Goal: Task Accomplishment & Management: Use online tool/utility

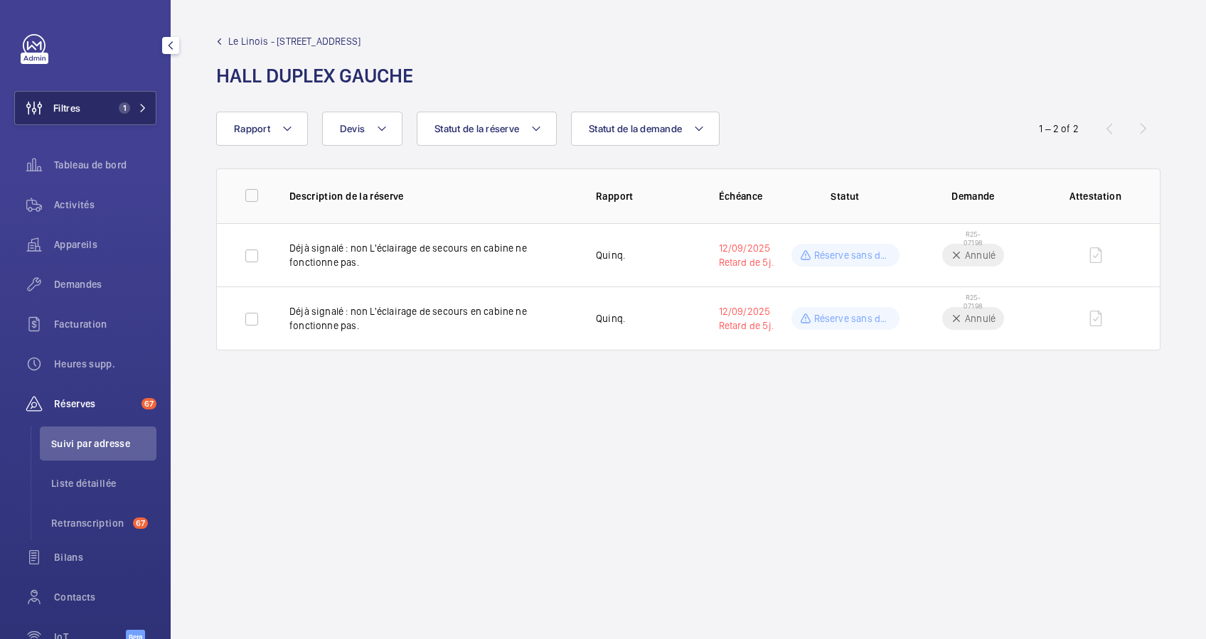
click at [113, 107] on span "1" at bounding box center [121, 107] width 17 height 11
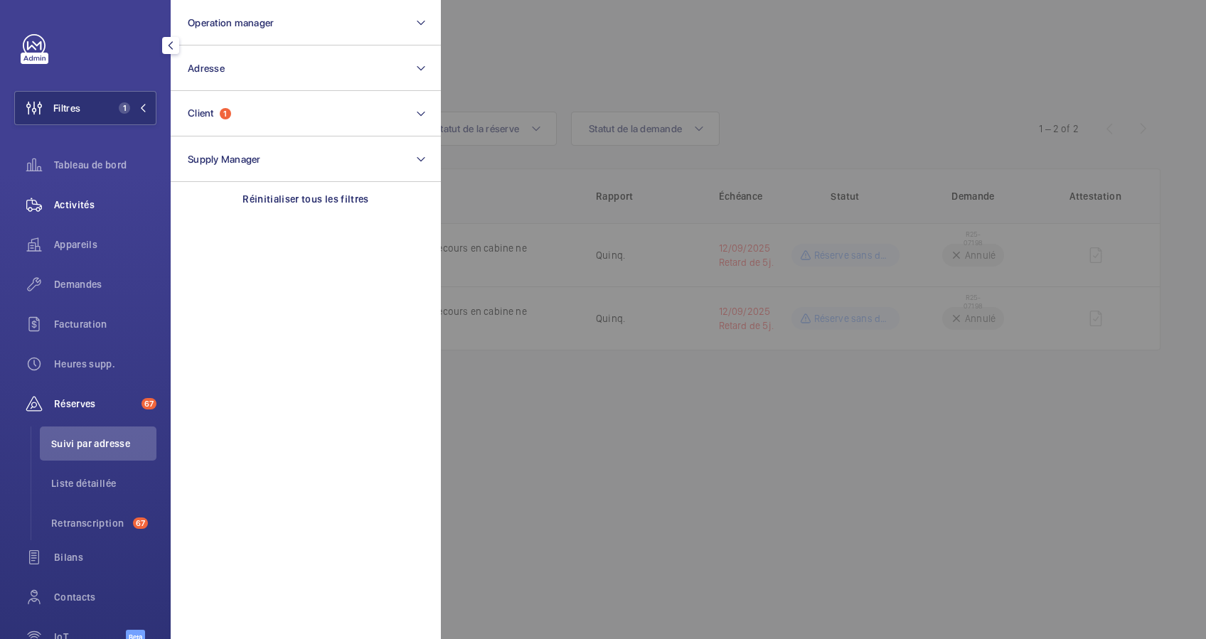
click at [98, 199] on span "Activités" at bounding box center [105, 205] width 102 height 14
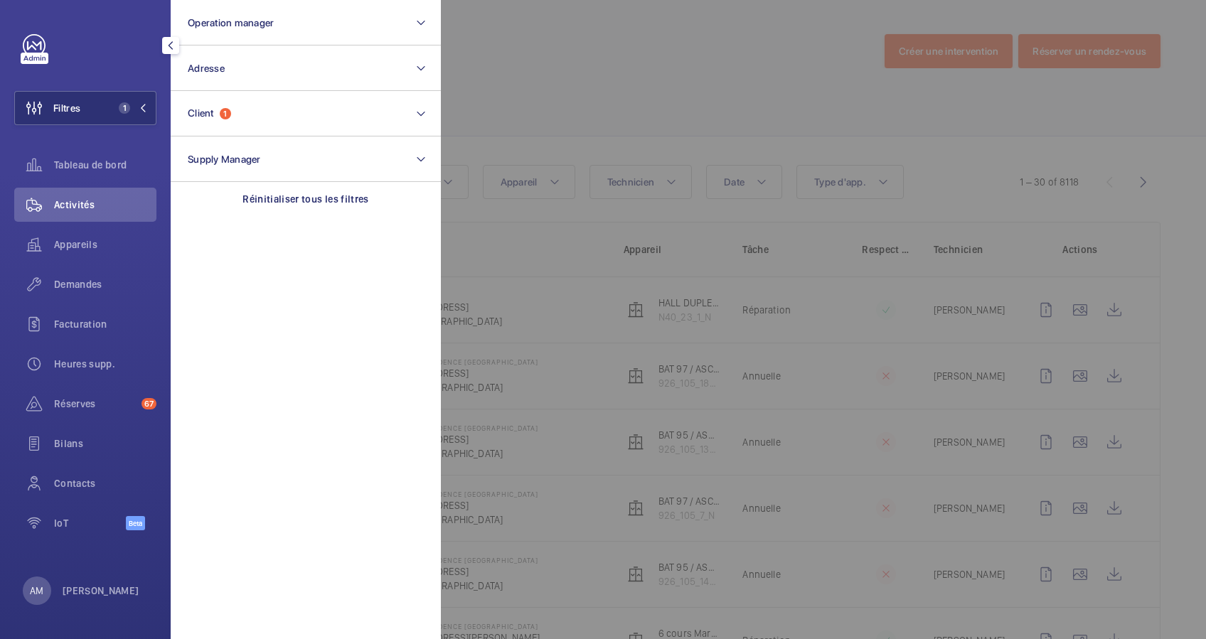
click at [755, 107] on div at bounding box center [1044, 319] width 1206 height 639
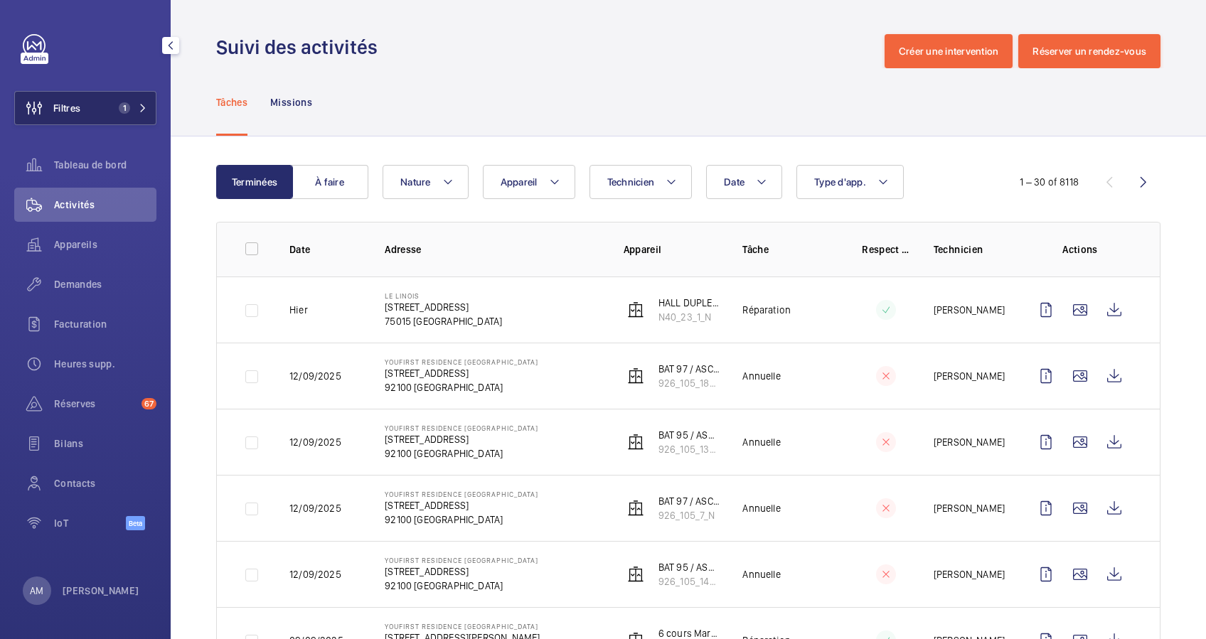
click at [142, 102] on button "Filtres 1" at bounding box center [85, 108] width 142 height 34
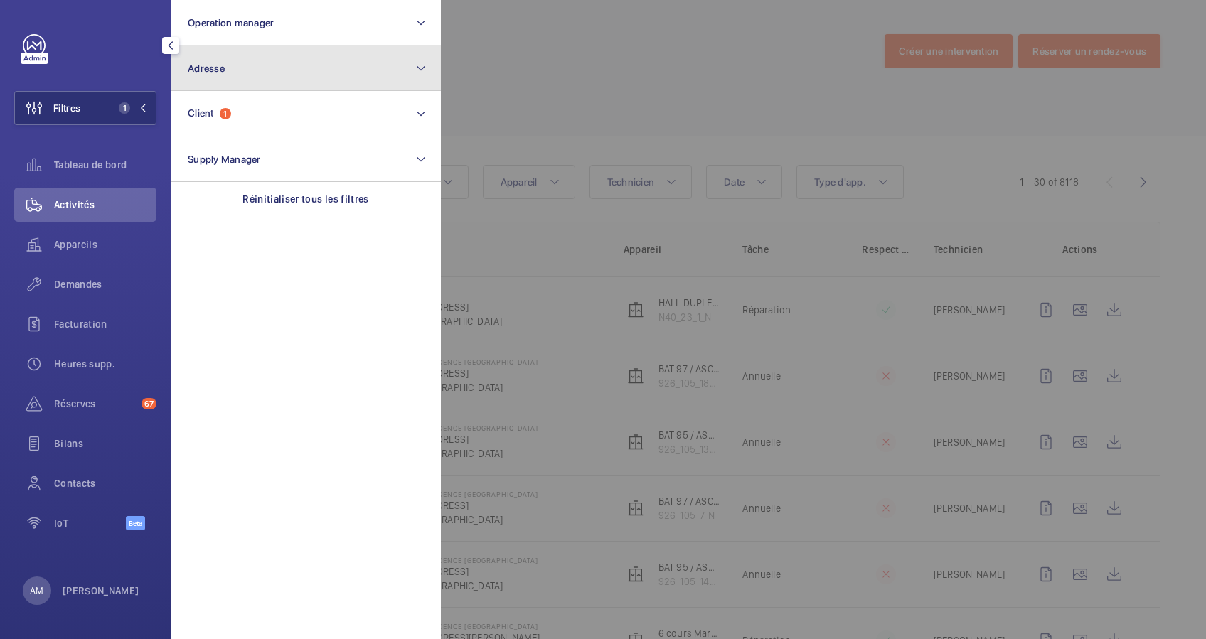
click at [255, 75] on button "Adresse" at bounding box center [306, 69] width 270 height 46
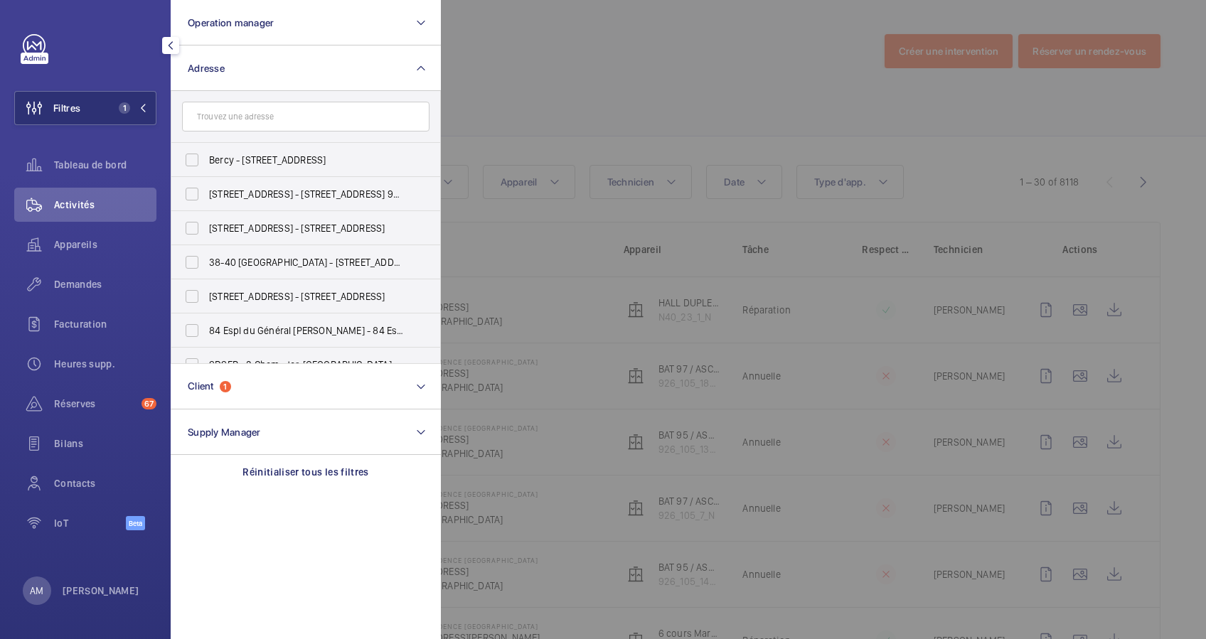
click at [228, 123] on input "text" at bounding box center [305, 117] width 247 height 30
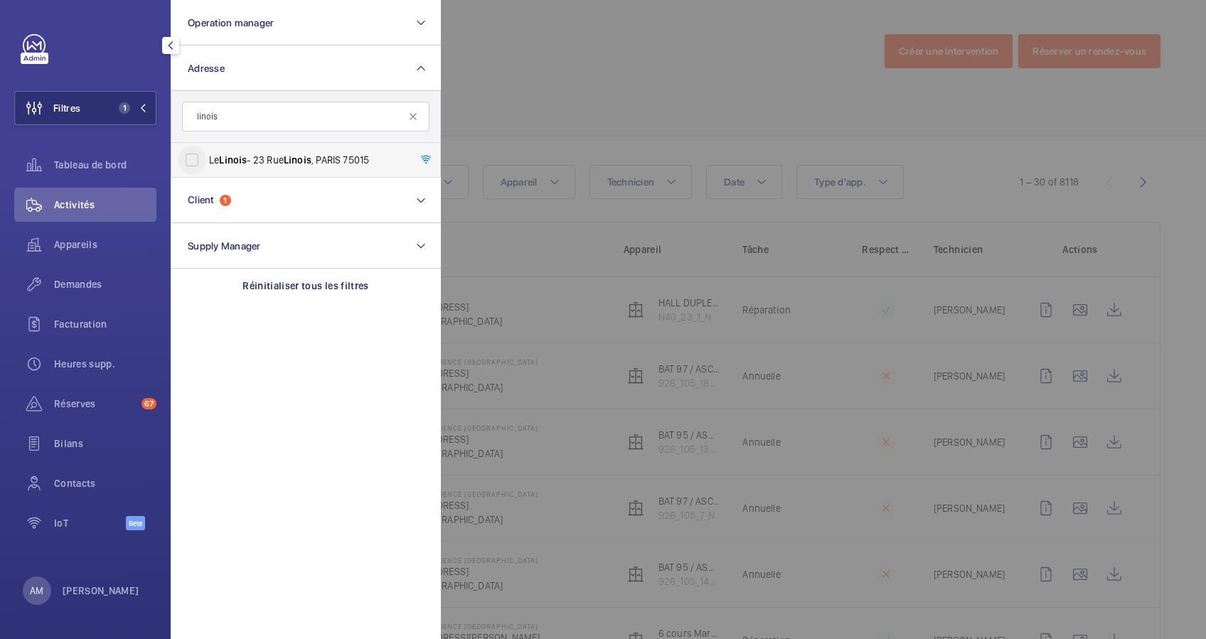
type input "linois"
click at [204, 154] on input "Le Linois - [STREET_ADDRESS]" at bounding box center [192, 160] width 28 height 28
checkbox input "true"
click at [779, 136] on div at bounding box center [1044, 319] width 1206 height 639
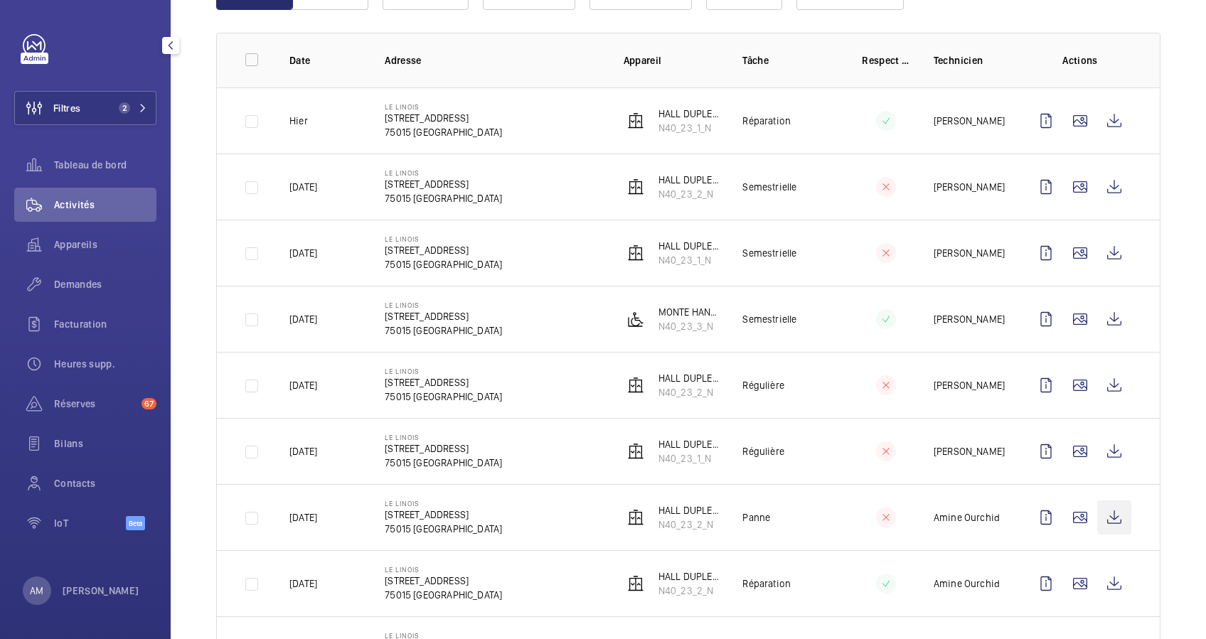
scroll to position [95, 0]
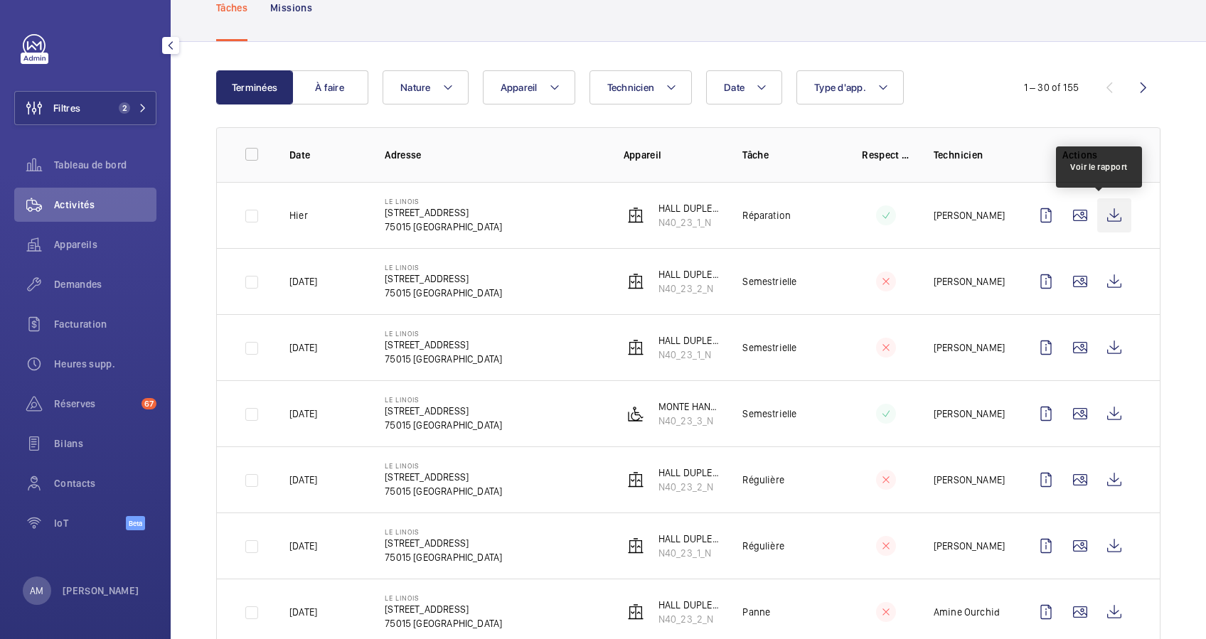
click at [1097, 217] on wm-front-icon-button at bounding box center [1114, 215] width 34 height 34
click at [746, 85] on button "Date" at bounding box center [744, 87] width 76 height 34
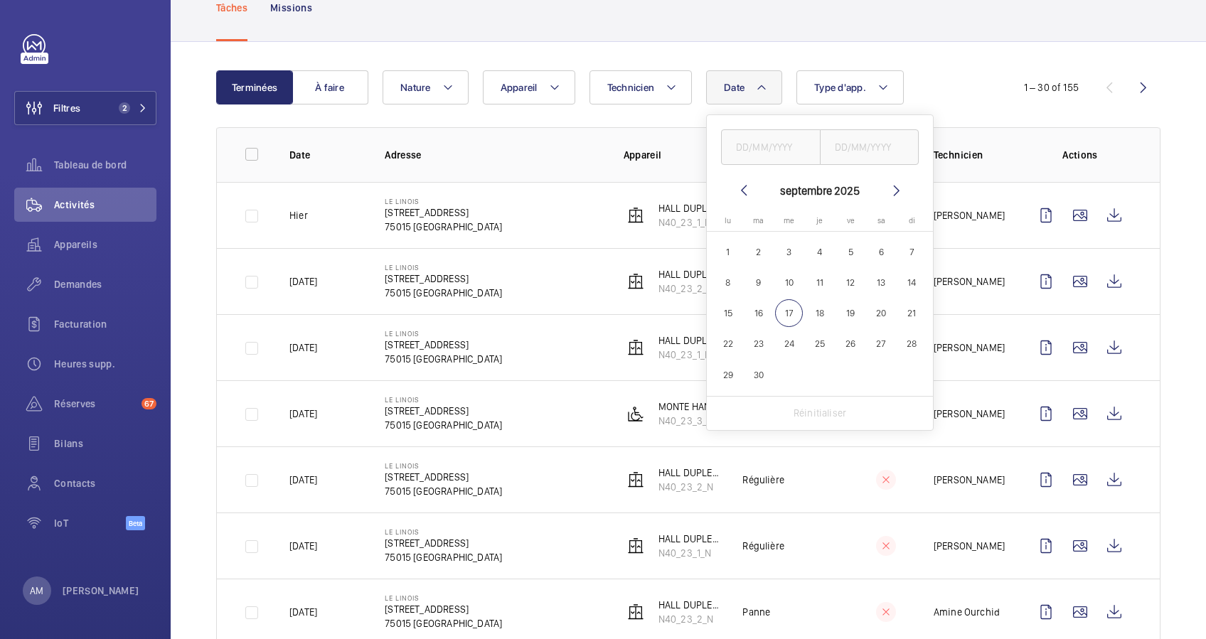
click at [739, 189] on mat-icon at bounding box center [743, 190] width 17 height 17
click at [896, 191] on mat-icon at bounding box center [896, 190] width 17 height 17
click at [751, 249] on span "1" at bounding box center [759, 252] width 28 height 28
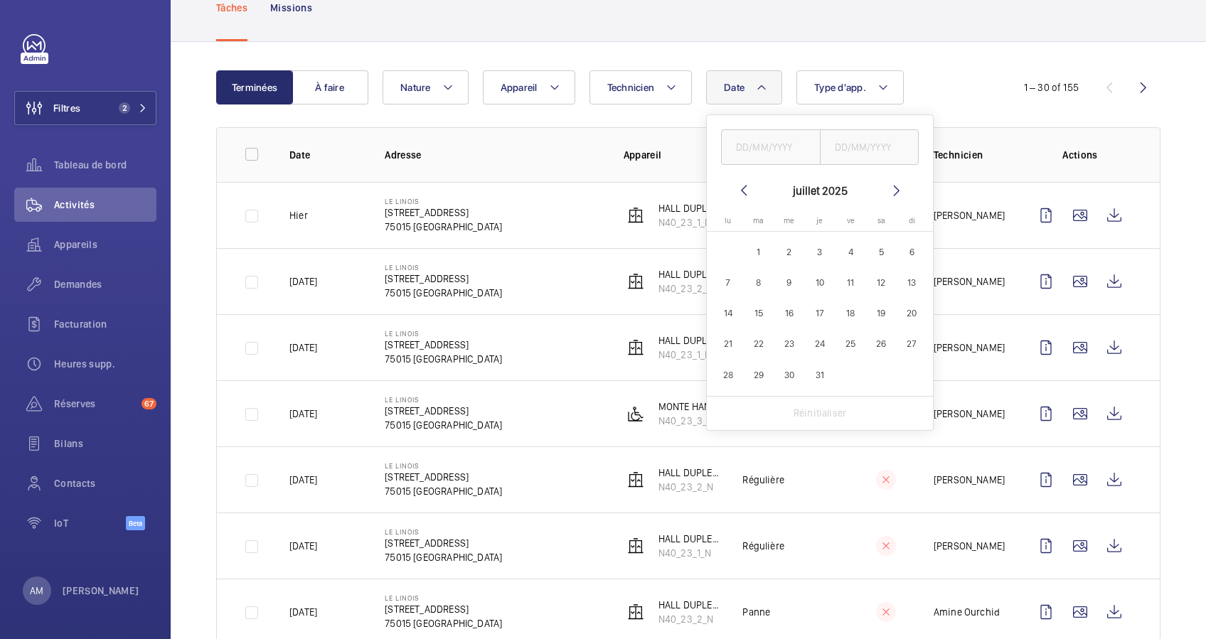
type input "01/07/2025"
click at [896, 192] on mat-icon at bounding box center [896, 190] width 17 height 17
click at [796, 308] on span "17" at bounding box center [789, 313] width 28 height 28
type input "[DATE]"
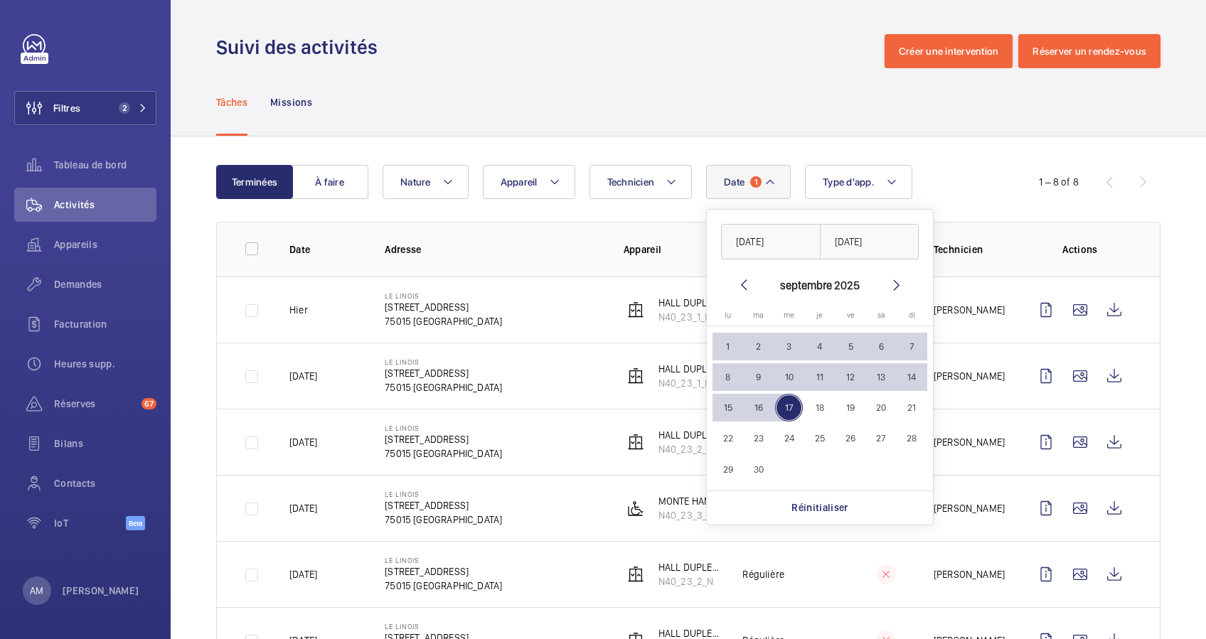
click at [842, 119] on div "Tâches Missions" at bounding box center [688, 102] width 944 height 68
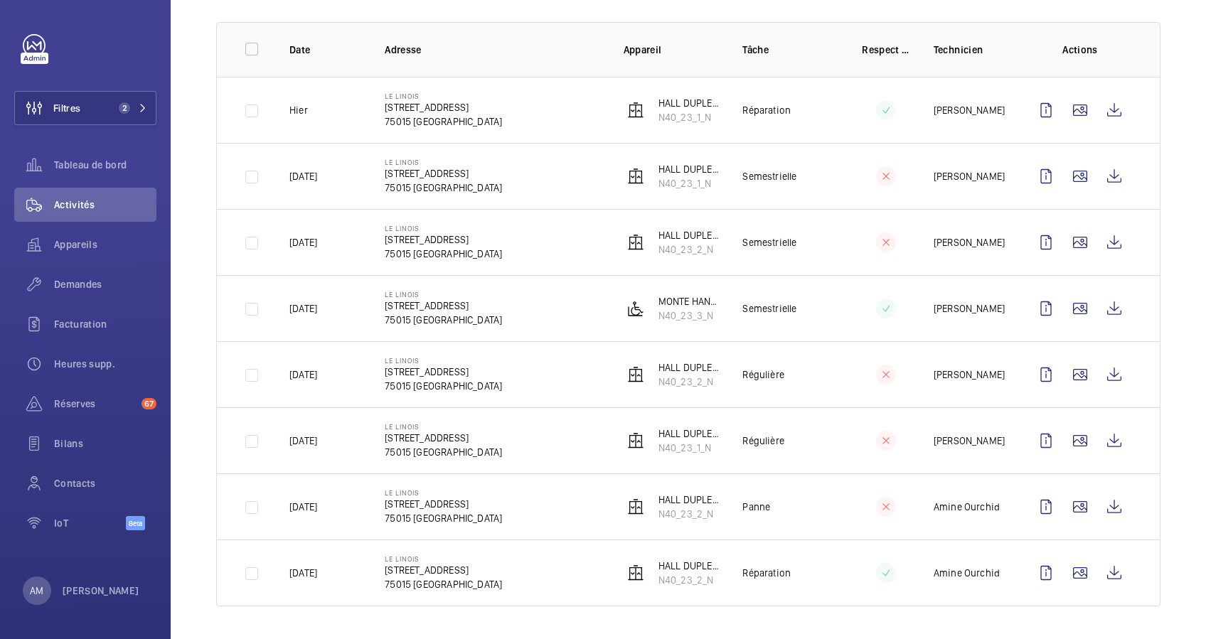
scroll to position [203, 0]
click at [1097, 505] on wm-front-icon-button at bounding box center [1114, 506] width 34 height 34
click at [135, 101] on button "Filtres 2" at bounding box center [85, 108] width 142 height 34
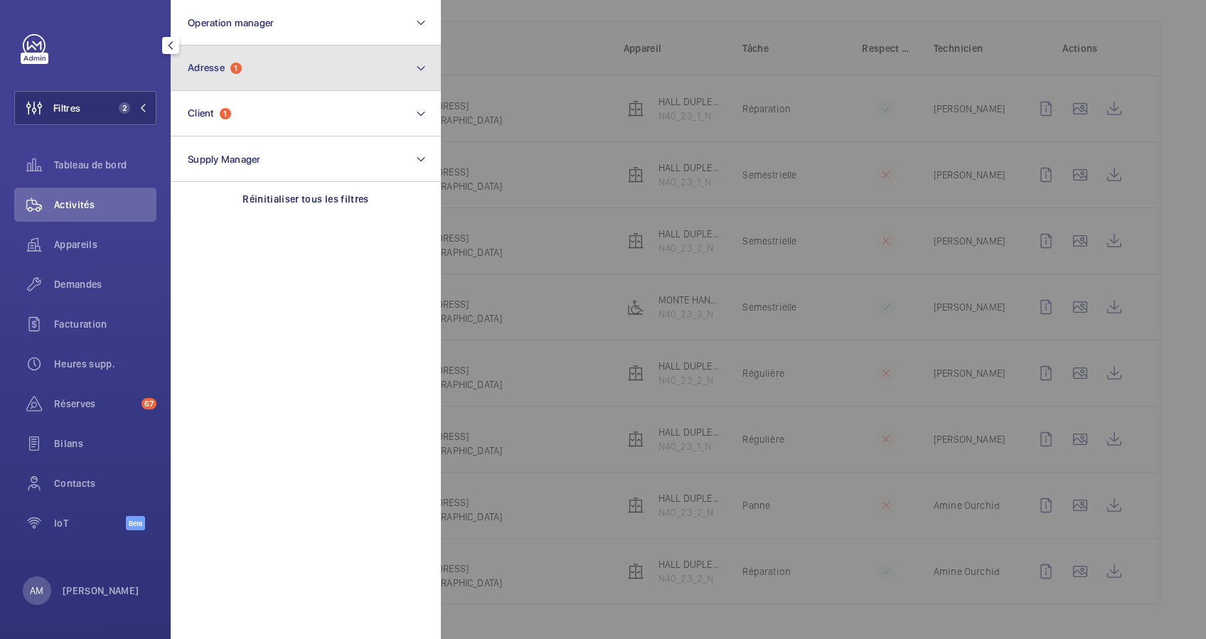
click at [222, 68] on span "Adresse" at bounding box center [206, 67] width 37 height 11
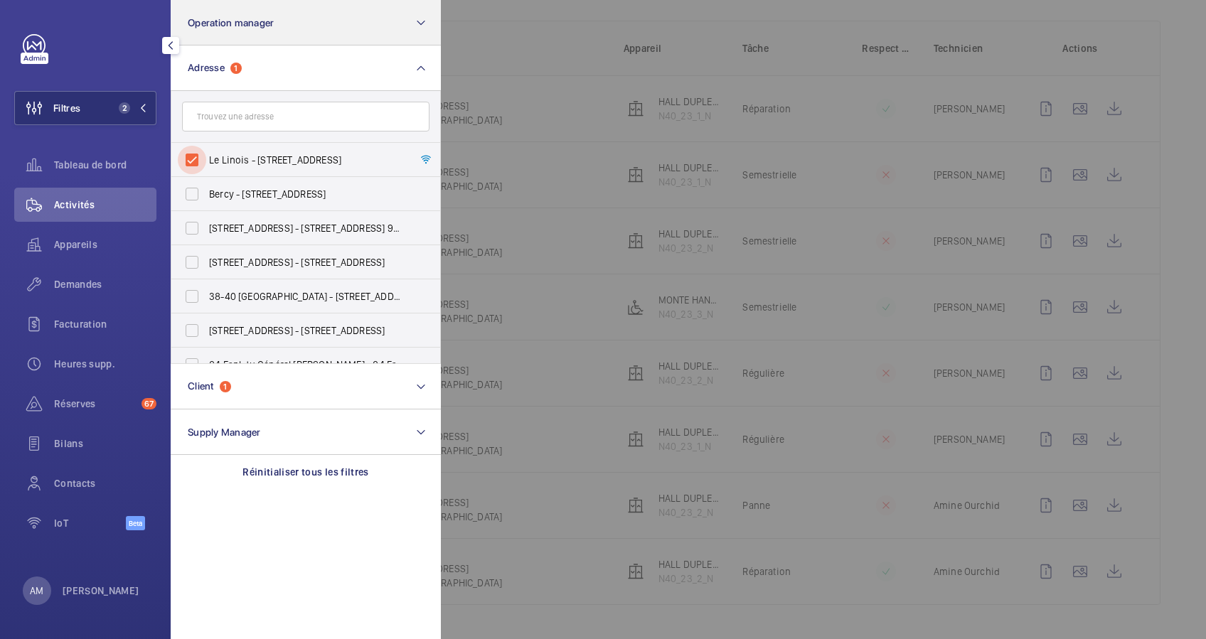
drag, startPoint x: 192, startPoint y: 163, endPoint x: 314, endPoint y: 4, distance: 199.8
click at [193, 162] on input "Le Linois - 23 Rue Linois, PARIS 75015" at bounding box center [192, 160] width 28 height 28
checkbox input "false"
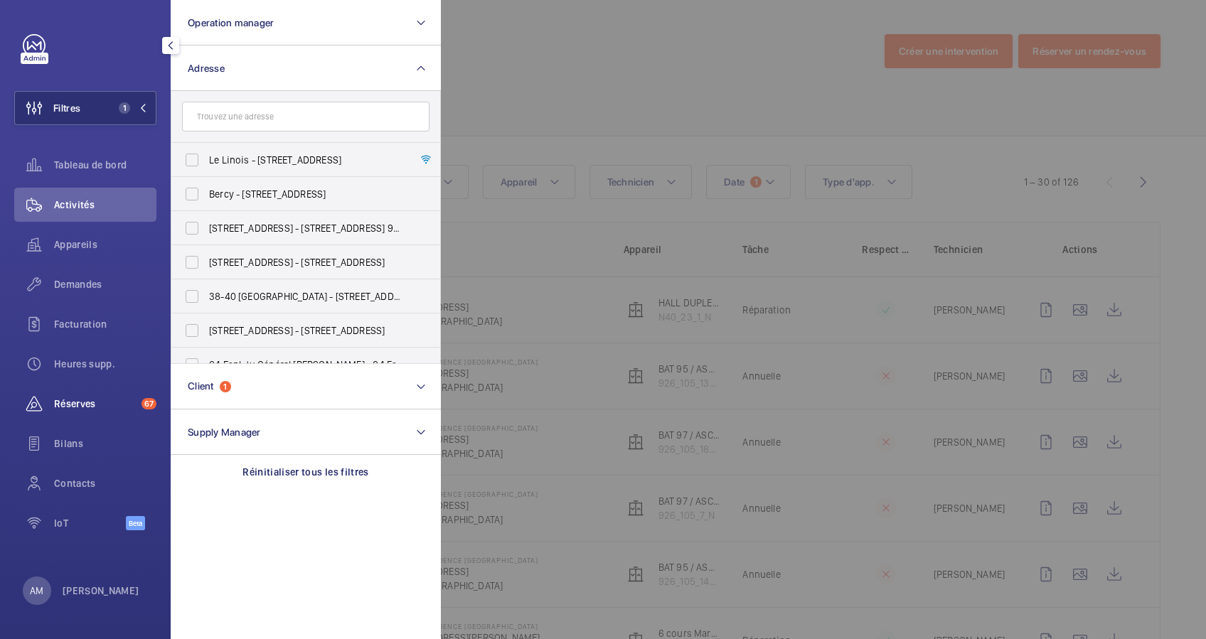
click at [76, 393] on div "Réserves 67" at bounding box center [85, 404] width 142 height 34
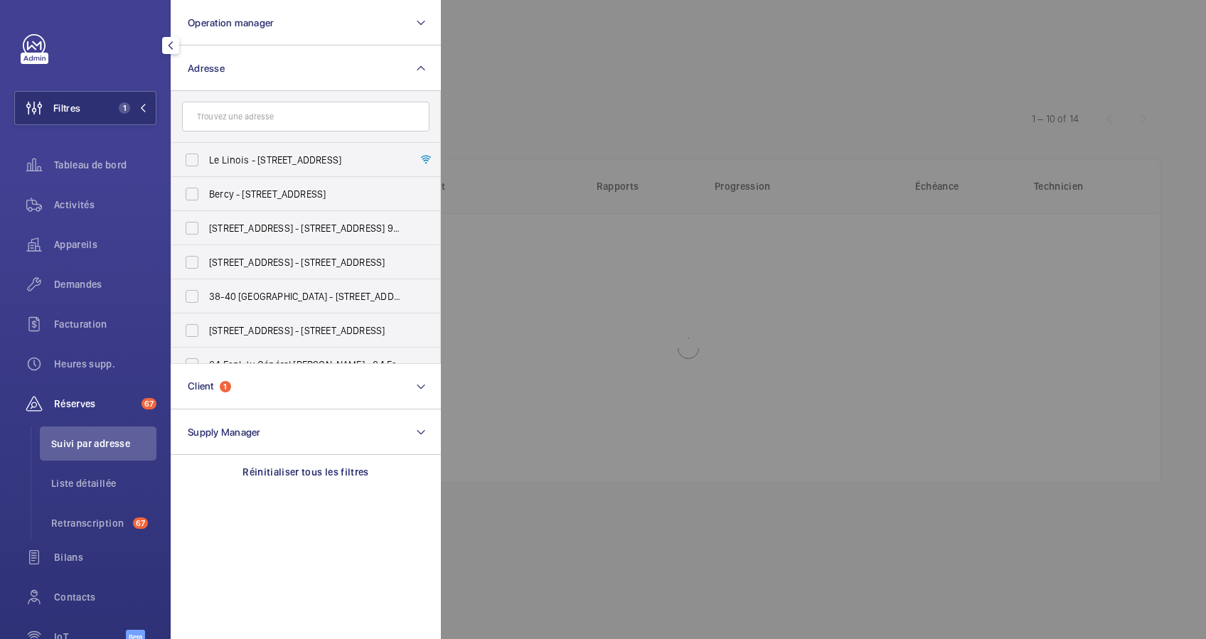
click at [696, 78] on div at bounding box center [1044, 319] width 1206 height 639
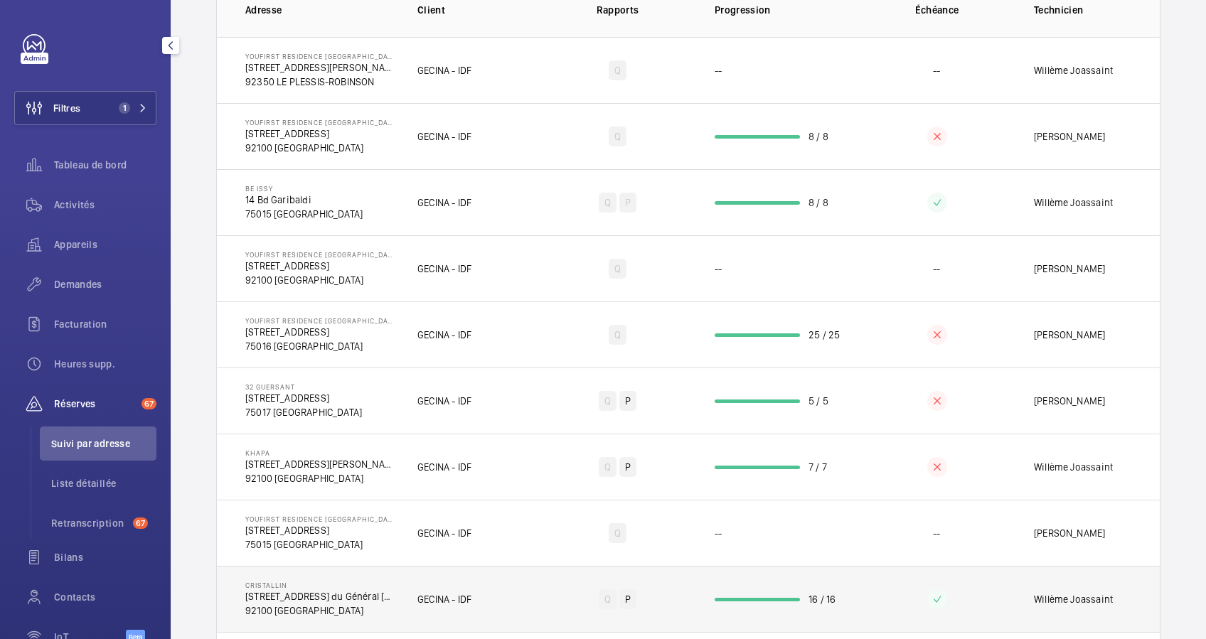
scroll to position [83, 0]
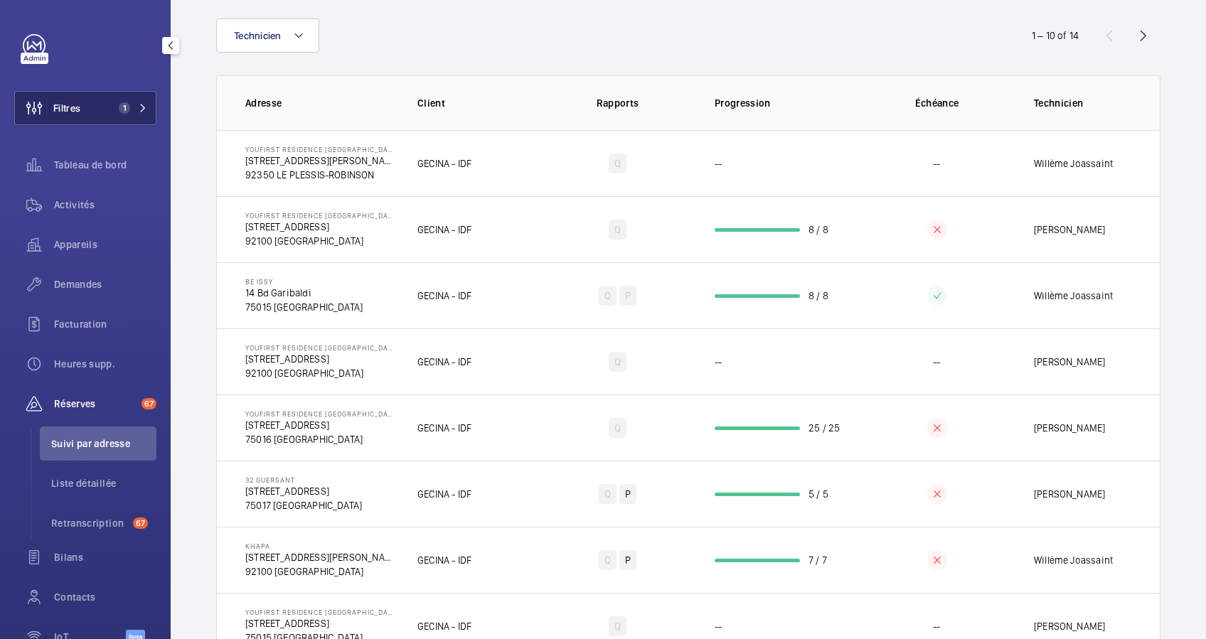
click at [120, 99] on button "Filtres 1" at bounding box center [85, 108] width 142 height 34
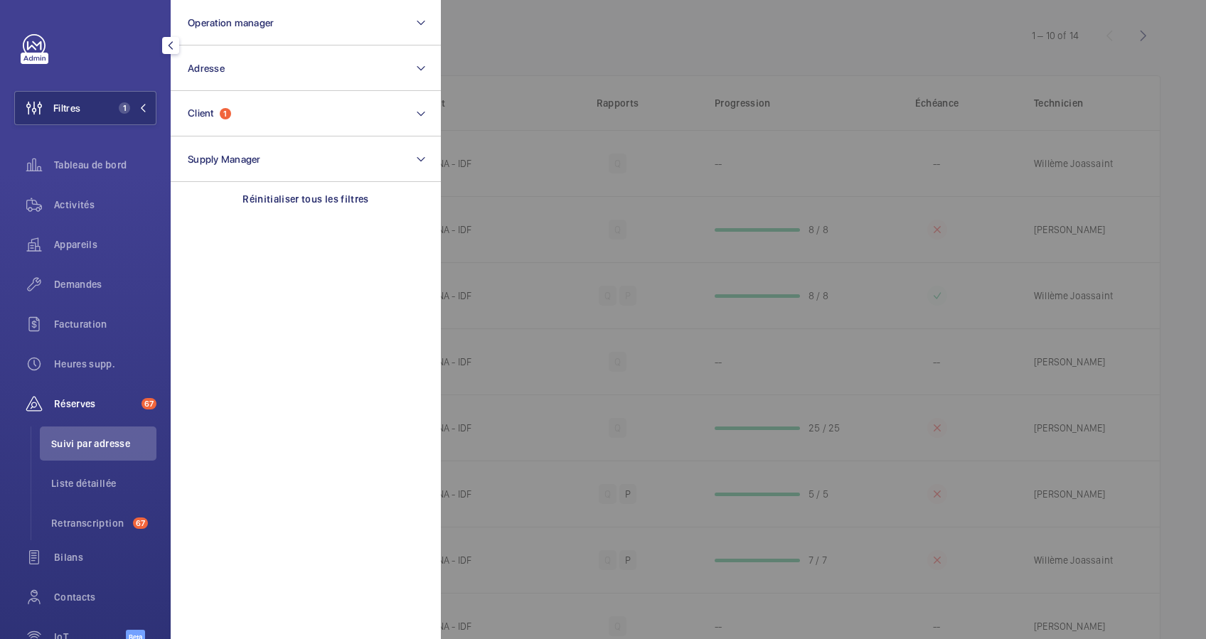
click at [571, 52] on div at bounding box center [1044, 319] width 1206 height 639
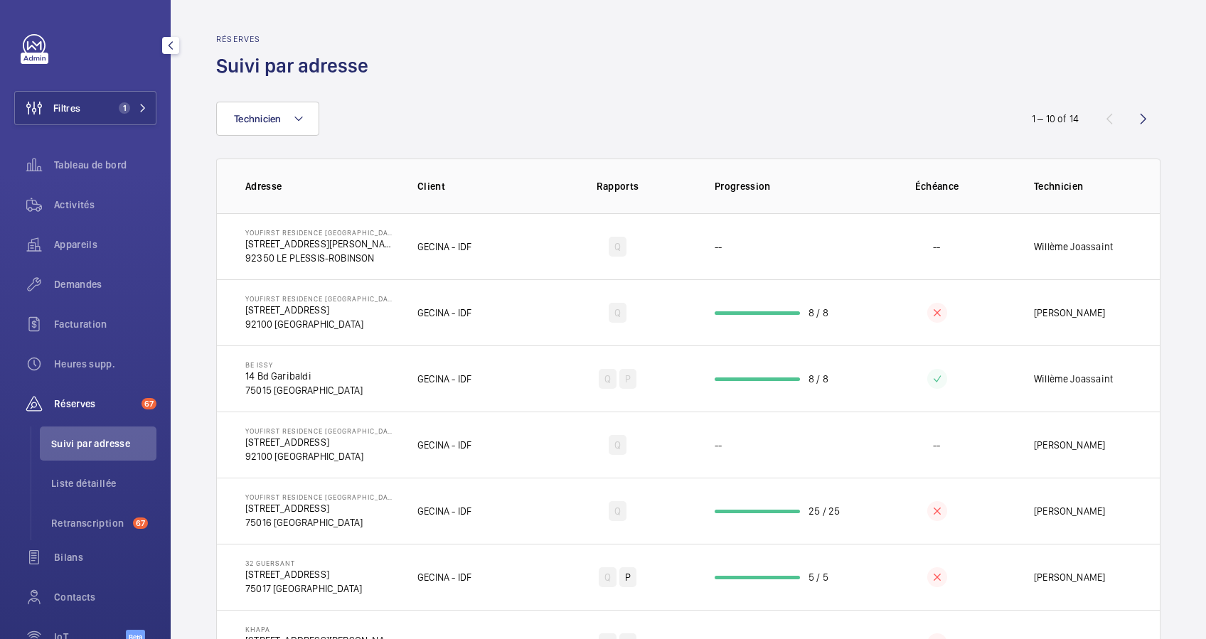
scroll to position [0, 0]
click at [1126, 116] on wm-front-icon-button at bounding box center [1143, 119] width 34 height 34
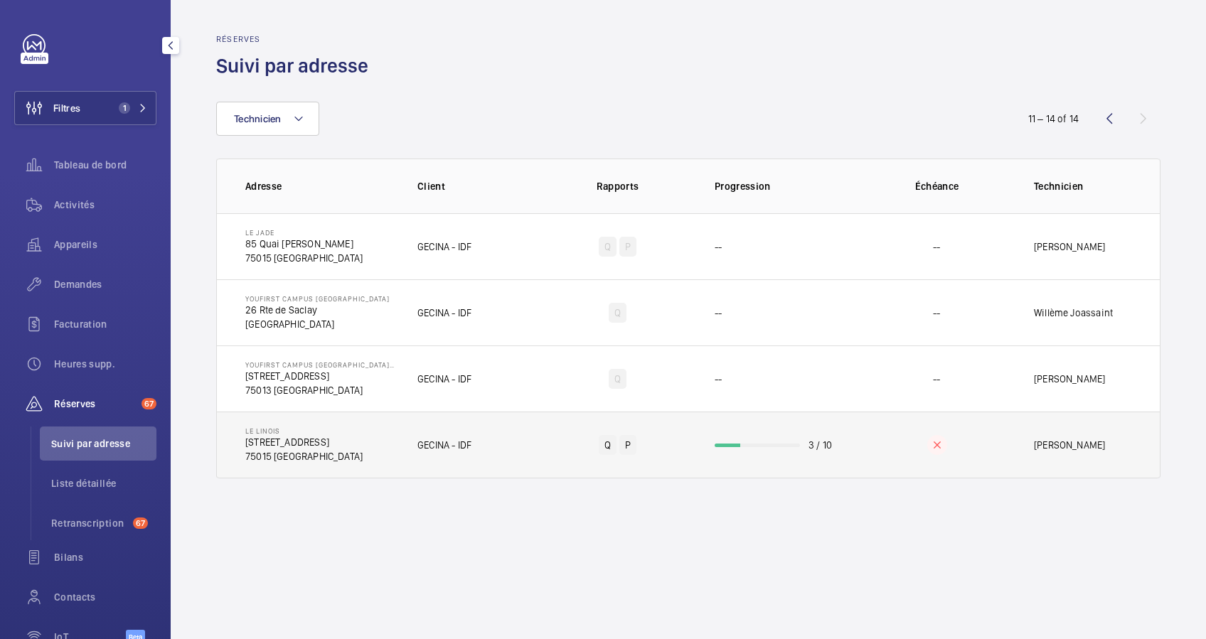
click at [754, 444] on wm-front-progress-bar at bounding box center [757, 446] width 85 height 4
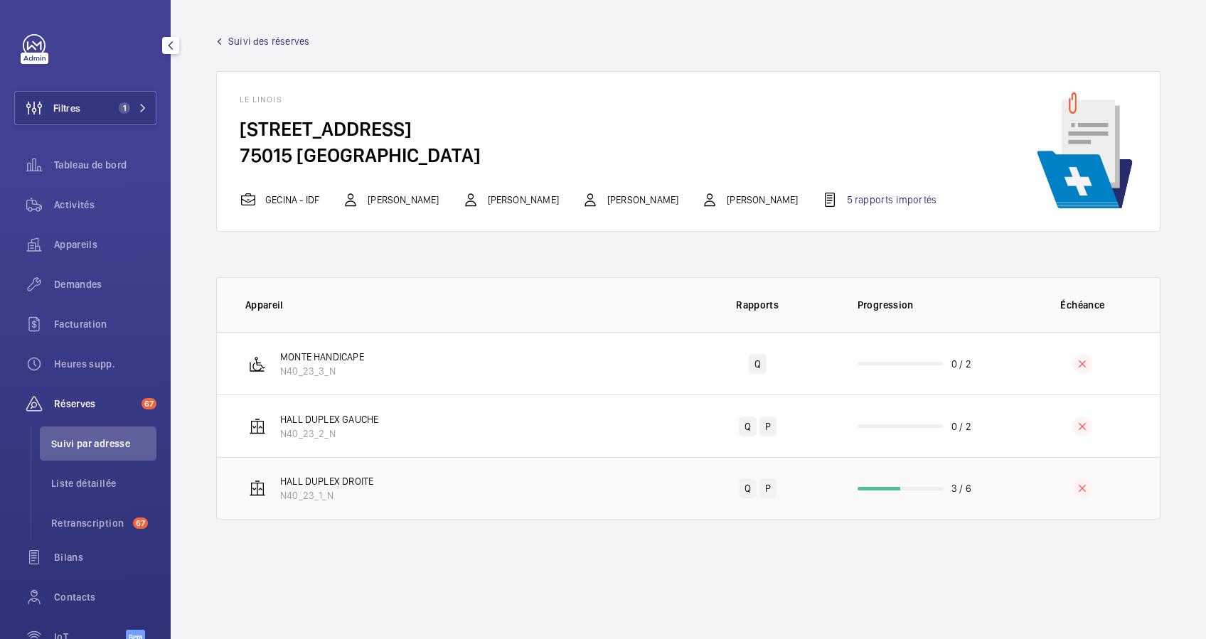
click at [899, 480] on td "3 / 6" at bounding box center [920, 488] width 171 height 63
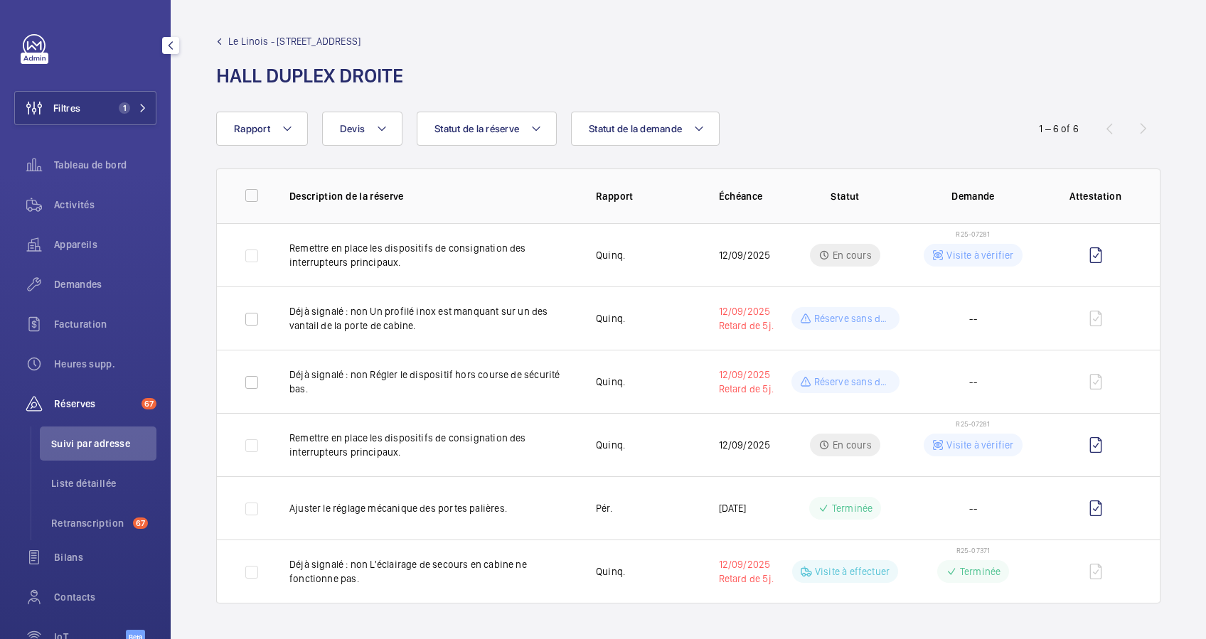
click at [225, 37] on link "Le Linois - [STREET_ADDRESS]" at bounding box center [314, 41] width 196 height 14
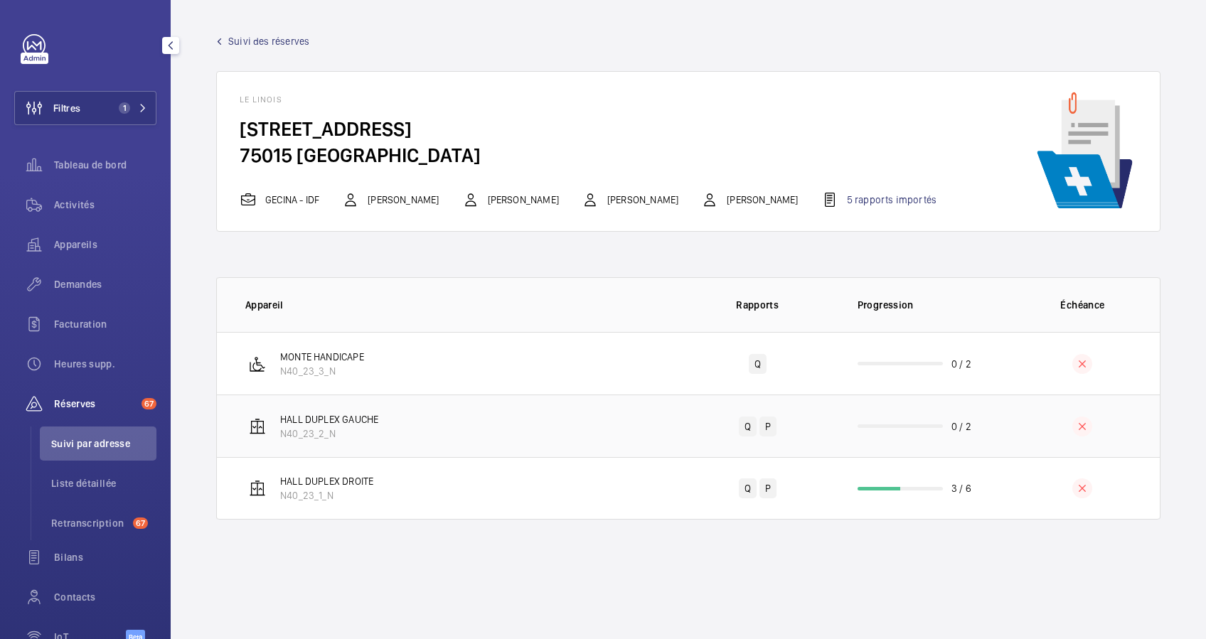
click at [893, 425] on wm-front-progress-bar at bounding box center [900, 427] width 85 height 4
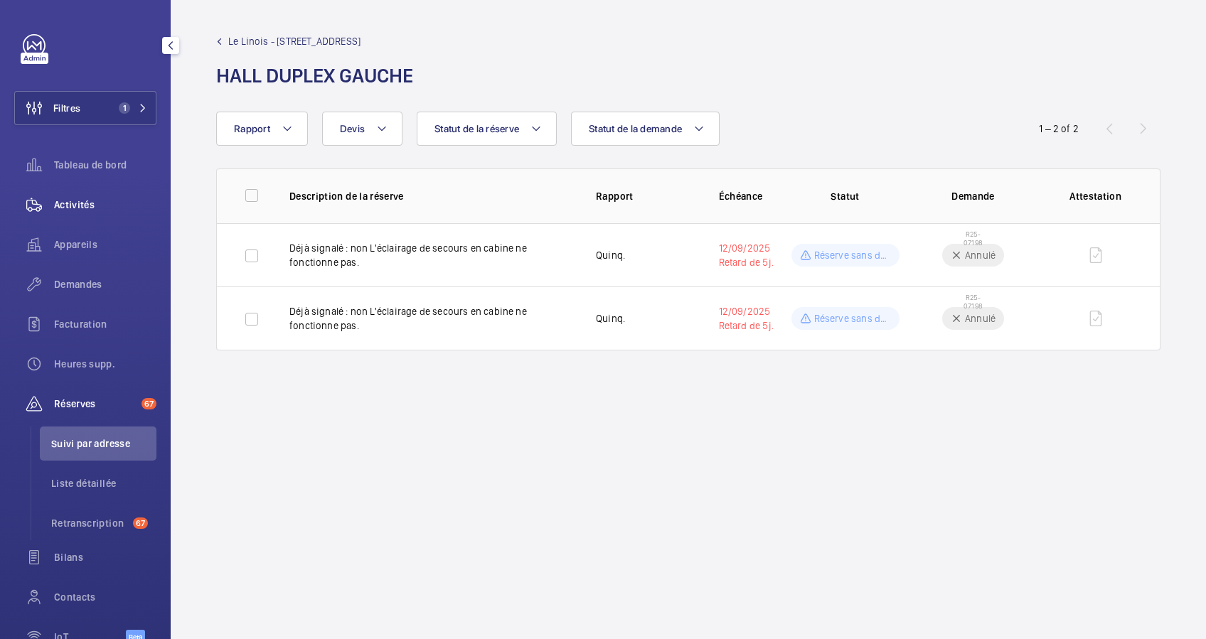
click at [92, 199] on span "Activités" at bounding box center [105, 205] width 102 height 14
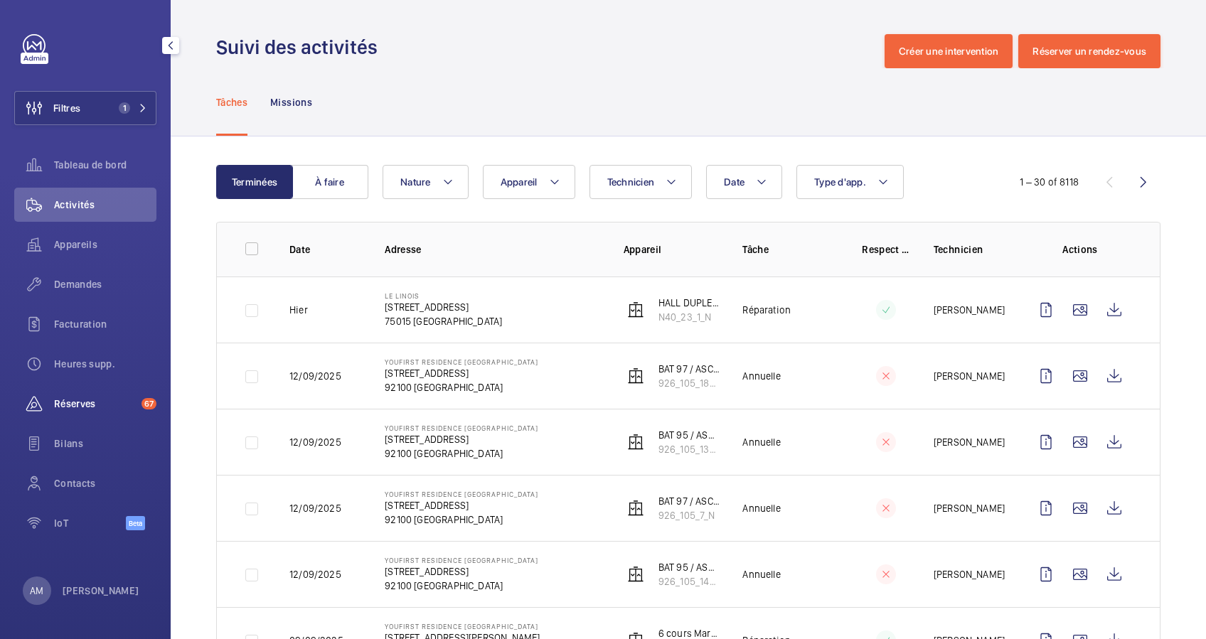
click at [88, 400] on span "Réserves" at bounding box center [95, 404] width 82 height 14
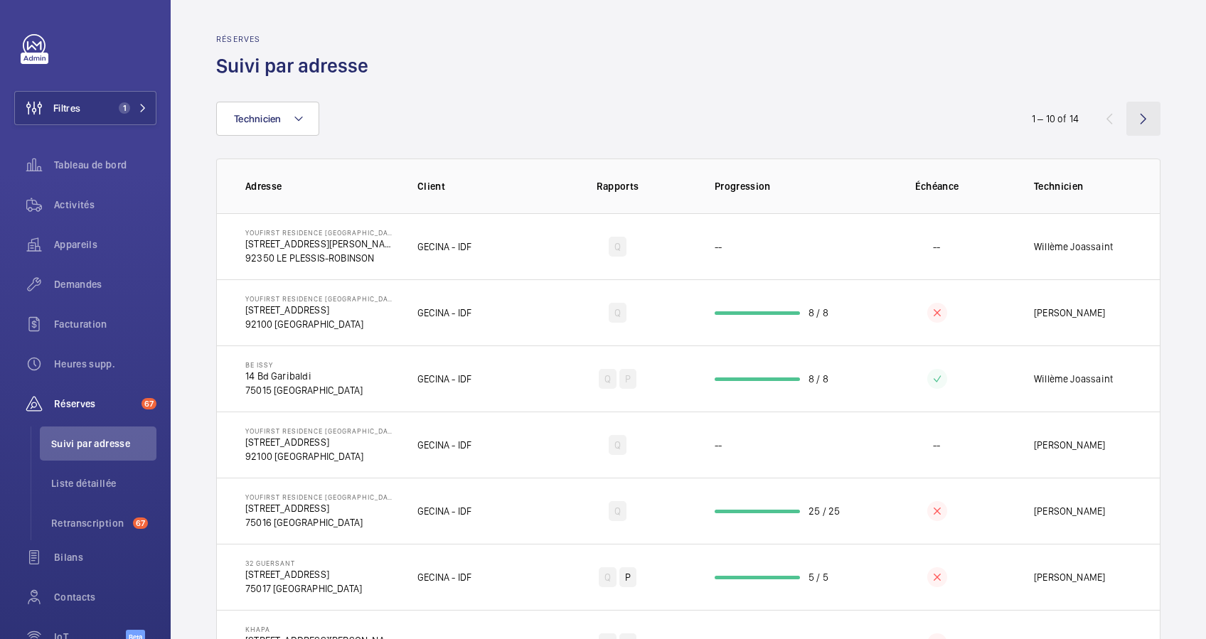
click at [1126, 119] on wm-front-icon-button at bounding box center [1143, 119] width 34 height 34
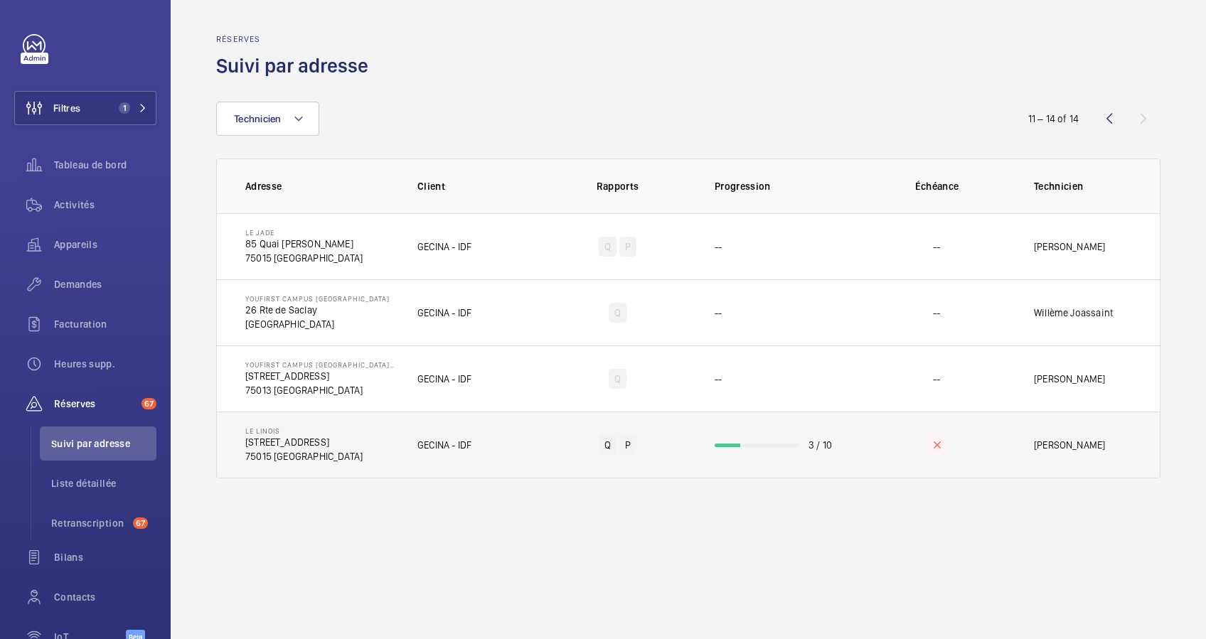
click at [745, 433] on td "3 / 10" at bounding box center [777, 445] width 171 height 67
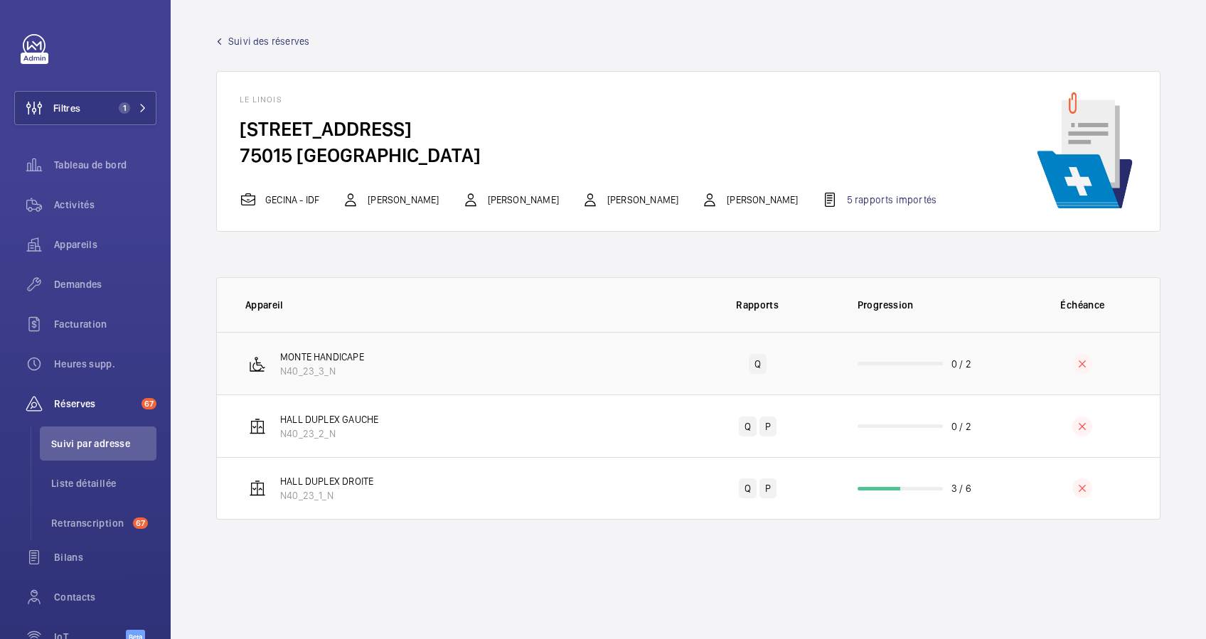
click at [889, 366] on td "0 / 2" at bounding box center [920, 363] width 171 height 63
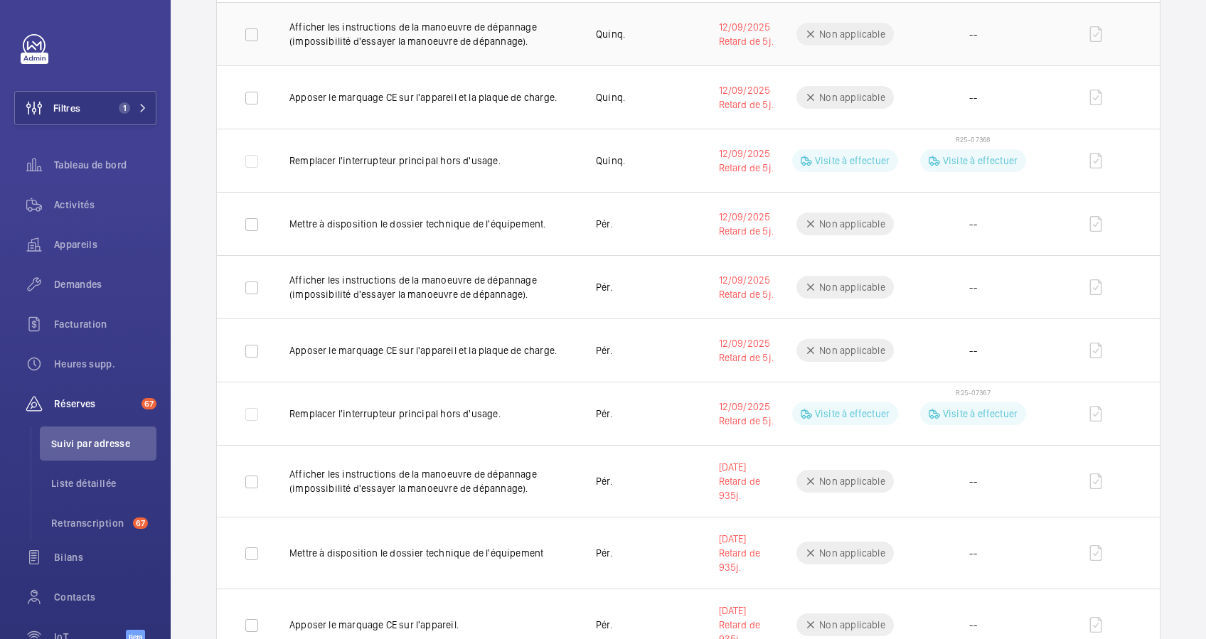
scroll to position [340, 0]
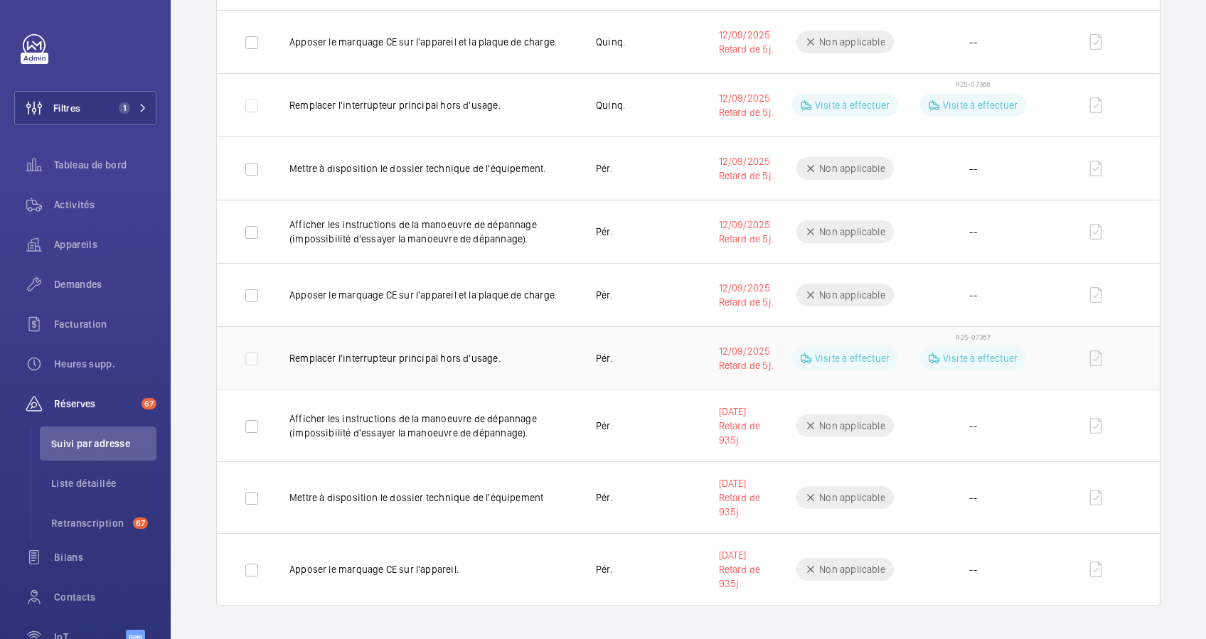
click at [973, 351] on p "Visite à effectuer" at bounding box center [980, 358] width 75 height 14
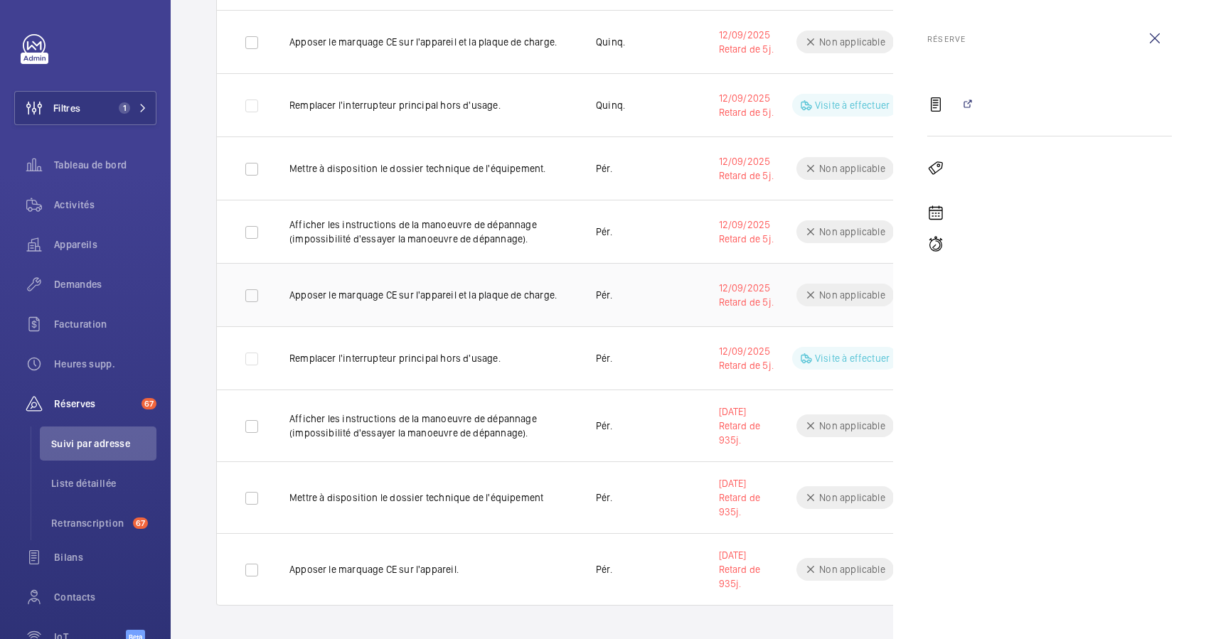
scroll to position [245, 0]
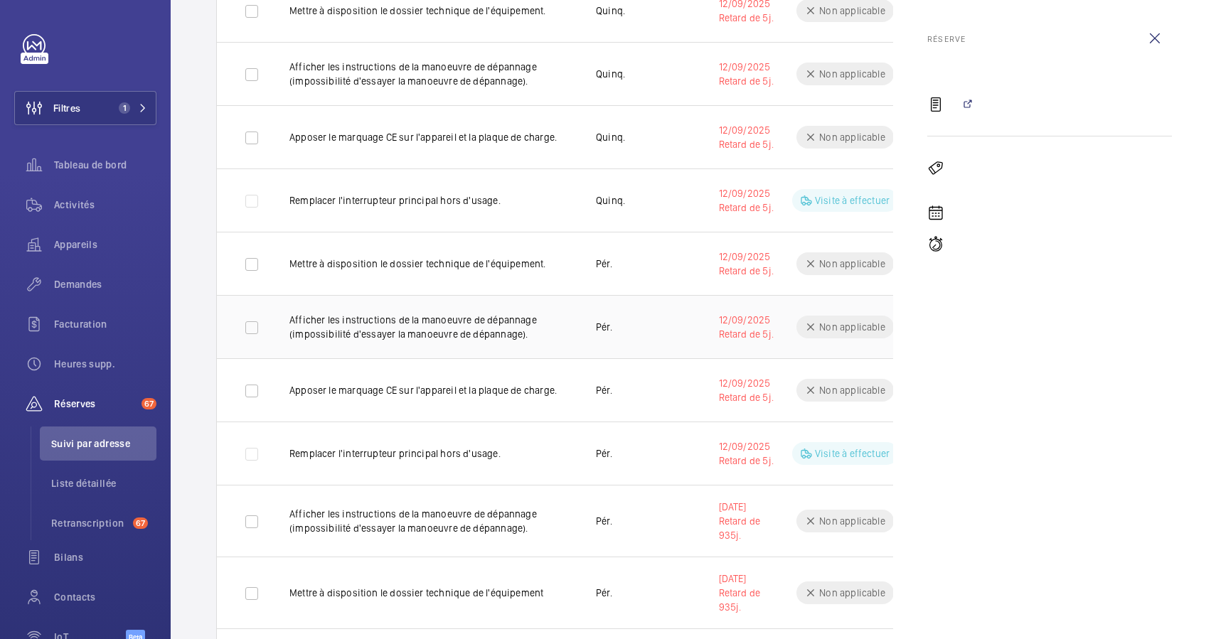
click at [680, 303] on td "Pér." at bounding box center [634, 326] width 122 height 63
click at [1153, 34] on wm-front-icon-button at bounding box center [1155, 38] width 34 height 34
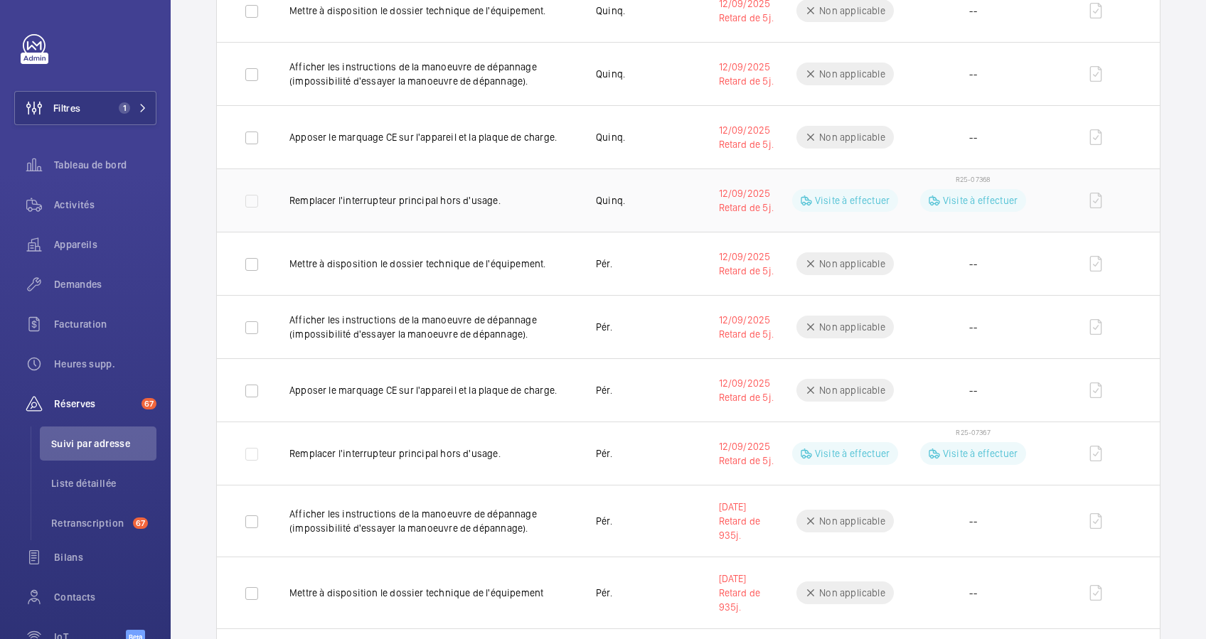
click at [968, 175] on span "R25-07368" at bounding box center [973, 179] width 35 height 9
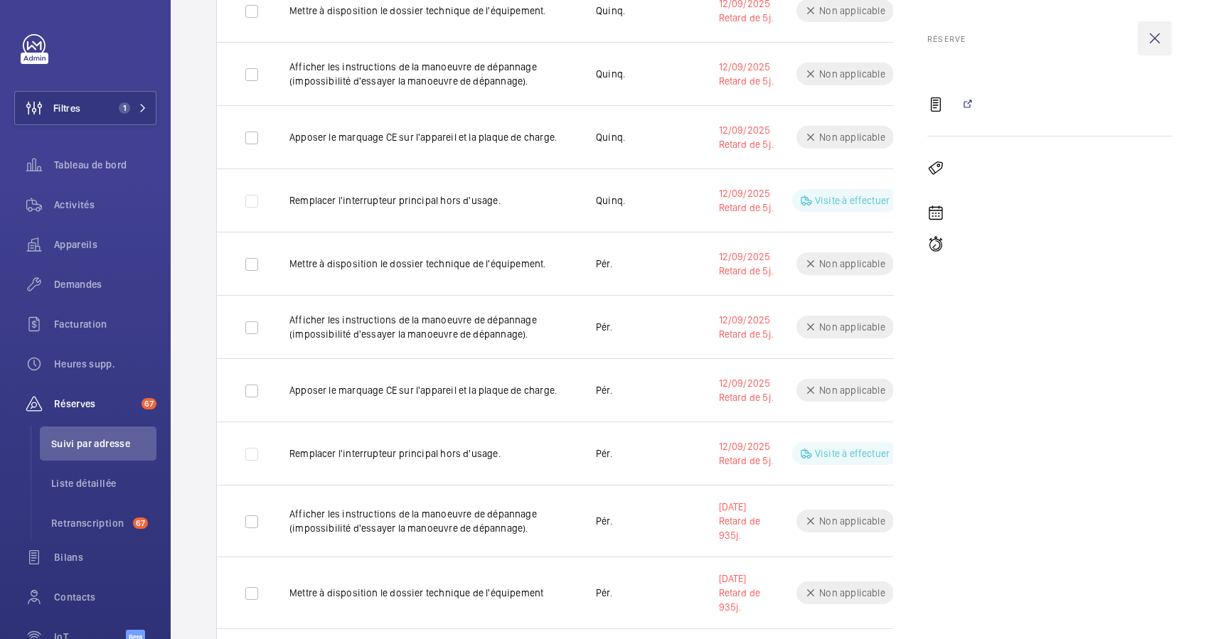
click at [1153, 28] on wm-front-icon-button at bounding box center [1155, 38] width 34 height 34
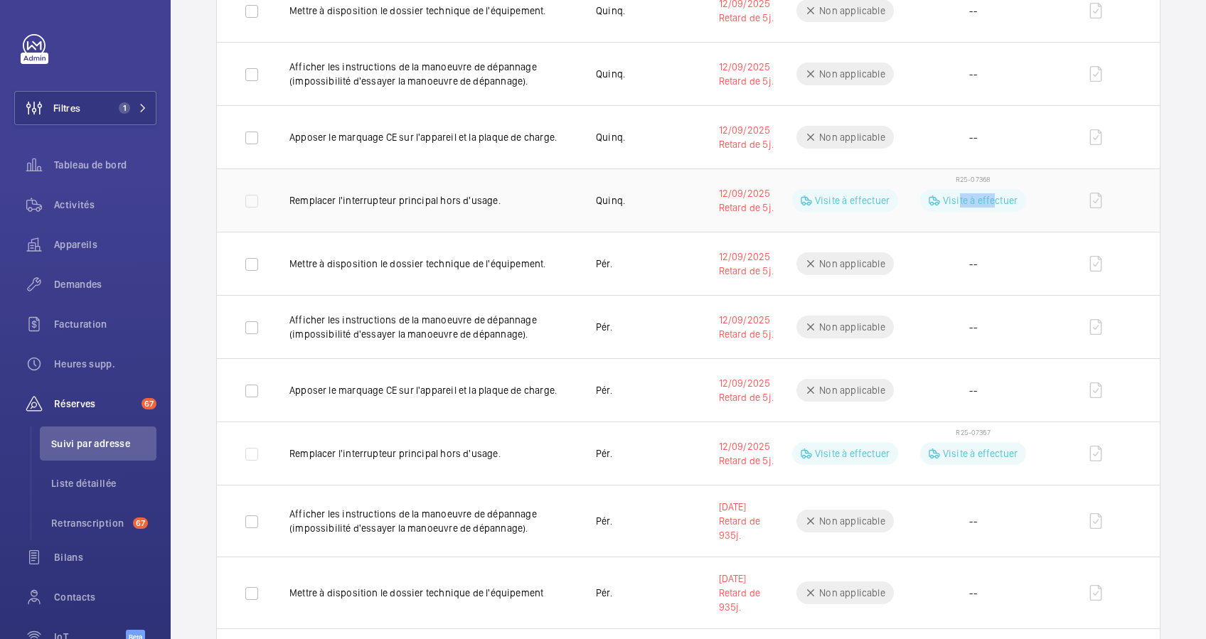
drag, startPoint x: 981, startPoint y: 176, endPoint x: 949, endPoint y: 171, distance: 33.2
click at [949, 171] on td "R25-07368 Visite à effectuer" at bounding box center [973, 200] width 128 height 63
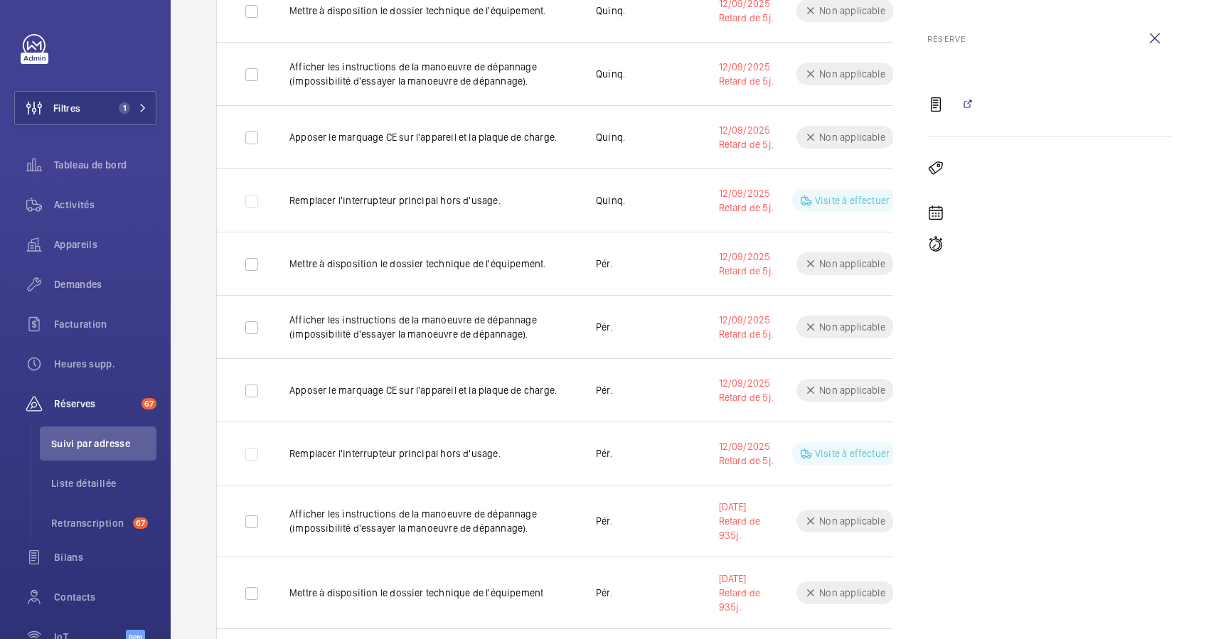
drag, startPoint x: 949, startPoint y: 171, endPoint x: 1156, endPoint y: 36, distance: 247.7
click at [1156, 36] on wm-front-icon-button at bounding box center [1155, 38] width 34 height 34
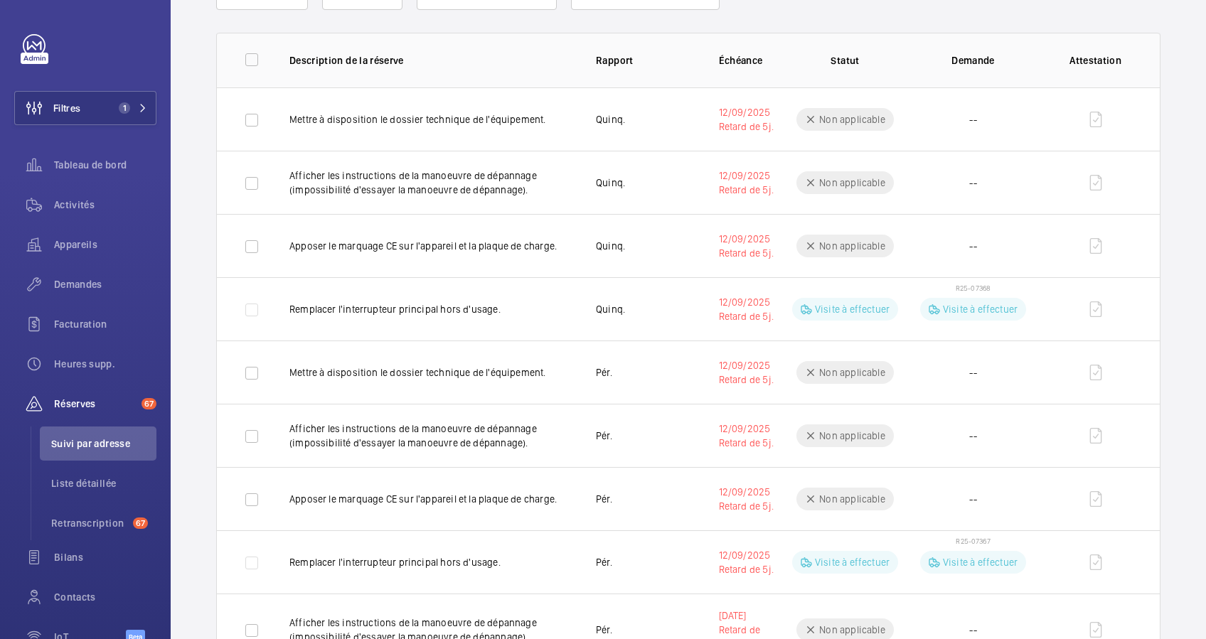
scroll to position [0, 0]
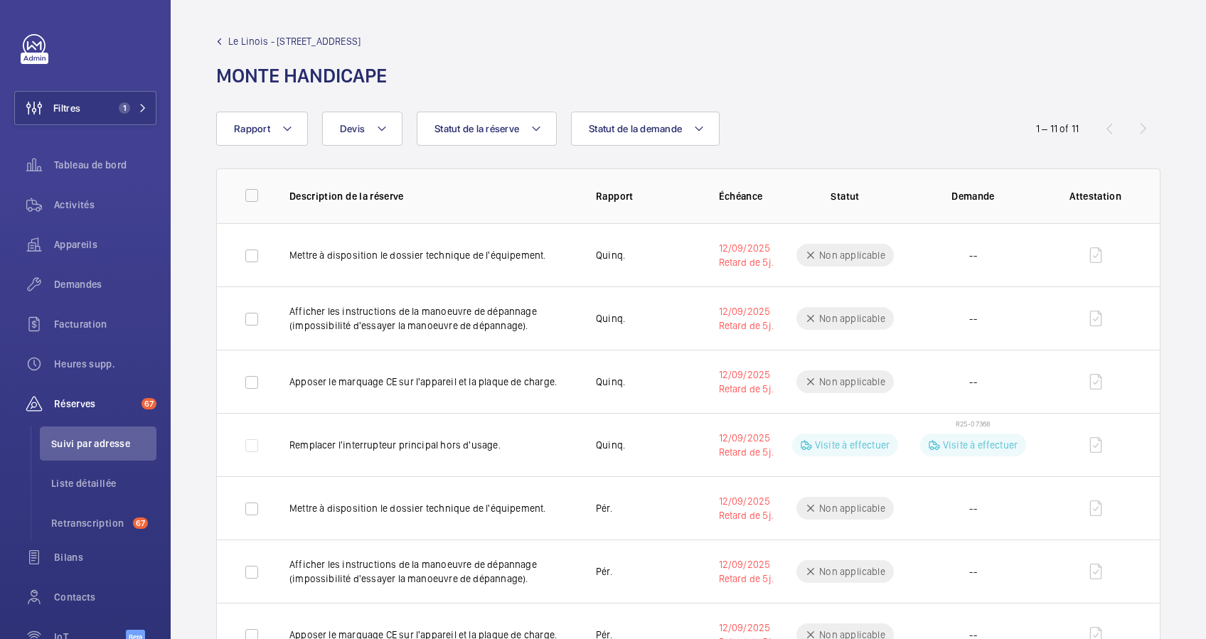
click at [248, 32] on wm-front-admin-header "Le Linois - 23 Rue Linois MONTE HANDICAPE" at bounding box center [688, 56] width 1035 height 112
click at [232, 45] on span "Le Linois - [STREET_ADDRESS]" at bounding box center [294, 41] width 132 height 14
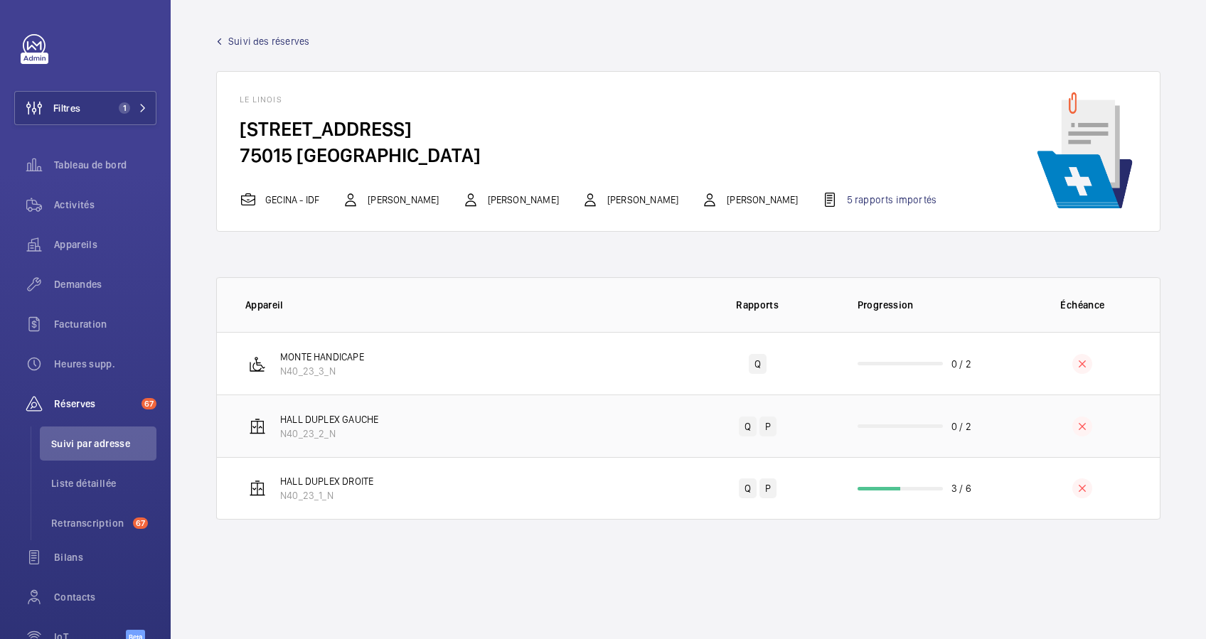
click at [884, 425] on wm-front-progress-bar at bounding box center [900, 427] width 85 height 4
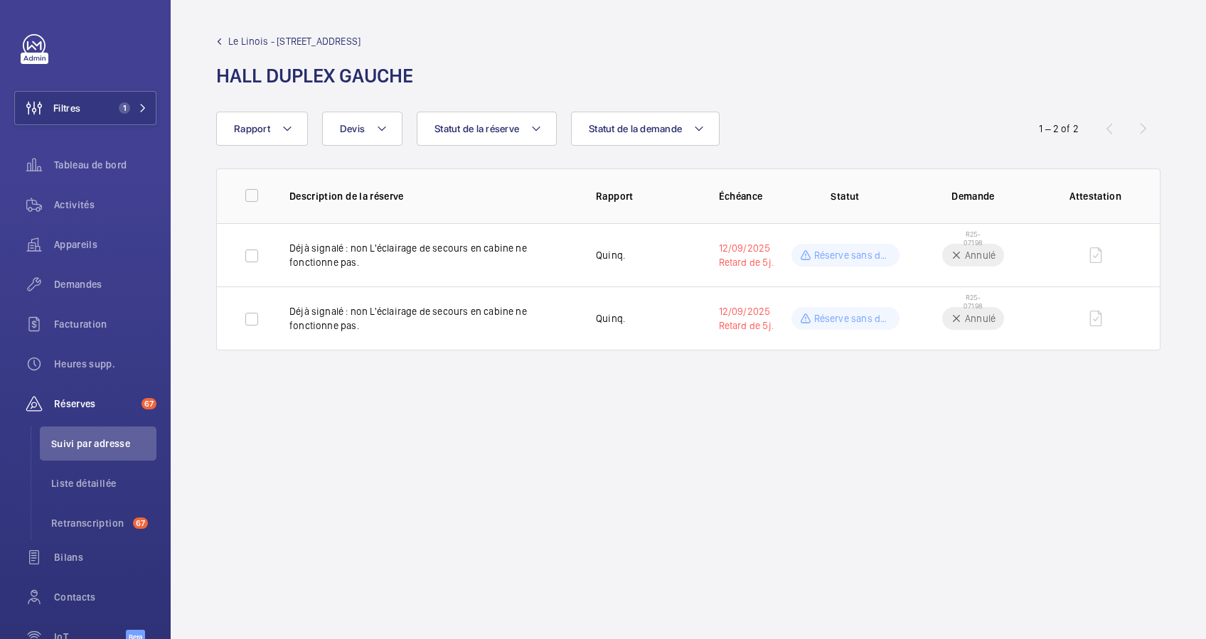
click at [241, 37] on span "Le Linois - [STREET_ADDRESS]" at bounding box center [294, 41] width 132 height 14
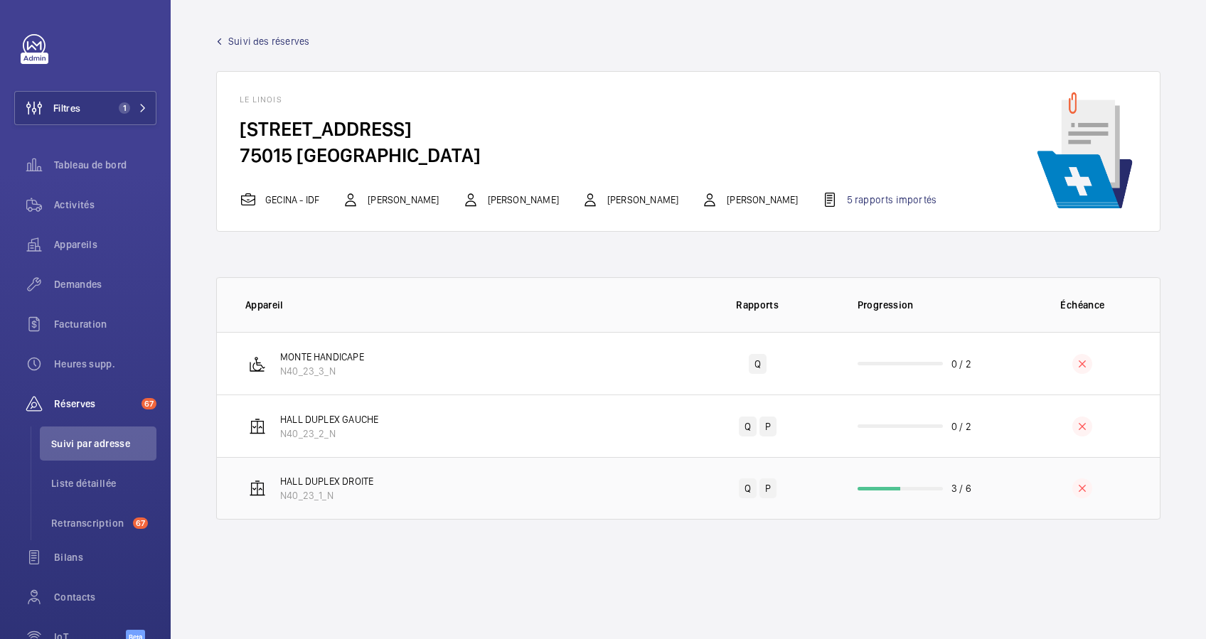
click at [916, 484] on td "3 / 6" at bounding box center [920, 488] width 171 height 63
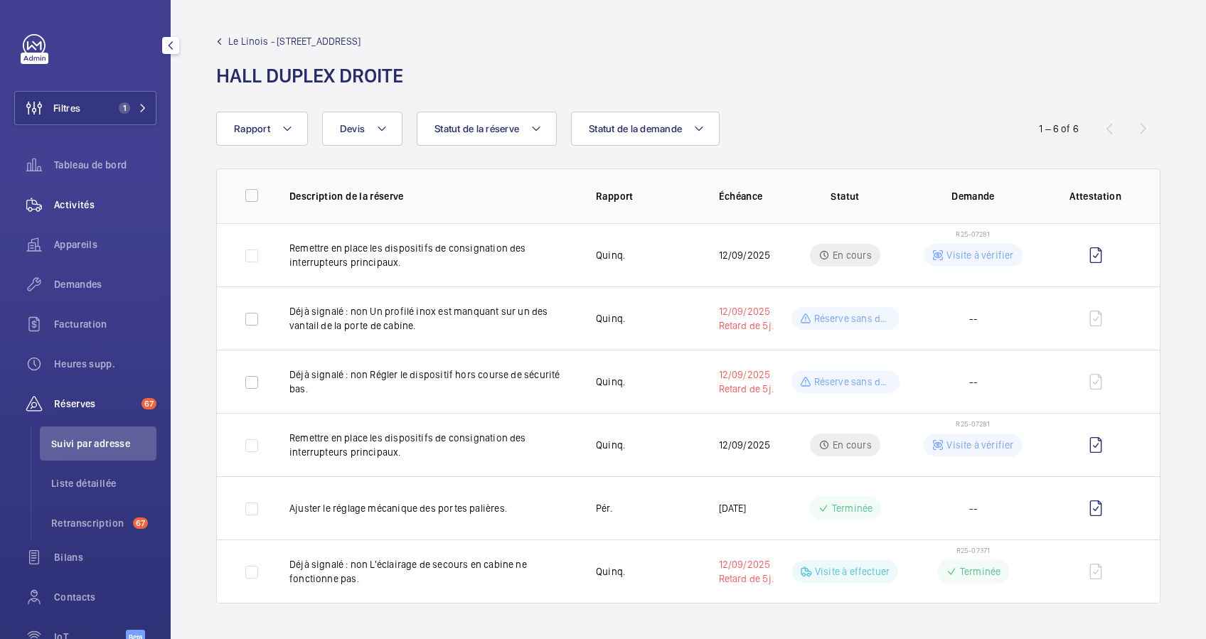
click at [82, 196] on div "Activités" at bounding box center [85, 205] width 142 height 34
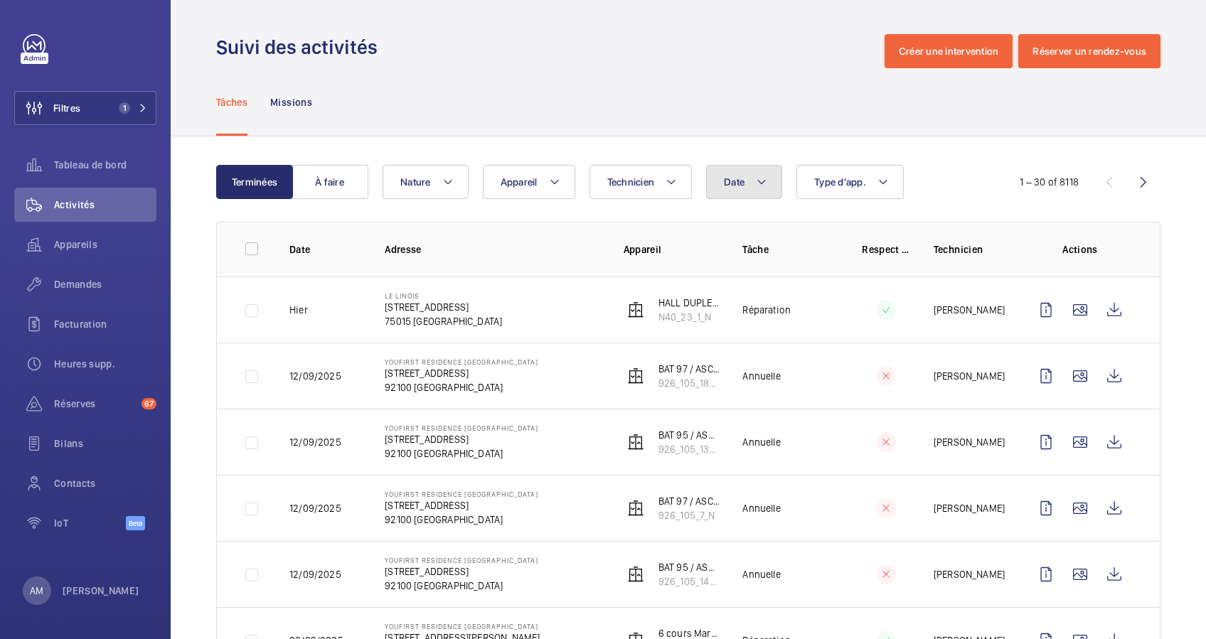
click at [751, 181] on button "Date" at bounding box center [744, 182] width 76 height 34
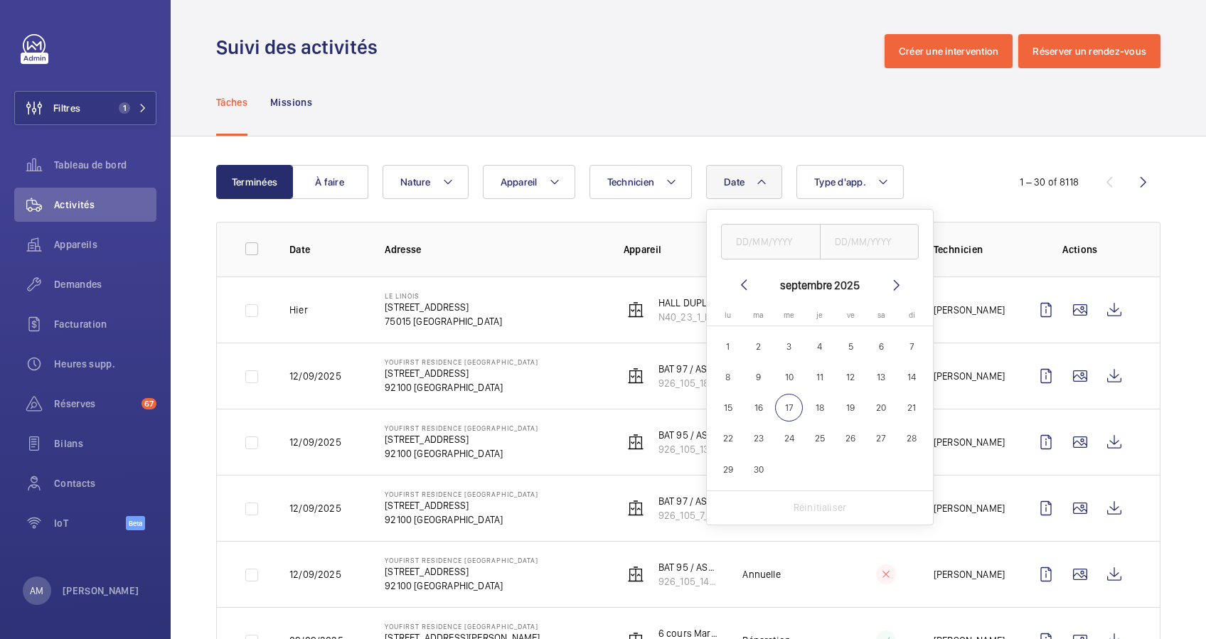
click at [740, 287] on mat-icon at bounding box center [743, 285] width 17 height 17
click at [904, 349] on span "1" at bounding box center [912, 347] width 28 height 28
type input "[DATE]"
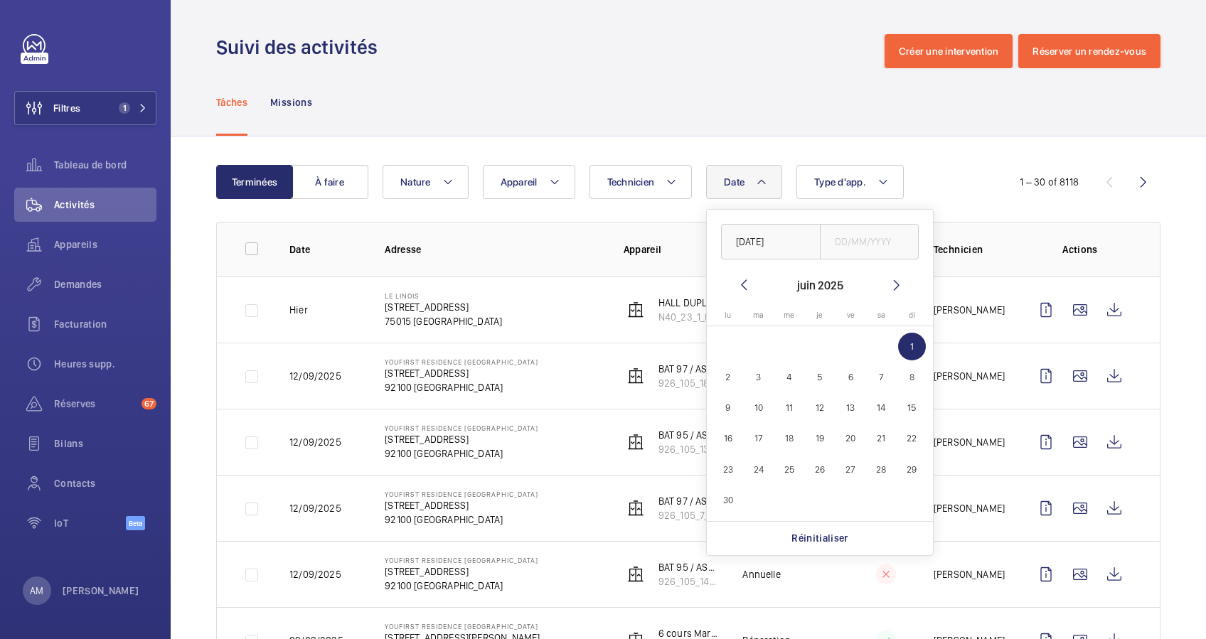
click at [894, 288] on mat-icon at bounding box center [896, 285] width 17 height 17
click at [796, 400] on span "17" at bounding box center [789, 408] width 28 height 28
type input "[DATE]"
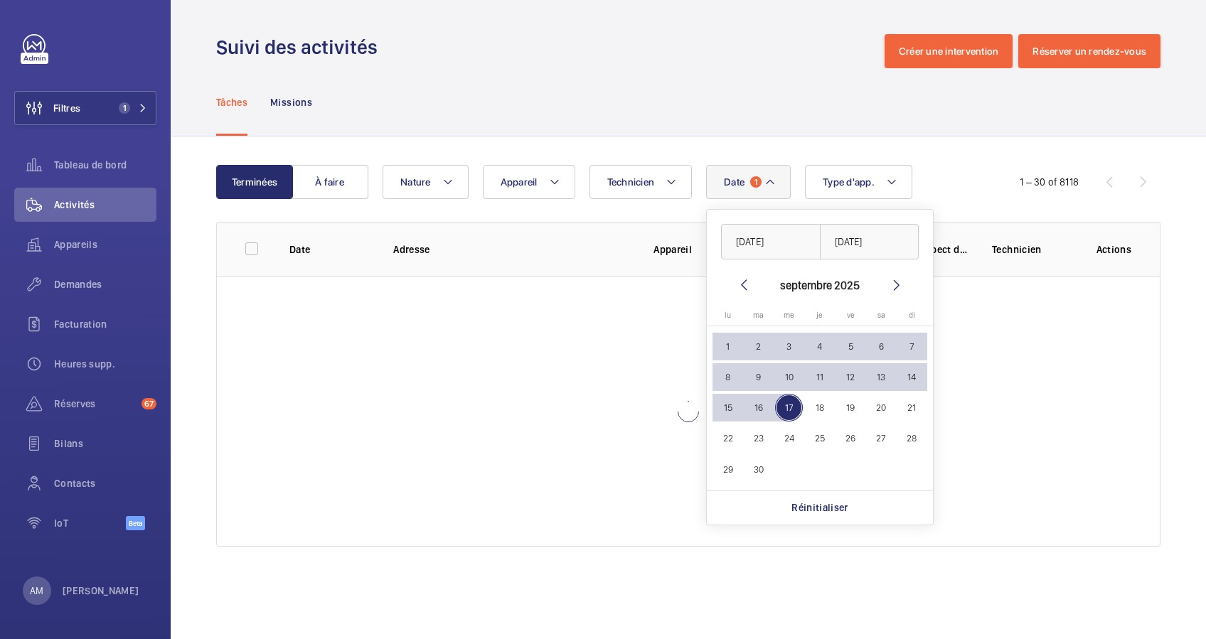
click at [948, 166] on div "Date 1 01/06/2025 17/09/2025 septembre 2025 lundi lu mardi ma mercredi me jeudi…" at bounding box center [686, 182] width 607 height 34
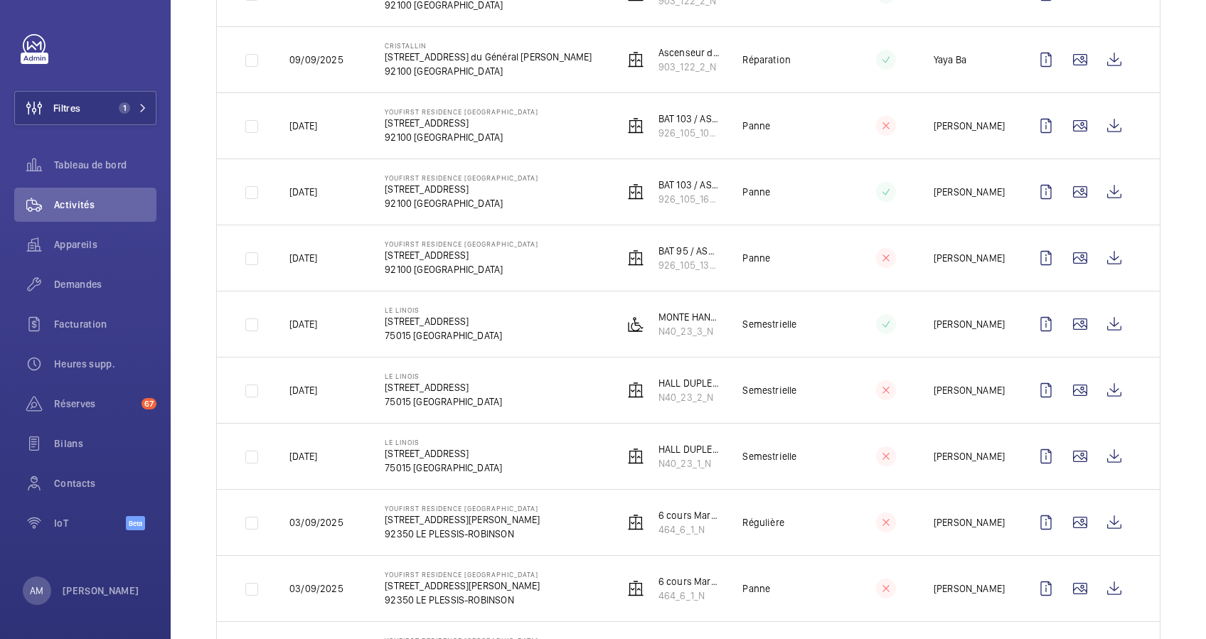
scroll to position [948, 0]
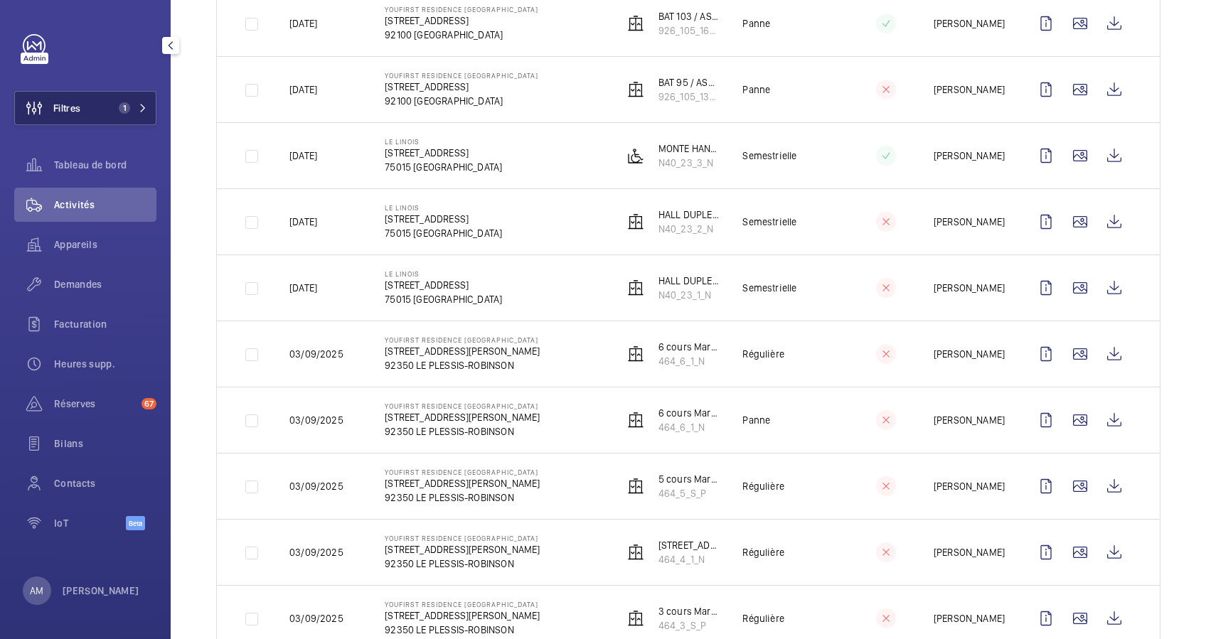
click at [147, 104] on button "Filtres 1" at bounding box center [85, 108] width 142 height 34
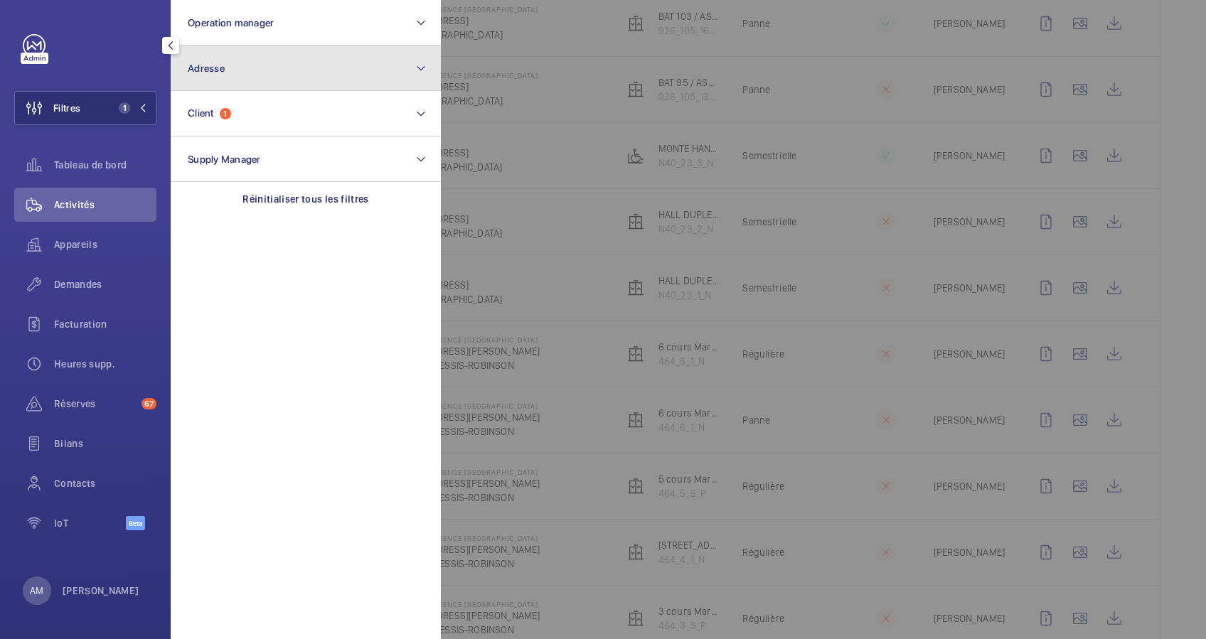
click at [242, 83] on button "Adresse" at bounding box center [306, 69] width 270 height 46
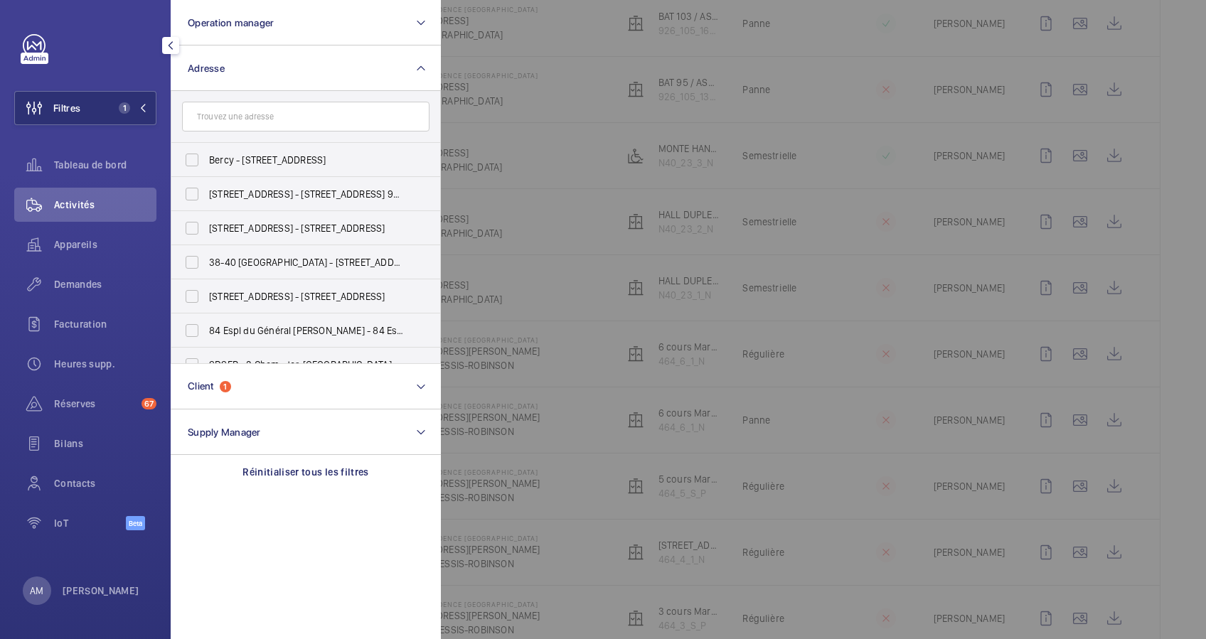
click at [237, 112] on input "text" at bounding box center [305, 117] width 247 height 30
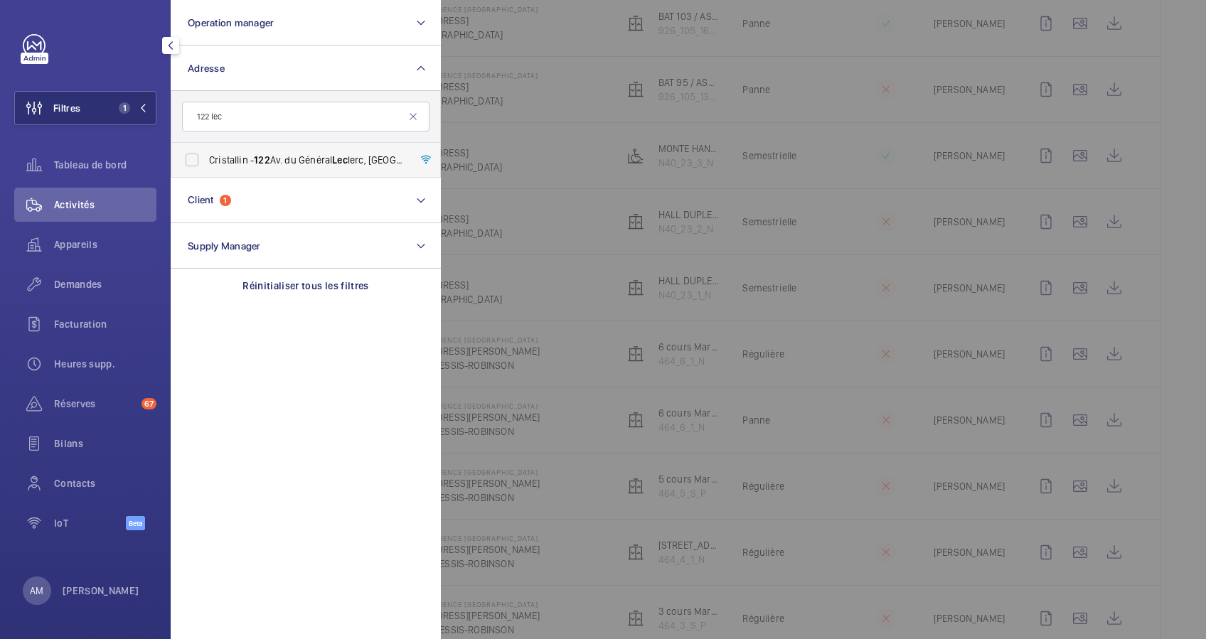
type input "122 lec"
click at [214, 154] on span "Cristallin - 122 Av. du Général Lec lerc, BOULOGNE-BILLANCOURT 92100" at bounding box center [307, 160] width 196 height 14
click at [206, 154] on input "Cristallin - 122 Av. du Général Lec lerc, BOULOGNE-BILLANCOURT 92100" at bounding box center [192, 160] width 28 height 28
checkbox input "true"
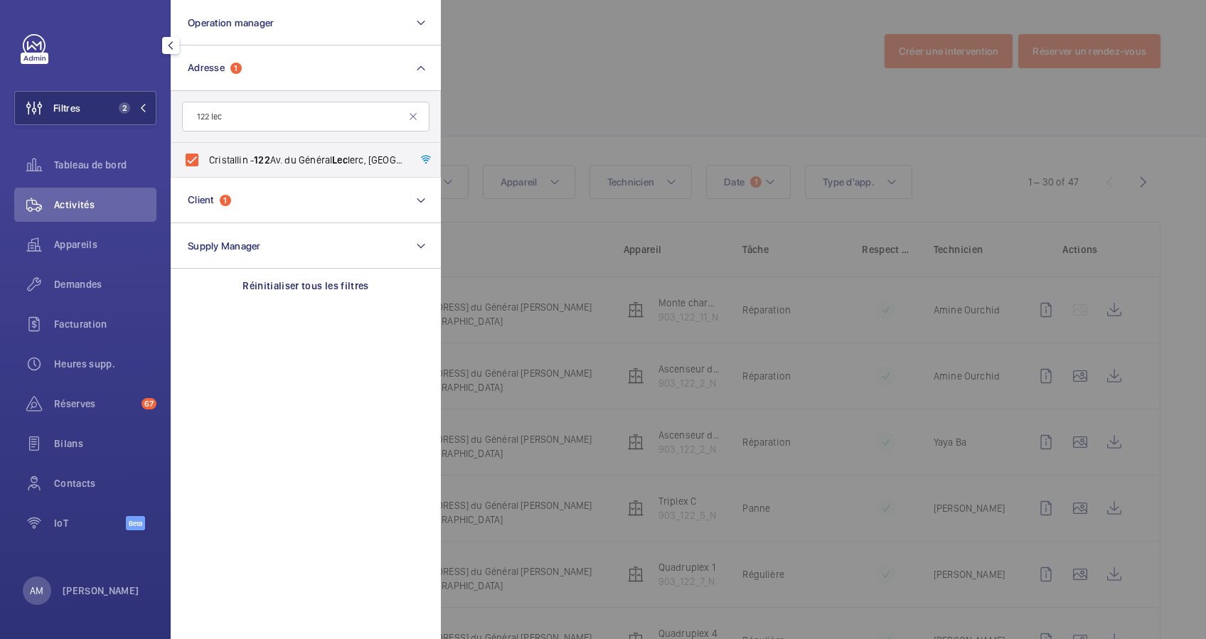
click at [592, 73] on div at bounding box center [1044, 319] width 1206 height 639
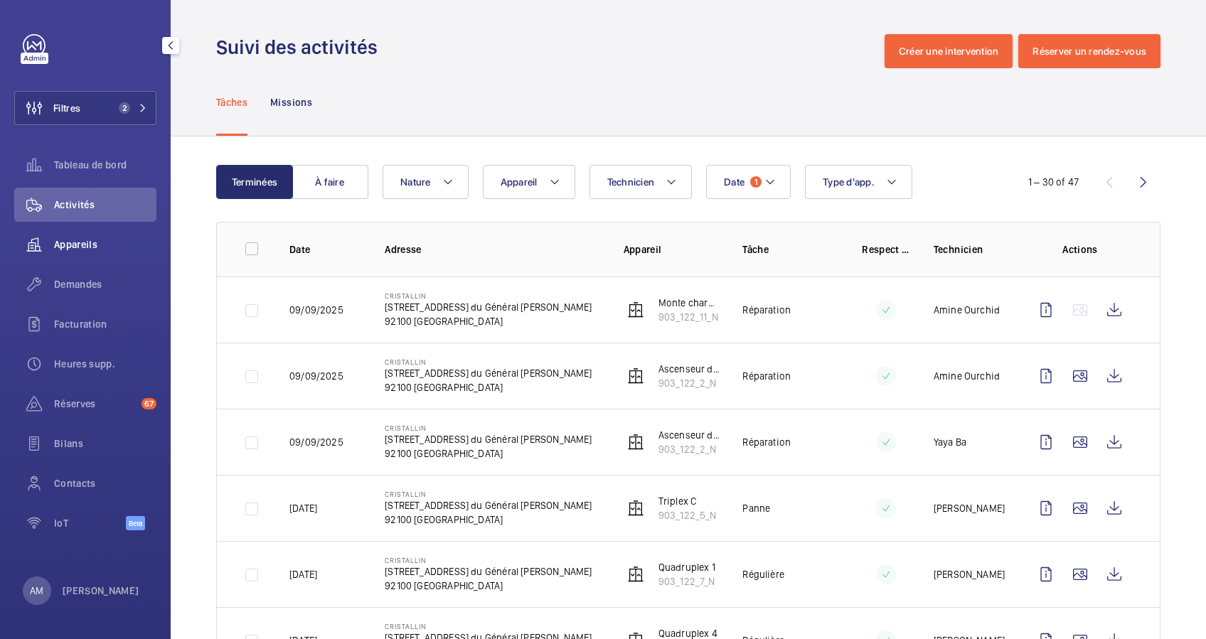
click at [66, 241] on span "Appareils" at bounding box center [105, 245] width 102 height 14
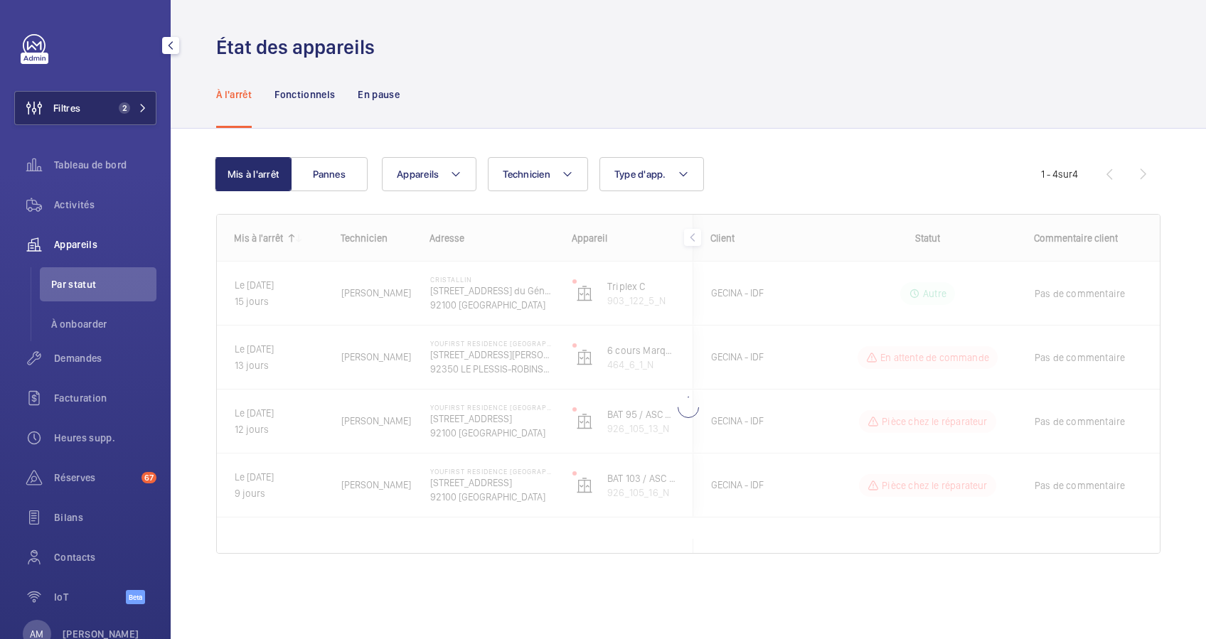
click at [145, 105] on button "Filtres 2" at bounding box center [85, 108] width 142 height 34
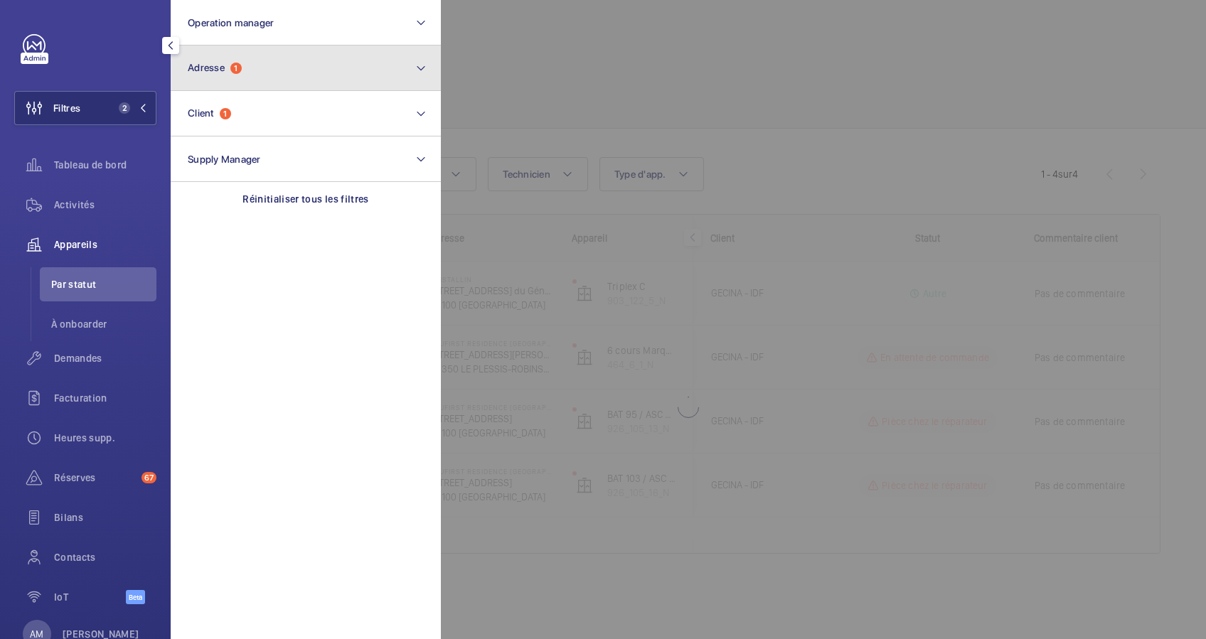
click at [256, 84] on button "Adresse 1" at bounding box center [306, 69] width 270 height 46
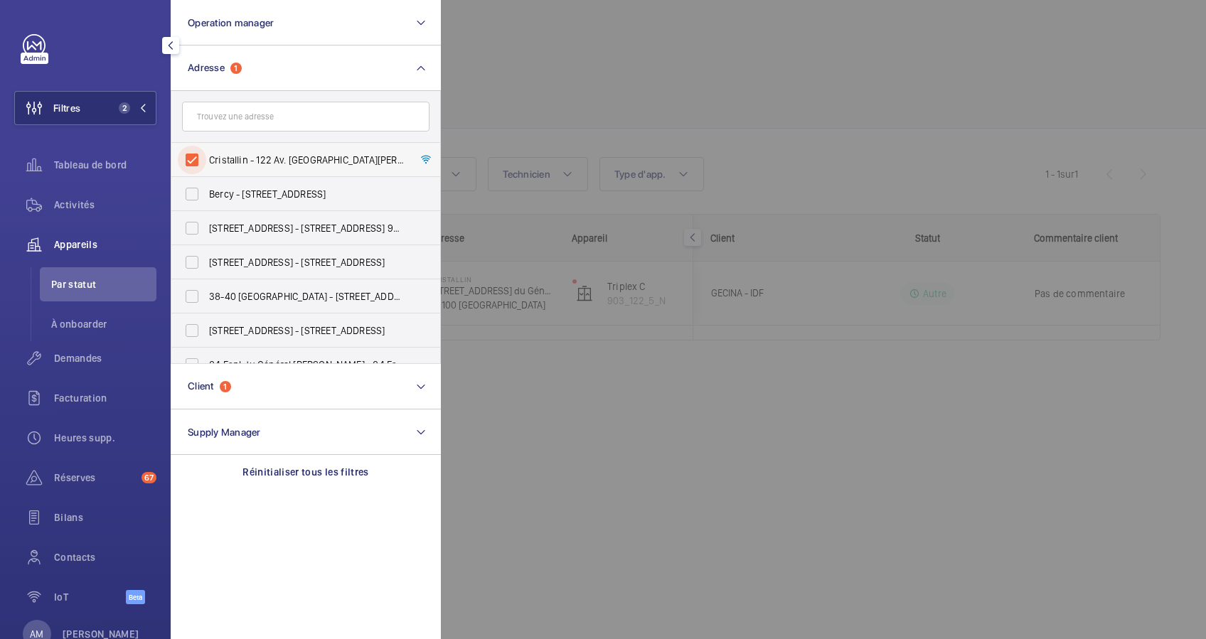
click at [192, 150] on input "Cristallin - 122 Av. du Général Leclerc, BOULOGNE-BILLANCOURT 92100" at bounding box center [192, 160] width 28 height 28
checkbox input "false"
click at [583, 82] on div at bounding box center [1044, 319] width 1206 height 639
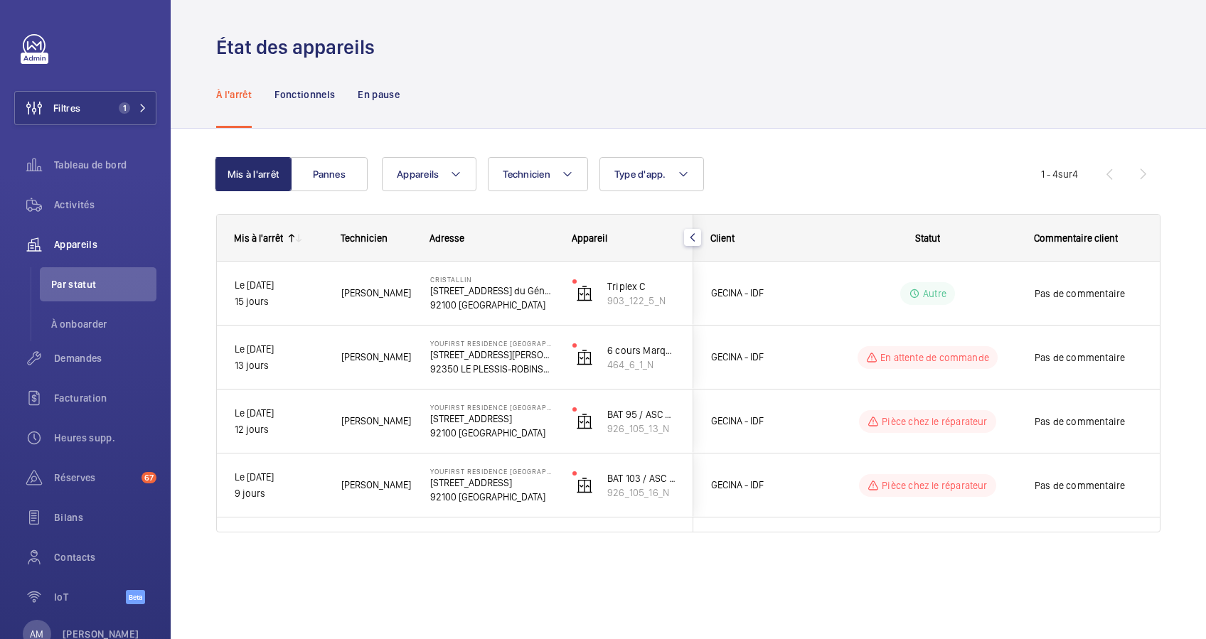
click at [476, 70] on div "À l'arrêt Fonctionnels En pause" at bounding box center [688, 94] width 944 height 68
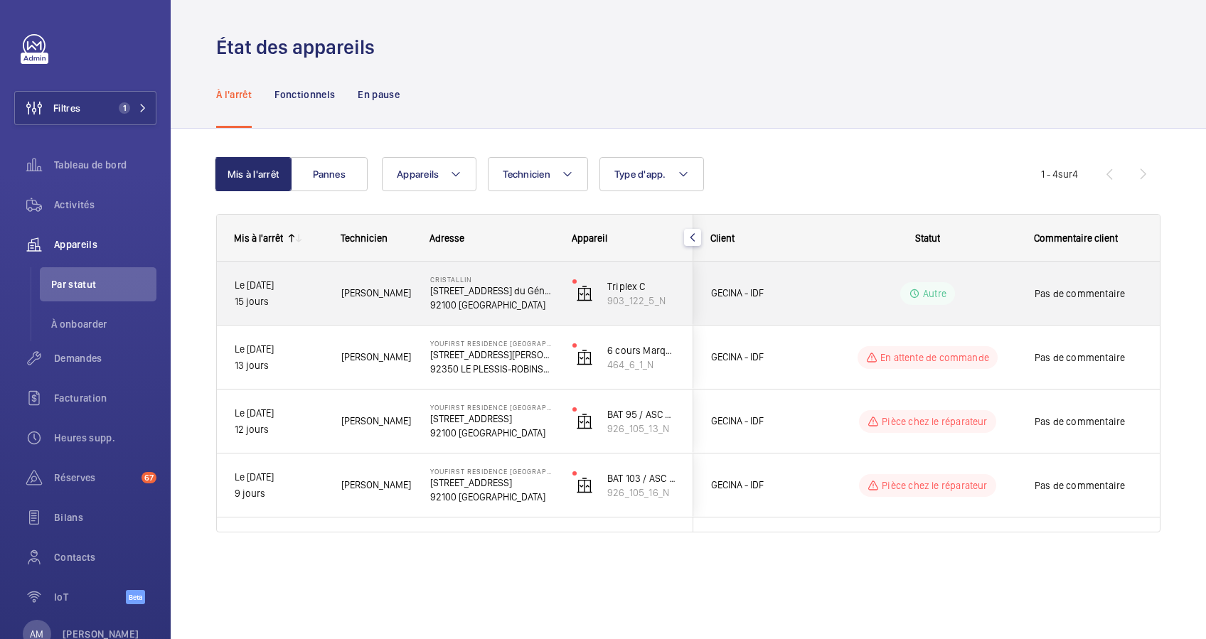
click at [1000, 290] on wm-front-pills-cell "Autre" at bounding box center [927, 293] width 177 height 23
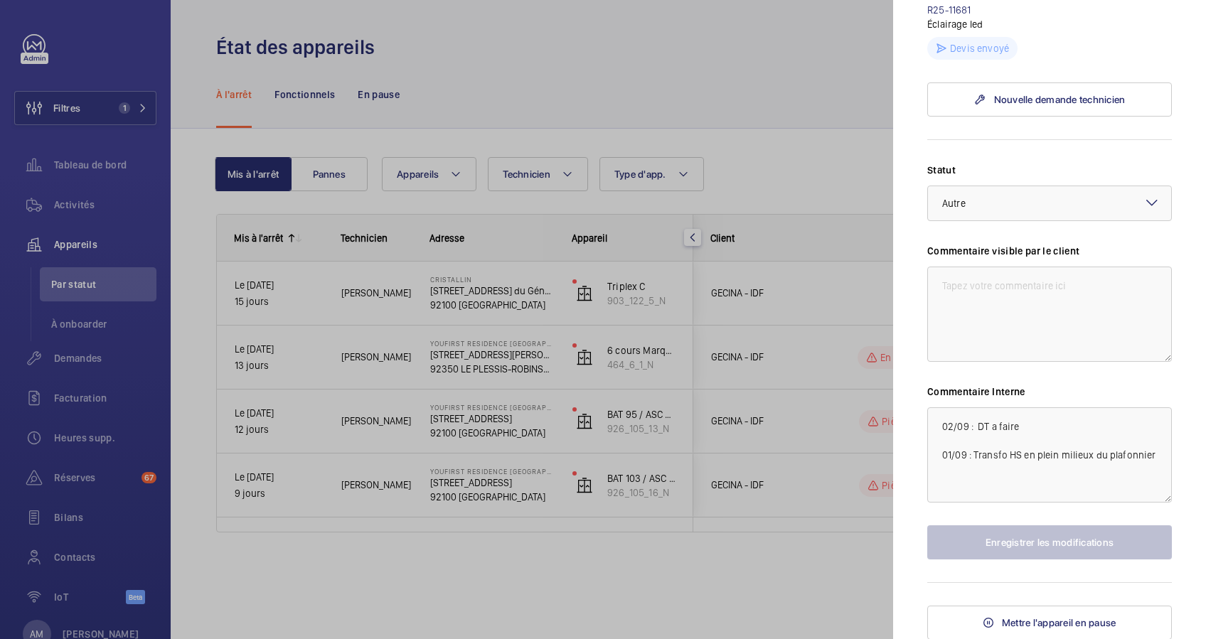
scroll to position [378, 0]
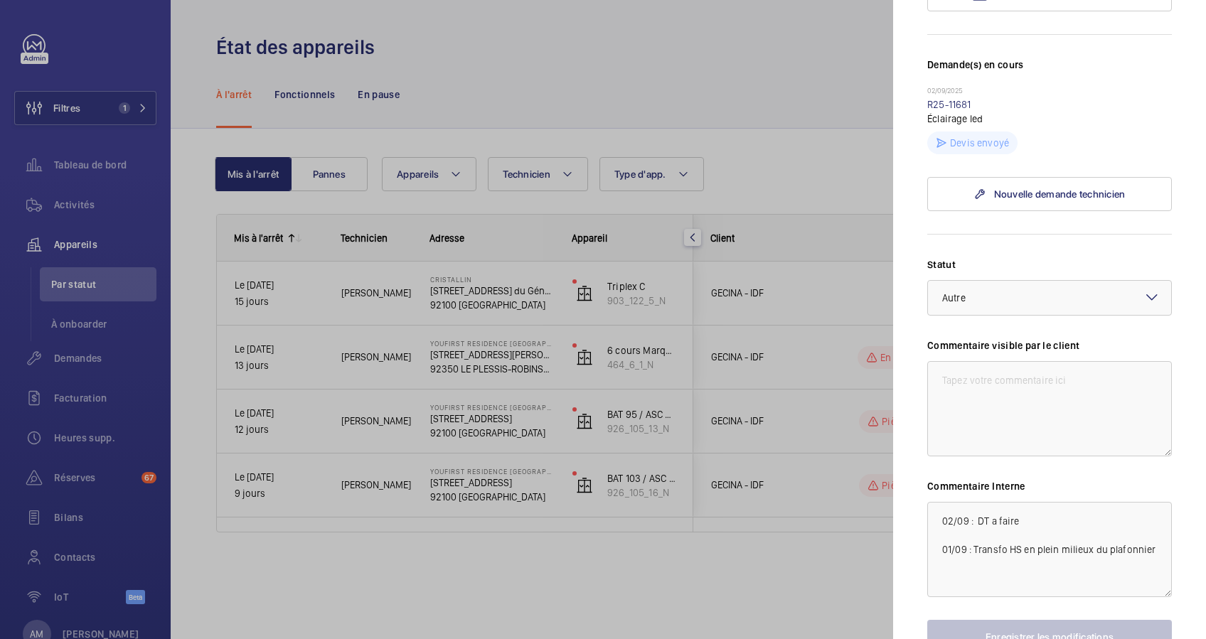
click at [789, 127] on div at bounding box center [603, 319] width 1206 height 639
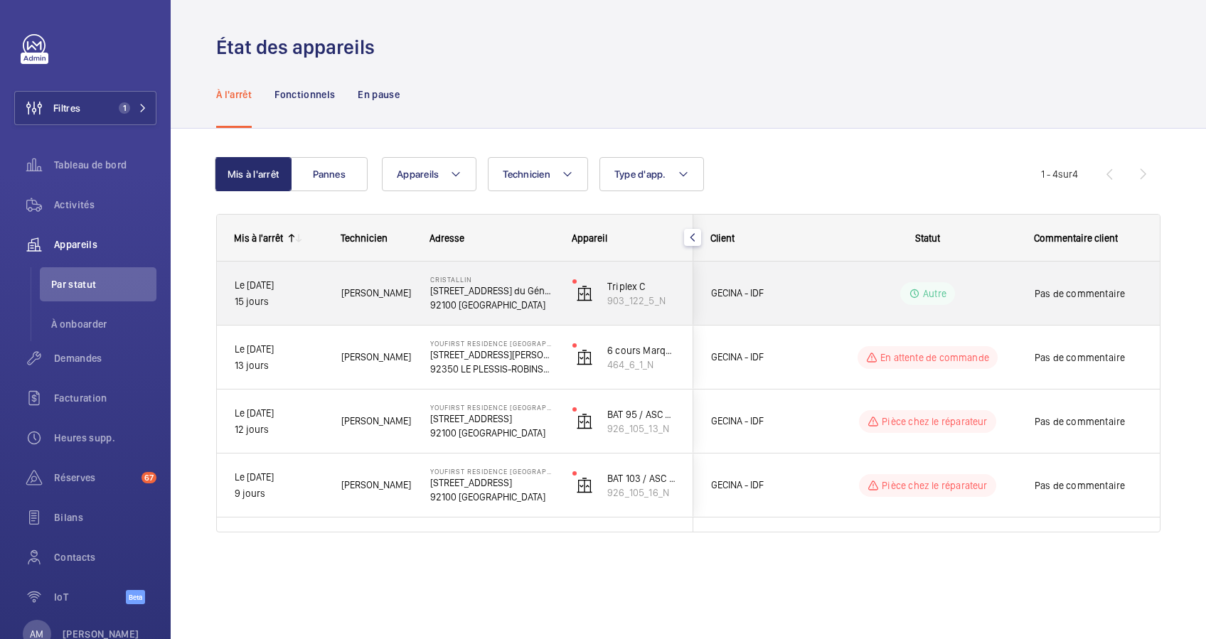
click at [496, 292] on p "122 Av. du Général Leclerc" at bounding box center [492, 291] width 124 height 14
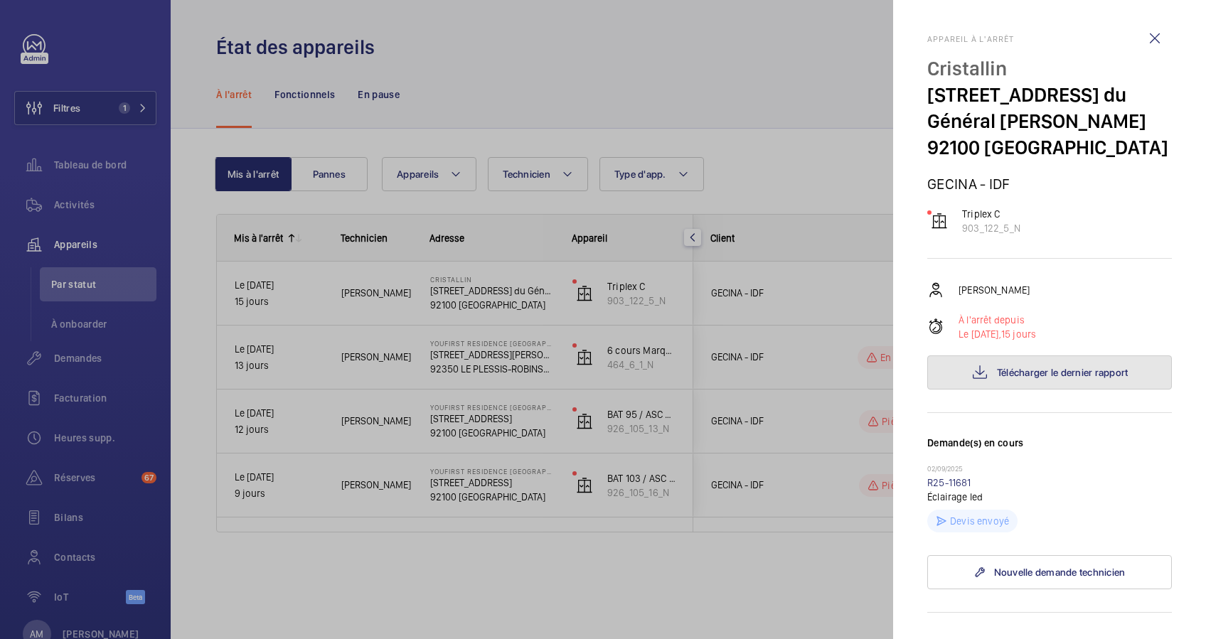
click at [1023, 371] on span "Télécharger le dernier rapport" at bounding box center [1063, 372] width 132 height 11
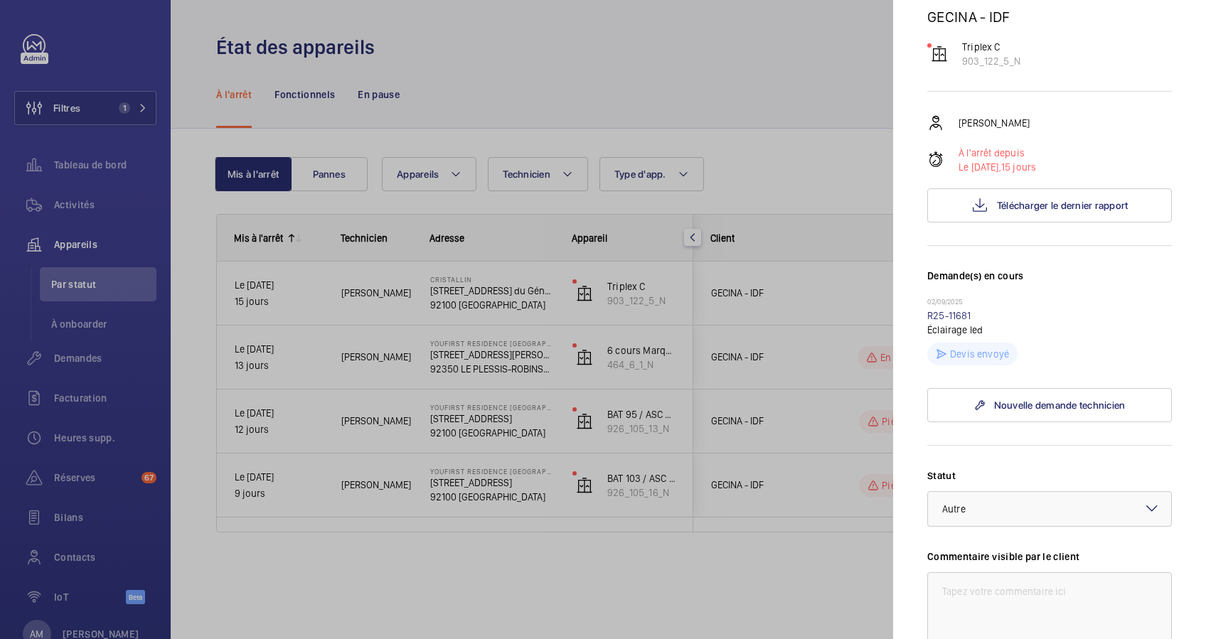
scroll to position [189, 0]
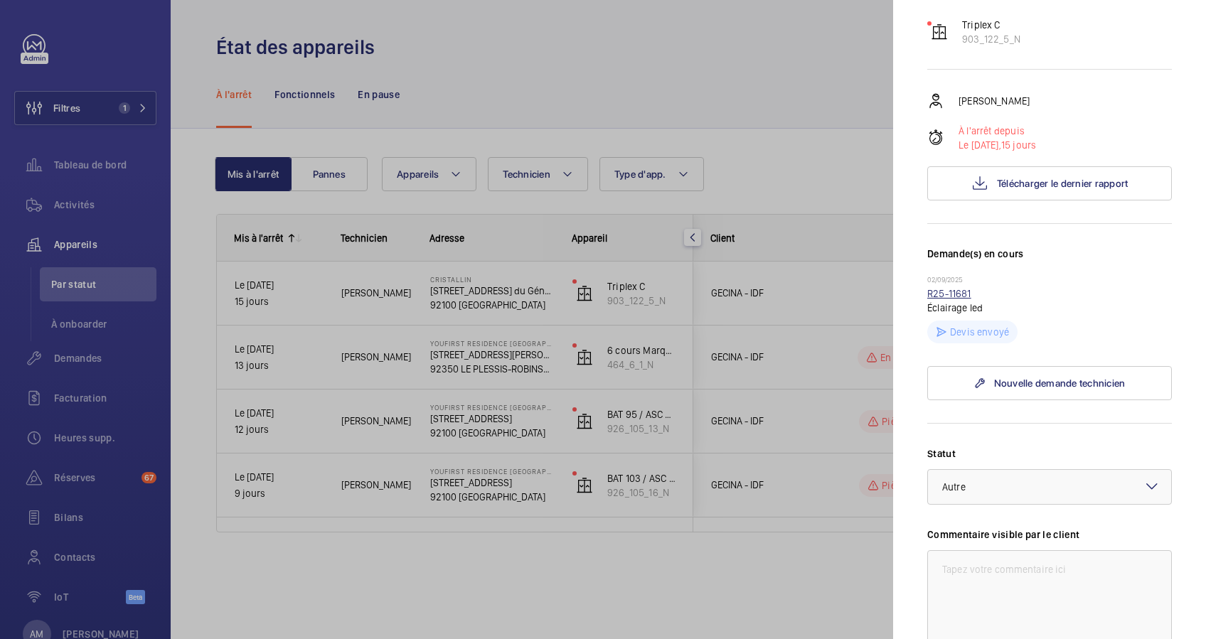
click at [948, 293] on link "R25-11681" at bounding box center [949, 293] width 44 height 11
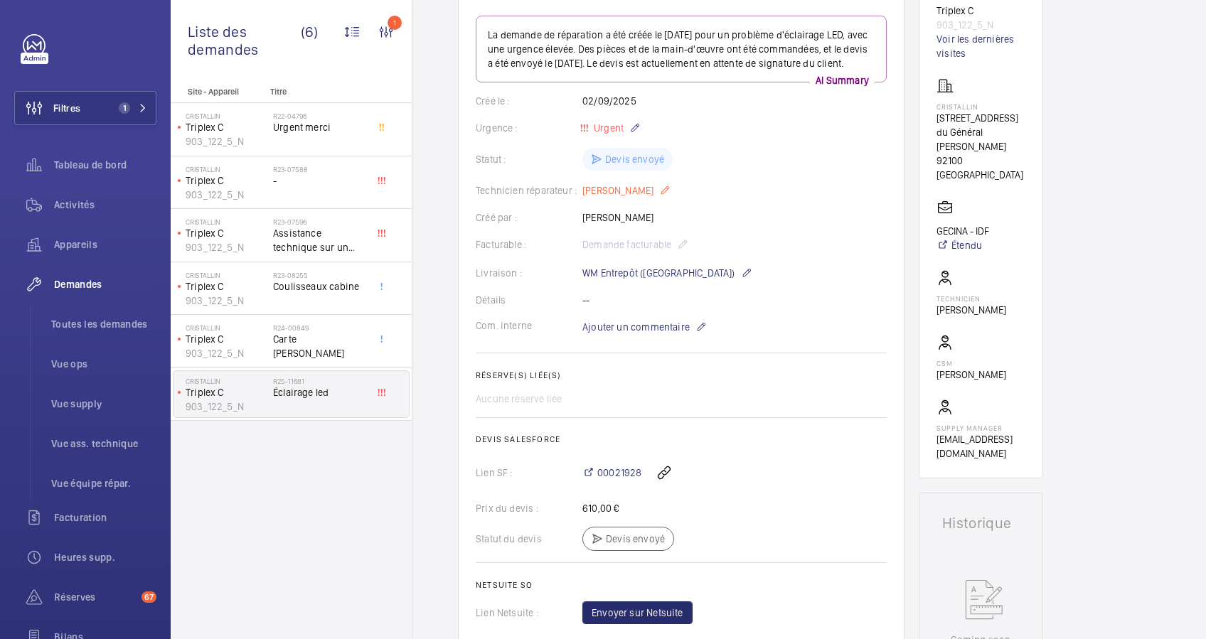
scroll to position [284, 0]
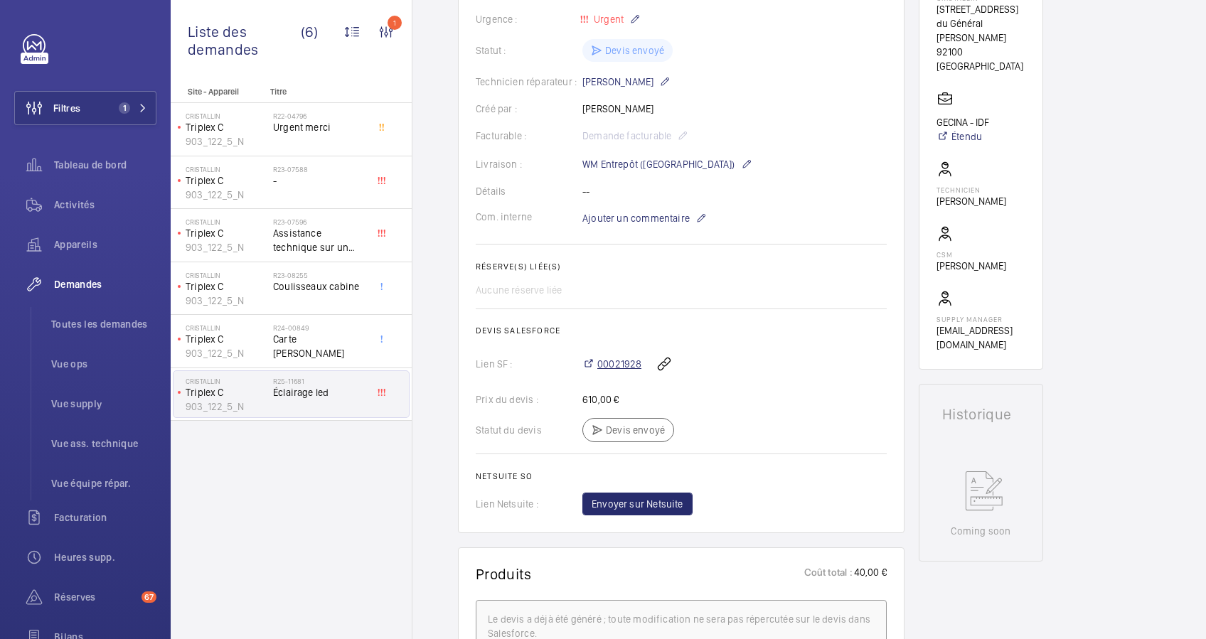
click at [621, 371] on span "00021928" at bounding box center [619, 364] width 44 height 14
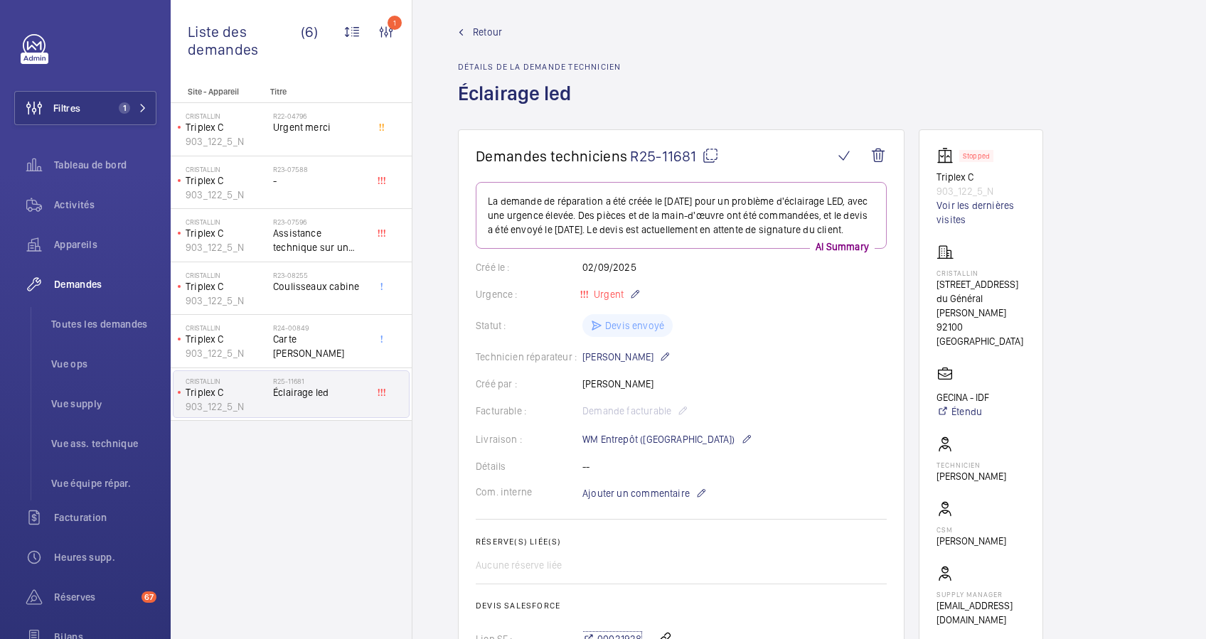
scroll to position [0, 0]
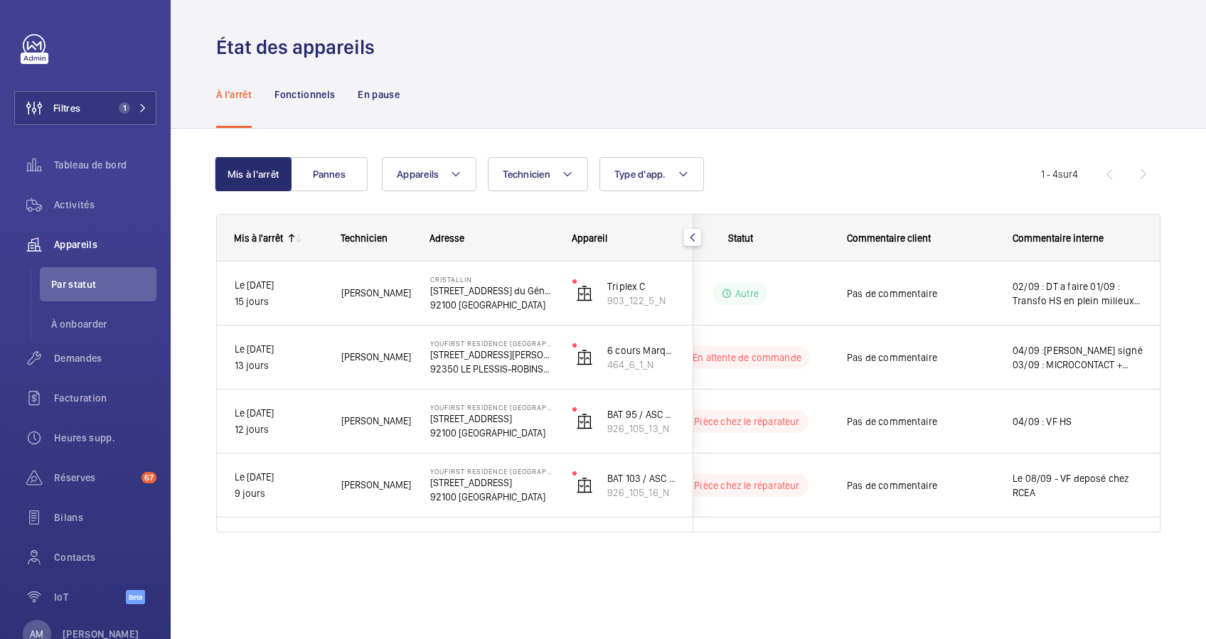
scroll to position [0, 135]
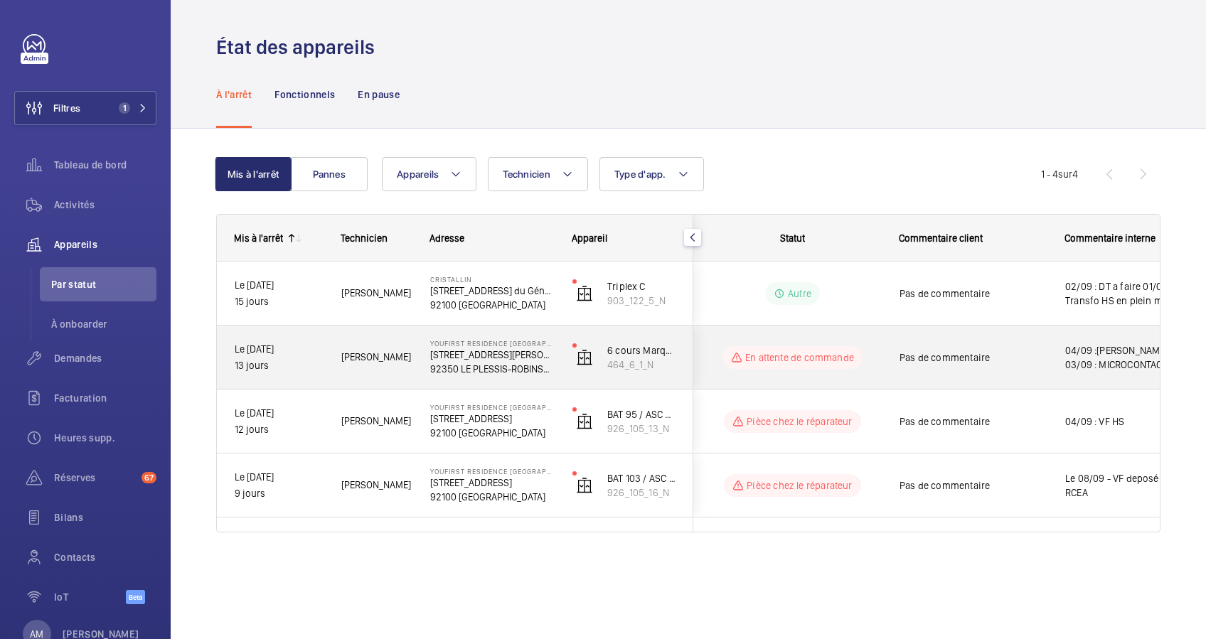
click at [1068, 358] on span "04/09 :Devis signé 03/09 : MICROCONTACT + RESSORT BASCULEUR HS, Devis envoyé" at bounding box center [1130, 357] width 130 height 28
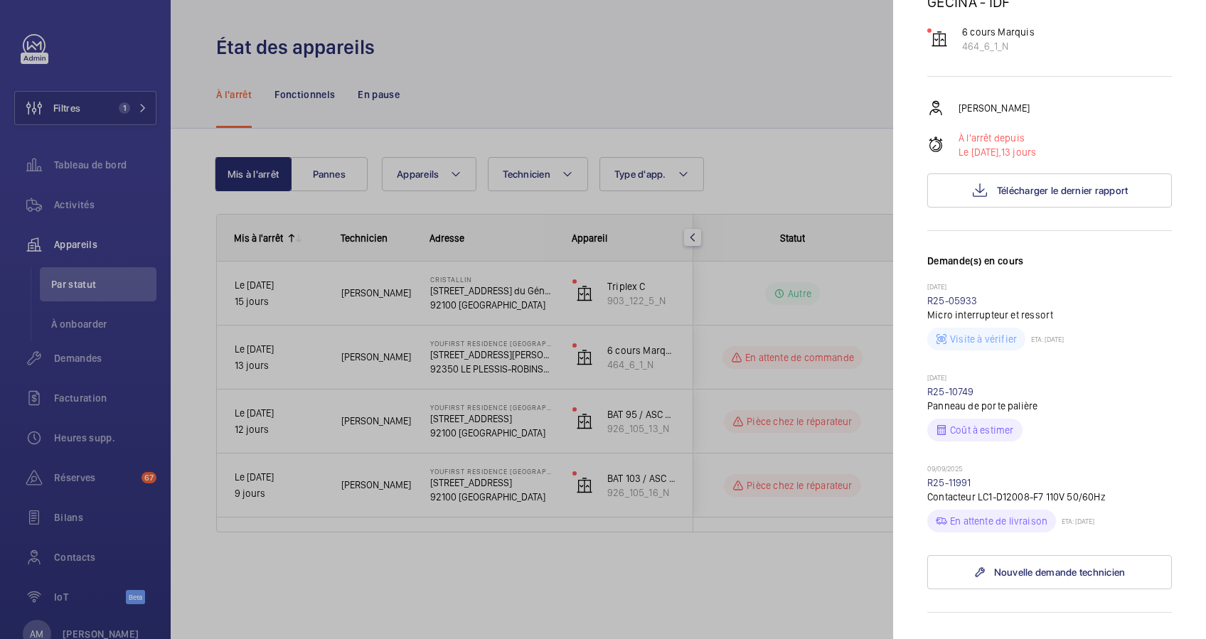
scroll to position [284, 0]
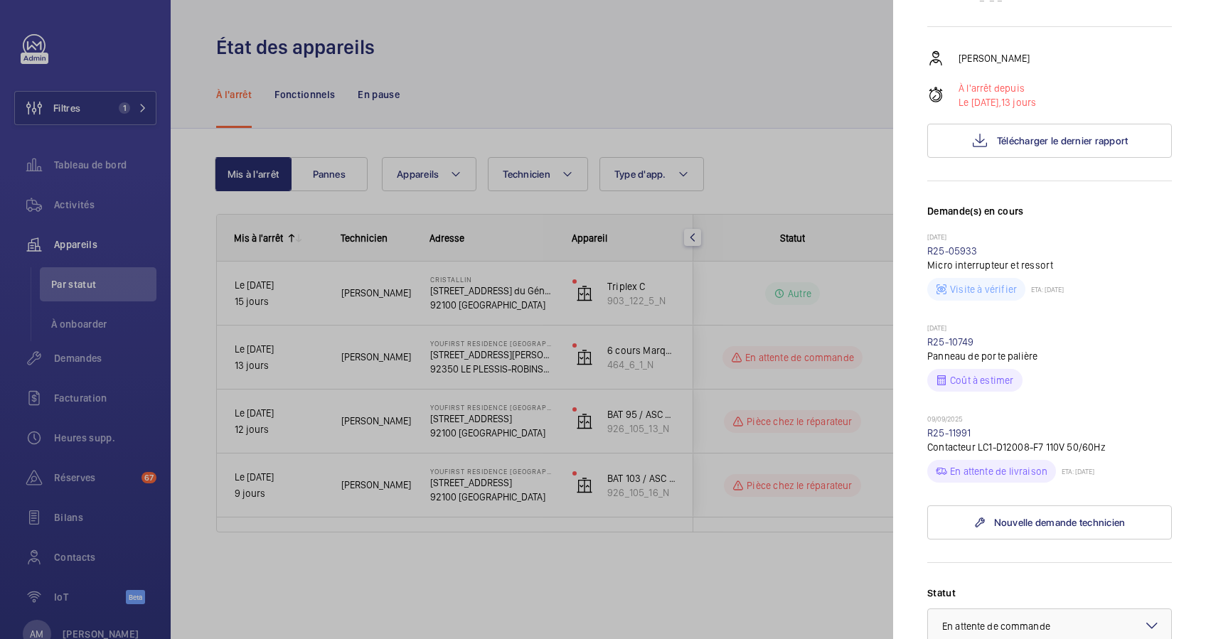
click at [832, 353] on div at bounding box center [603, 319] width 1206 height 639
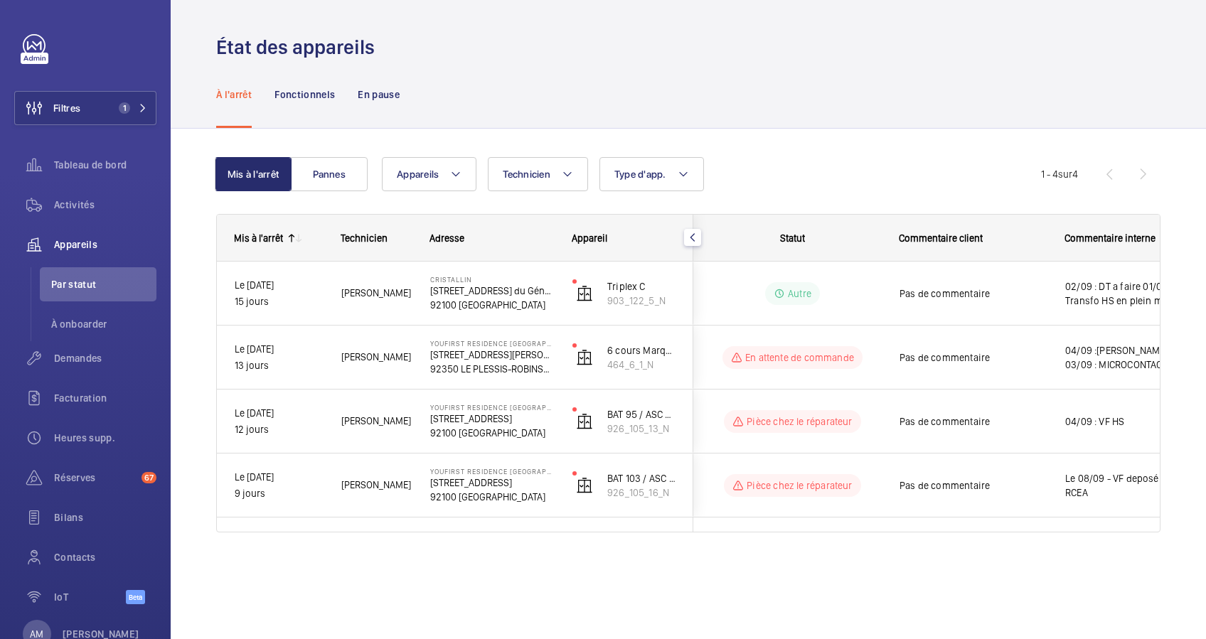
scroll to position [0, 0]
click at [965, 353] on span "Pas de commentaire" at bounding box center [973, 358] width 147 height 14
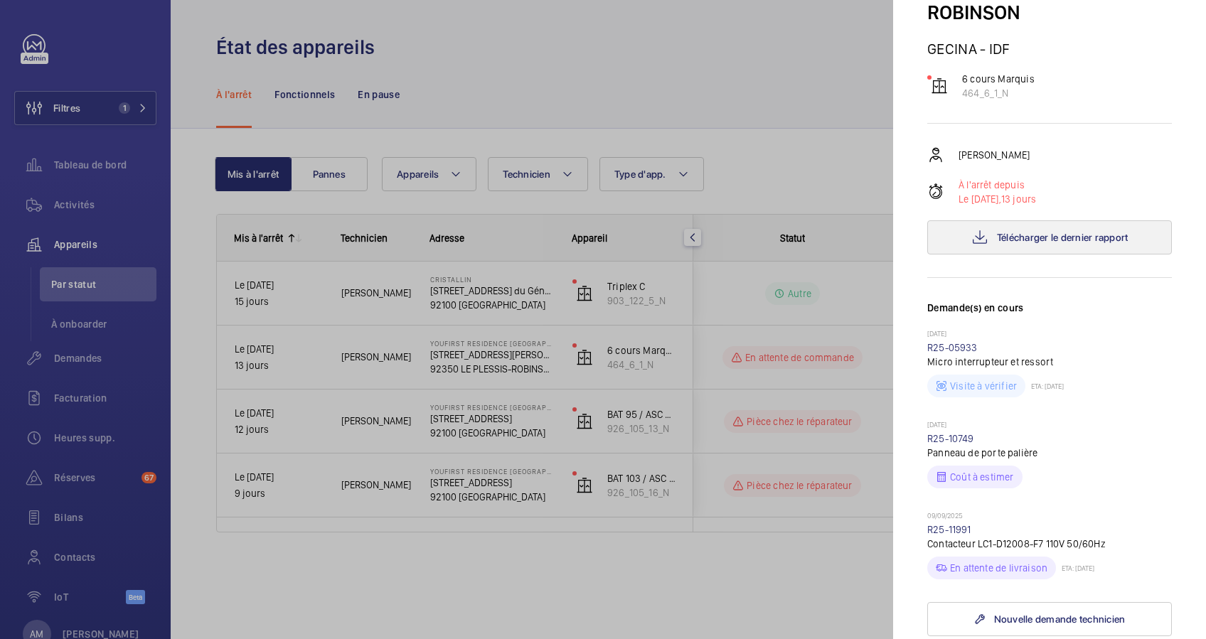
scroll to position [189, 0]
click at [818, 387] on div at bounding box center [603, 319] width 1206 height 639
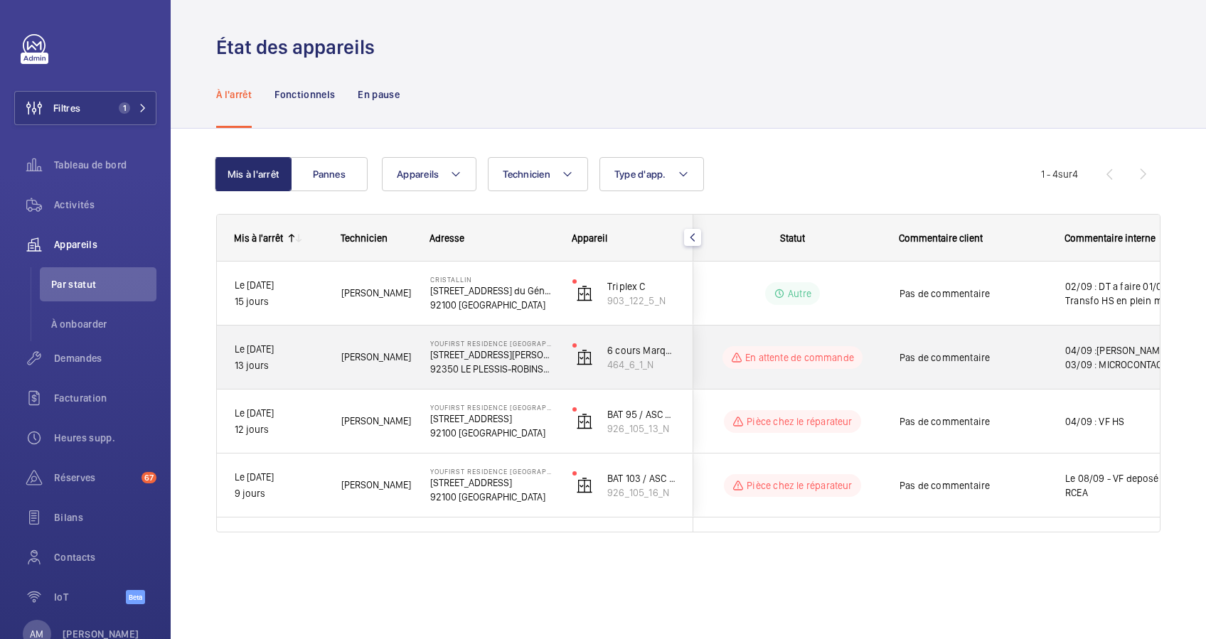
click at [954, 379] on div "Pas de commentaire" at bounding box center [964, 357] width 164 height 61
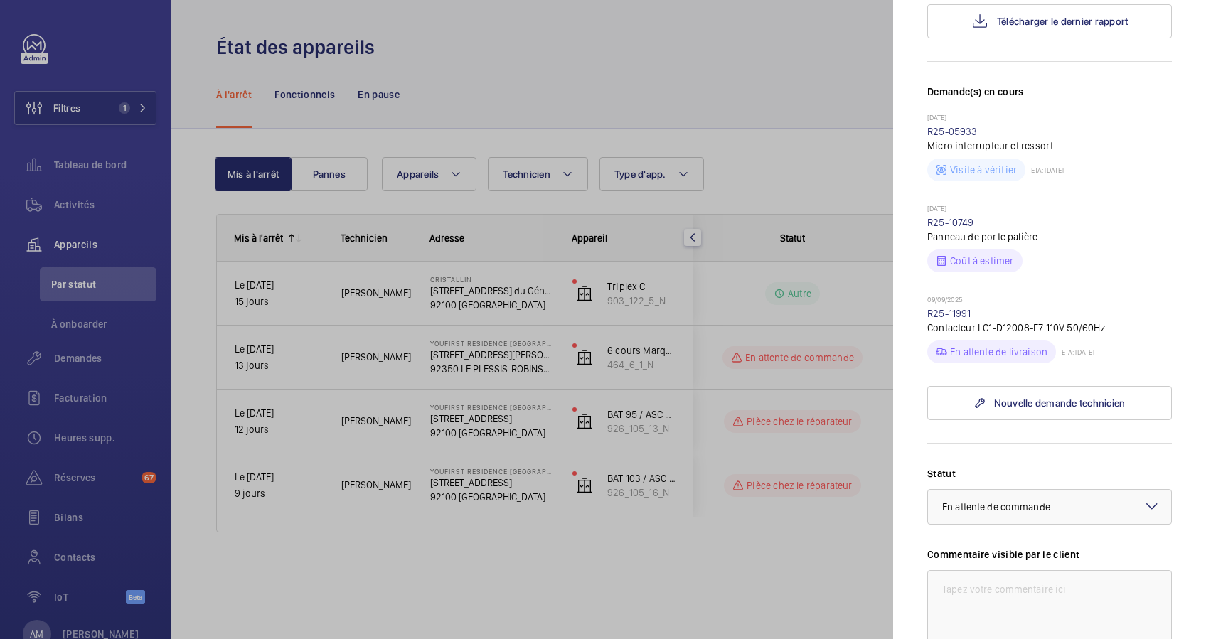
scroll to position [474, 0]
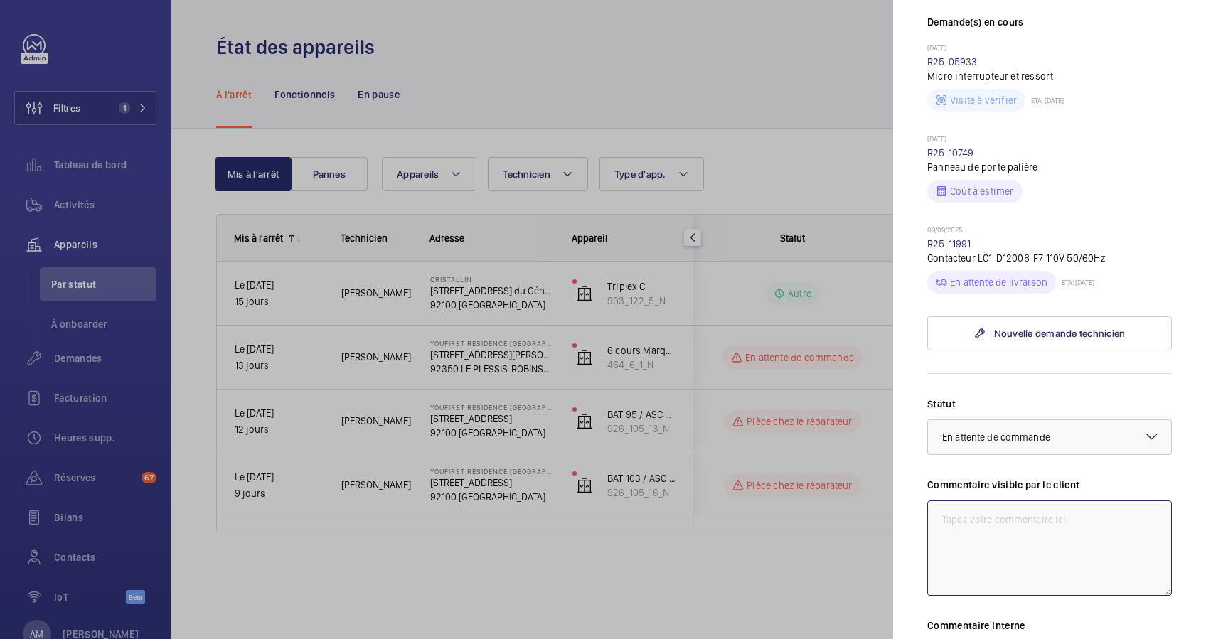
click at [985, 501] on textarea at bounding box center [1049, 548] width 245 height 95
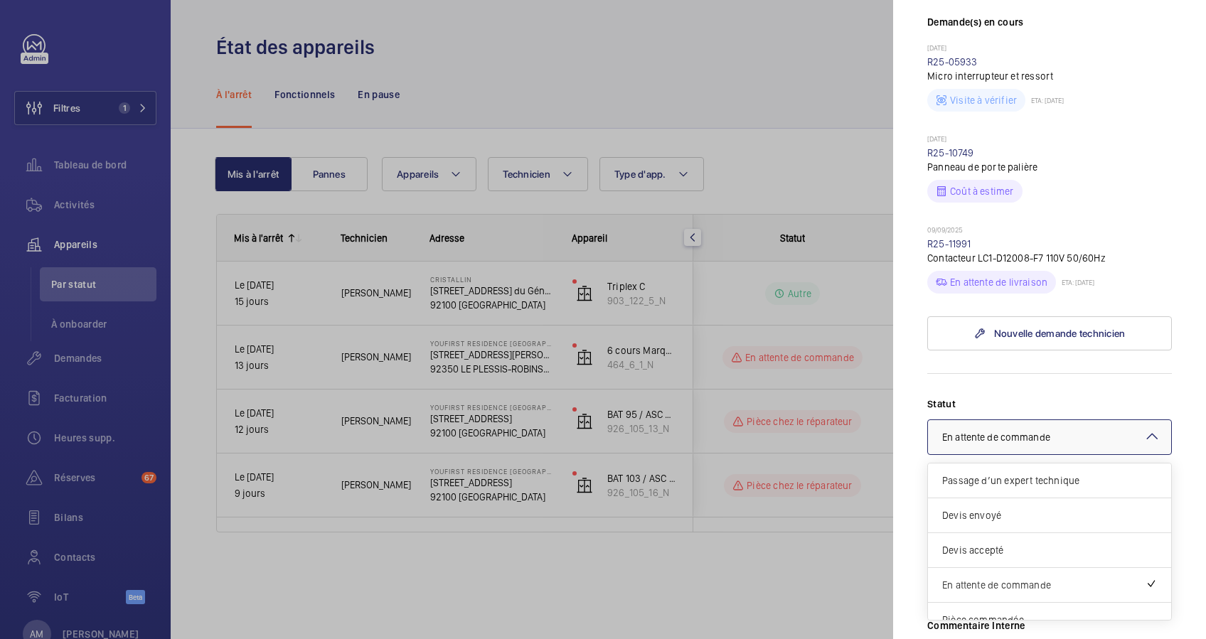
click at [1122, 420] on div at bounding box center [1049, 437] width 243 height 34
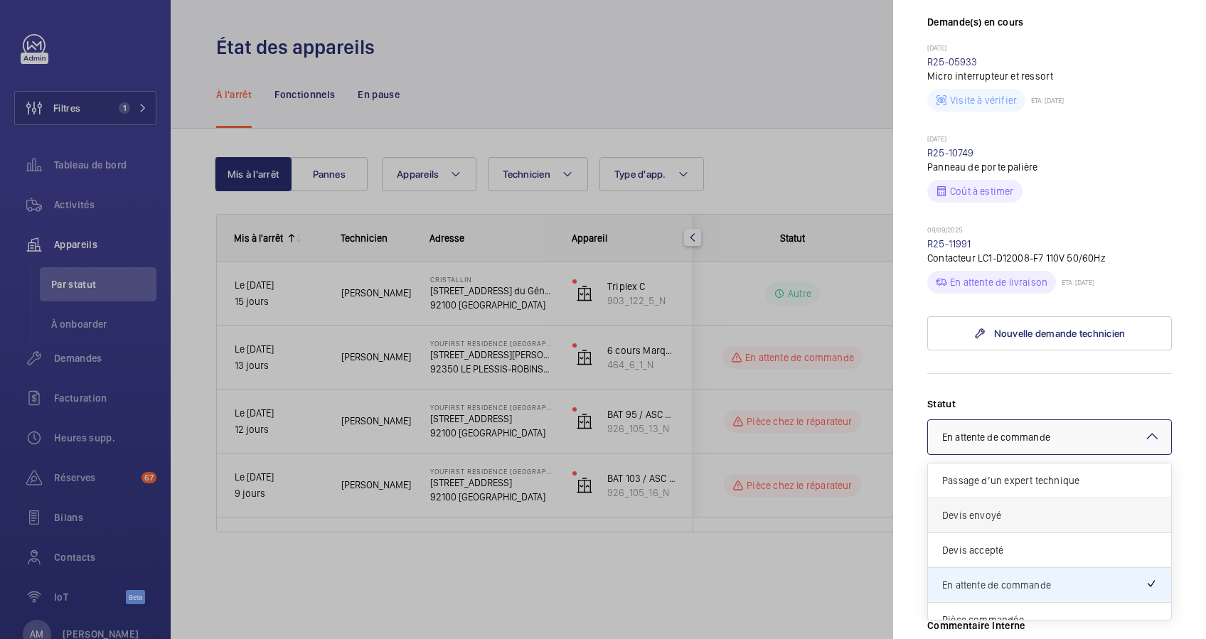
scroll to position [95, 0]
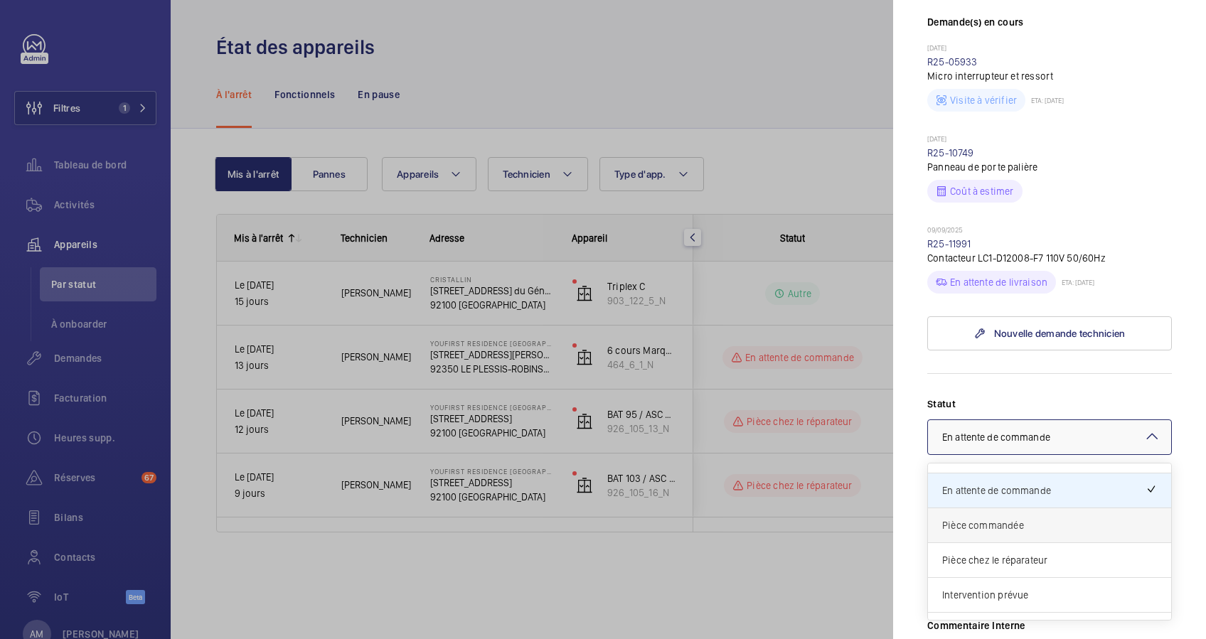
click at [1013, 518] on span "Pièce commandée" at bounding box center [1049, 525] width 215 height 14
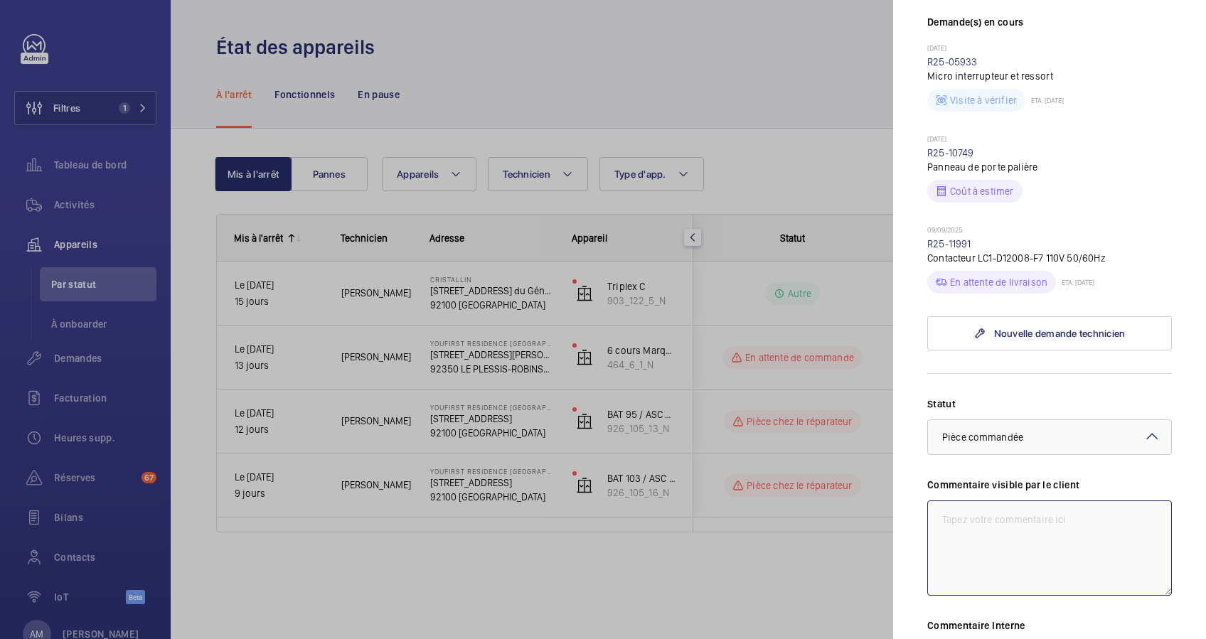
click at [995, 501] on textarea at bounding box center [1049, 548] width 245 height 95
drag, startPoint x: 1125, startPoint y: 498, endPoint x: 1088, endPoint y: 493, distance: 37.3
click at [1088, 501] on textarea "Contacteur à remplacer réception prévu" at bounding box center [1049, 548] width 245 height 95
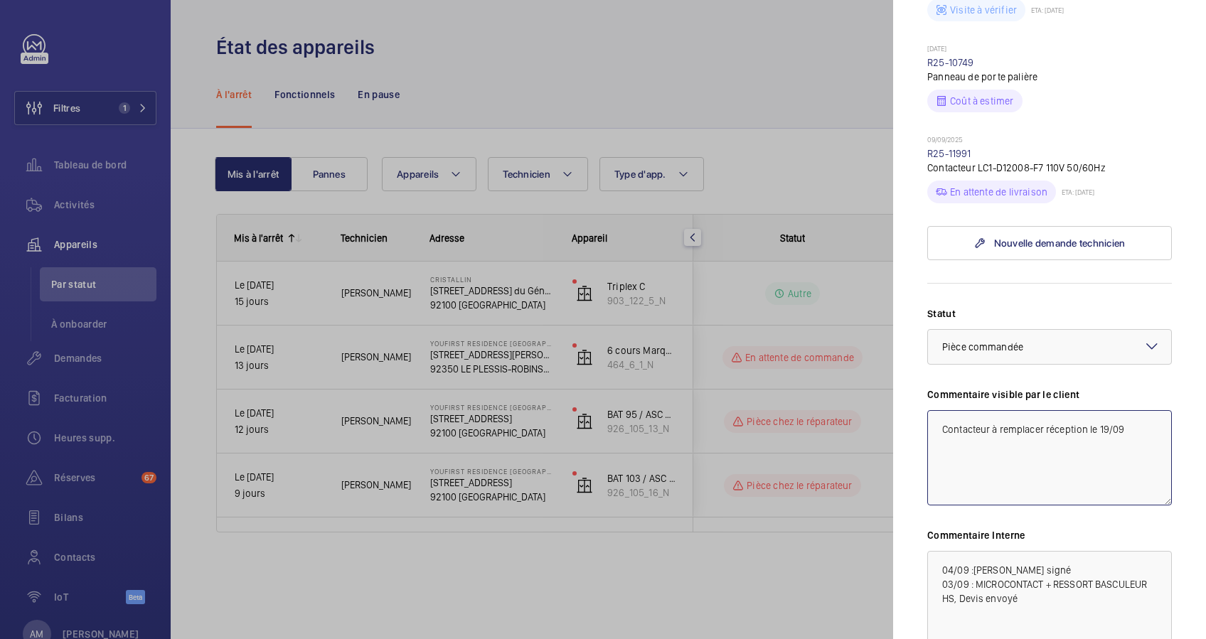
scroll to position [663, 0]
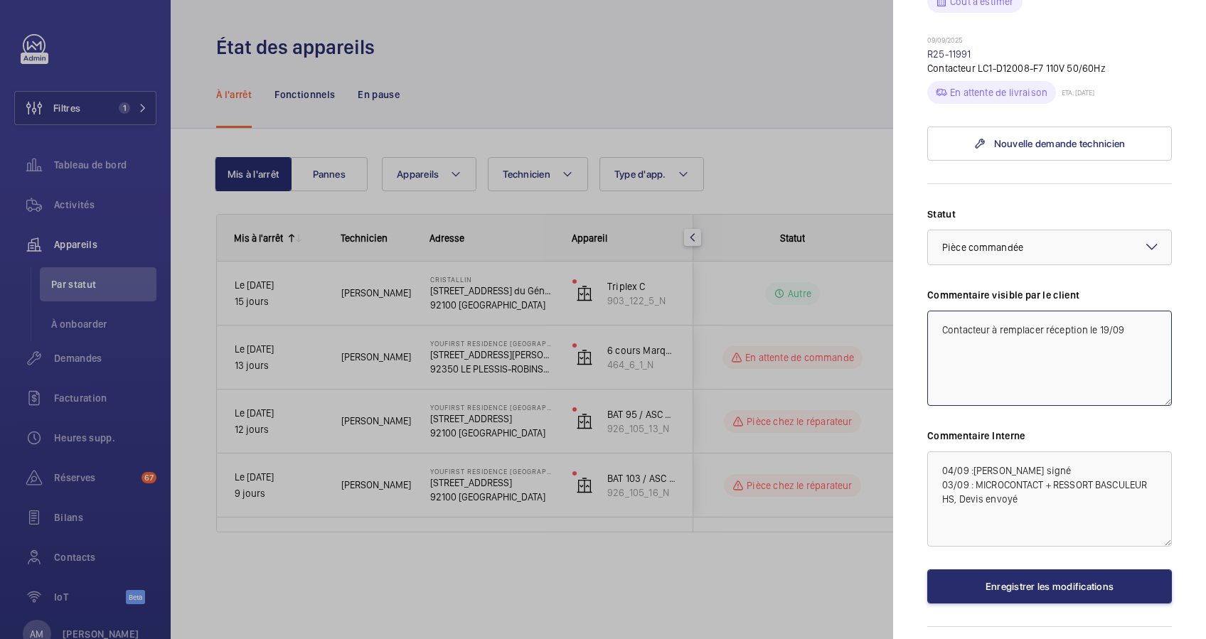
click at [988, 311] on textarea "Contacteur à remplacer réception le 19/09" at bounding box center [1049, 358] width 245 height 95
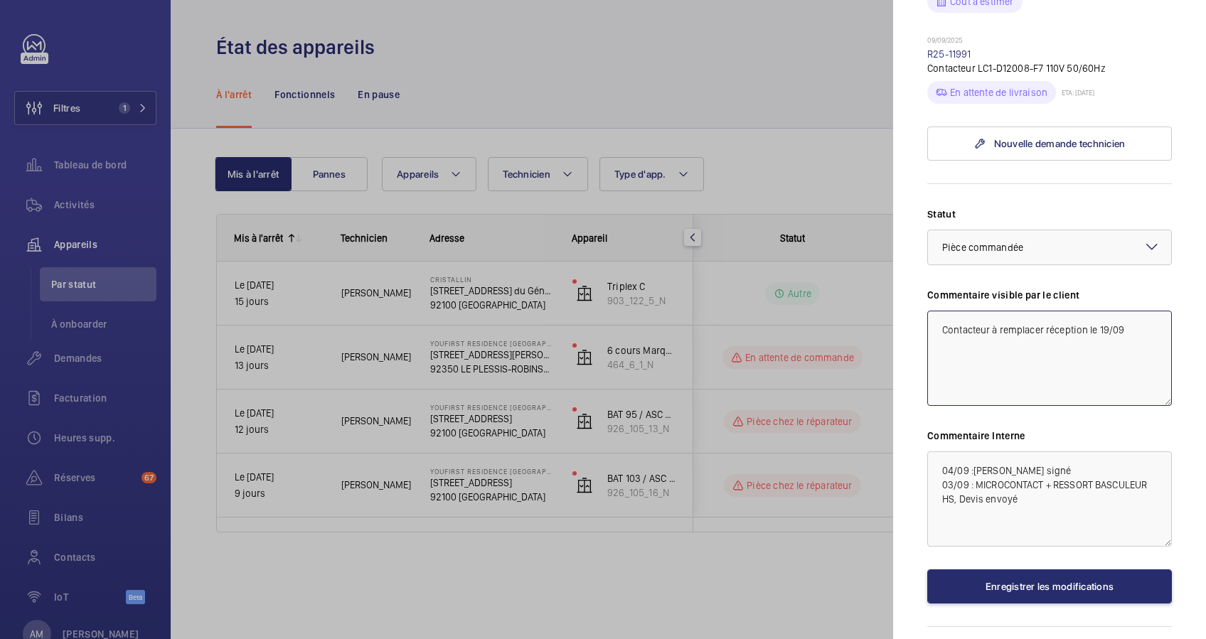
click at [990, 311] on textarea "Contacteur à remplacer réception le 19/09" at bounding box center [1049, 358] width 245 height 95
type textarea "Contacteur à remplacer réception le 19/09"
click at [1037, 570] on button "Enregistrer les modifications" at bounding box center [1049, 587] width 245 height 34
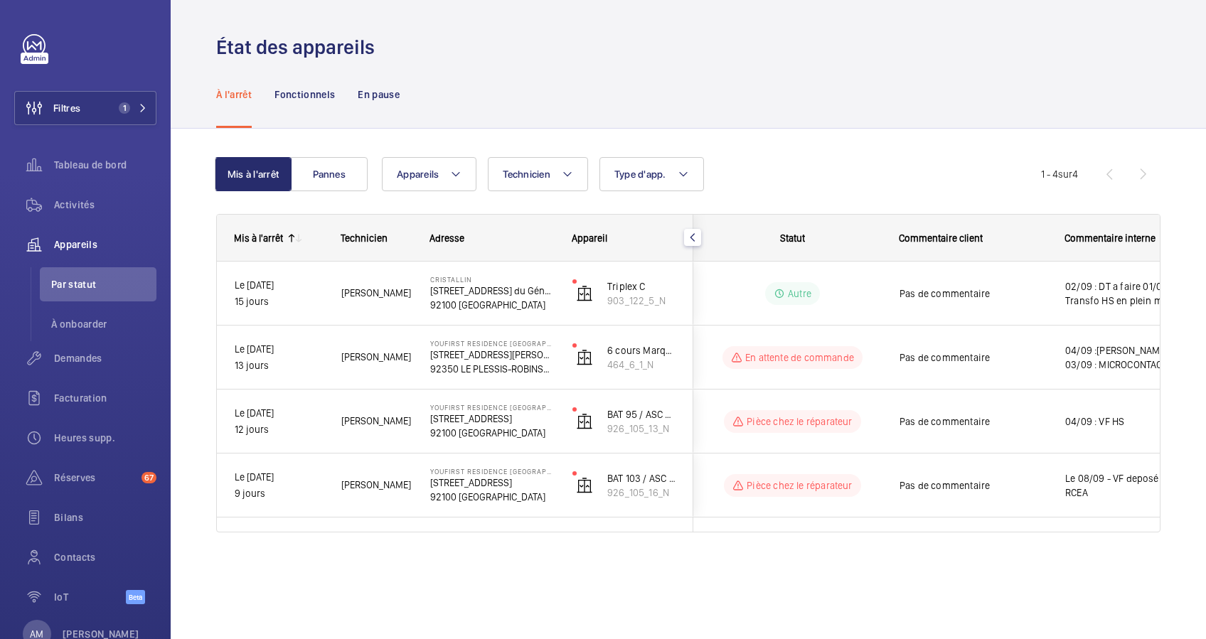
scroll to position [0, 0]
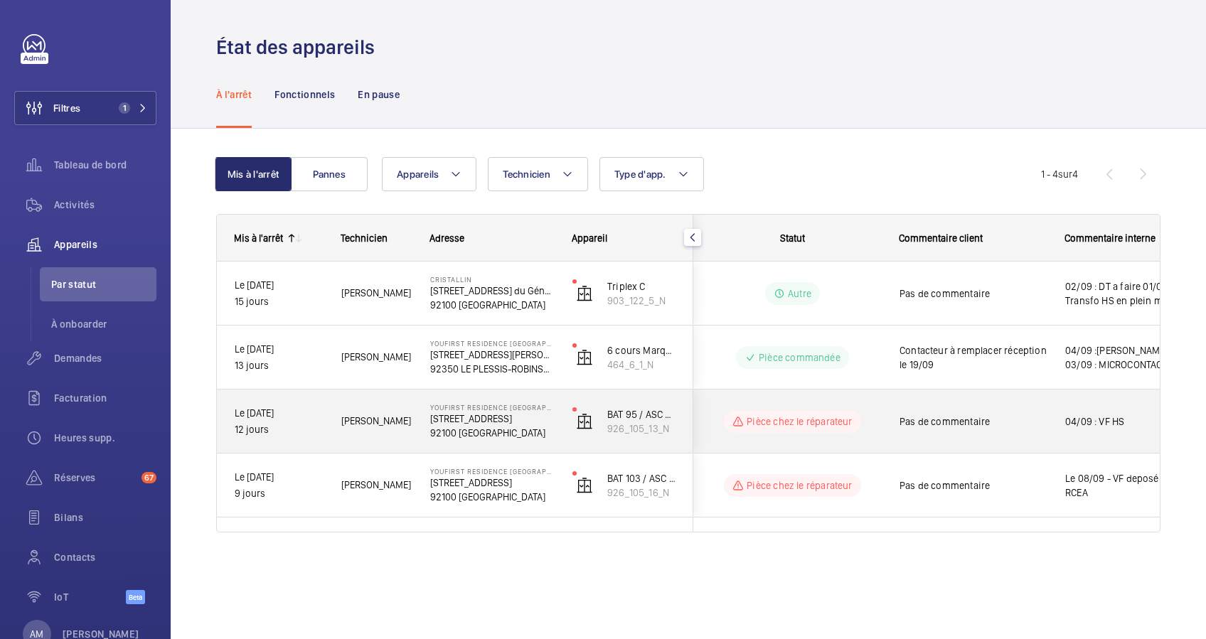
click at [915, 422] on span "Pas de commentaire" at bounding box center [973, 422] width 147 height 14
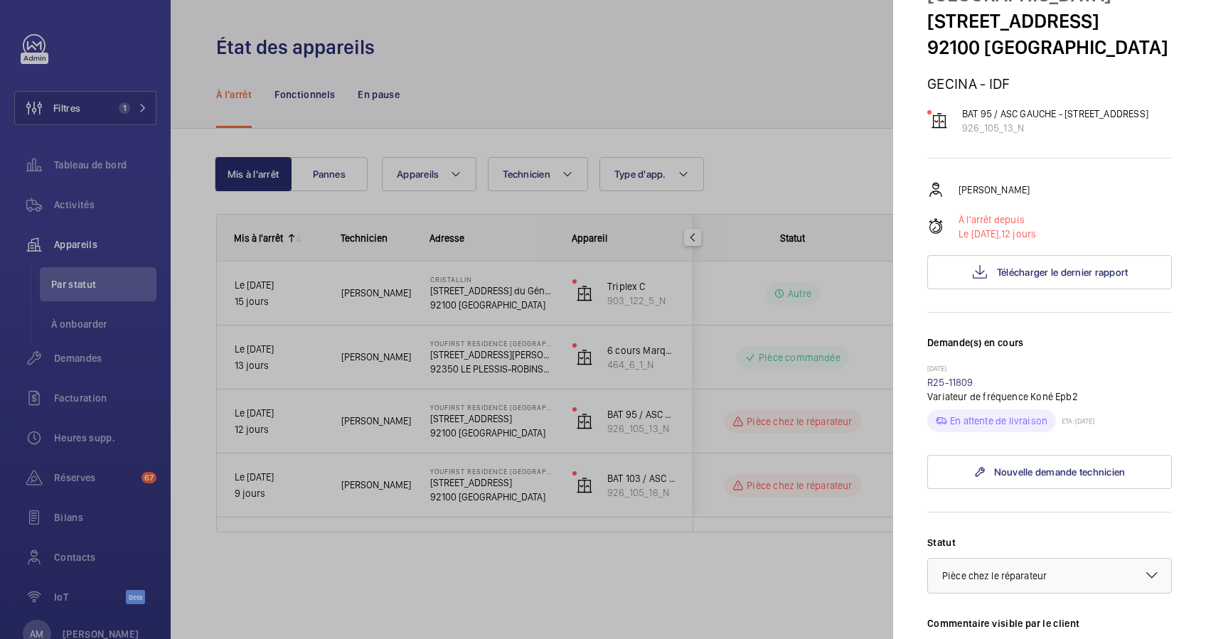
scroll to position [379, 0]
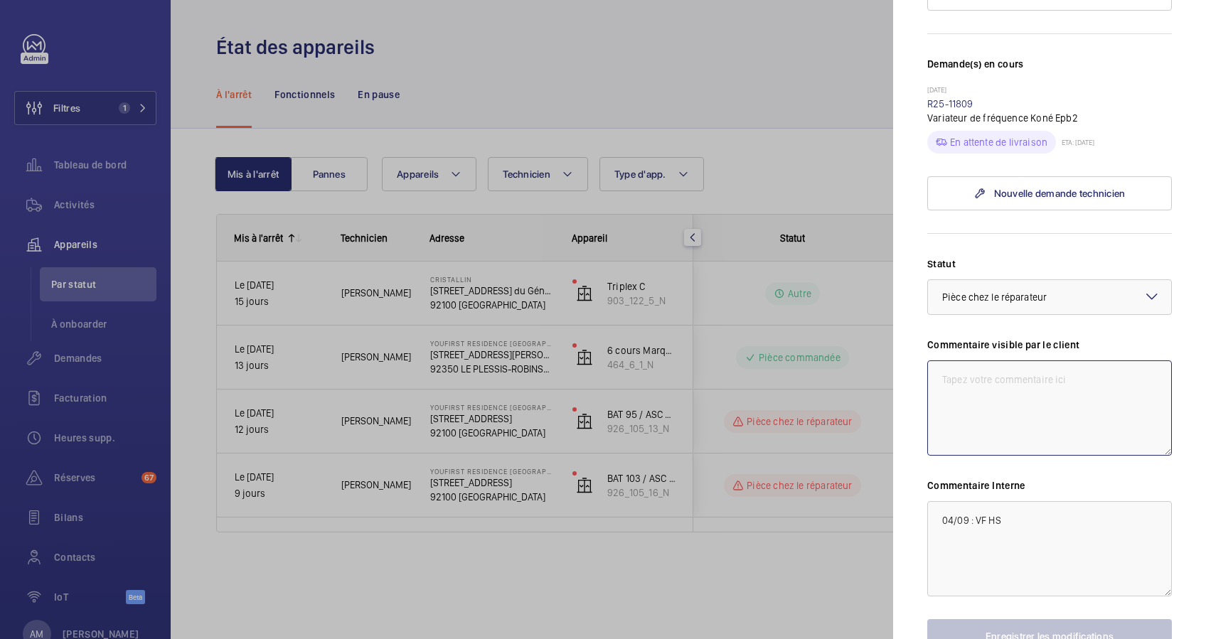
click at [977, 406] on textarea at bounding box center [1049, 408] width 245 height 95
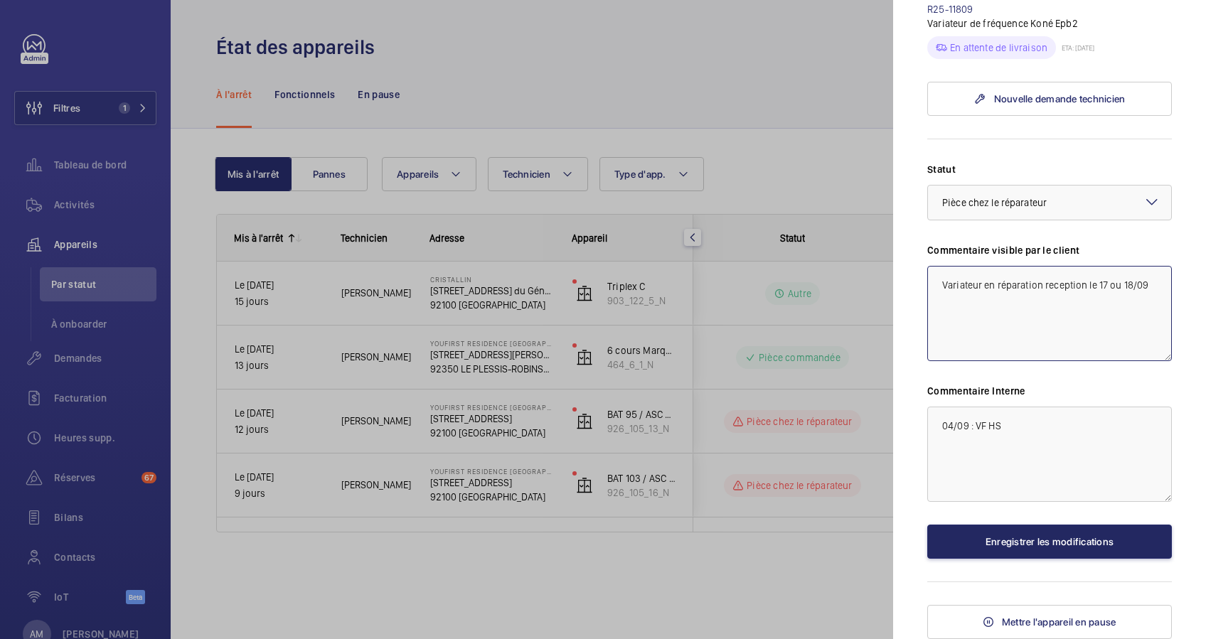
scroll to position [513, 0]
type textarea "Variateur en réparation reception le 17 ou 18/09"
click at [1048, 525] on button "Enregistrer les modifications" at bounding box center [1049, 542] width 245 height 34
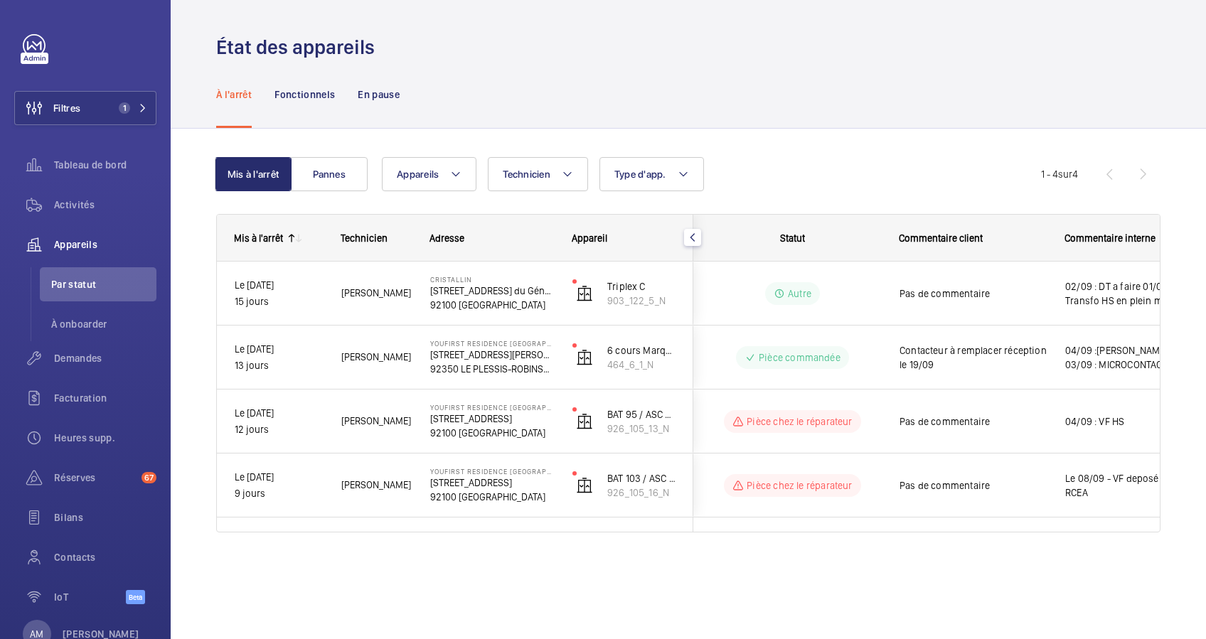
scroll to position [0, 0]
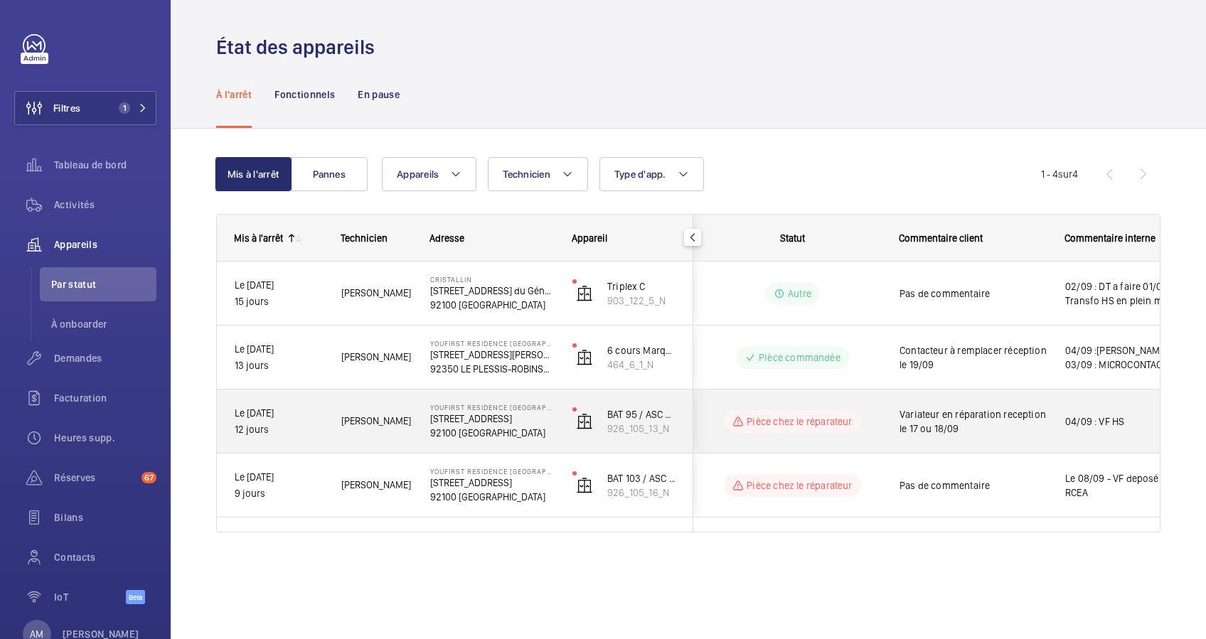
click at [985, 436] on div "Variateur en réparation reception le 17 ou 18/09" at bounding box center [973, 421] width 147 height 33
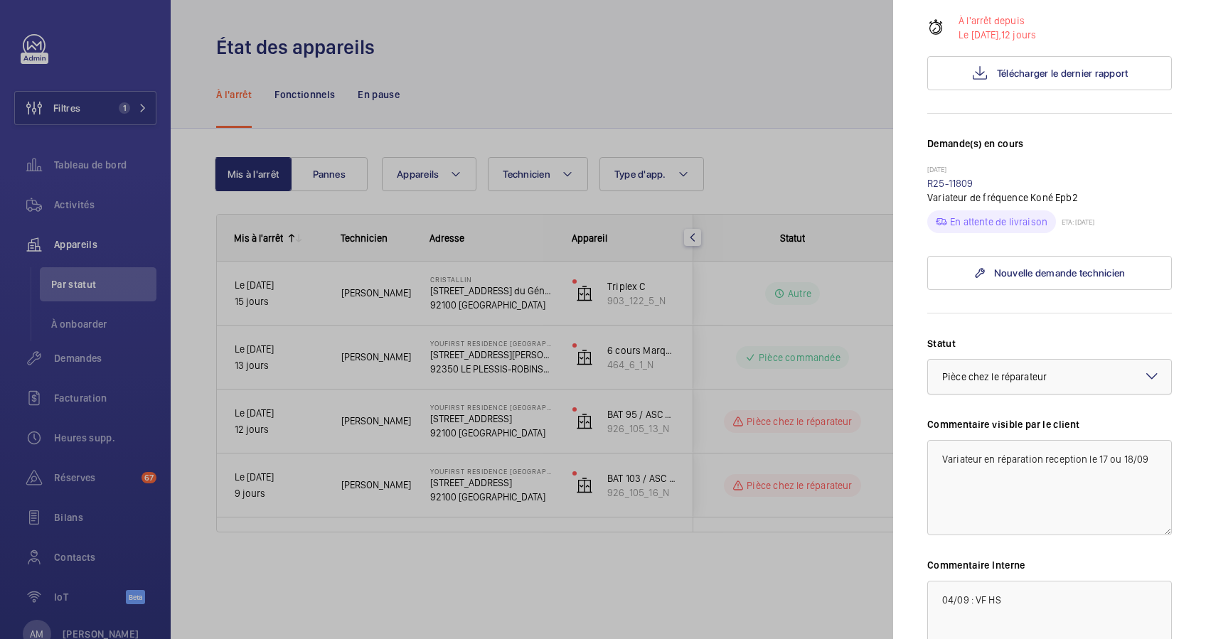
scroll to position [379, 0]
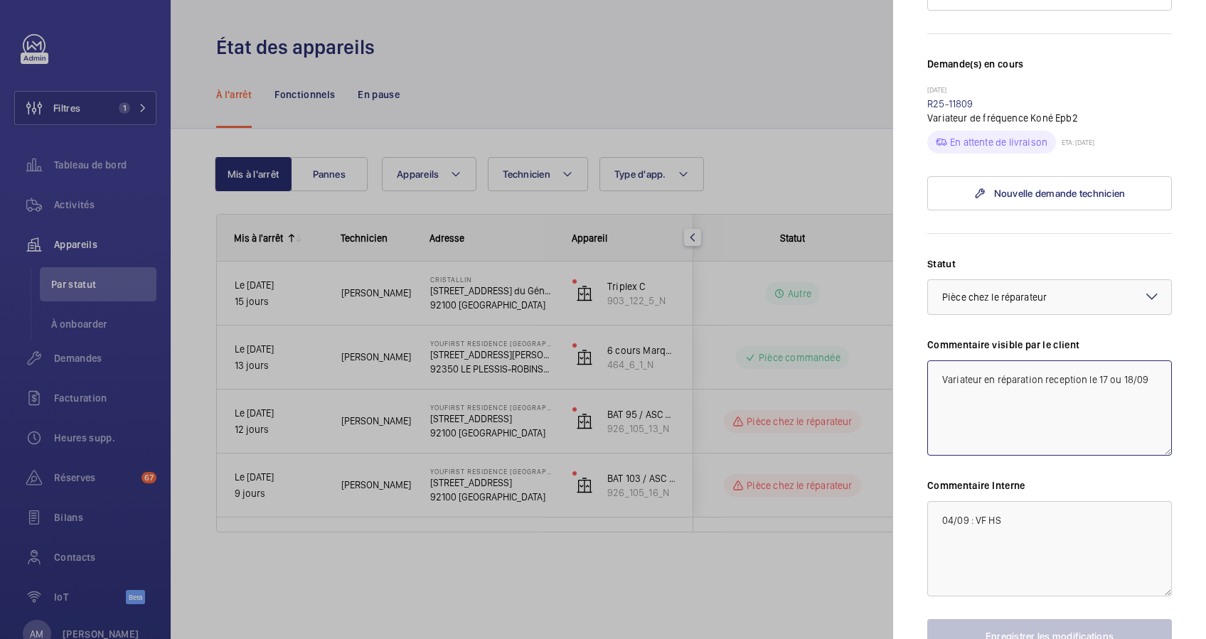
drag, startPoint x: 989, startPoint y: 432, endPoint x: 939, endPoint y: 407, distance: 56.3
click at [939, 407] on textarea "Variateur en réparation reception le 17 ou 18/09" at bounding box center [1049, 408] width 245 height 95
click at [853, 433] on div at bounding box center [603, 319] width 1206 height 639
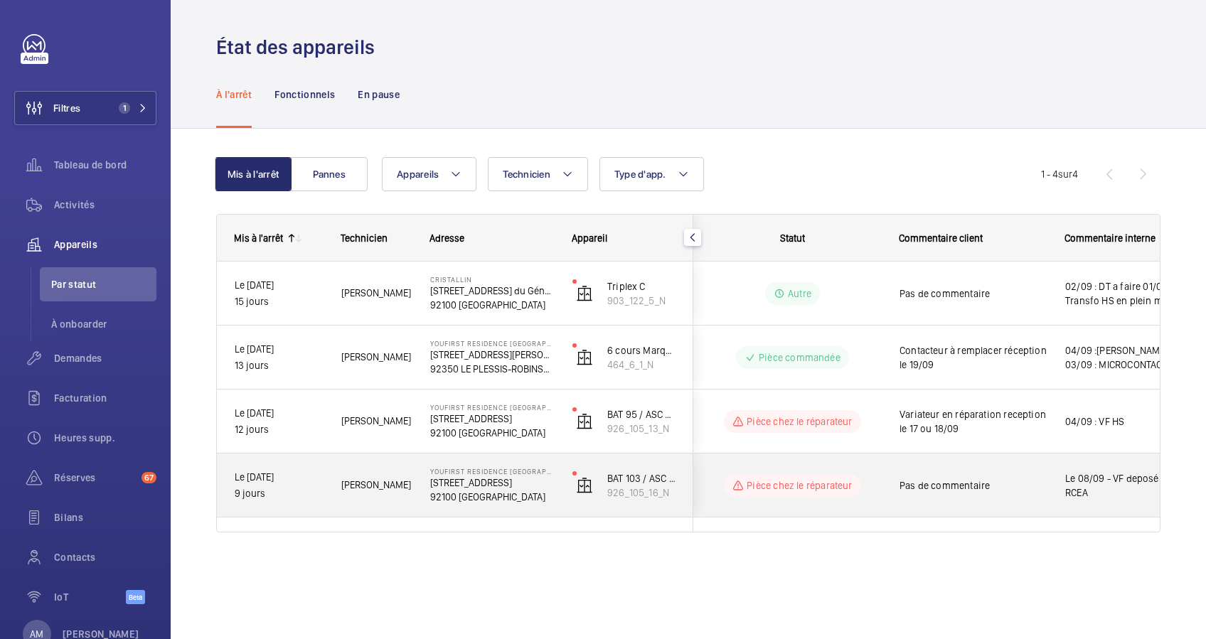
click at [969, 481] on span "Pas de commentaire" at bounding box center [973, 486] width 147 height 14
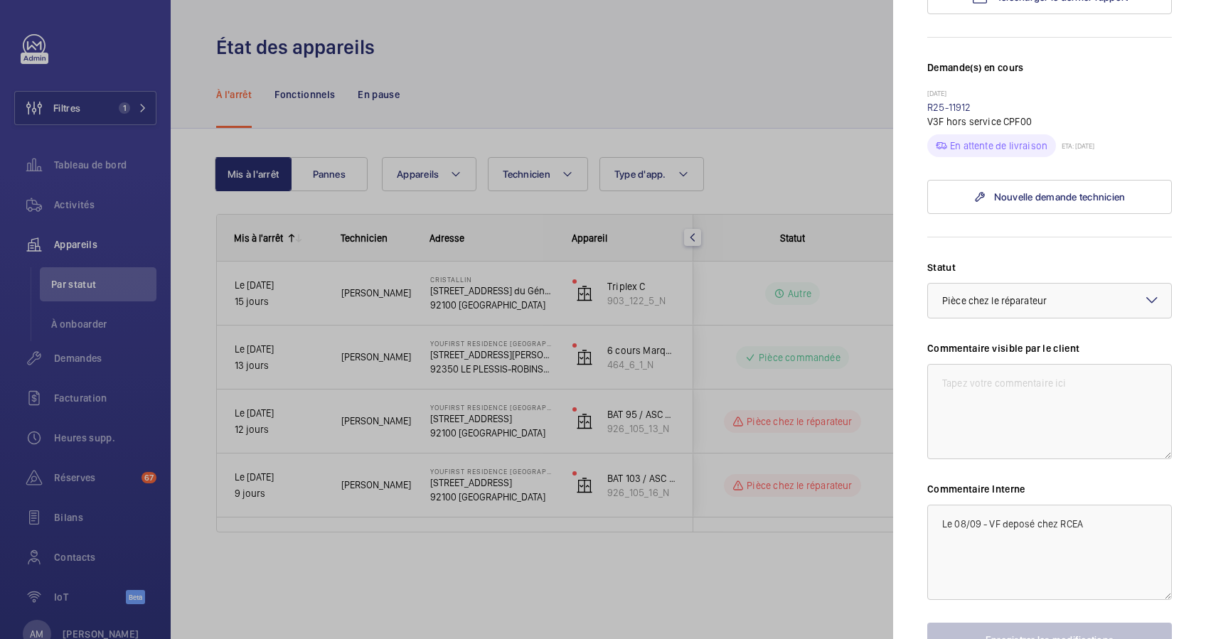
scroll to position [379, 0]
click at [956, 403] on textarea at bounding box center [1049, 408] width 245 height 95
paste textarea "Variateur en réparation reception le 17 ou 18/09"
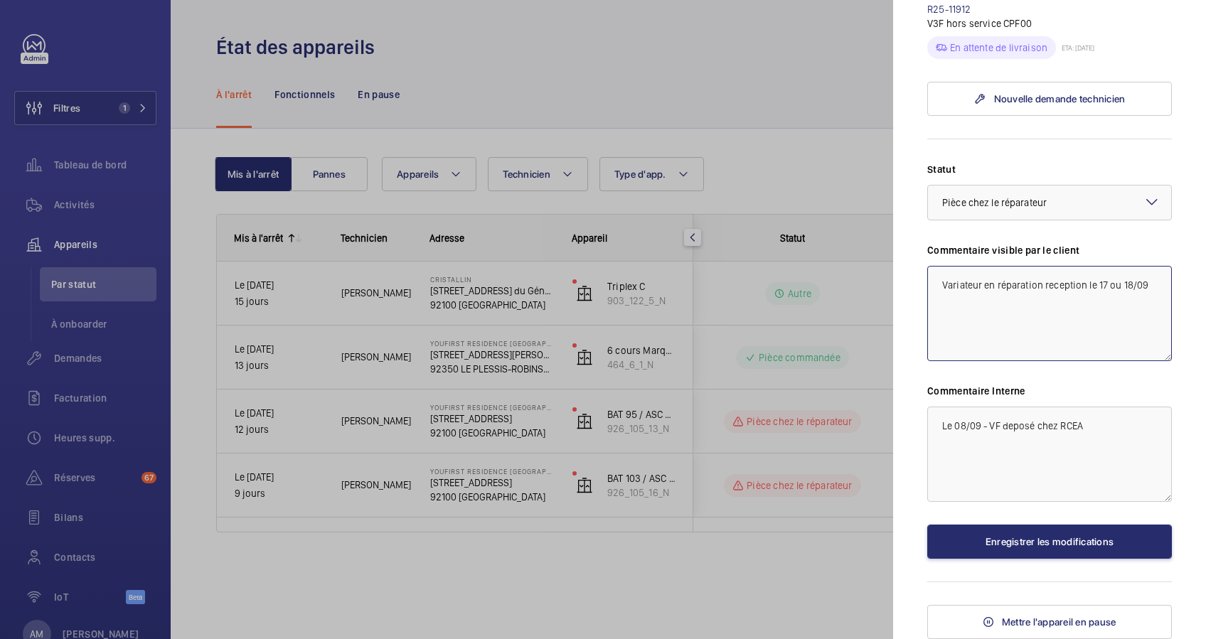
scroll to position [513, 0]
type textarea "Variateur en réparation reception le 17 ou 18/09"
click at [1023, 525] on button "Enregistrer les modifications" at bounding box center [1049, 542] width 245 height 34
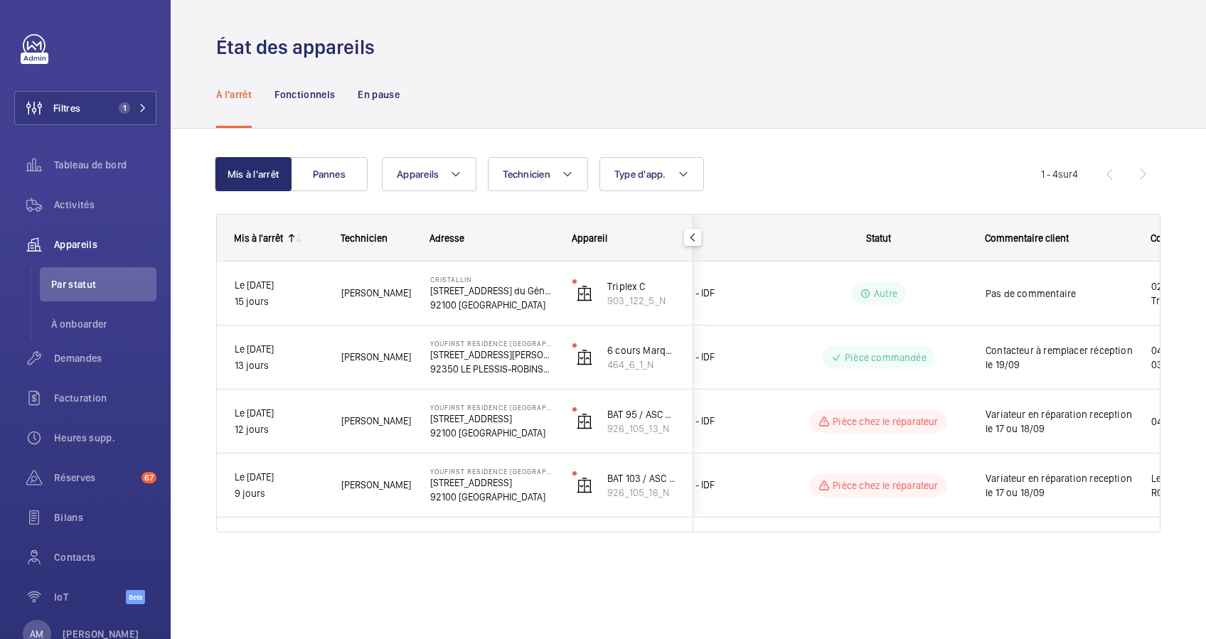
scroll to position [0, 48]
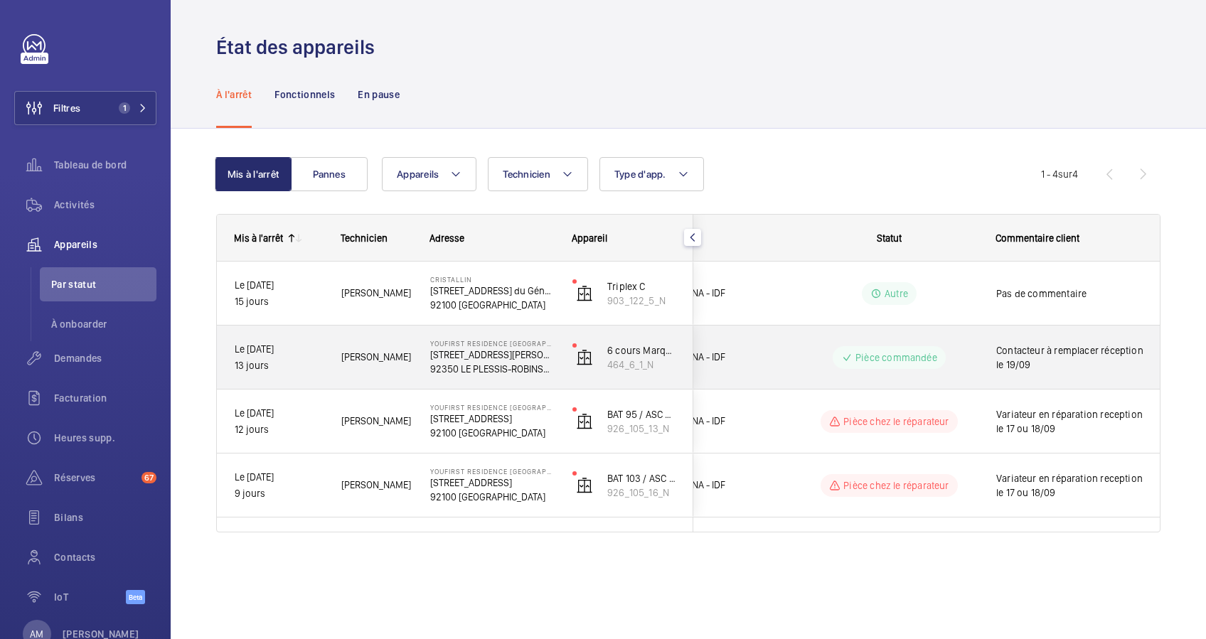
click at [995, 353] on div "Contacteur à remplacer réception le 19/09" at bounding box center [1061, 357] width 164 height 61
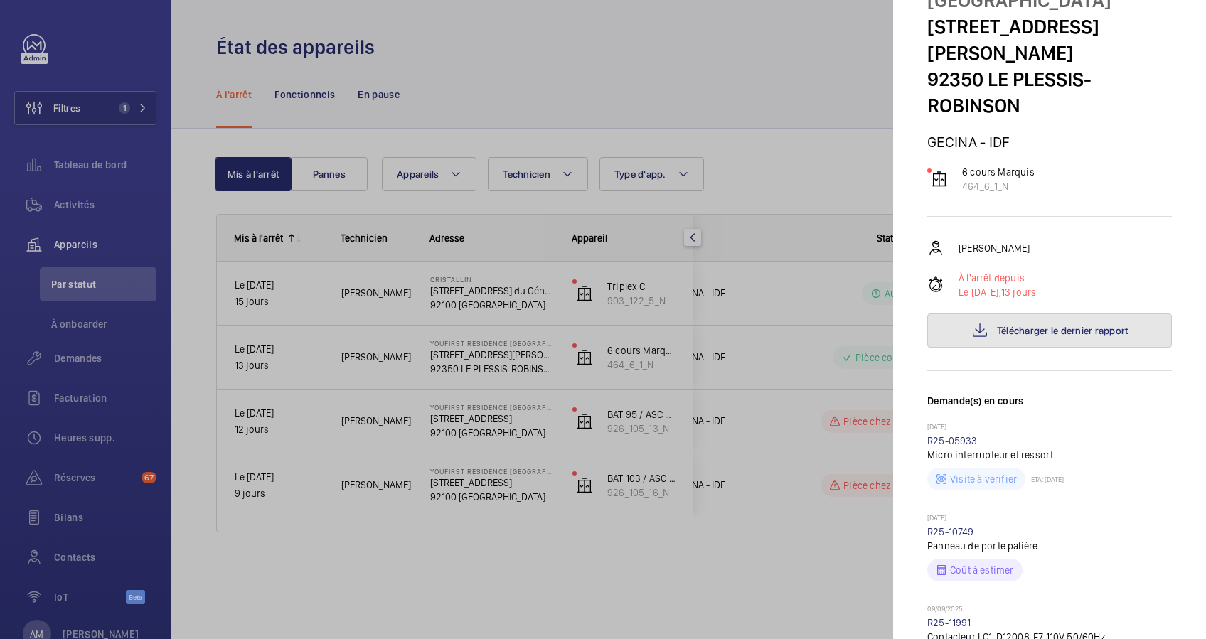
click at [1058, 325] on span "Télécharger le dernier rapport" at bounding box center [1063, 330] width 132 height 11
click at [390, 347] on div at bounding box center [603, 319] width 1206 height 639
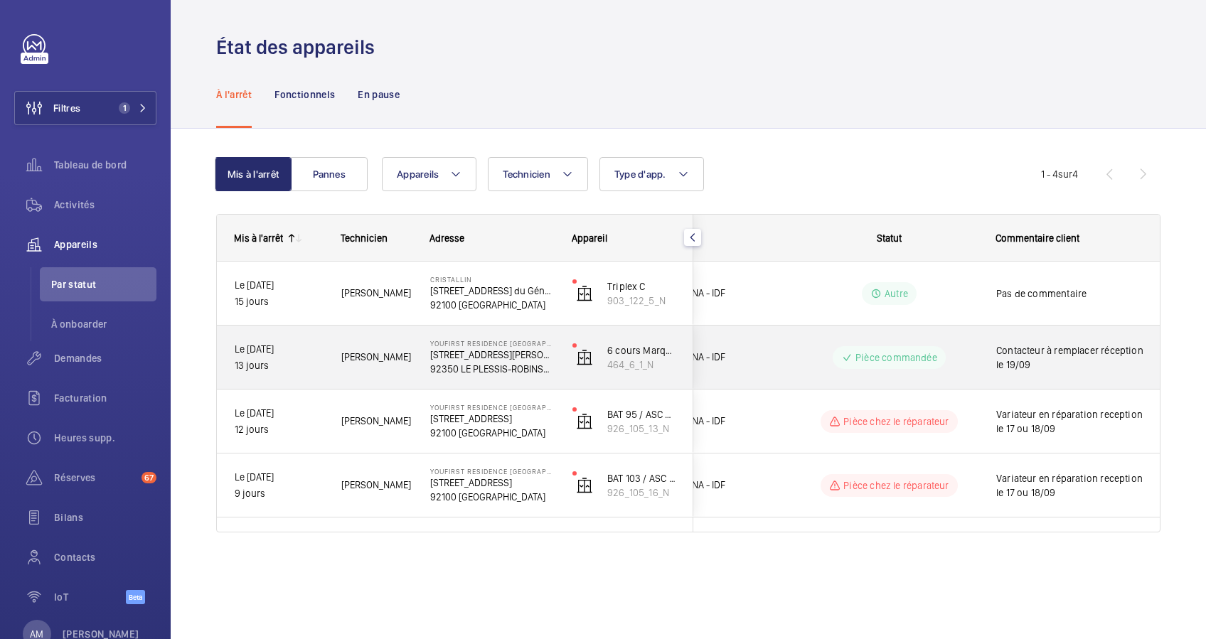
click at [547, 348] on p "[STREET_ADDRESS][PERSON_NAME]" at bounding box center [492, 355] width 124 height 14
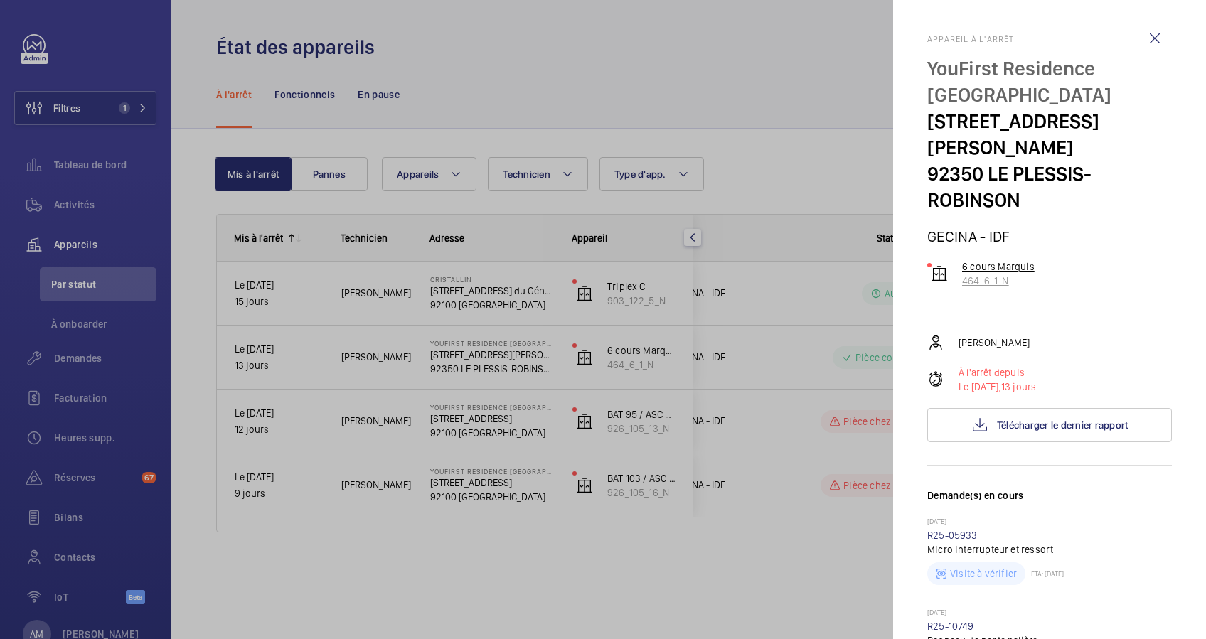
drag, startPoint x: 1019, startPoint y: 257, endPoint x: 961, endPoint y: 257, distance: 57.6
click at [961, 260] on wm-front-device-cell "6 cours Marquis 464_6_1_N" at bounding box center [980, 274] width 107 height 28
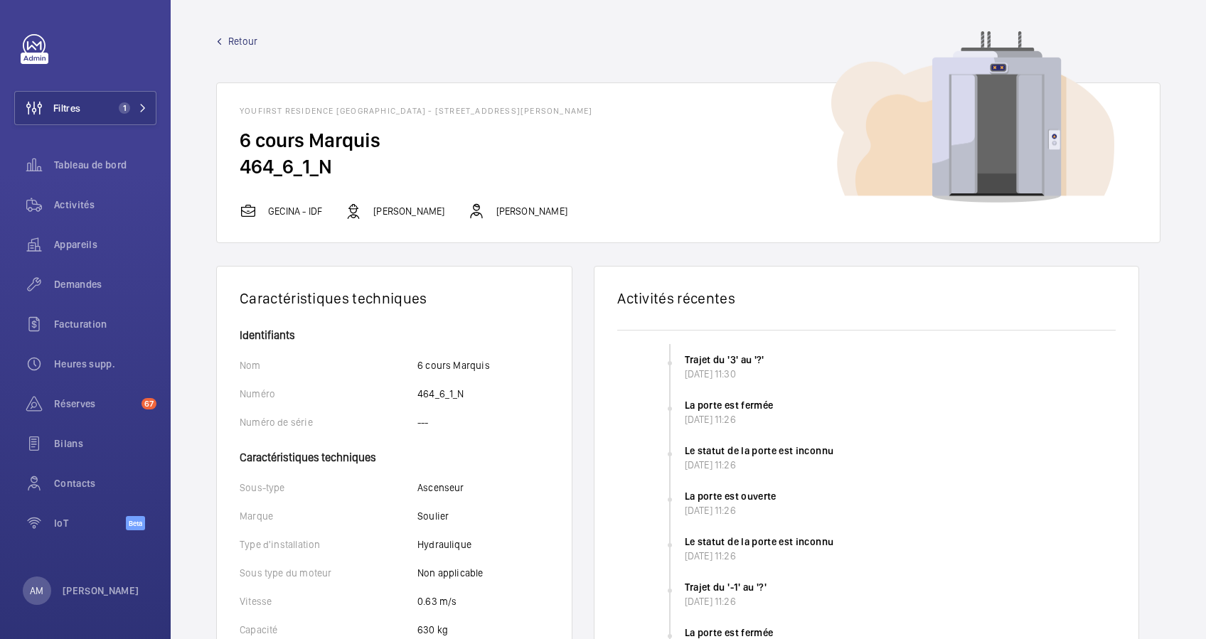
drag, startPoint x: 387, startPoint y: 181, endPoint x: 241, endPoint y: 175, distance: 145.9
click at [241, 175] on wm-front-card-body "6 cours Marquis 464_6_1_N" at bounding box center [688, 164] width 943 height 75
copy h2 "464_6_1_N"
click at [139, 102] on span "1" at bounding box center [130, 107] width 34 height 11
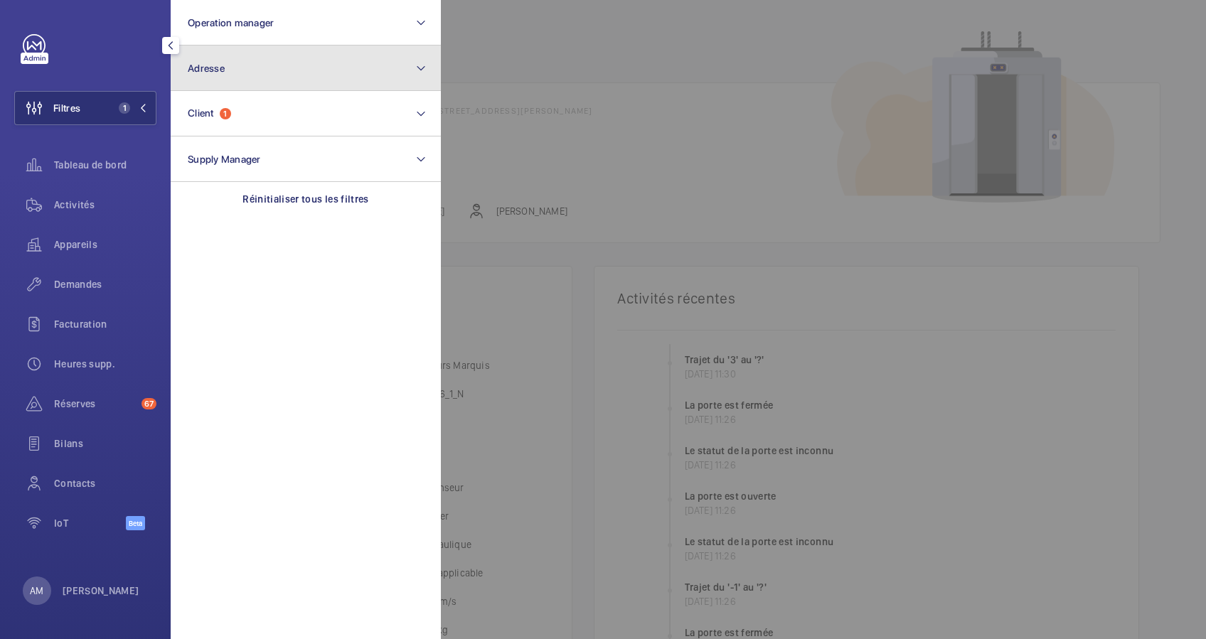
click at [233, 73] on button "Adresse" at bounding box center [306, 69] width 270 height 46
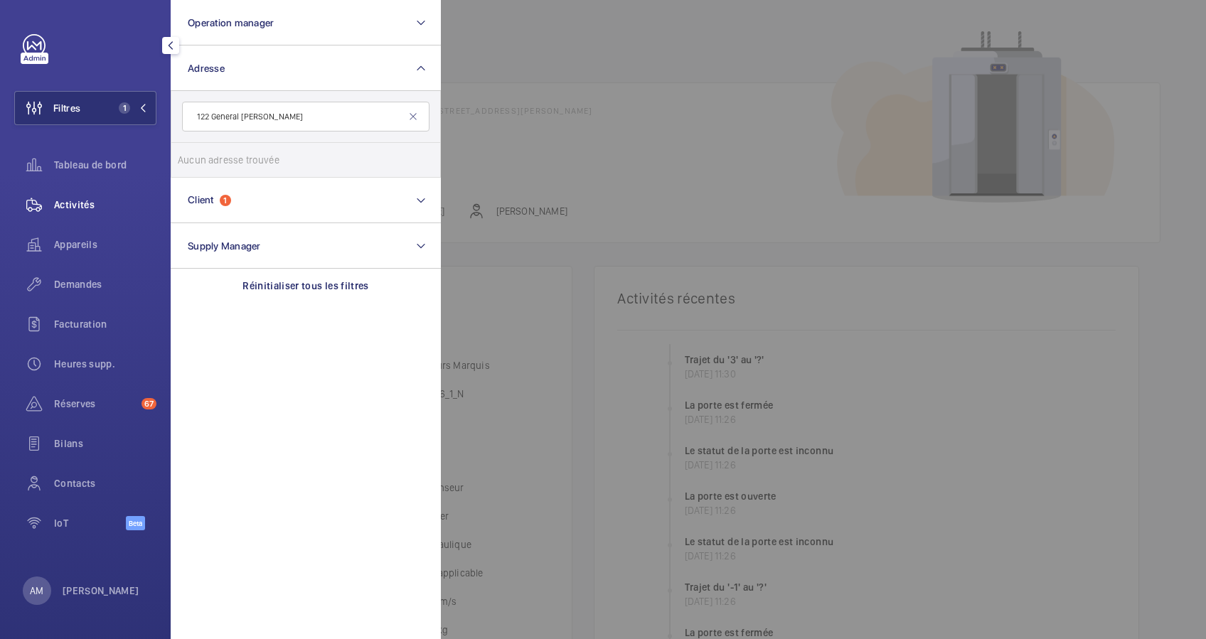
type input "122 General Leclerc"
click at [69, 206] on span "Activités" at bounding box center [105, 205] width 102 height 14
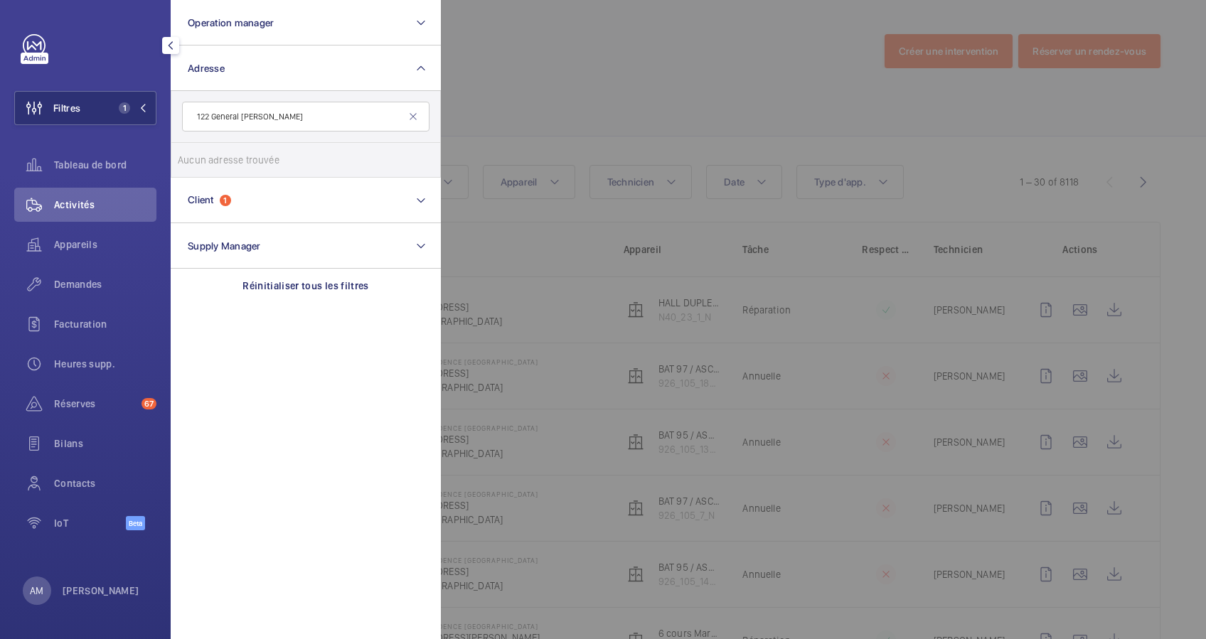
click at [545, 94] on div at bounding box center [1044, 319] width 1206 height 639
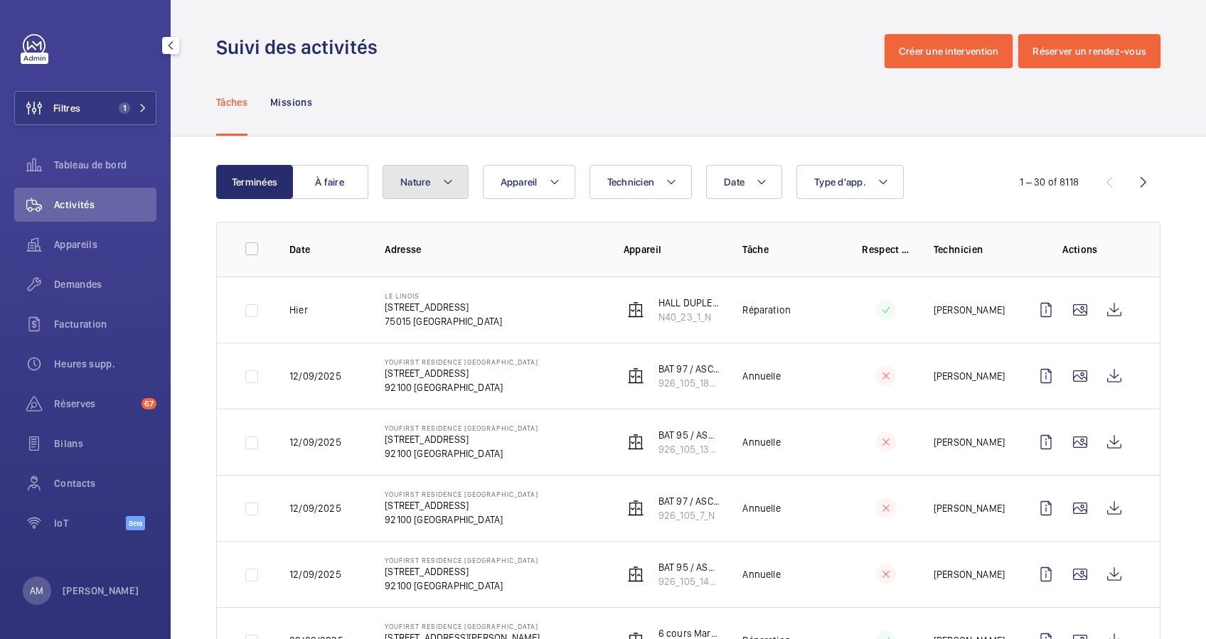
click at [448, 181] on mat-icon at bounding box center [447, 182] width 11 height 17
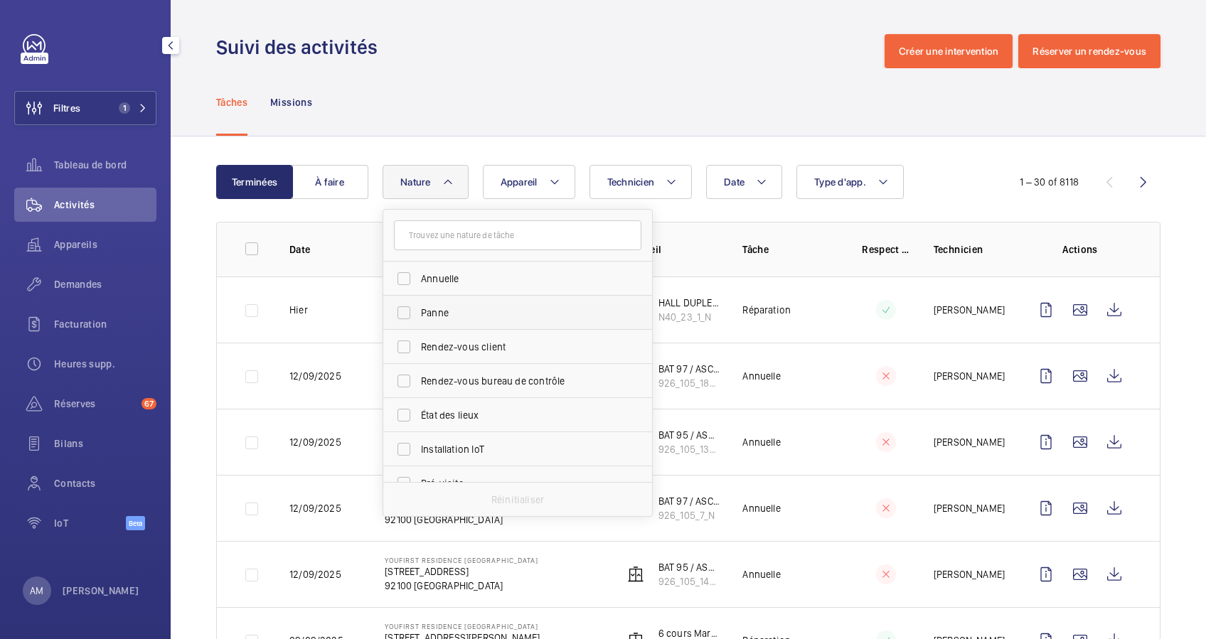
click at [432, 306] on span "Panne" at bounding box center [519, 313] width 196 height 14
click at [418, 305] on input "Panne" at bounding box center [404, 313] width 28 height 28
checkbox input "true"
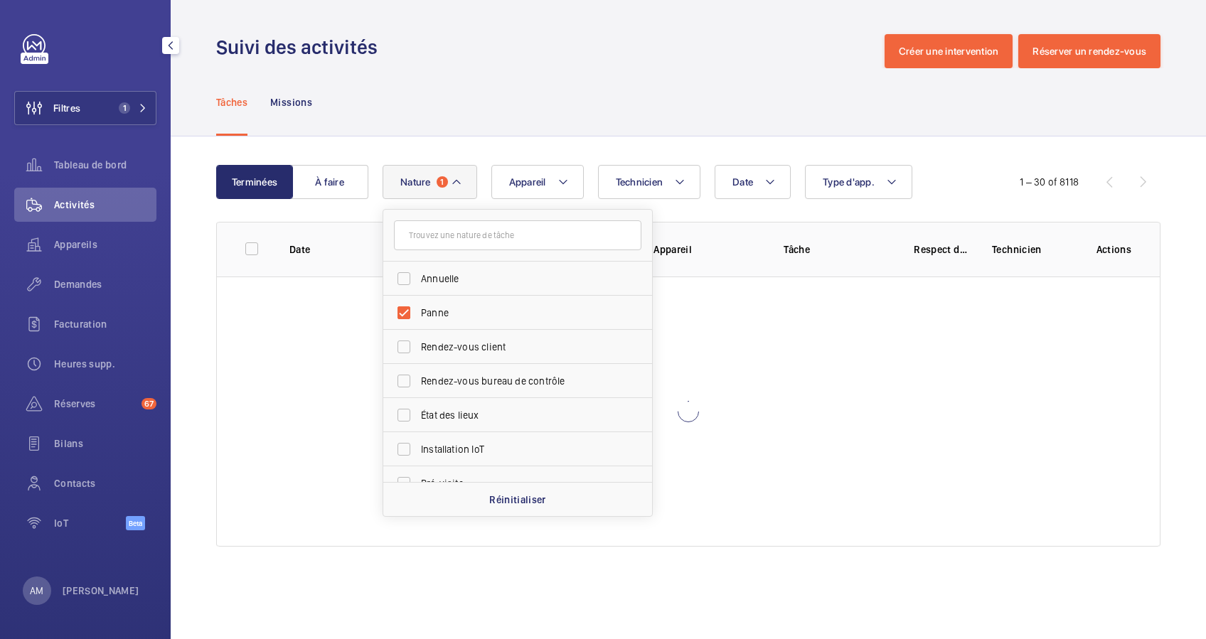
click at [634, 131] on div "Tâches Missions" at bounding box center [688, 102] width 944 height 68
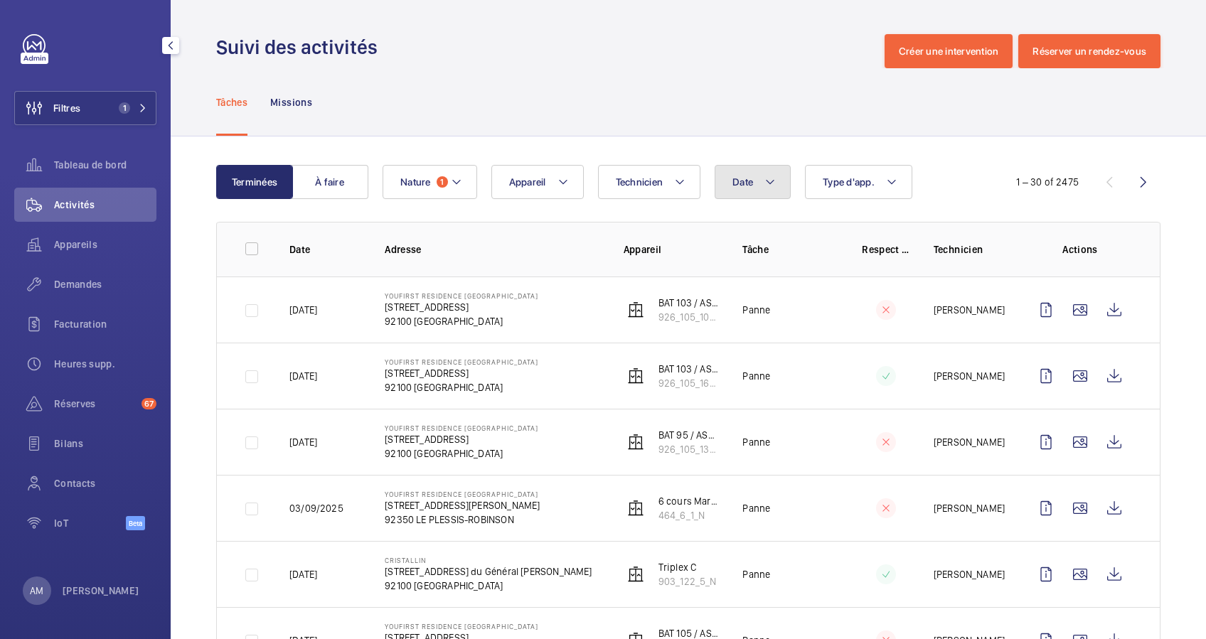
click at [751, 180] on span "Date" at bounding box center [742, 181] width 21 height 11
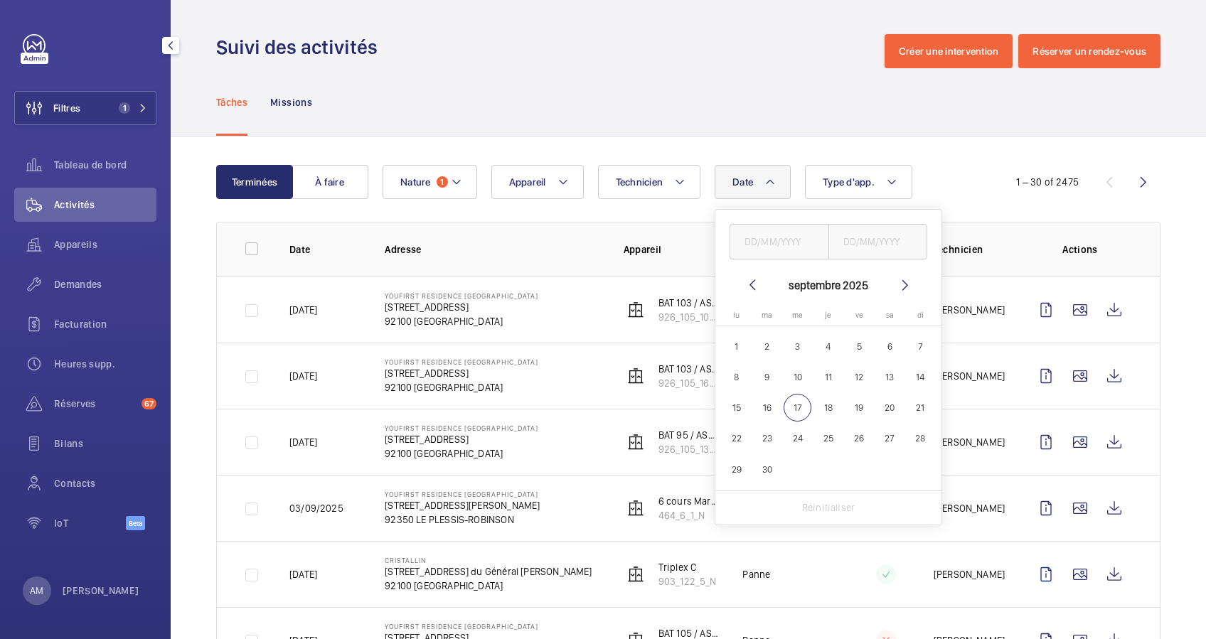
click at [748, 284] on mat-icon at bounding box center [752, 285] width 17 height 17
click at [916, 346] on span "1" at bounding box center [921, 347] width 28 height 28
type input "[DATE]"
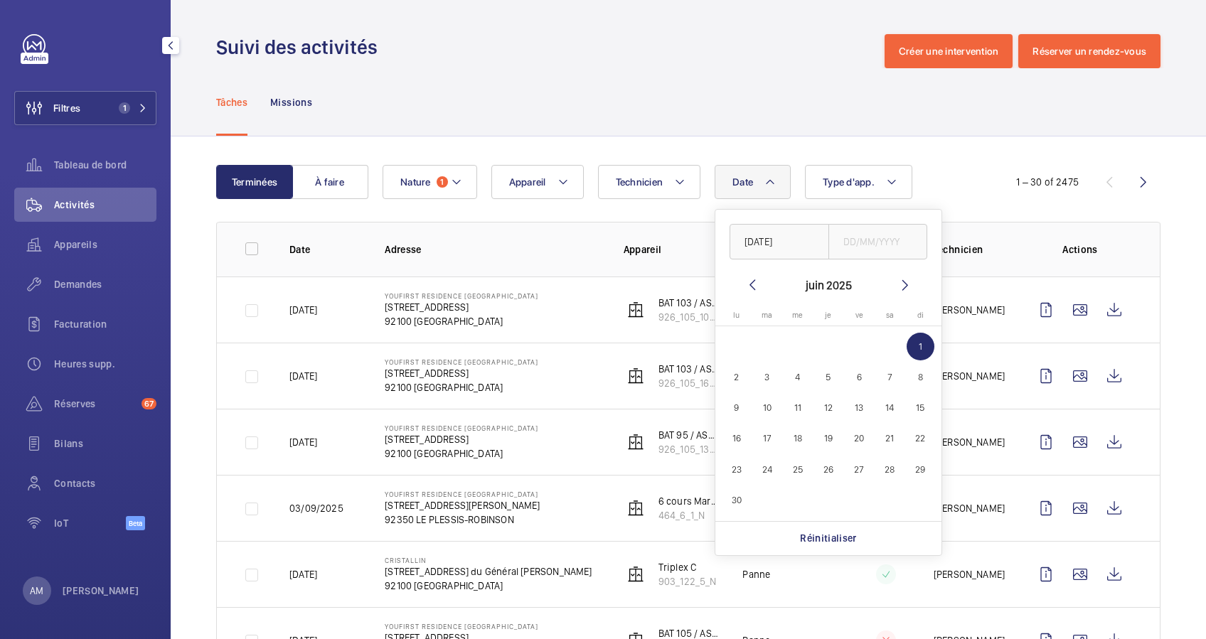
click at [902, 283] on mat-icon at bounding box center [905, 285] width 17 height 17
click at [794, 399] on span "17" at bounding box center [798, 408] width 28 height 28
type input "[DATE]"
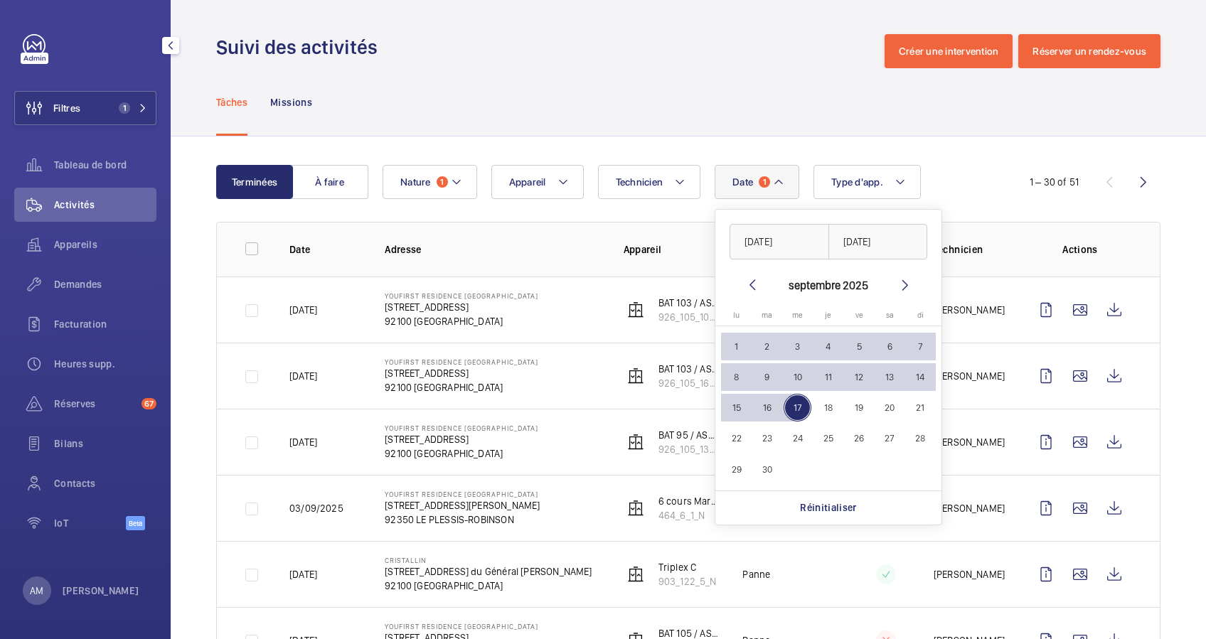
click at [973, 176] on div "Date 1 01/06/2025 17/09/2025 septembre 2025 lundi lu mardi ma mercredi me jeudi…" at bounding box center [686, 182] width 607 height 34
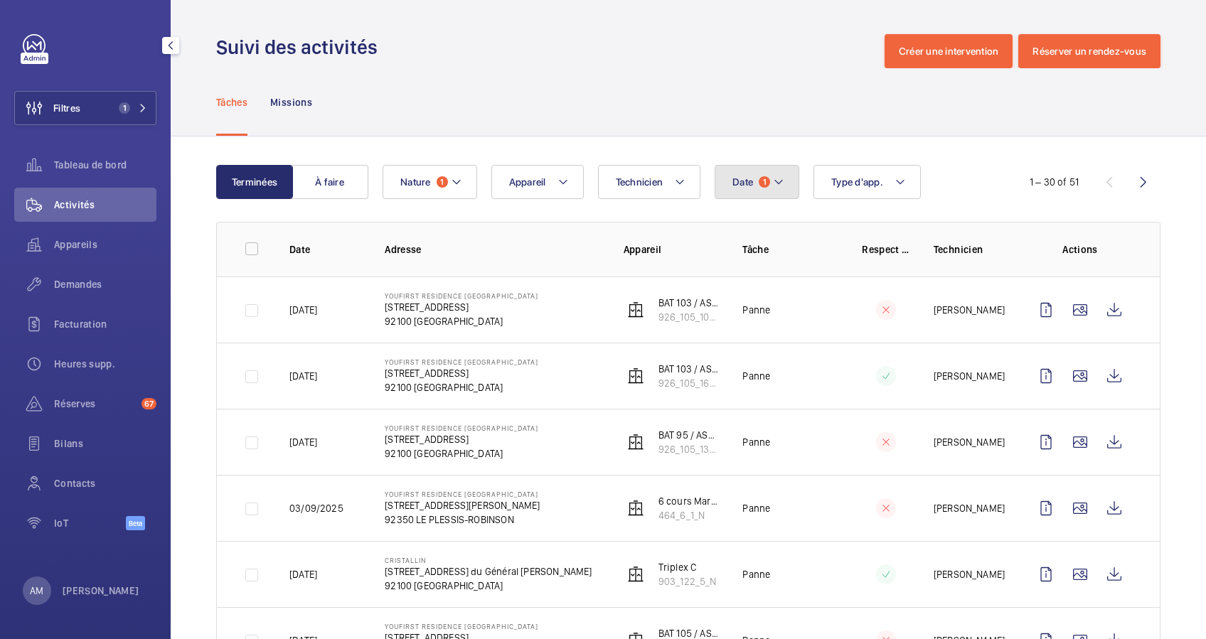
click at [784, 172] on button "Date 1" at bounding box center [757, 182] width 85 height 34
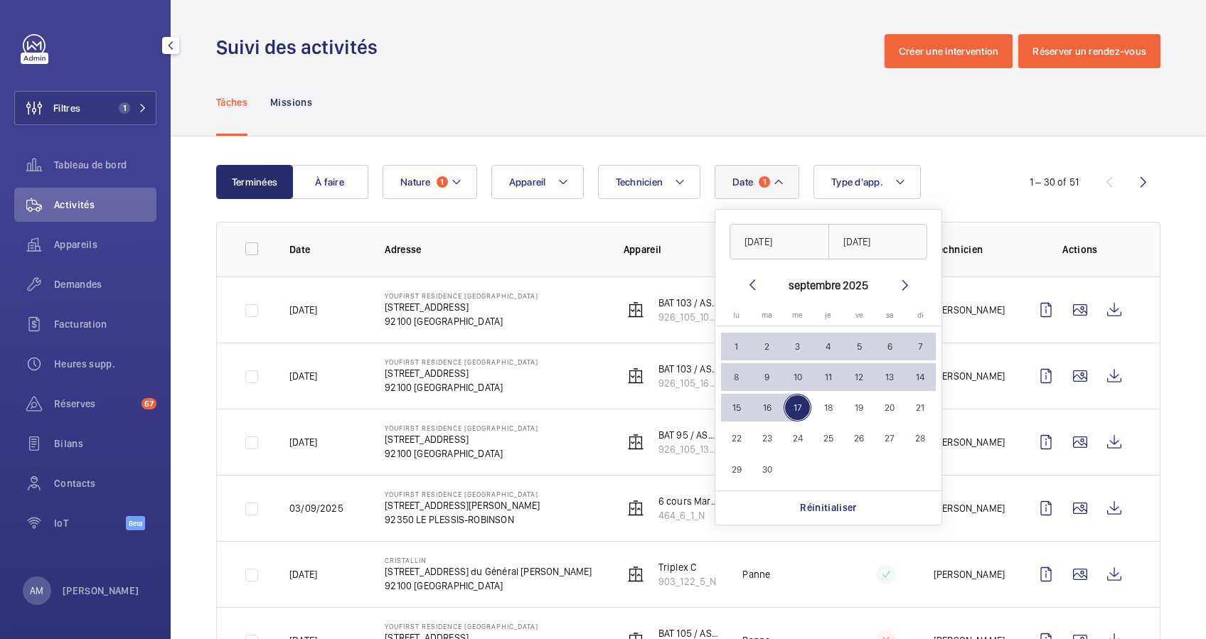
click at [757, 290] on mat-icon at bounding box center [752, 285] width 17 height 17
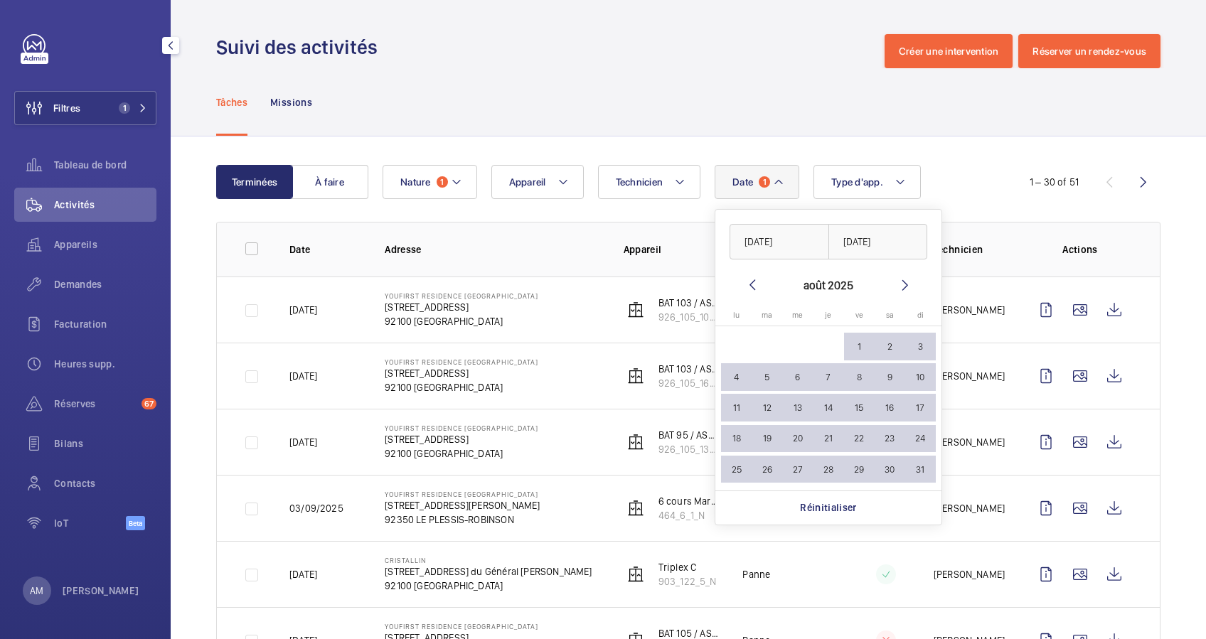
click at [757, 290] on mat-icon at bounding box center [752, 285] width 17 height 17
click at [741, 497] on span "30" at bounding box center [736, 500] width 28 height 28
type input "[DATE]"
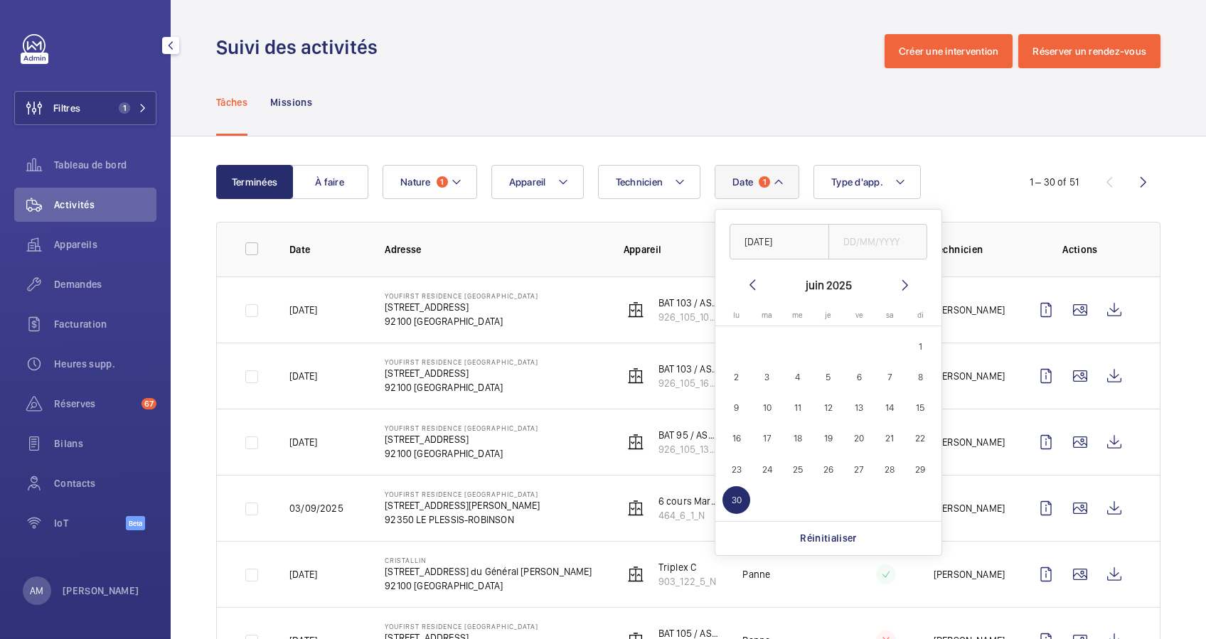
click at [923, 344] on span "1" at bounding box center [921, 347] width 28 height 28
type input "[DATE]"
click at [737, 496] on span "30" at bounding box center [736, 500] width 28 height 28
type input "[DATE]"
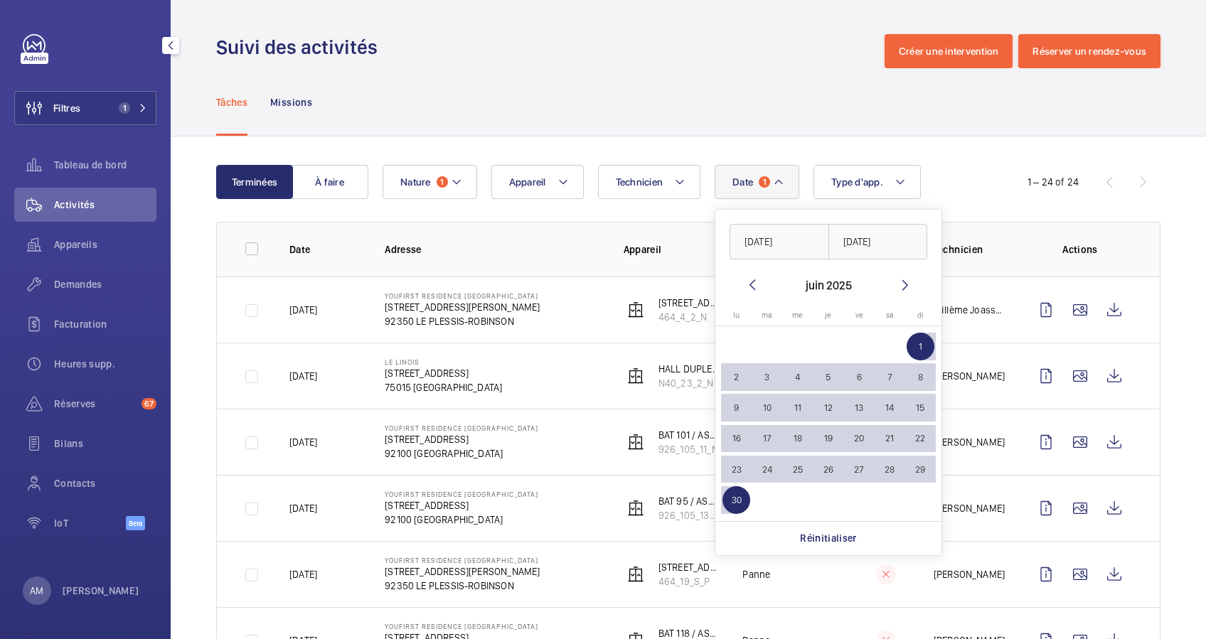
click at [990, 176] on div "1 – 24 of 24" at bounding box center [1075, 182] width 171 height 17
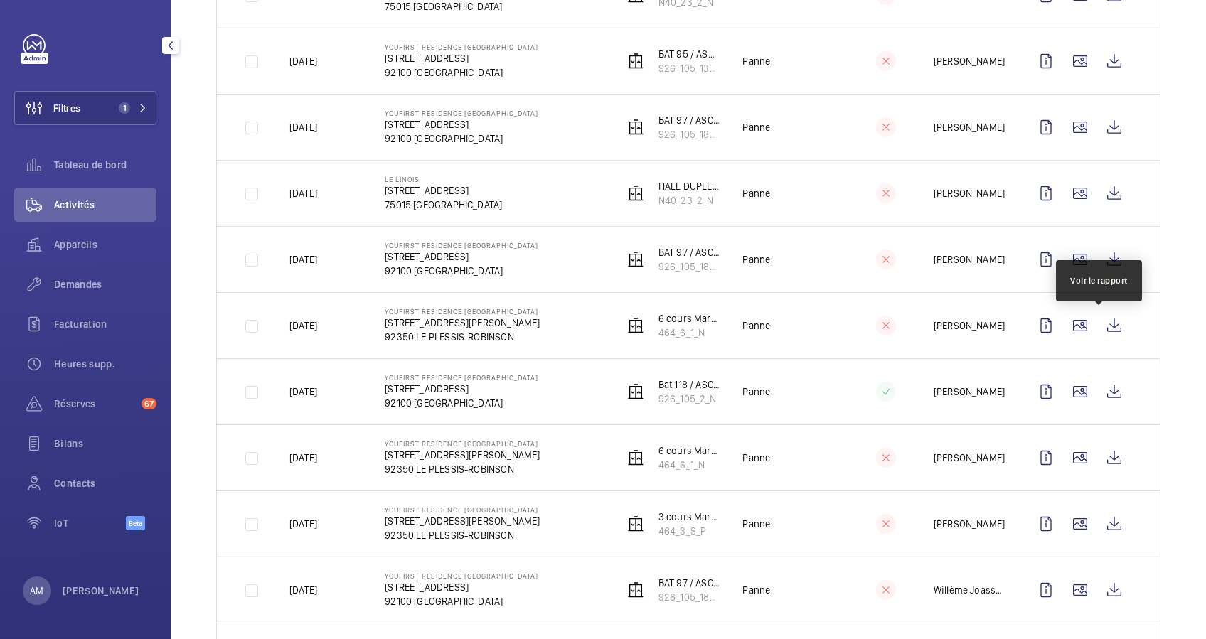
scroll to position [853, 0]
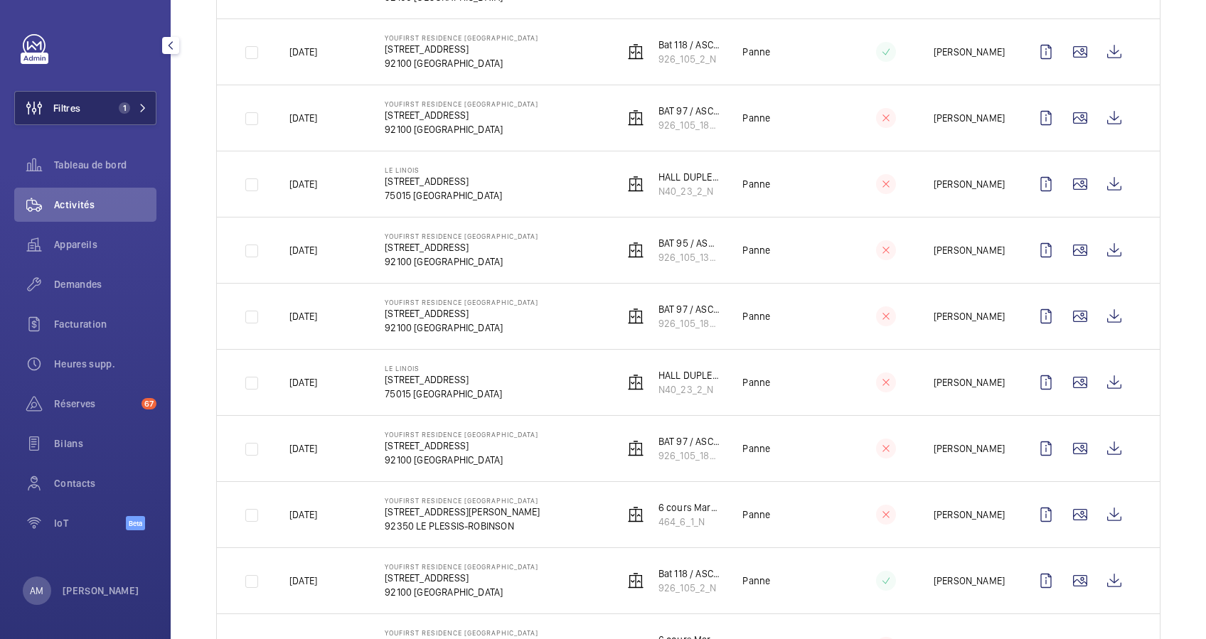
click at [133, 102] on span "1" at bounding box center [130, 107] width 34 height 11
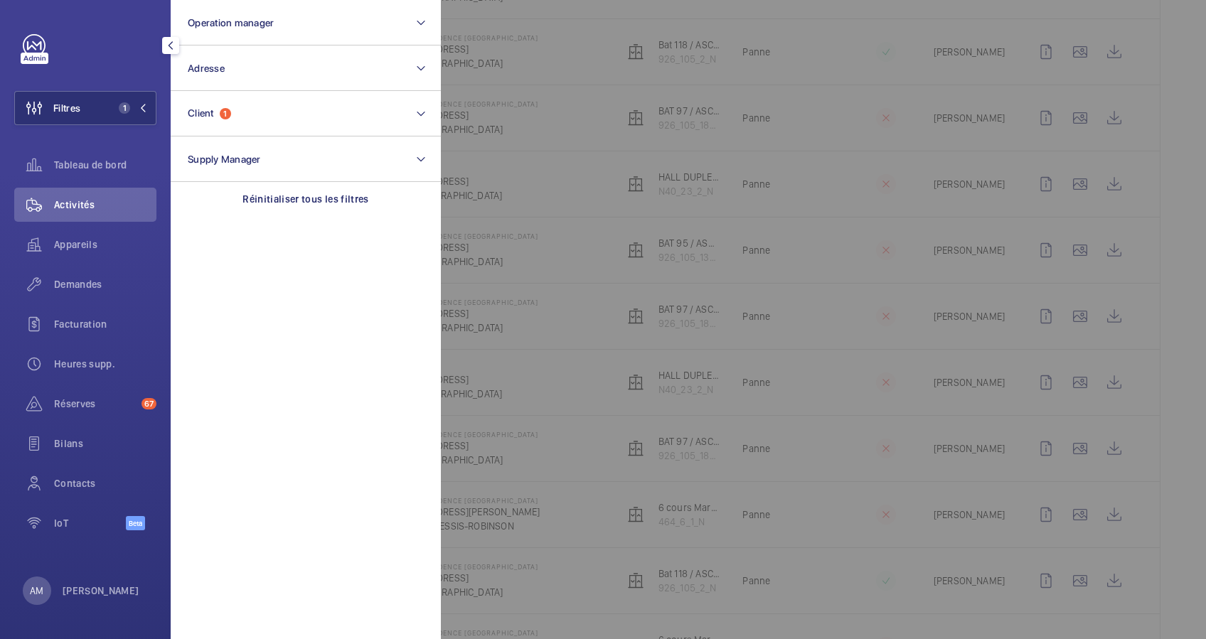
click at [1192, 308] on div at bounding box center [1044, 319] width 1206 height 639
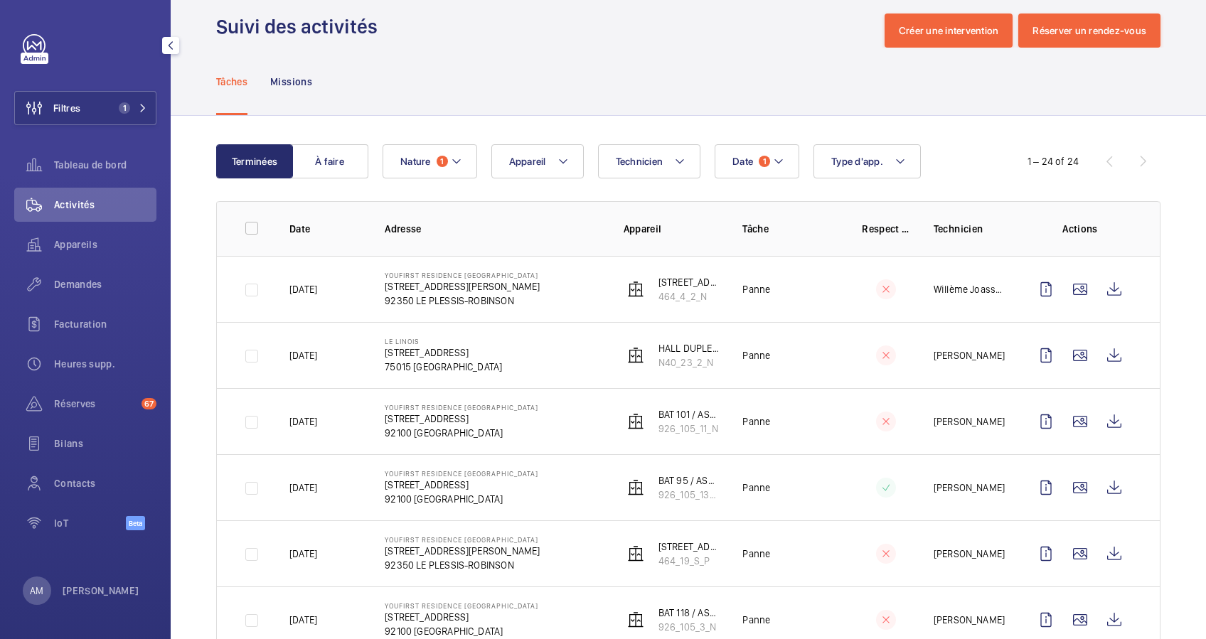
scroll to position [0, 0]
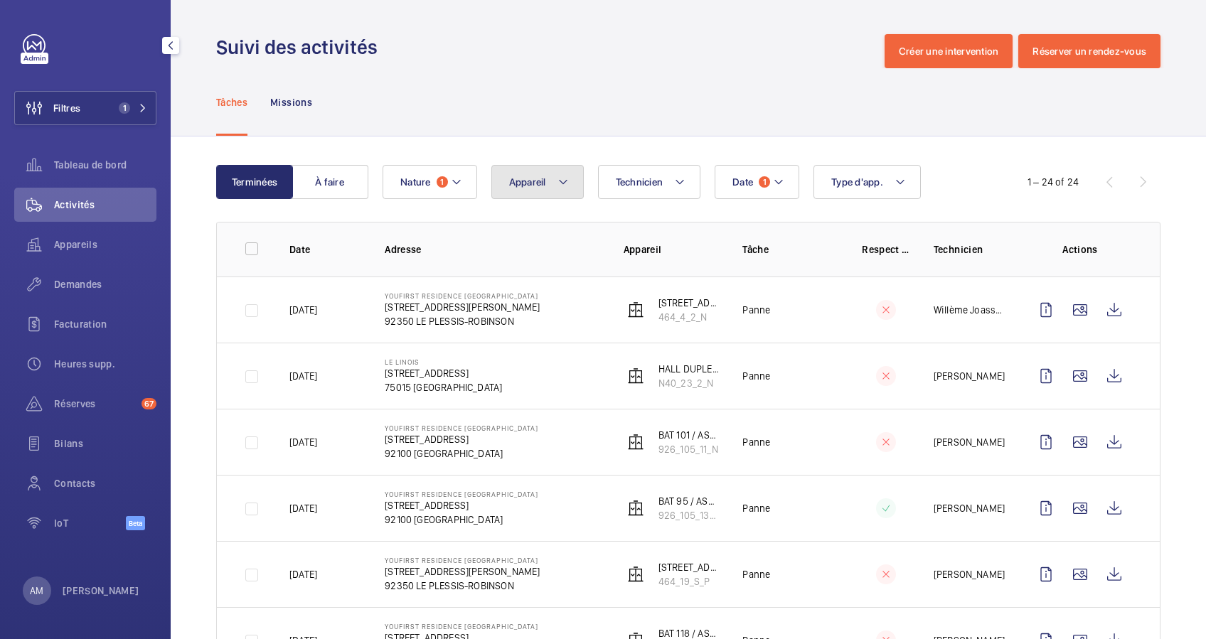
click at [551, 176] on button "Appareil" at bounding box center [537, 182] width 92 height 34
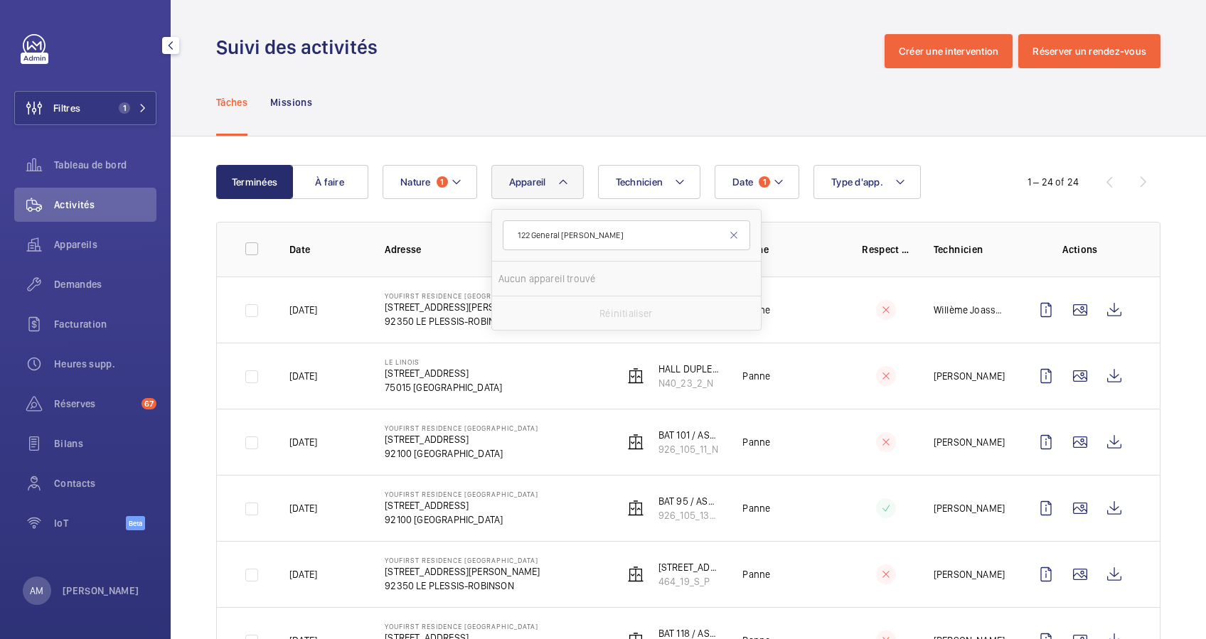
click at [517, 231] on input "122 General Leclerc" at bounding box center [626, 235] width 247 height 30
type input "122 General Leclerc"
drag, startPoint x: 441, startPoint y: 134, endPoint x: 310, endPoint y: 123, distance: 131.3
click at [432, 133] on div "Tâches Missions" at bounding box center [688, 102] width 944 height 68
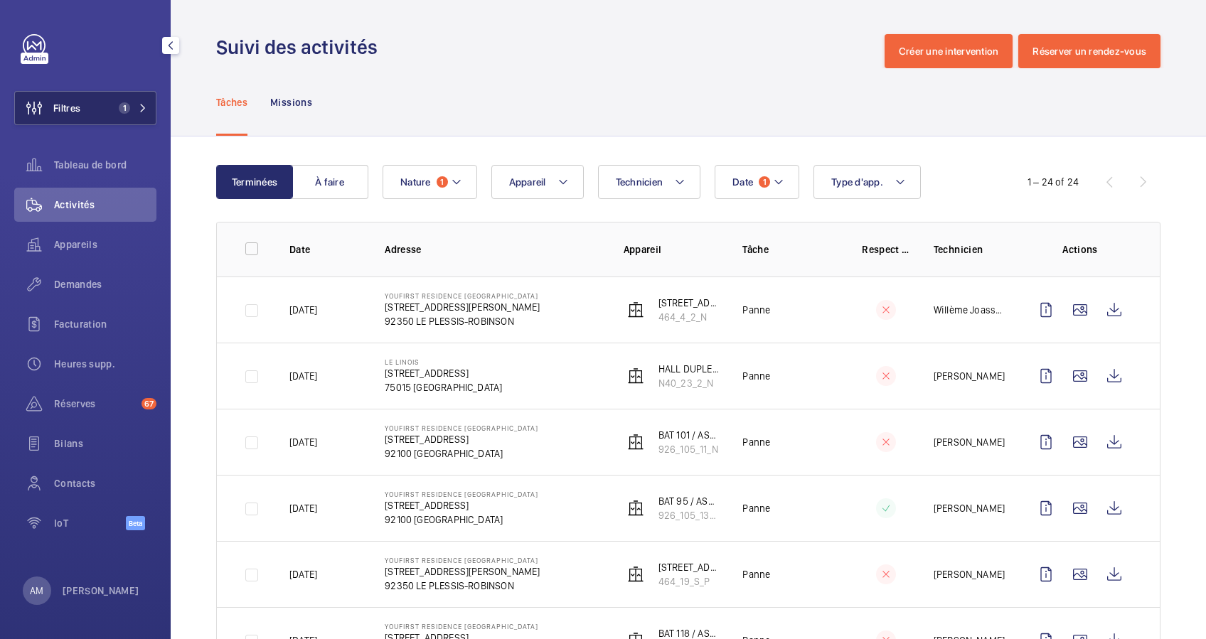
click at [139, 92] on button "Filtres 1" at bounding box center [85, 108] width 142 height 34
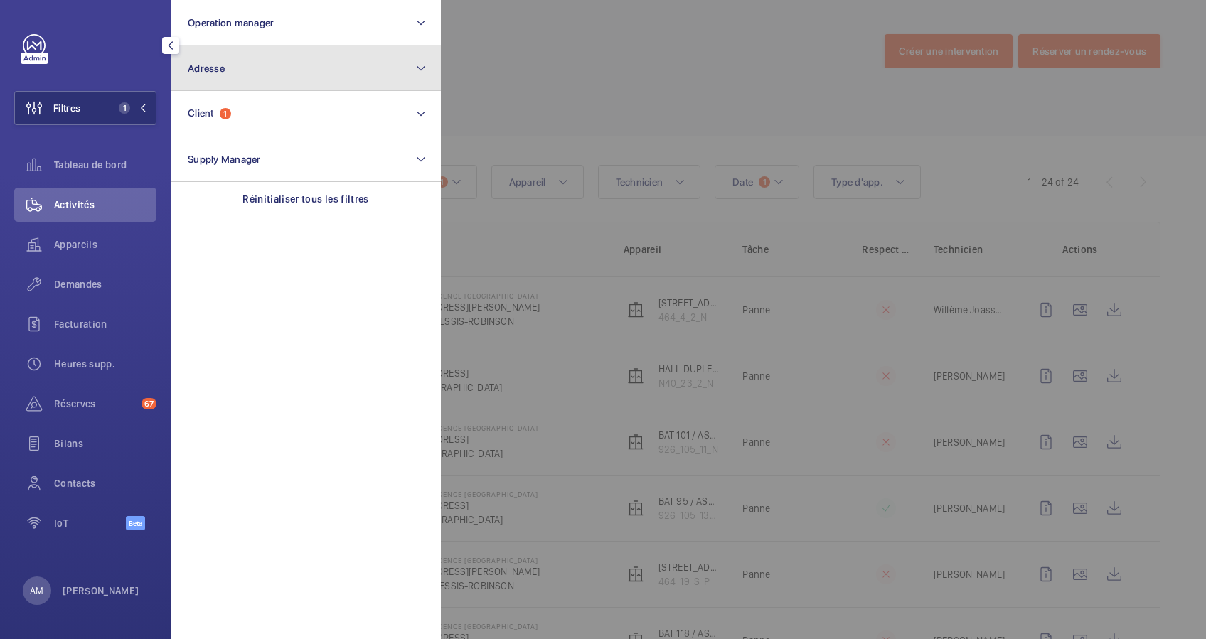
click at [303, 65] on button "Adresse" at bounding box center [306, 69] width 270 height 46
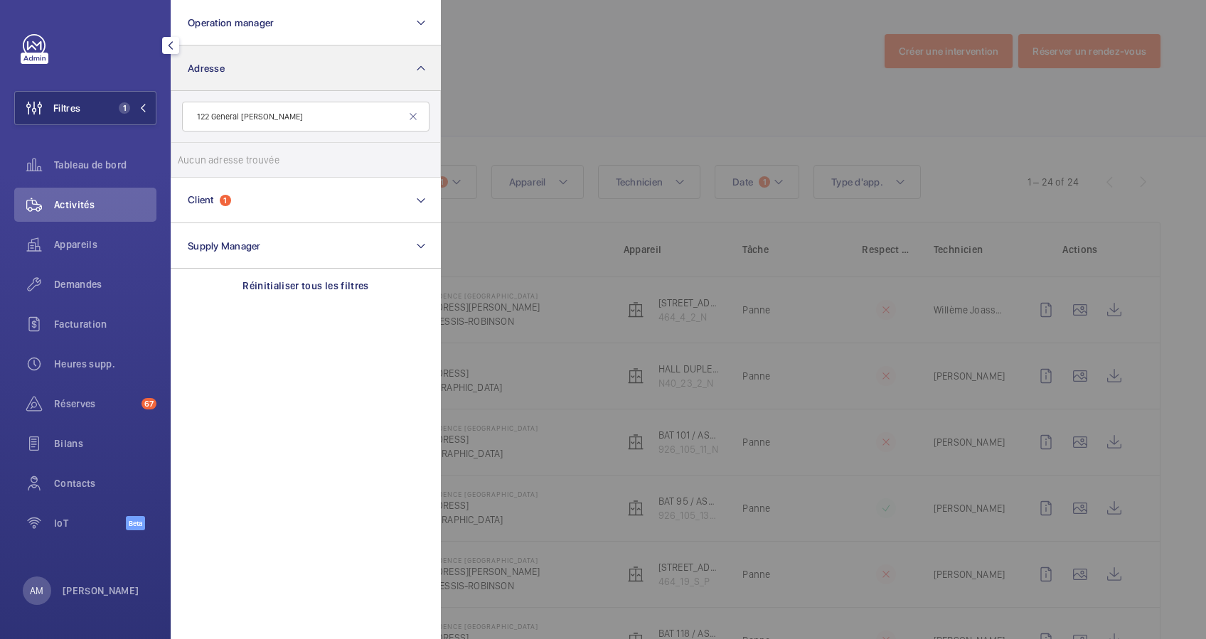
type input "122 General Leclerc"
click at [363, 75] on button "Adresse" at bounding box center [306, 69] width 270 height 46
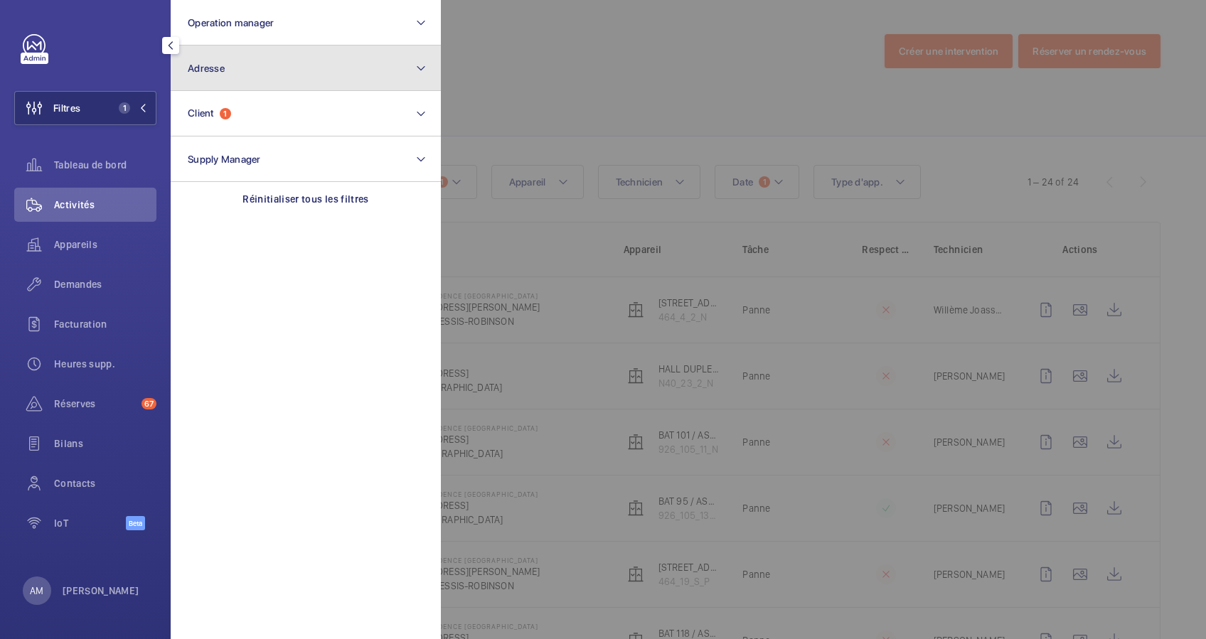
click at [363, 75] on button "Adresse" at bounding box center [306, 69] width 270 height 46
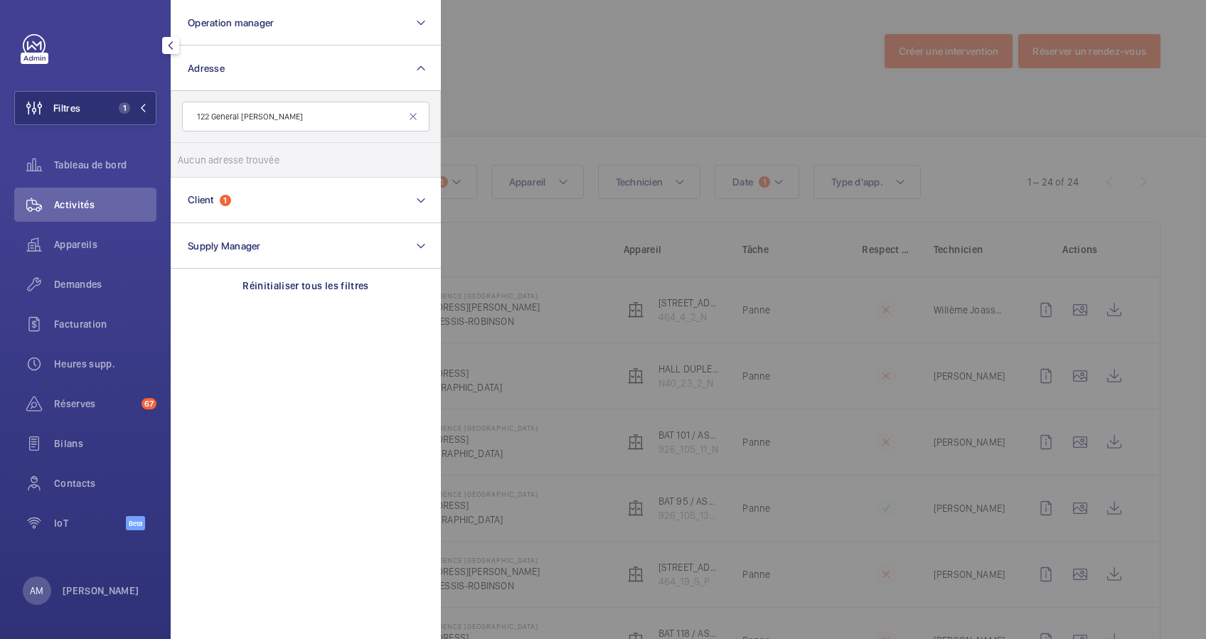
click at [241, 115] on input "122 General Leclerc" at bounding box center [305, 117] width 247 height 30
type input "122 Leclerc"
click at [192, 159] on input "Cristallin - 122 Av. du Général Leclerc , BOULOGNE-BILLANCOURT 92100" at bounding box center [192, 160] width 28 height 28
checkbox input "true"
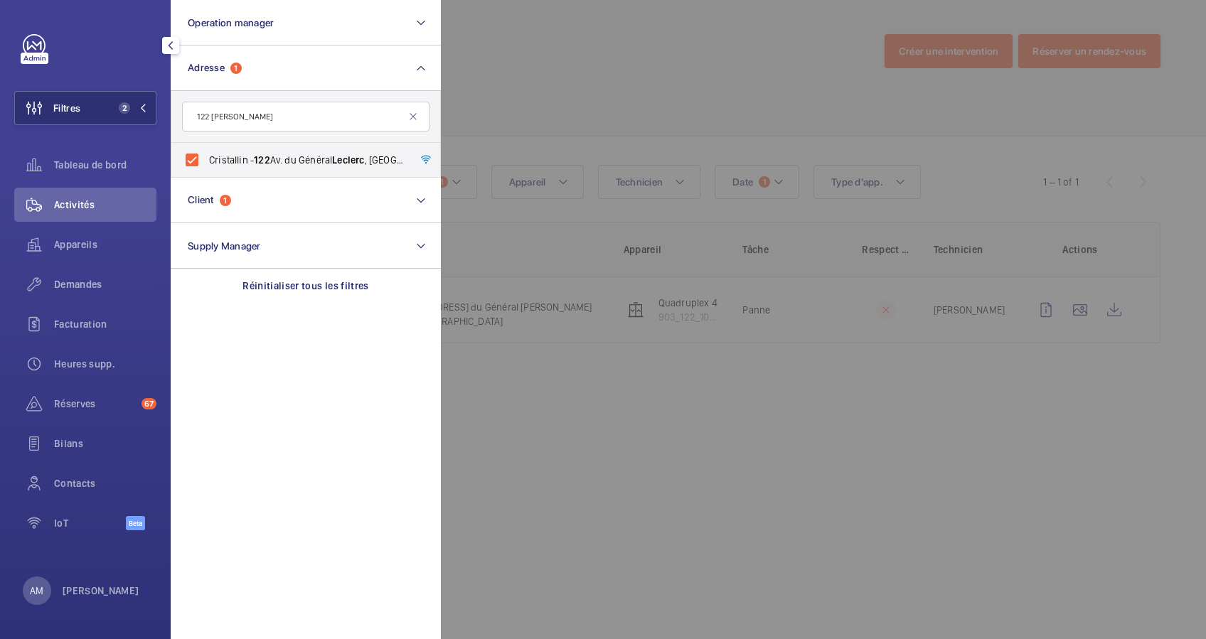
click at [709, 77] on div at bounding box center [1044, 319] width 1206 height 639
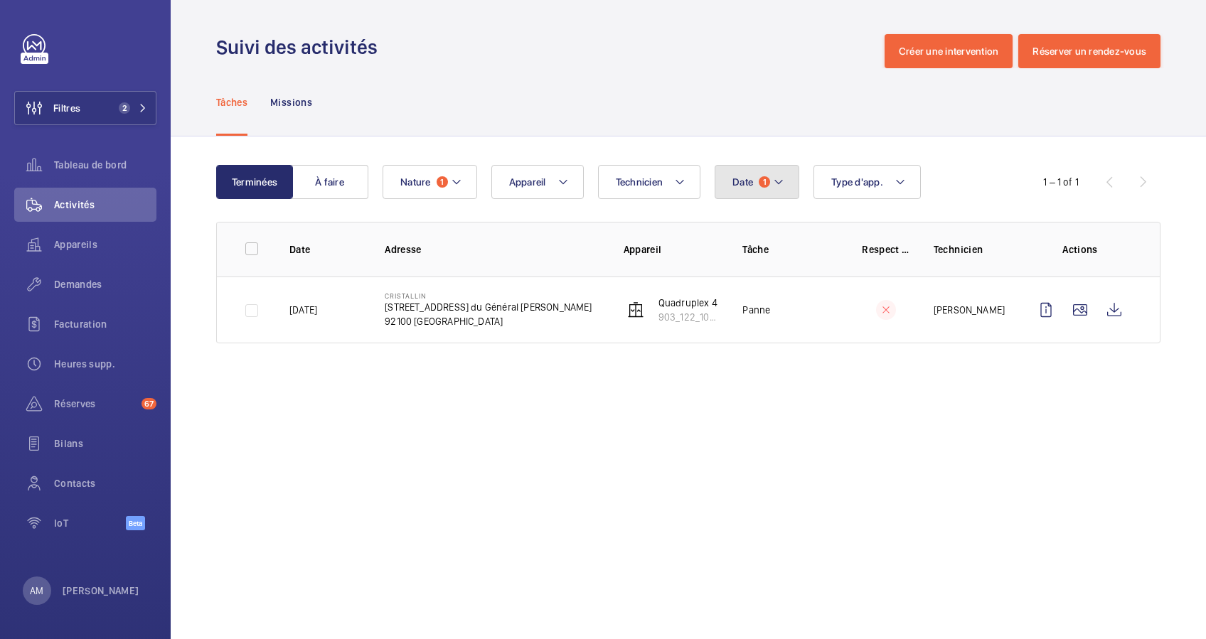
click at [780, 174] on mat-icon at bounding box center [778, 182] width 11 height 17
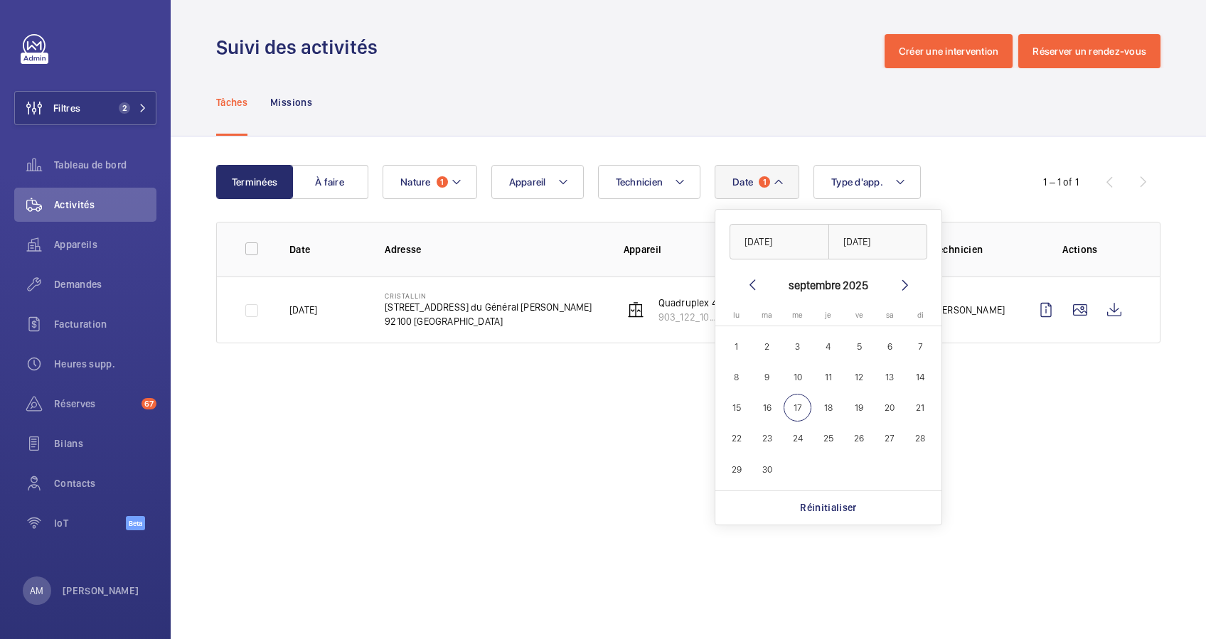
click at [751, 284] on mat-icon at bounding box center [752, 285] width 17 height 17
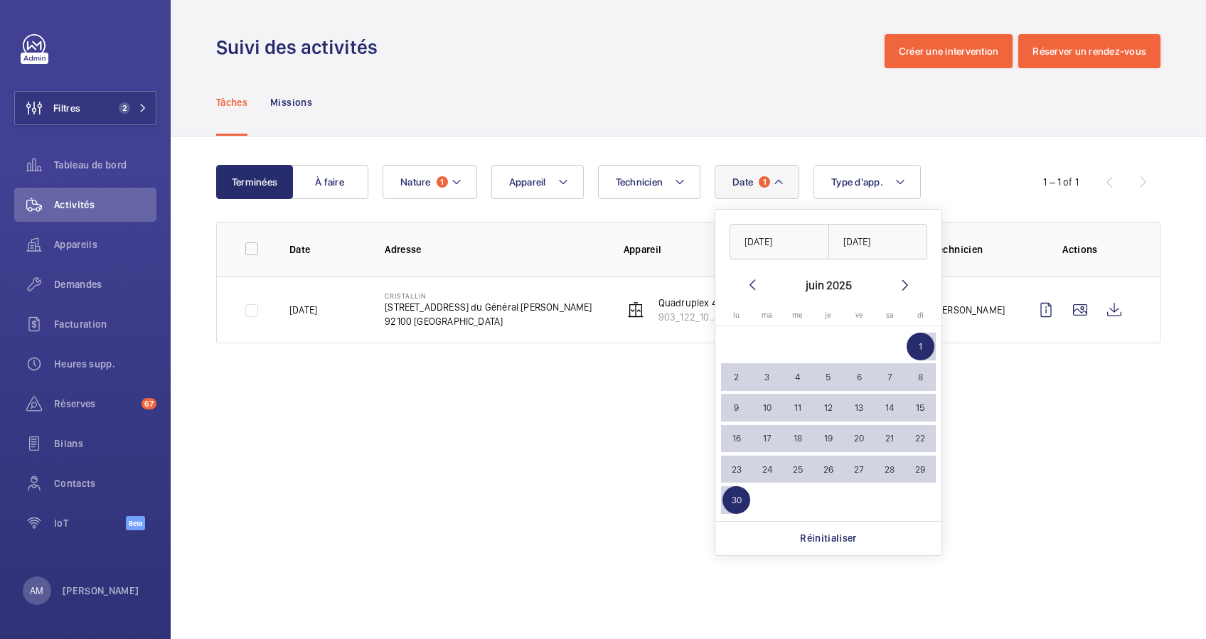
click at [899, 286] on mat-icon at bounding box center [905, 285] width 17 height 17
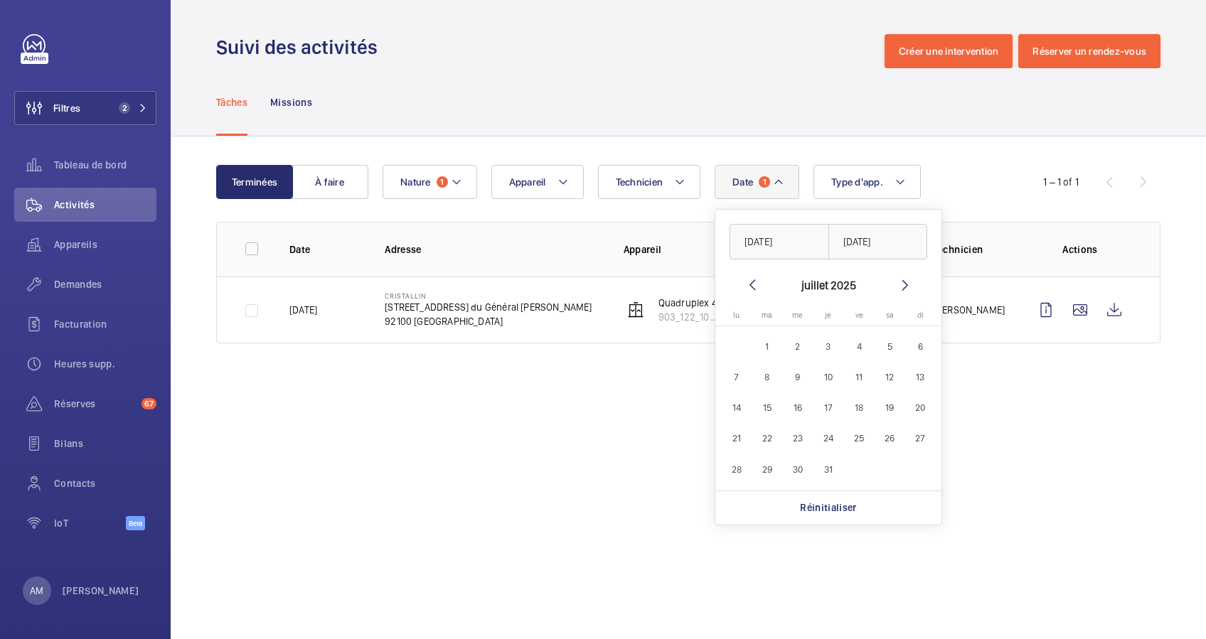
click at [899, 286] on mat-icon at bounding box center [905, 285] width 17 height 17
click at [798, 402] on span "17" at bounding box center [798, 408] width 28 height 28
type input "[DATE]"
click at [1007, 186] on div "1 – 1 of 1" at bounding box center [1075, 182] width 171 height 17
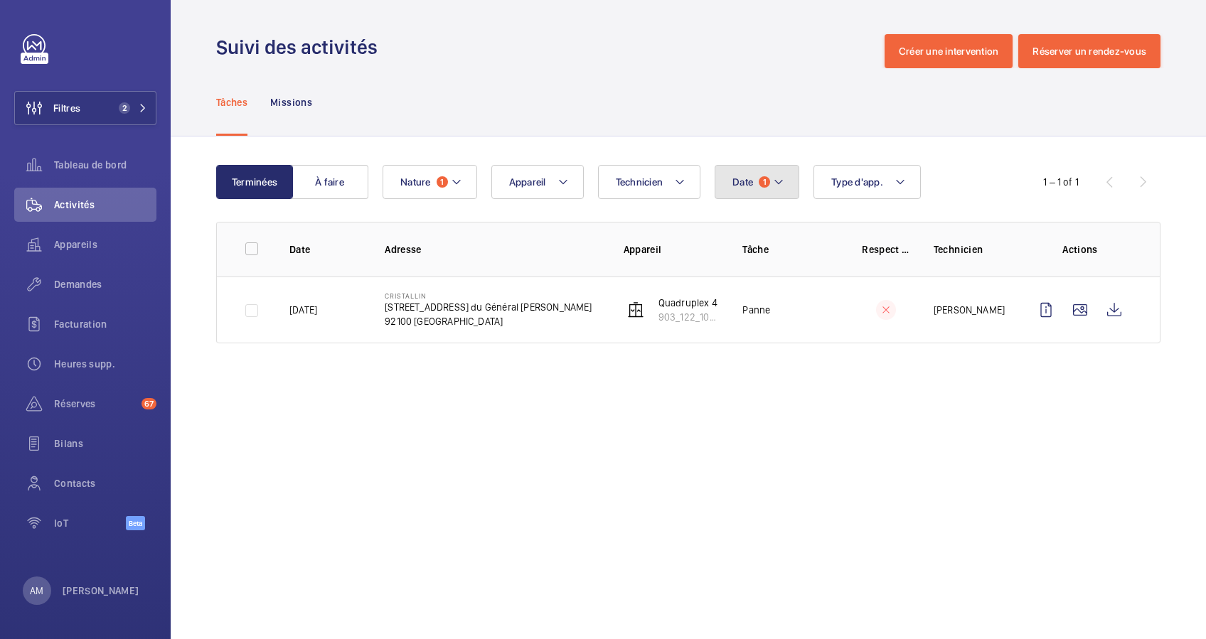
click at [784, 178] on mat-icon at bounding box center [778, 182] width 11 height 17
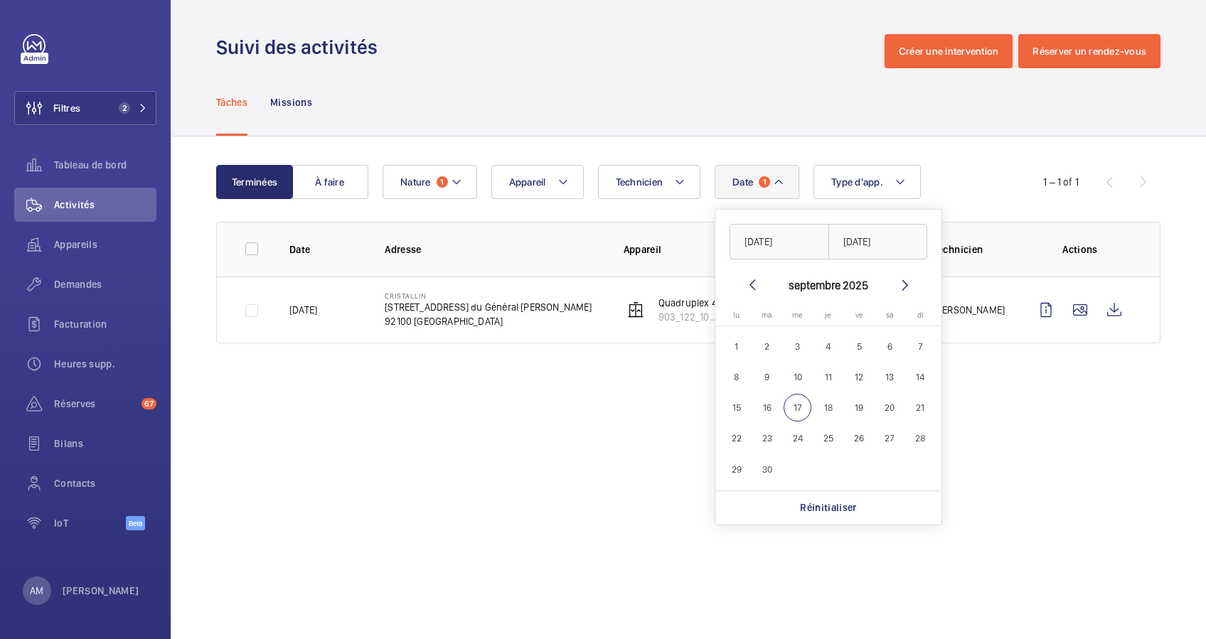
click at [705, 125] on div "Tâches Missions" at bounding box center [688, 102] width 944 height 68
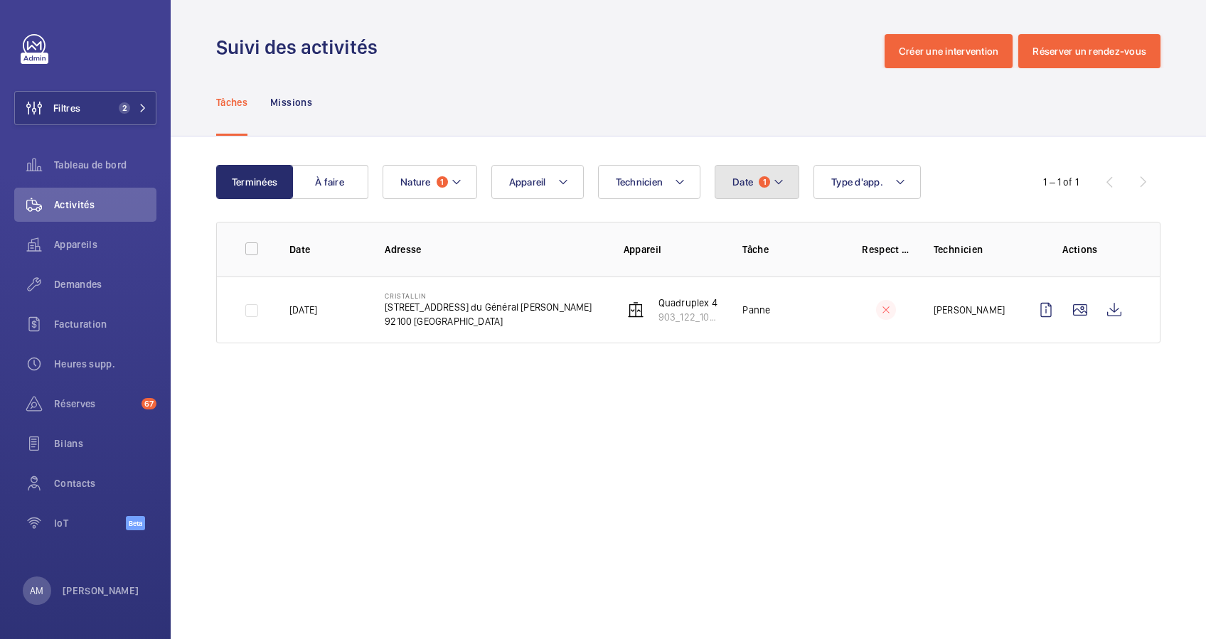
click at [778, 176] on mat-icon at bounding box center [778, 182] width 11 height 17
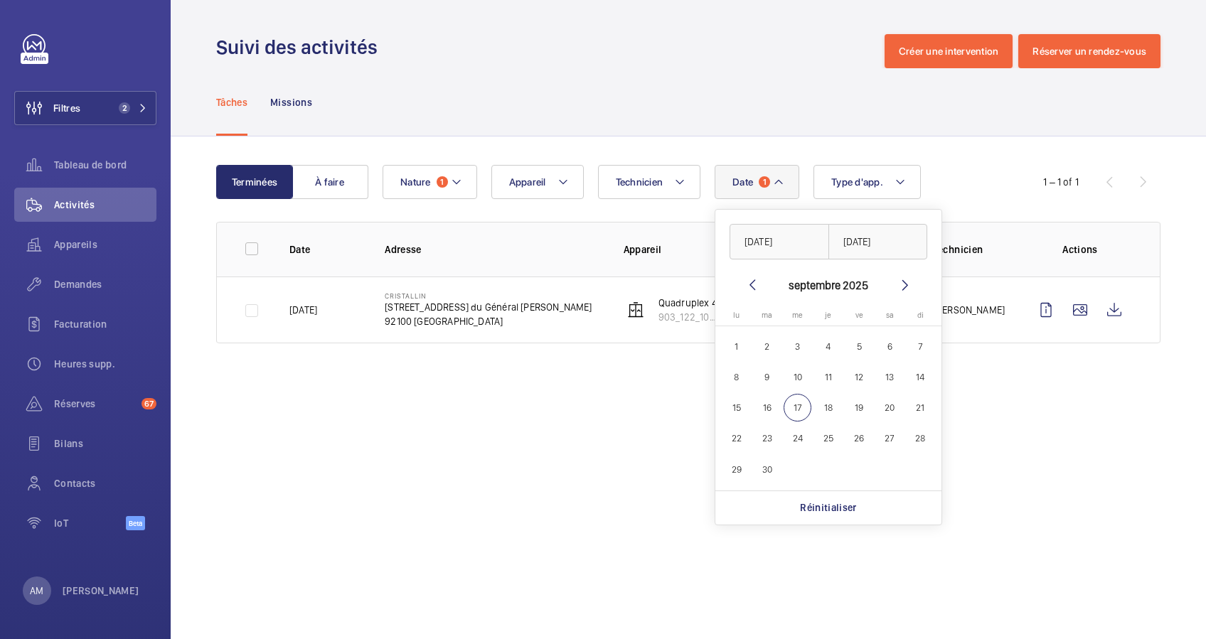
click at [911, 279] on mat-icon at bounding box center [905, 285] width 17 height 17
click at [746, 279] on mat-icon at bounding box center [752, 285] width 17 height 17
click at [751, 281] on mat-icon at bounding box center [752, 285] width 17 height 17
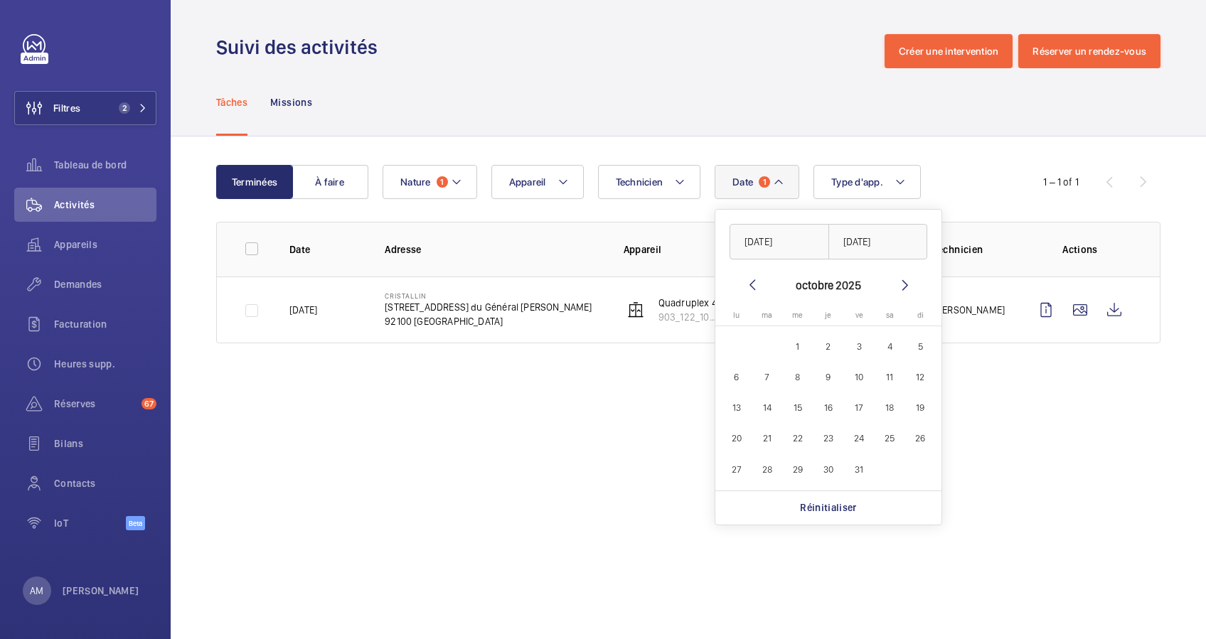
click at [751, 281] on mat-icon at bounding box center [752, 285] width 17 height 17
click at [799, 408] on span "17" at bounding box center [798, 408] width 28 height 28
type input "[DATE]"
click at [748, 280] on mat-icon at bounding box center [752, 285] width 17 height 17
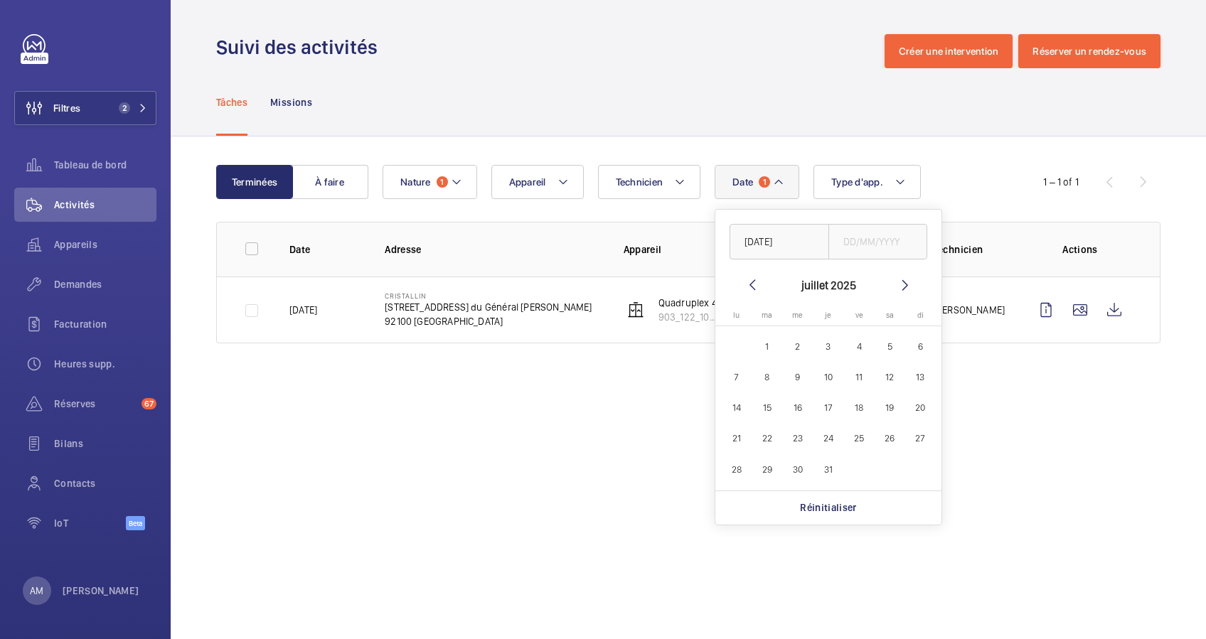
click at [748, 280] on mat-icon at bounding box center [752, 285] width 17 height 17
click at [917, 341] on span "1" at bounding box center [921, 347] width 28 height 28
type input "[DATE]"
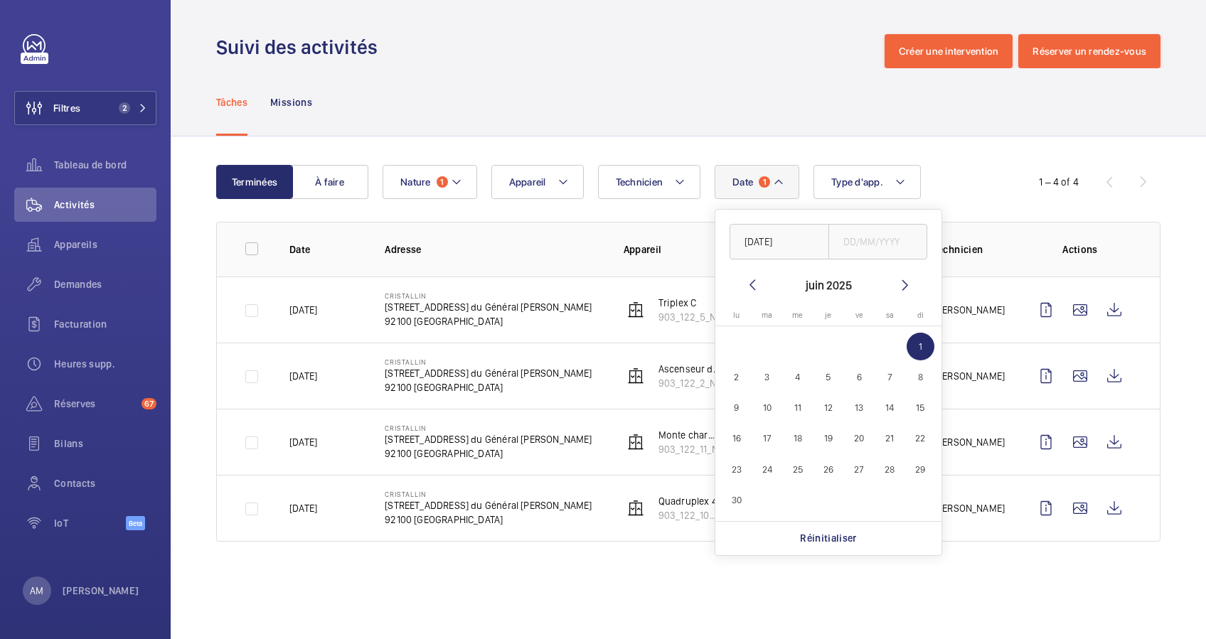
click at [904, 282] on mat-icon at bounding box center [905, 285] width 17 height 17
click at [901, 282] on mat-icon at bounding box center [905, 285] width 17 height 17
click at [800, 405] on span "17" at bounding box center [798, 408] width 28 height 28
type input "[DATE]"
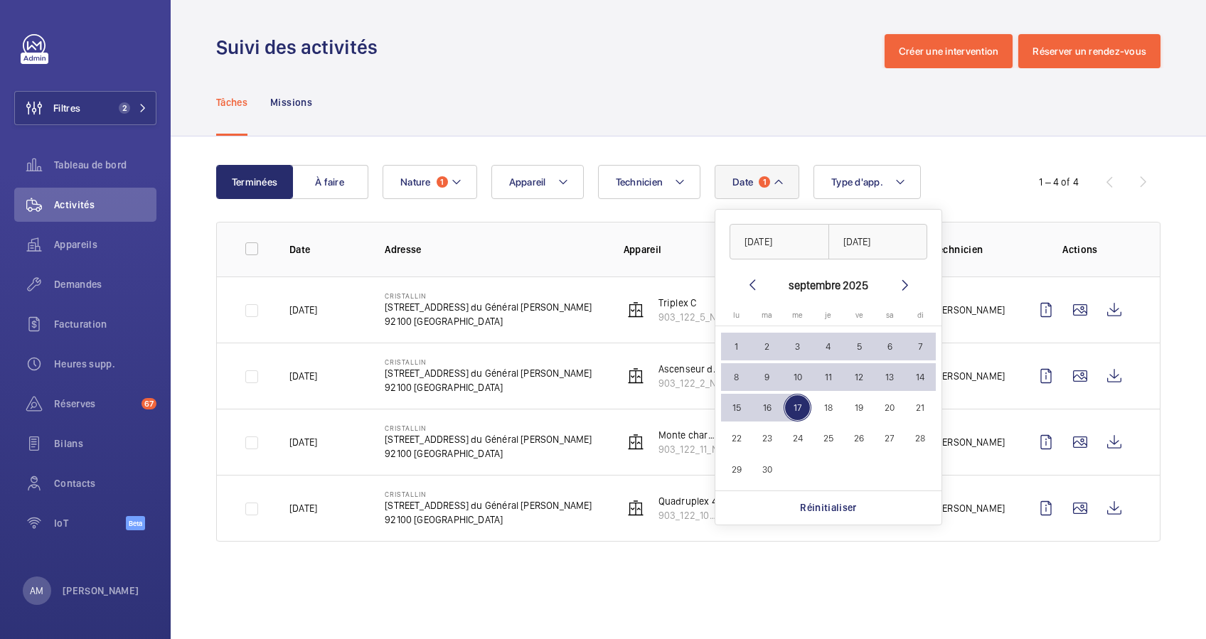
click at [961, 161] on div "Terminées À faire Date 1 01/06/2025 17/09/2025 septembre 2025 lundi lu mardi ma…" at bounding box center [688, 356] width 1035 height 439
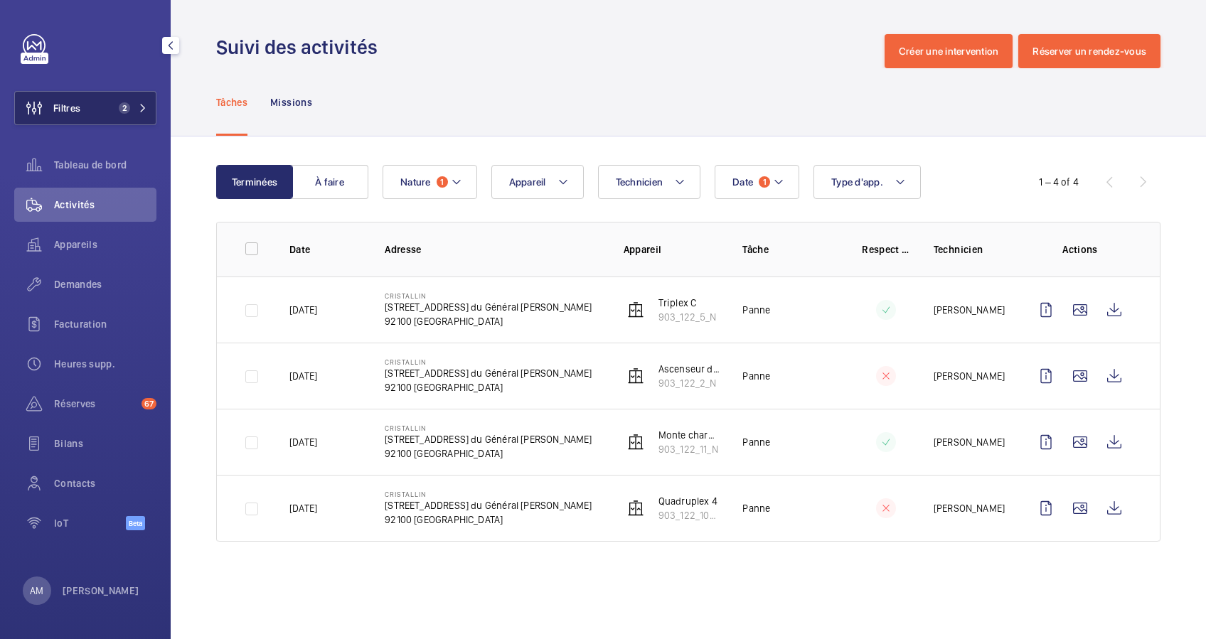
drag, startPoint x: 134, startPoint y: 109, endPoint x: 166, endPoint y: 97, distance: 33.5
click at [137, 108] on span "2" at bounding box center [130, 107] width 34 height 11
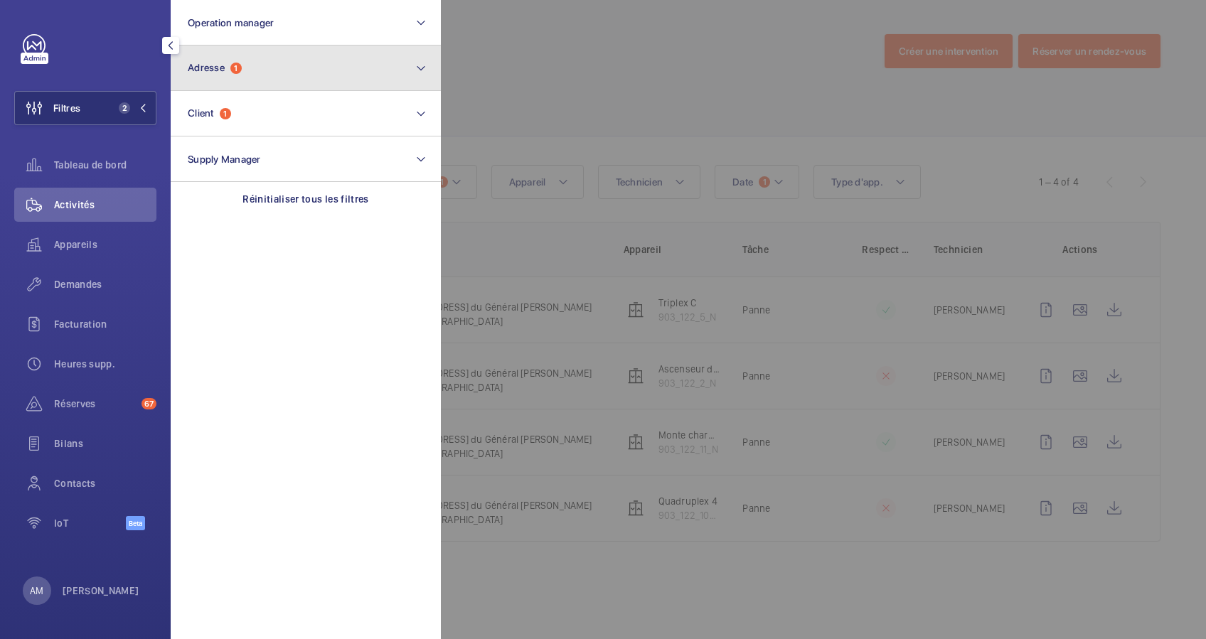
click at [228, 75] on button "Adresse 1" at bounding box center [306, 69] width 270 height 46
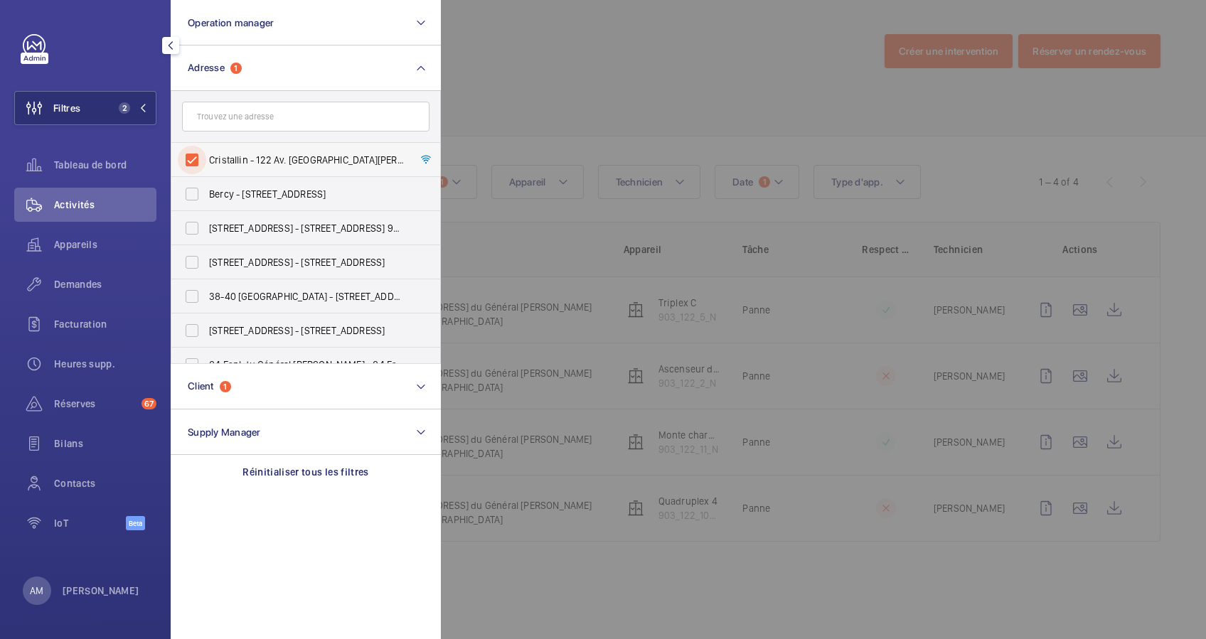
click at [195, 156] on input "Cristallin - 122 Av. du Général Leclerc, BOULOGNE-BILLANCOURT 92100" at bounding box center [192, 160] width 28 height 28
checkbox input "false"
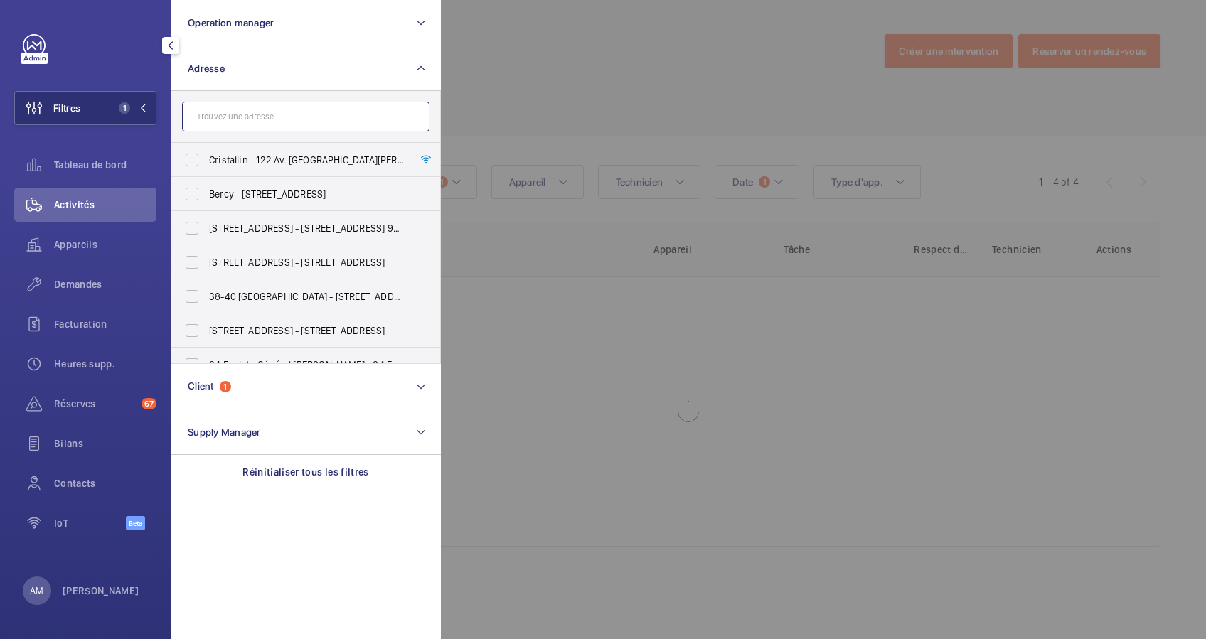
click at [245, 121] on input "text" at bounding box center [305, 117] width 247 height 30
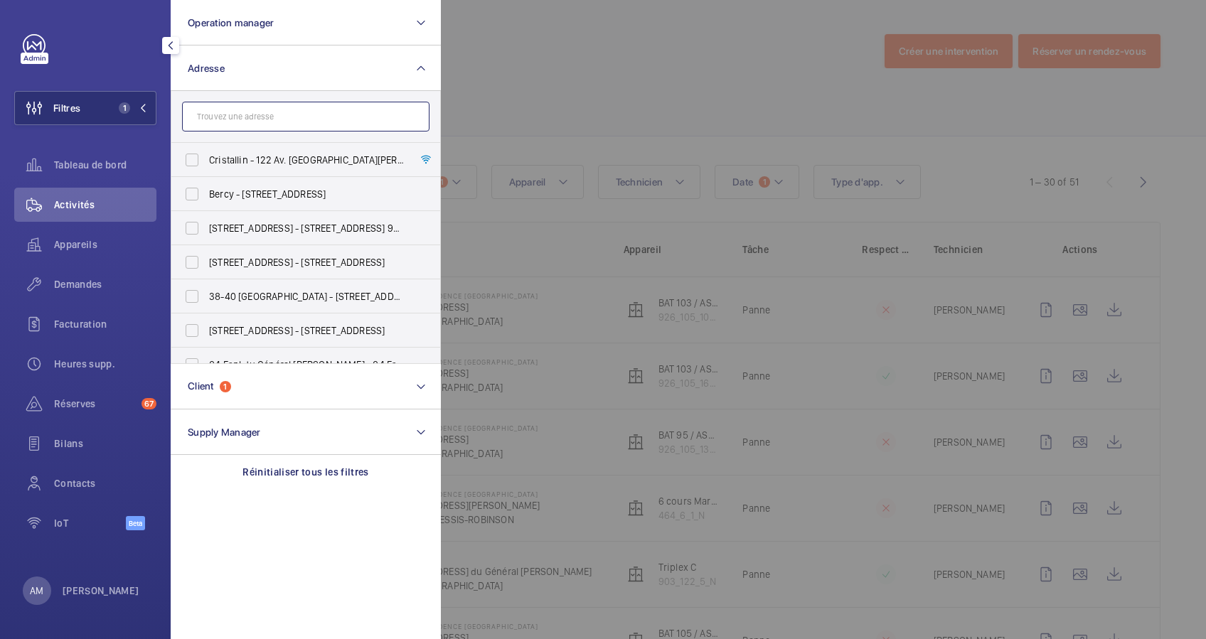
paste input "Boulogne Sevre"
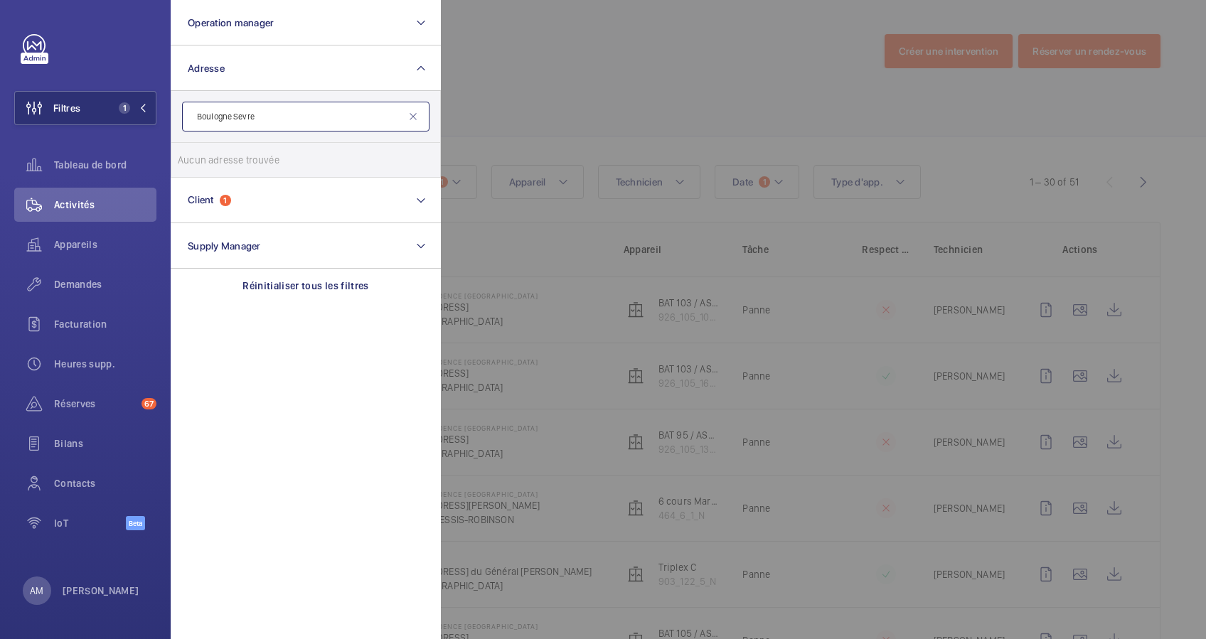
type input "Boulogne Sevre"
click at [411, 116] on mat-icon at bounding box center [412, 116] width 11 height 11
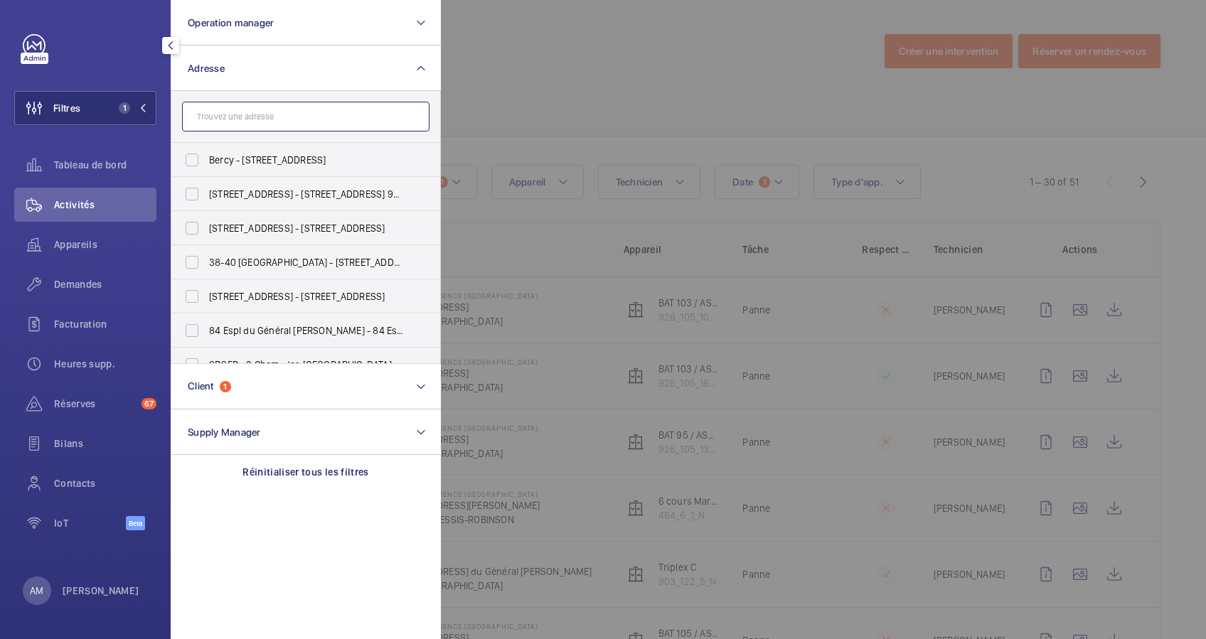
click at [342, 115] on input "text" at bounding box center [305, 117] width 247 height 30
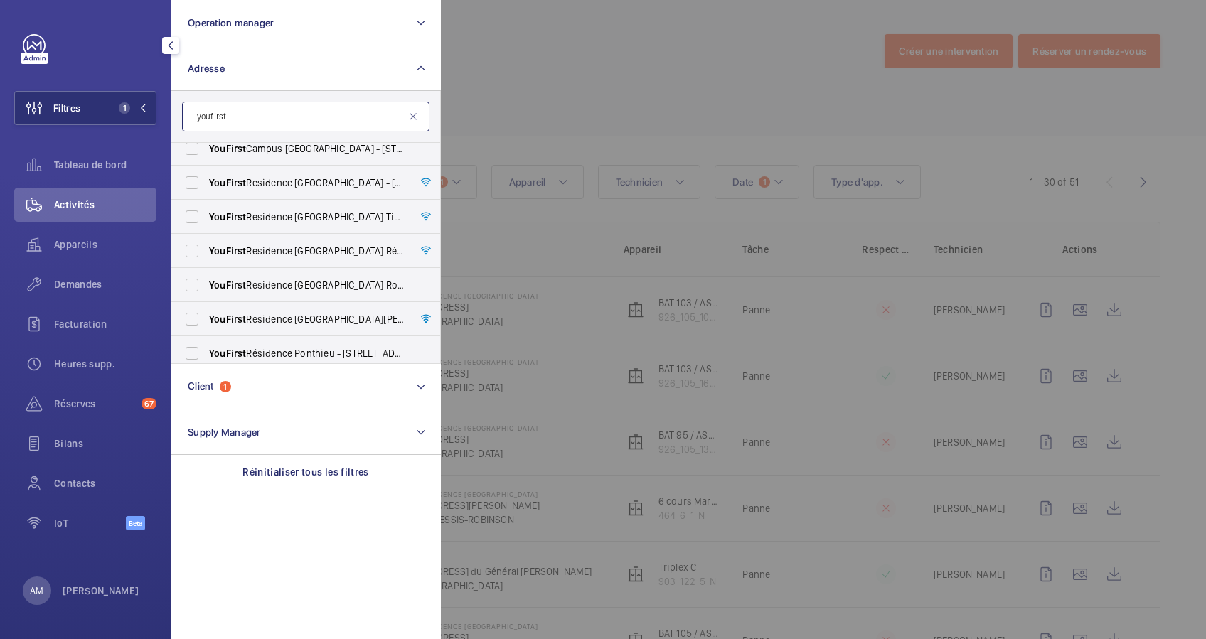
scroll to position [314, 0]
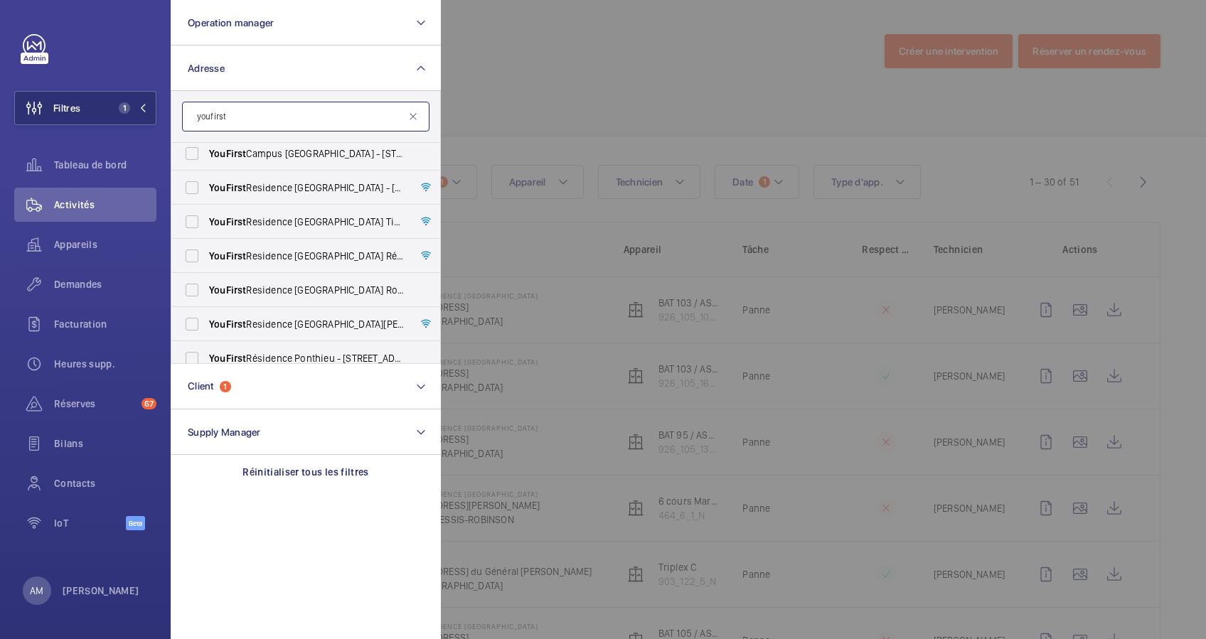
type input "youfirst"
click at [410, 112] on mat-icon at bounding box center [412, 116] width 11 height 11
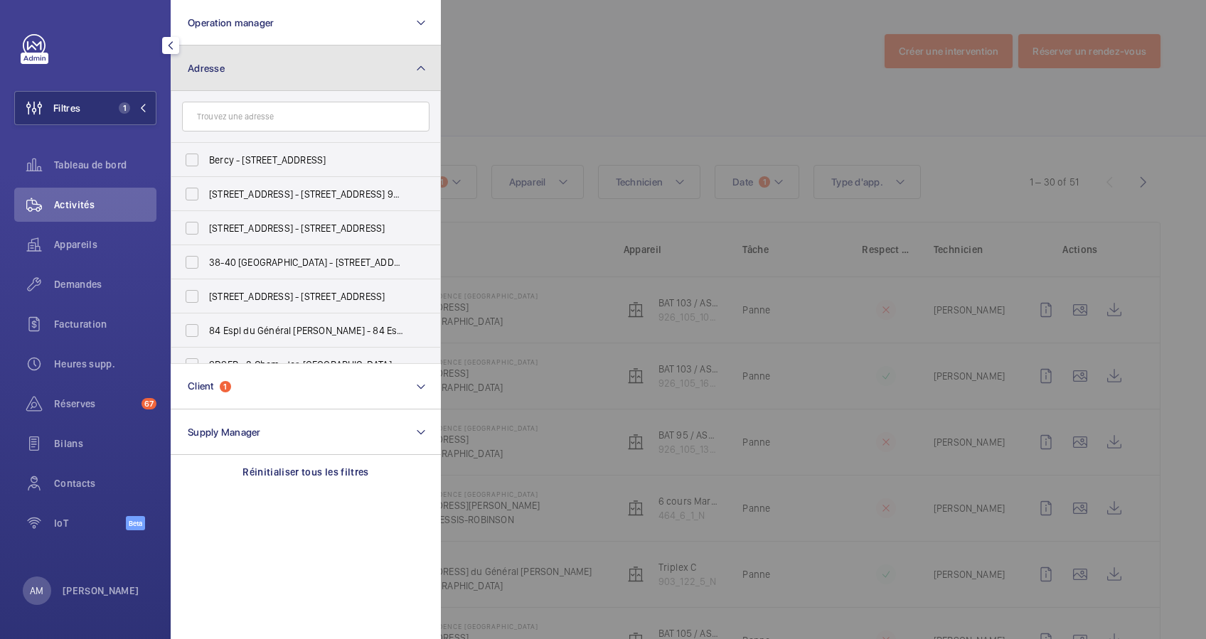
click at [400, 68] on button "Adresse" at bounding box center [306, 69] width 270 height 46
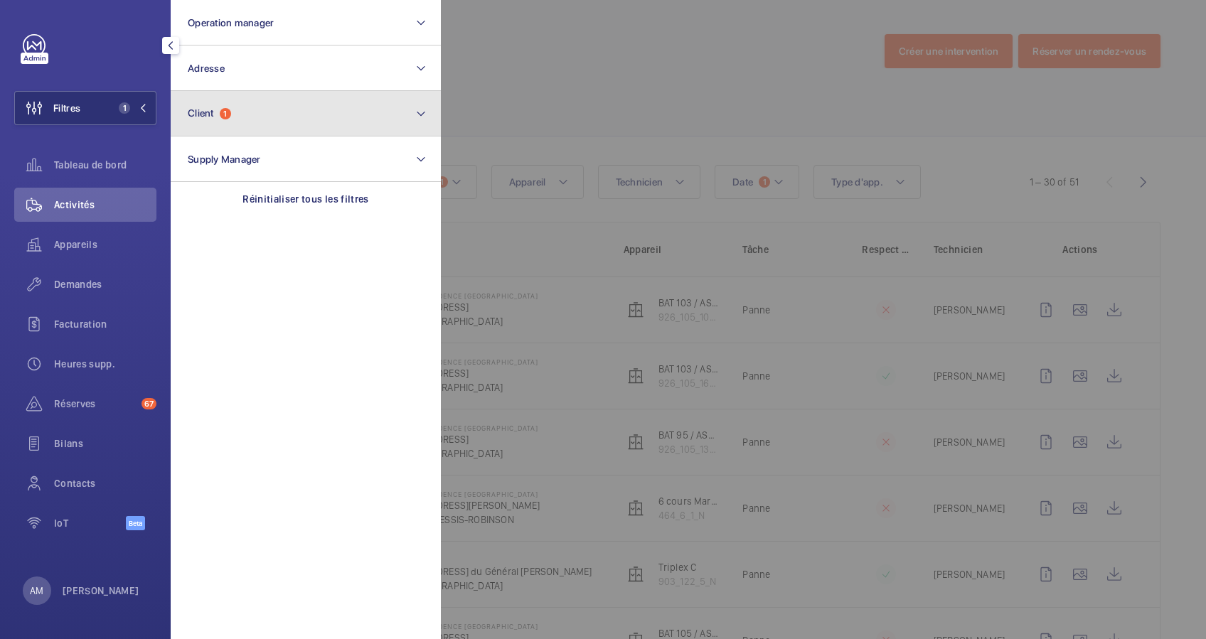
click at [322, 117] on button "Client 1" at bounding box center [306, 114] width 270 height 46
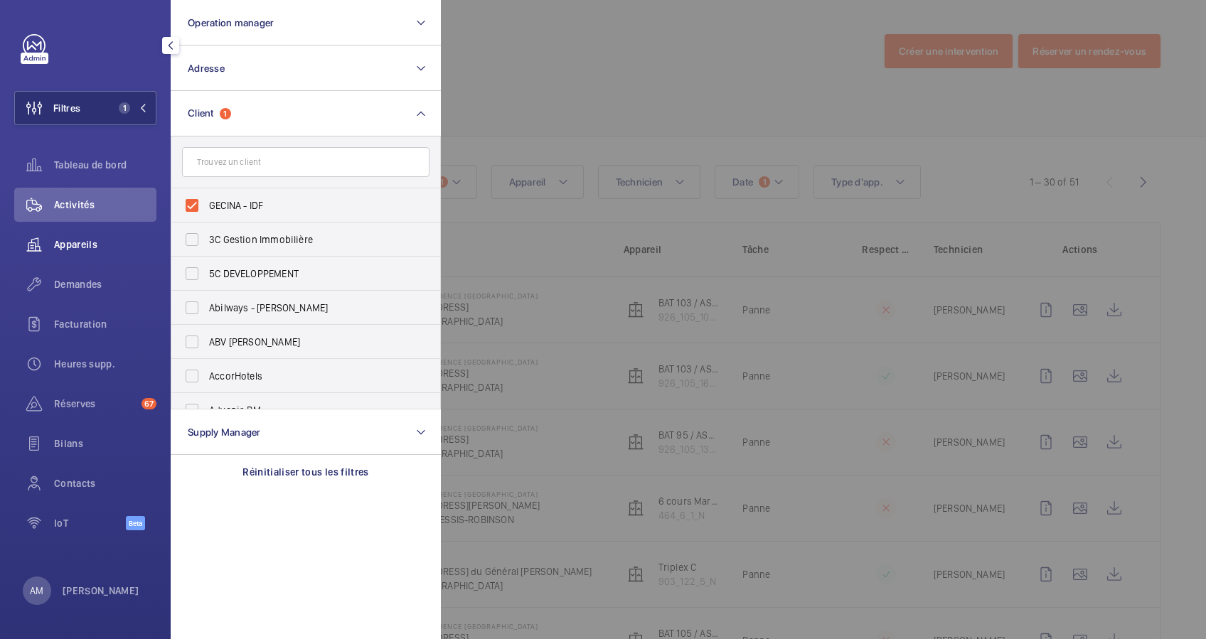
click at [80, 241] on span "Appareils" at bounding box center [105, 245] width 102 height 14
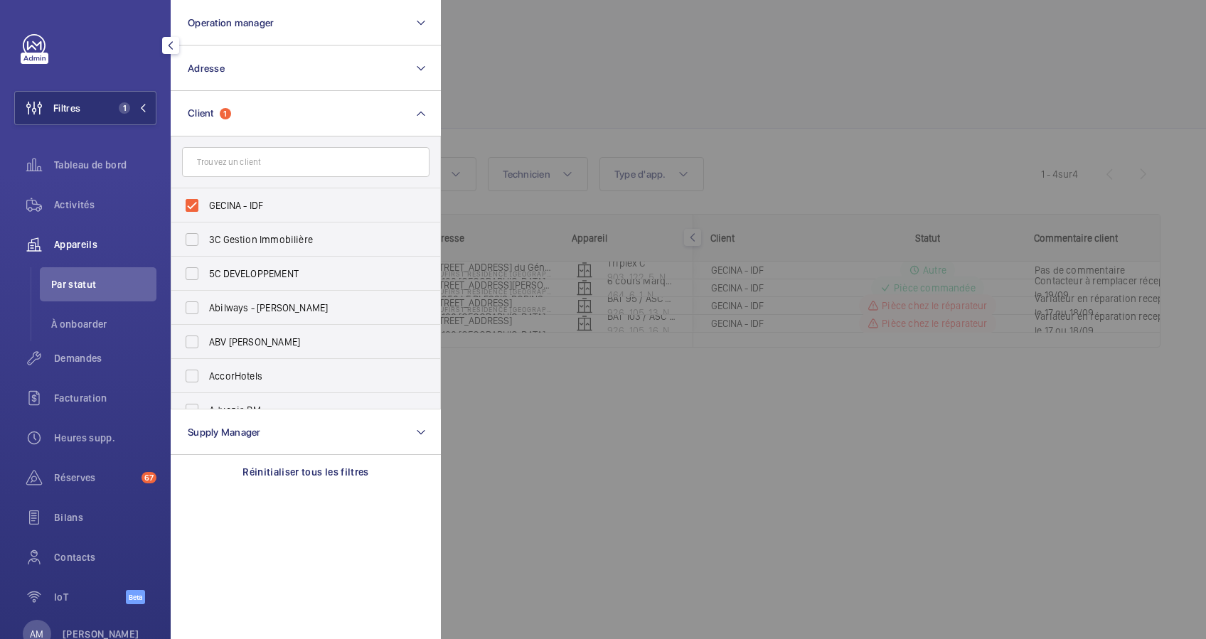
click at [661, 85] on div at bounding box center [1044, 319] width 1206 height 639
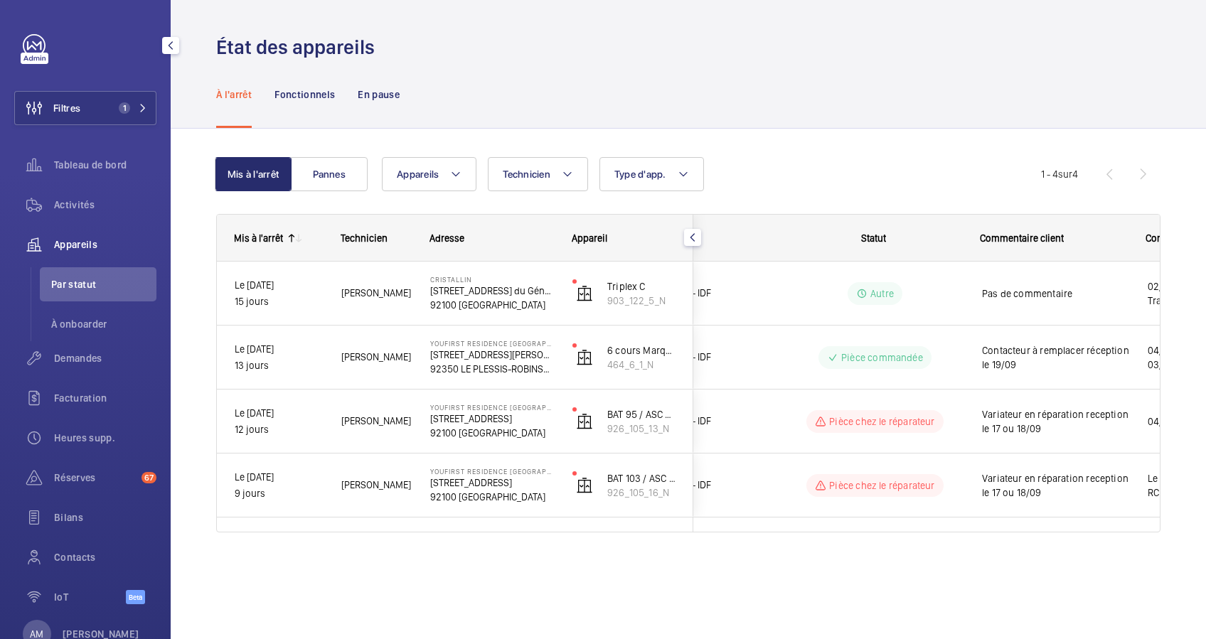
scroll to position [0, 51]
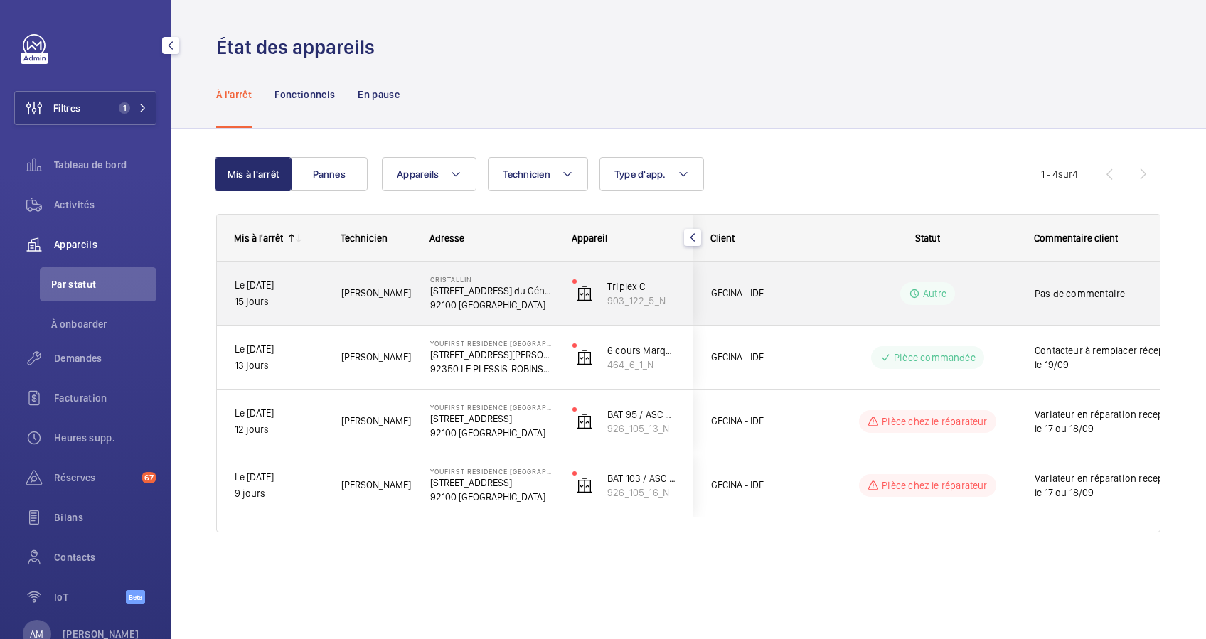
click at [466, 297] on p "122 Av. du Général Leclerc" at bounding box center [492, 291] width 124 height 14
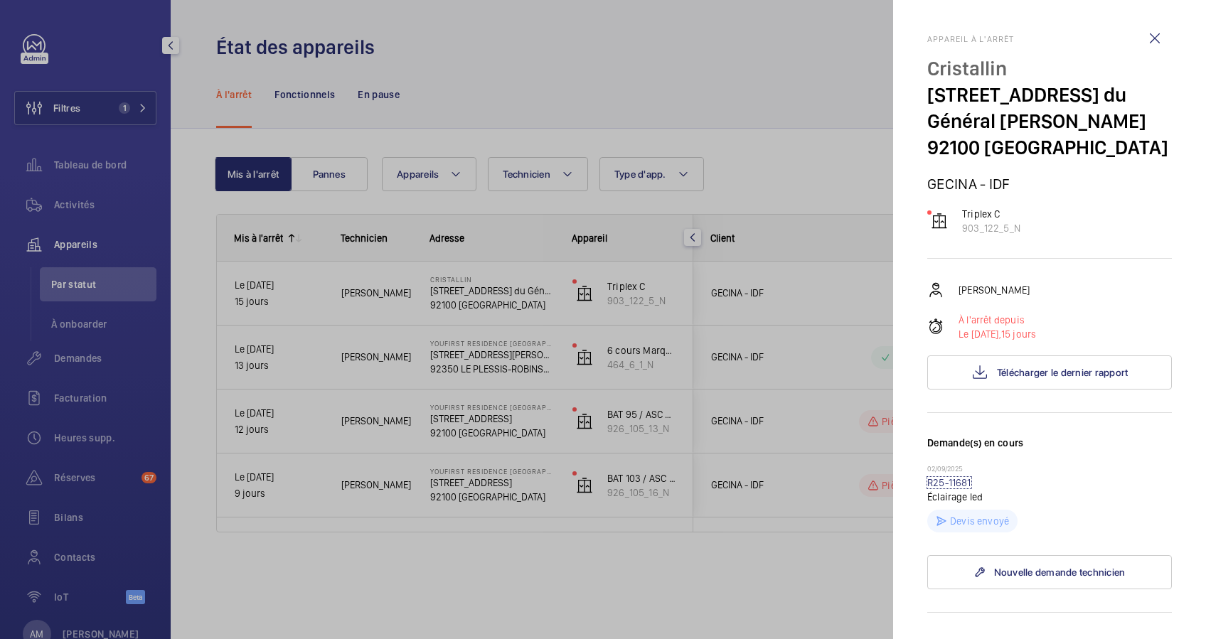
click at [954, 483] on link "R25-11681" at bounding box center [949, 482] width 44 height 11
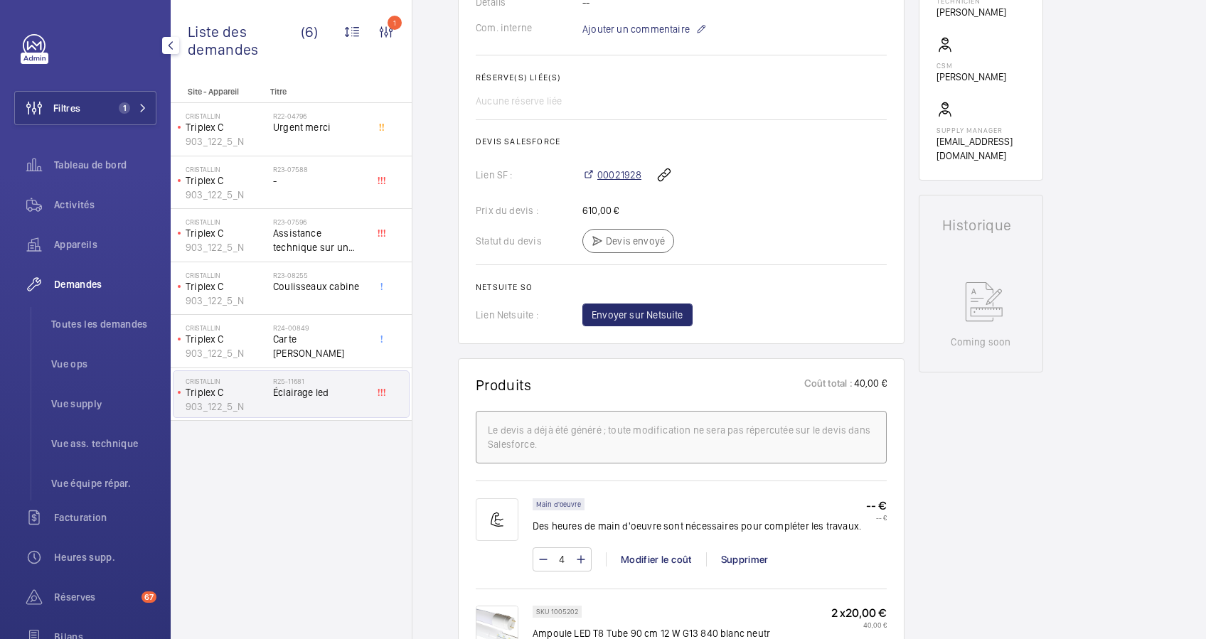
click at [620, 182] on span "00021928" at bounding box center [619, 175] width 44 height 14
click at [70, 241] on span "Appareils" at bounding box center [105, 245] width 102 height 14
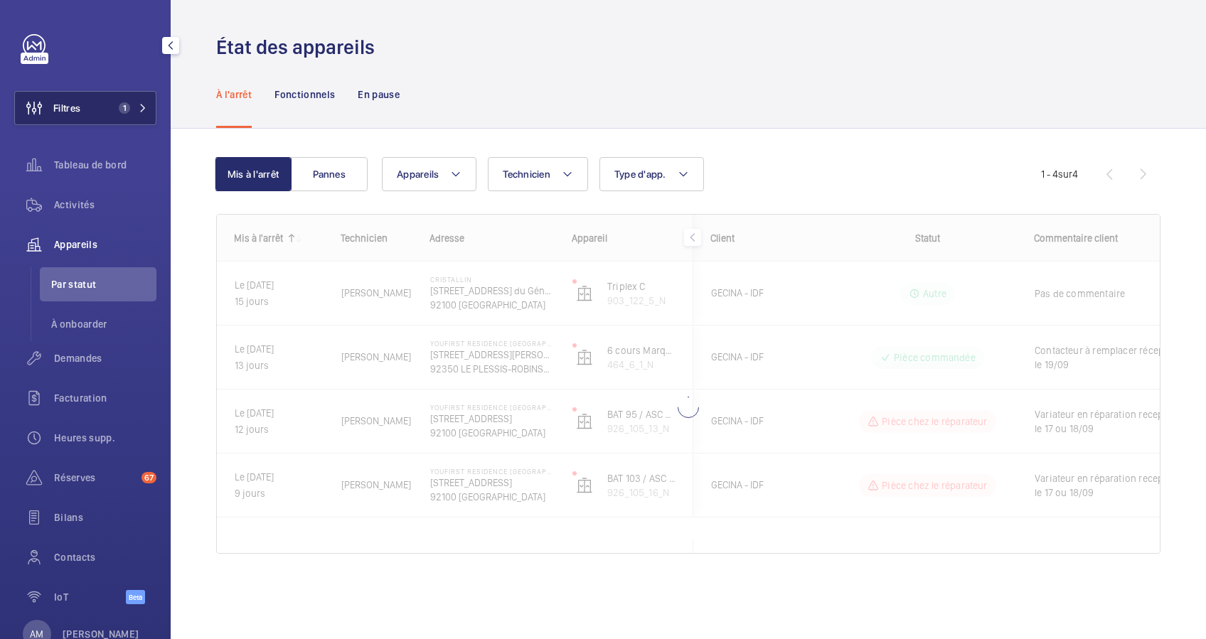
click at [142, 97] on button "Filtres 1" at bounding box center [85, 108] width 142 height 34
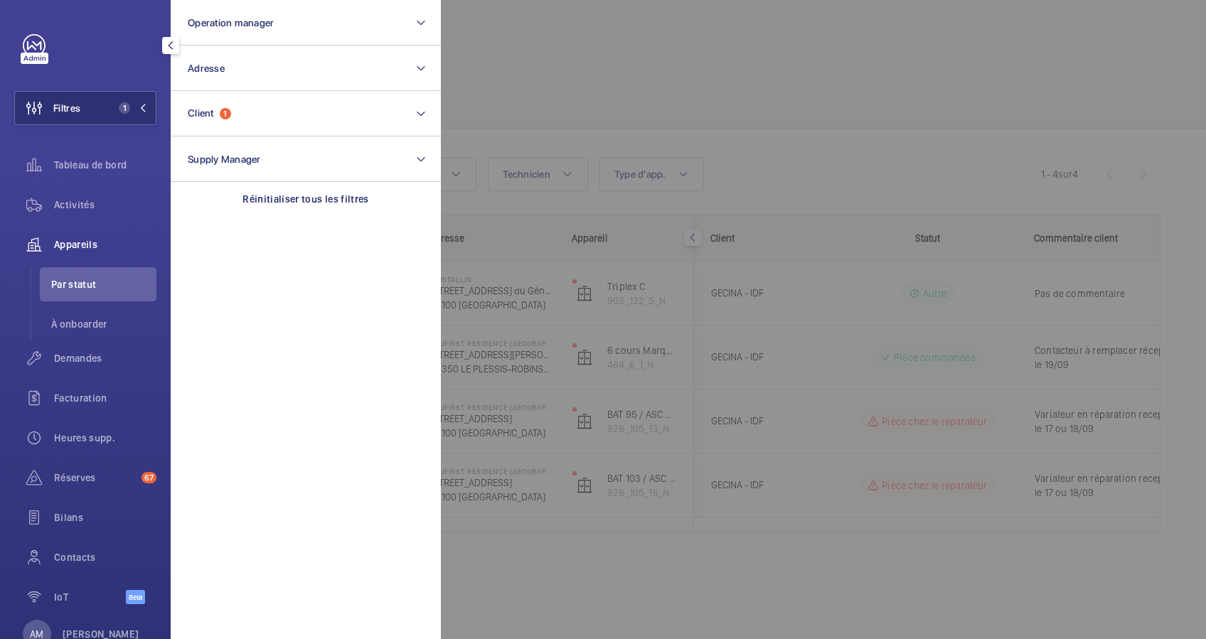
click at [653, 110] on div at bounding box center [1044, 319] width 1206 height 639
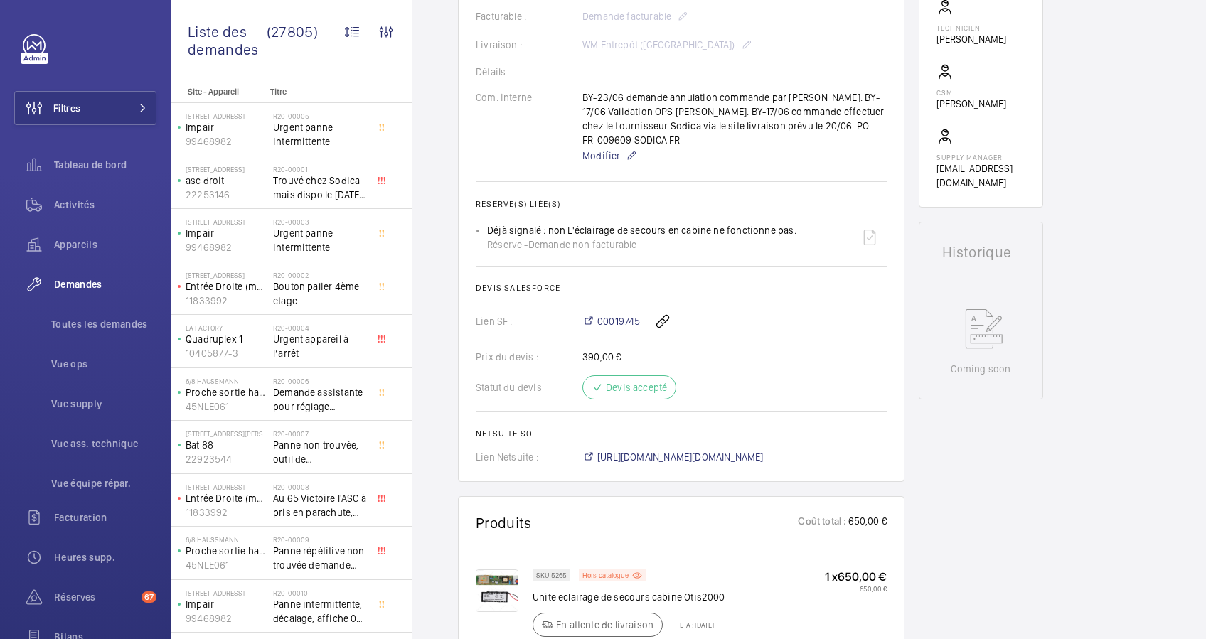
scroll to position [474, 0]
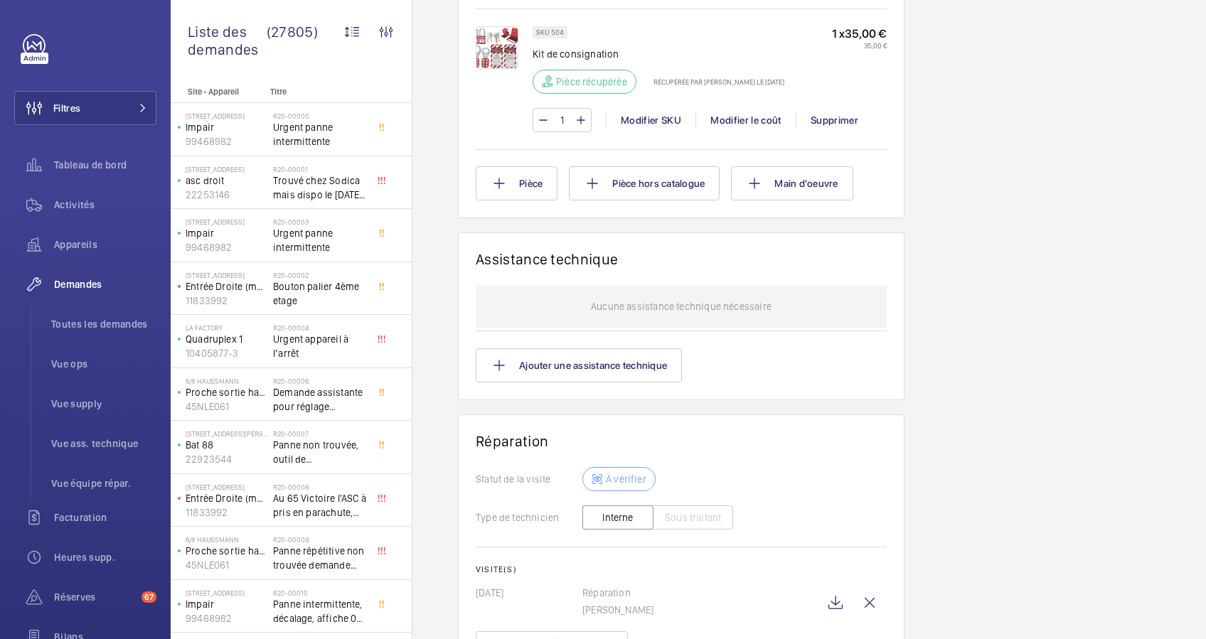
scroll to position [1163, 0]
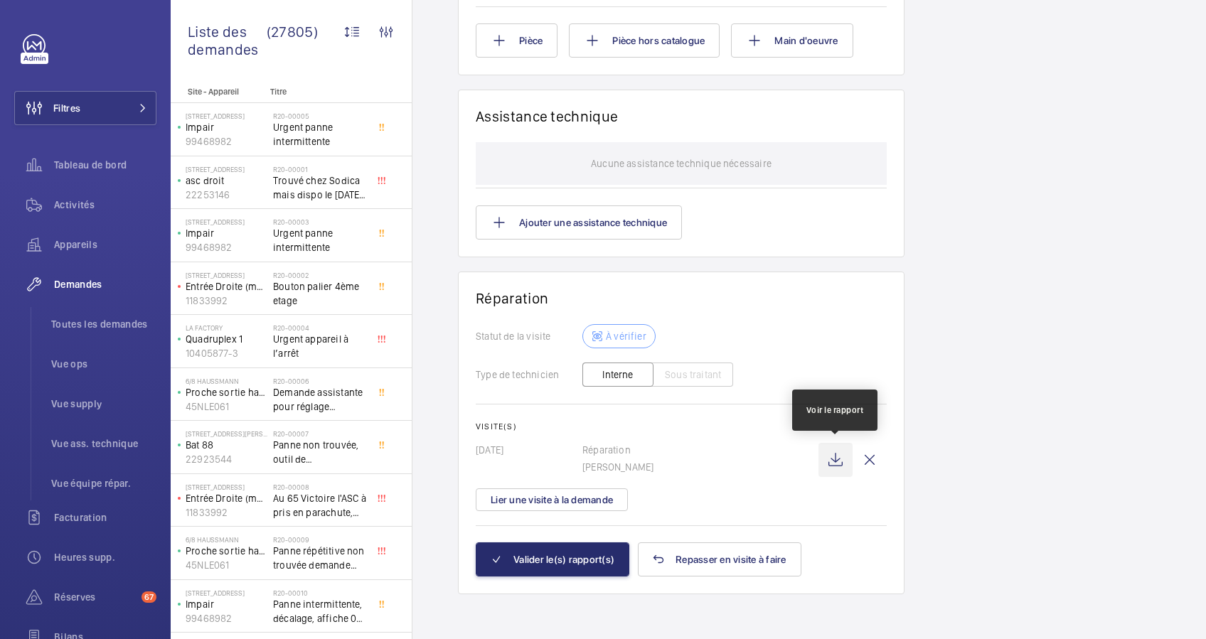
click at [832, 460] on wm-front-icon-button at bounding box center [835, 460] width 34 height 34
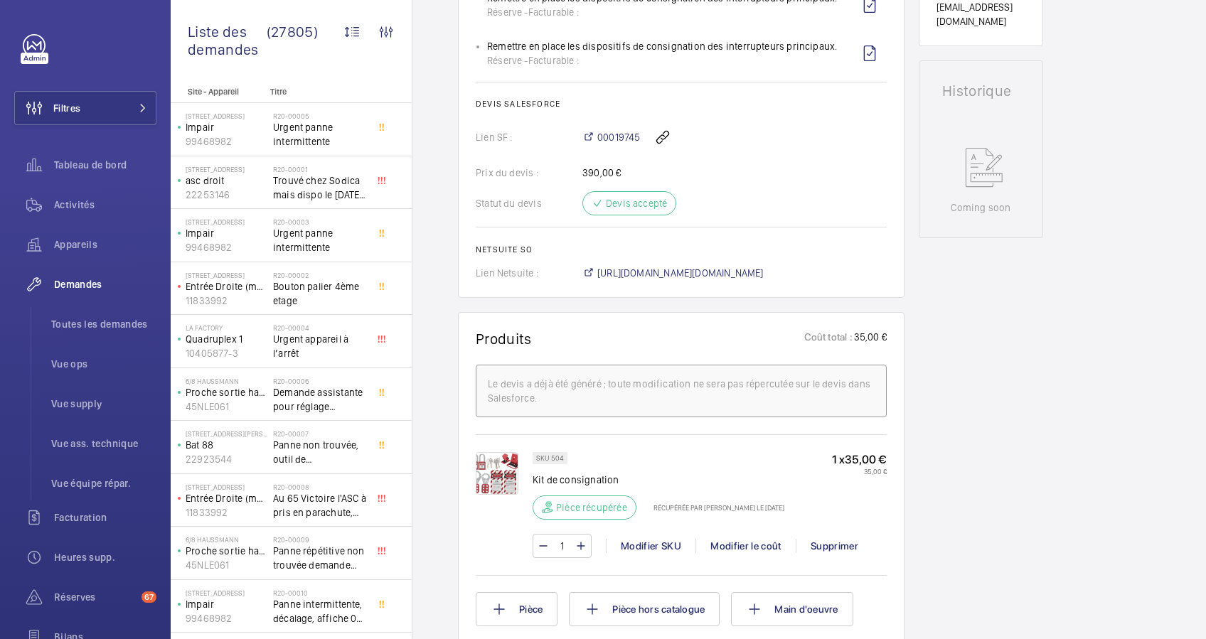
scroll to position [499, 0]
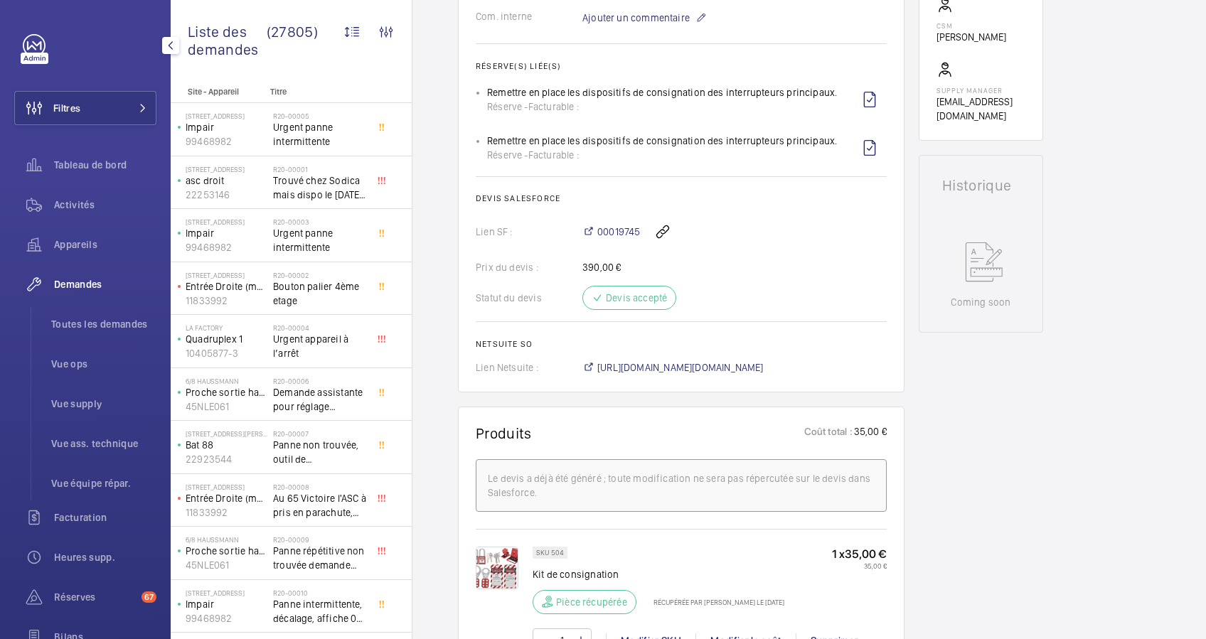
click at [82, 281] on span "Demandes" at bounding box center [105, 284] width 102 height 14
click at [68, 200] on span "Activités" at bounding box center [105, 205] width 102 height 14
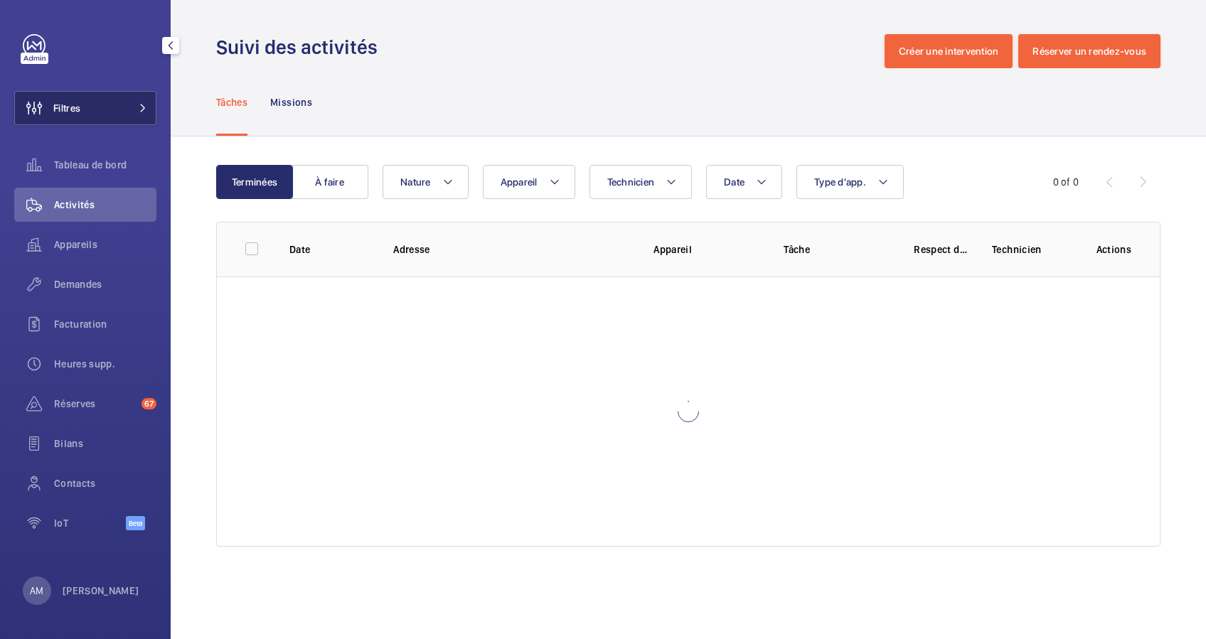
click at [132, 109] on span at bounding box center [138, 108] width 17 height 9
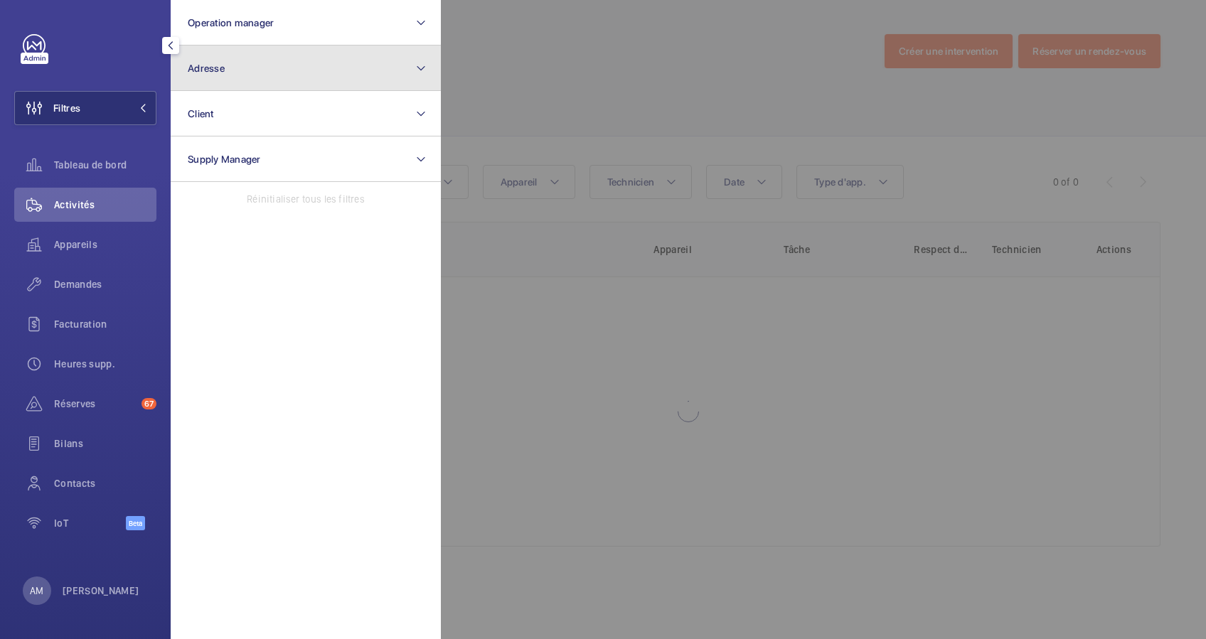
click at [223, 68] on span "Adresse" at bounding box center [206, 68] width 37 height 11
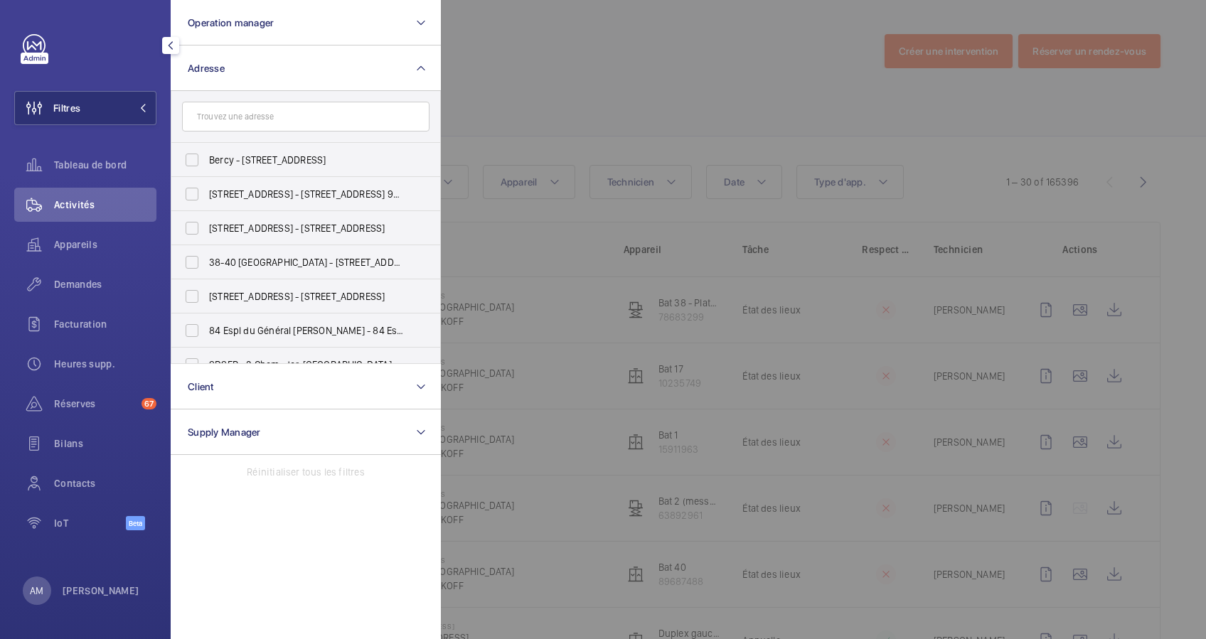
click at [230, 124] on input "text" at bounding box center [305, 117] width 247 height 30
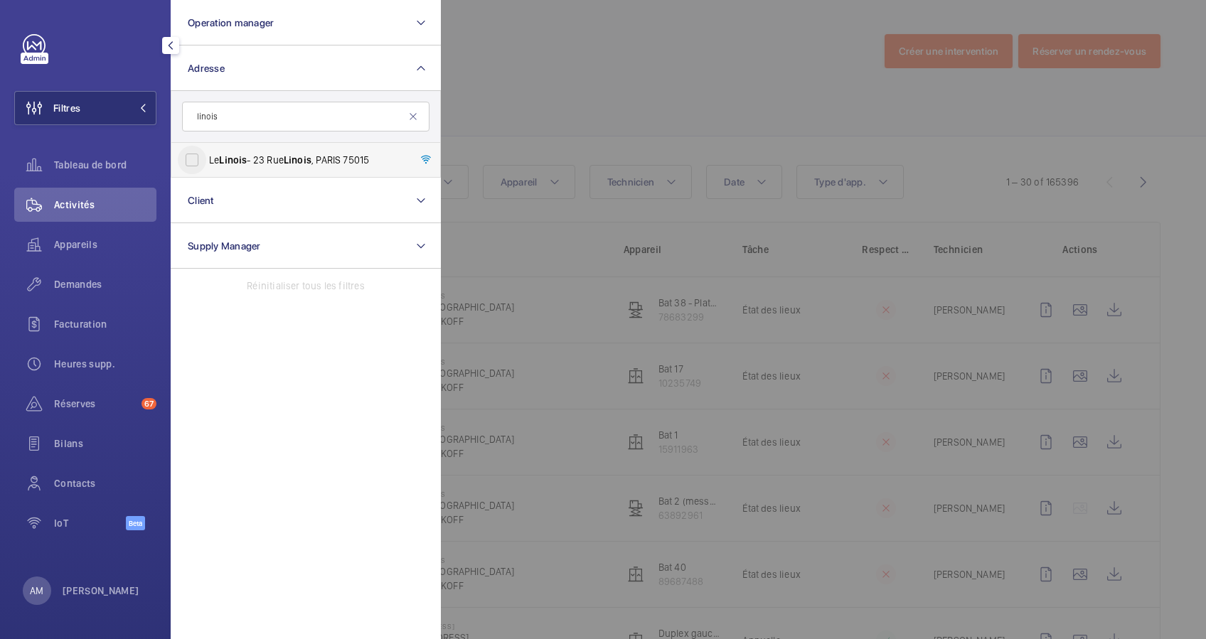
type input "linois"
click at [198, 149] on input "Le Linois - [STREET_ADDRESS]" at bounding box center [192, 160] width 28 height 28
checkbox input "true"
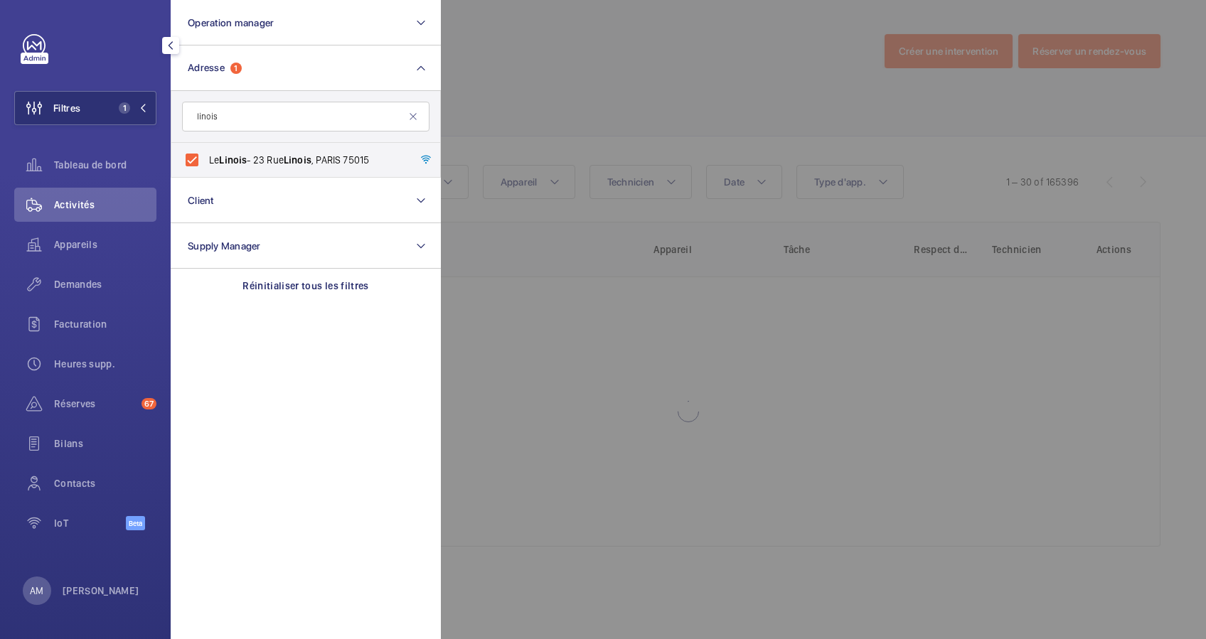
drag, startPoint x: 59, startPoint y: 276, endPoint x: 472, endPoint y: 148, distance: 432.5
click at [60, 276] on div "Demandes" at bounding box center [85, 284] width 142 height 34
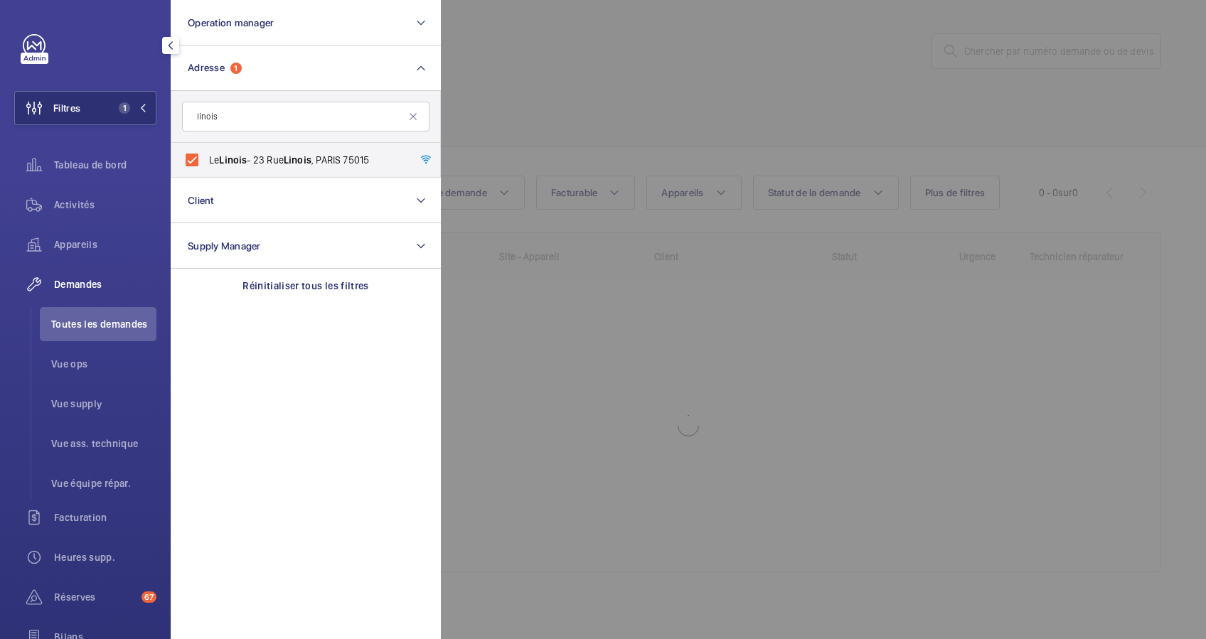
click at [556, 131] on div at bounding box center [1044, 319] width 1206 height 639
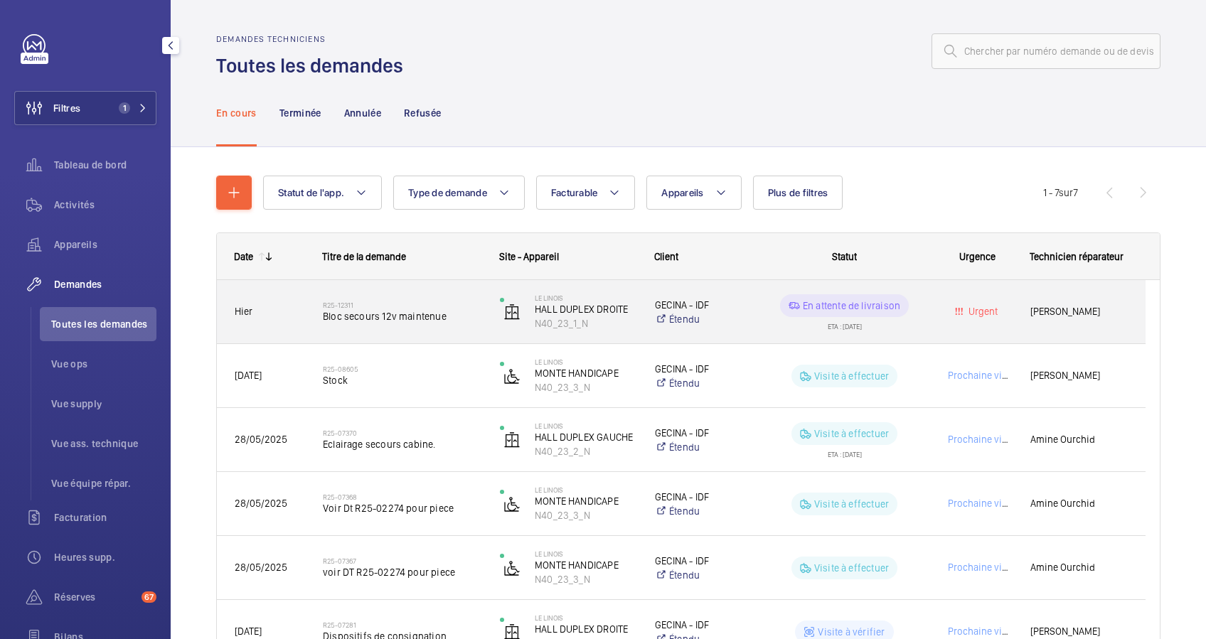
click at [382, 326] on div "R25-12311 Bloc secours 12v maintenue" at bounding box center [402, 312] width 159 height 41
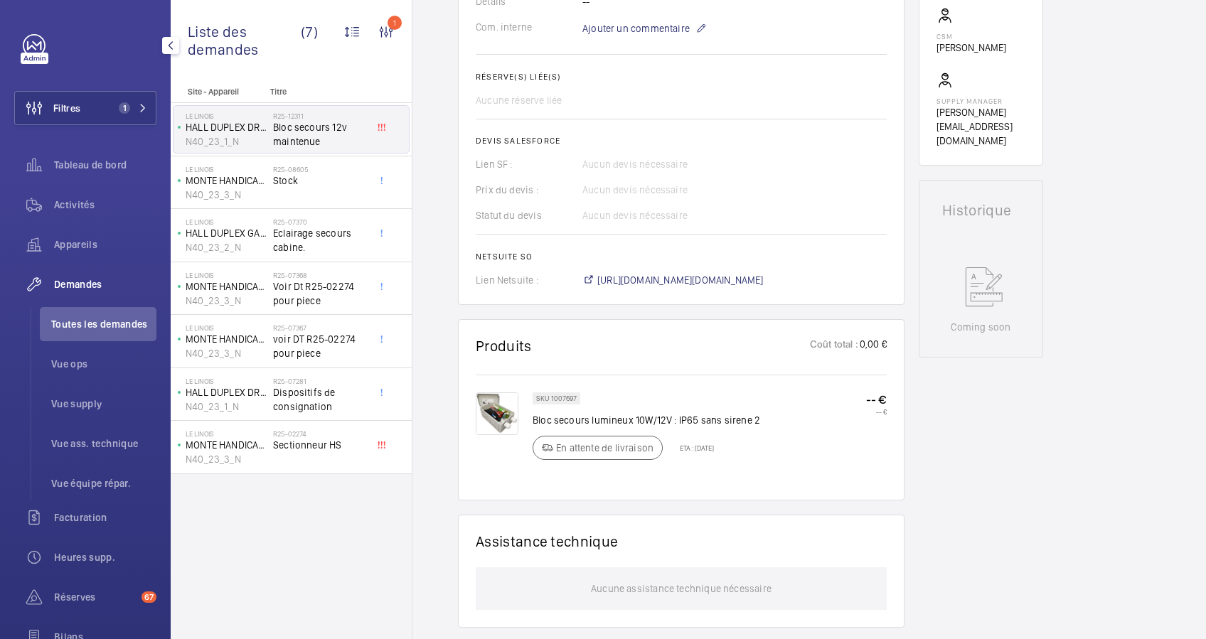
scroll to position [502, 0]
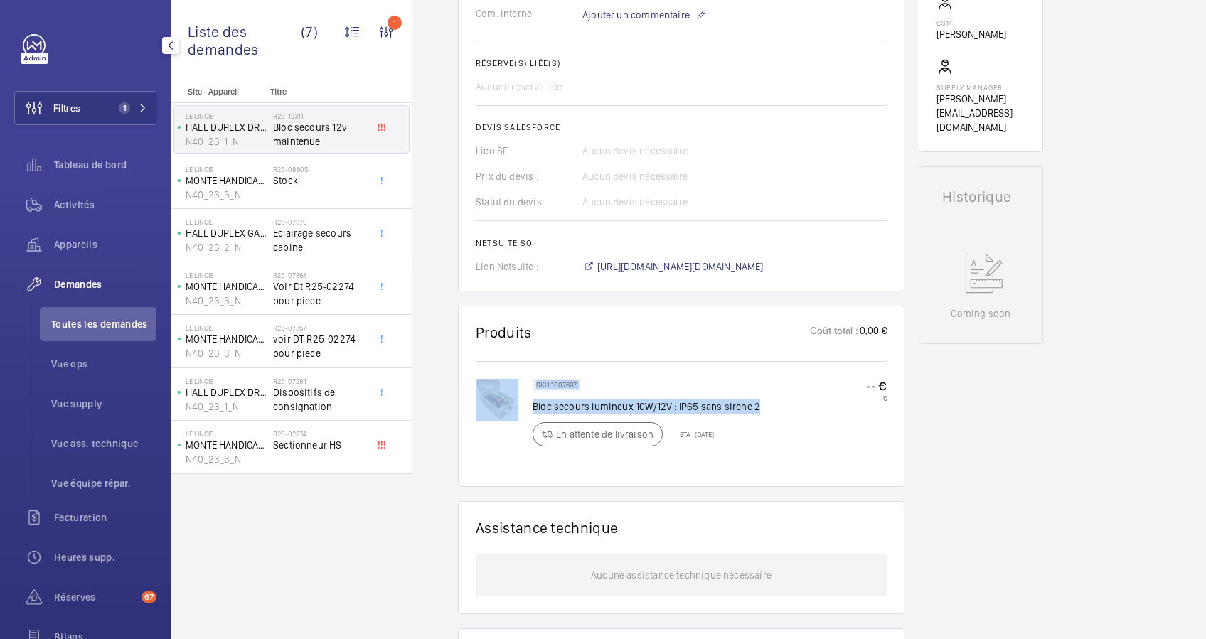
drag, startPoint x: 531, startPoint y: 417, endPoint x: 755, endPoint y: 417, distance: 224.0
click at [755, 417] on div "SKU 1007697 Bloc secours lumineux 10W/12V : IP65 sans sirene 2 En attente de li…" at bounding box center [681, 424] width 411 height 90
drag, startPoint x: 755, startPoint y: 417, endPoint x: 742, endPoint y: 420, distance: 13.0
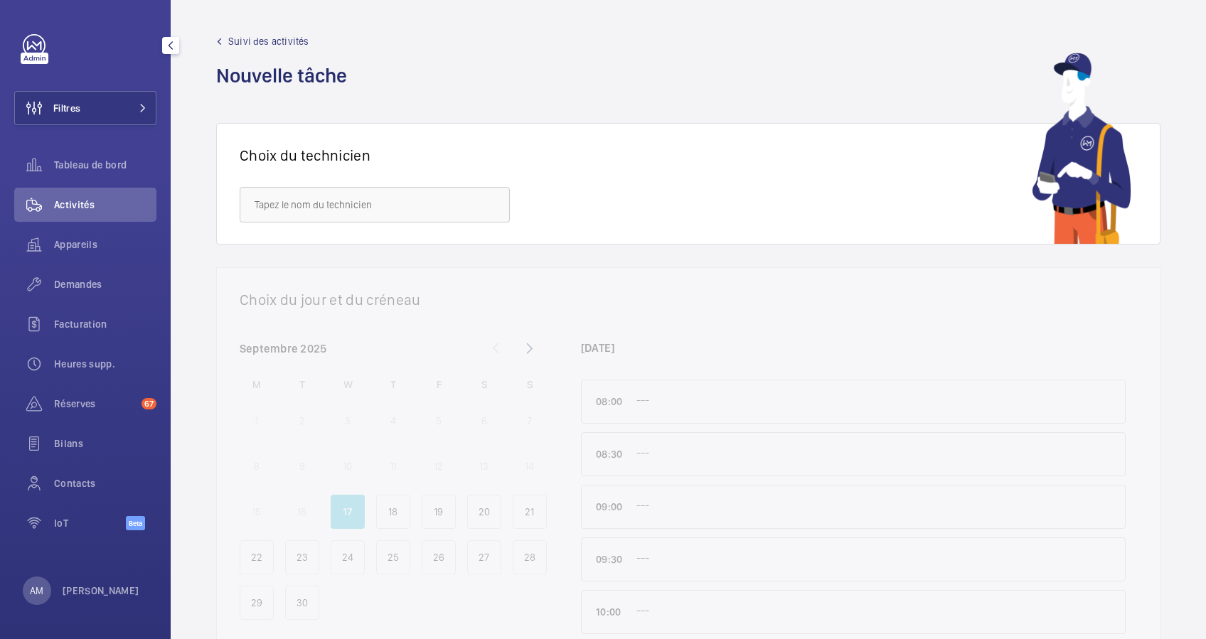
drag, startPoint x: 134, startPoint y: 106, endPoint x: 168, endPoint y: 100, distance: 34.0
click at [138, 107] on span at bounding box center [138, 108] width 17 height 9
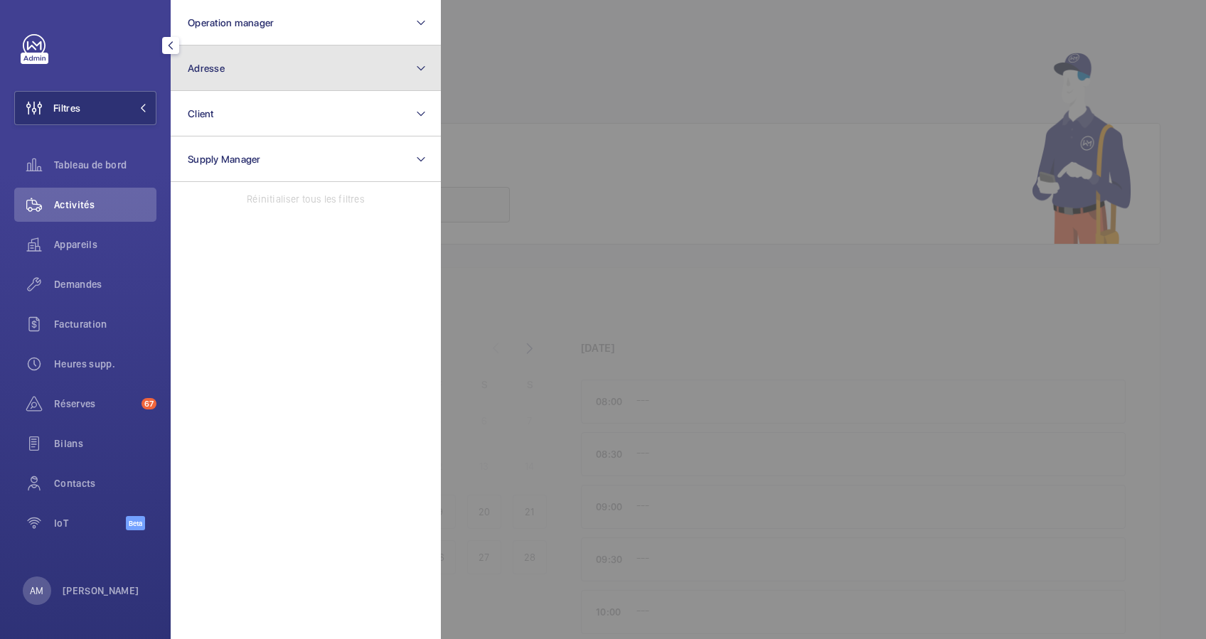
click at [258, 78] on button "Adresse" at bounding box center [306, 69] width 270 height 46
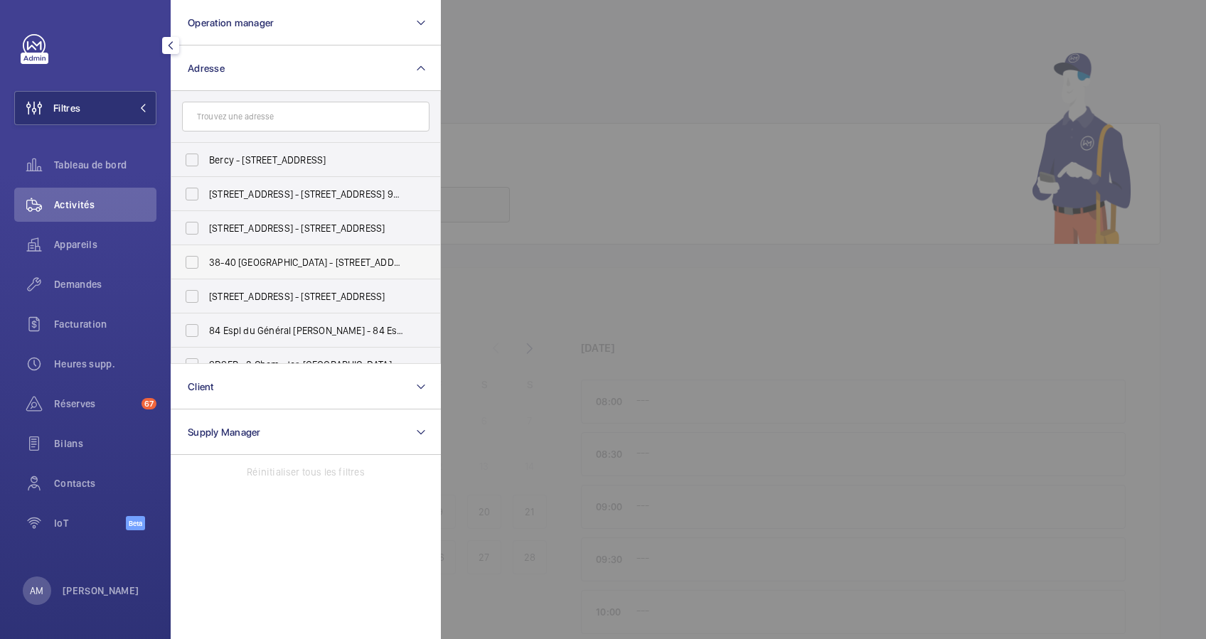
type input "[STREET_ADDRESS][PERSON_NAME]"
click at [324, 267] on span "38-40 [GEOGRAPHIC_DATA] - [STREET_ADDRESS]" at bounding box center [307, 262] width 196 height 14
click at [206, 267] on input "38-40 [GEOGRAPHIC_DATA] - [STREET_ADDRESS]" at bounding box center [192, 262] width 28 height 28
checkbox input "true"
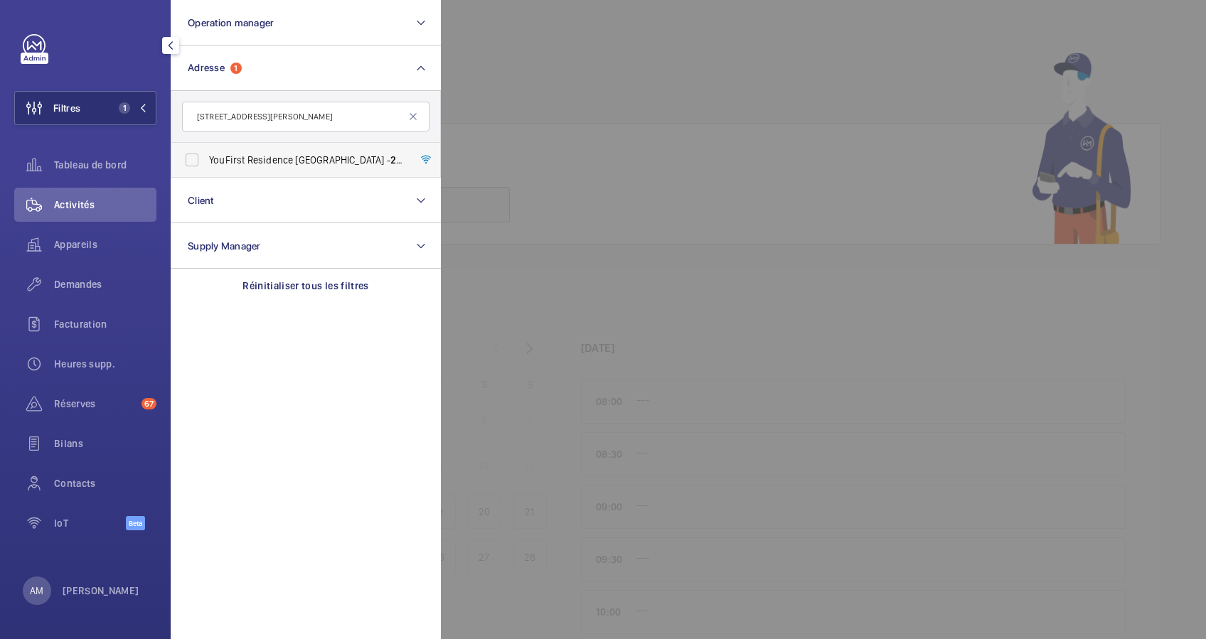
click at [206, 163] on label "YouFirst Residence [GEOGRAPHIC_DATA] - [STREET_ADDRESS][PERSON_NAME]-ROBINSON 9…" at bounding box center [294, 160] width 247 height 34
click at [206, 163] on input "YouFirst Residence [GEOGRAPHIC_DATA] - [STREET_ADDRESS][PERSON_NAME]-ROBINSON 9…" at bounding box center [192, 160] width 28 height 28
checkbox input "true"
click at [85, 239] on span "Appareils" at bounding box center [105, 245] width 102 height 14
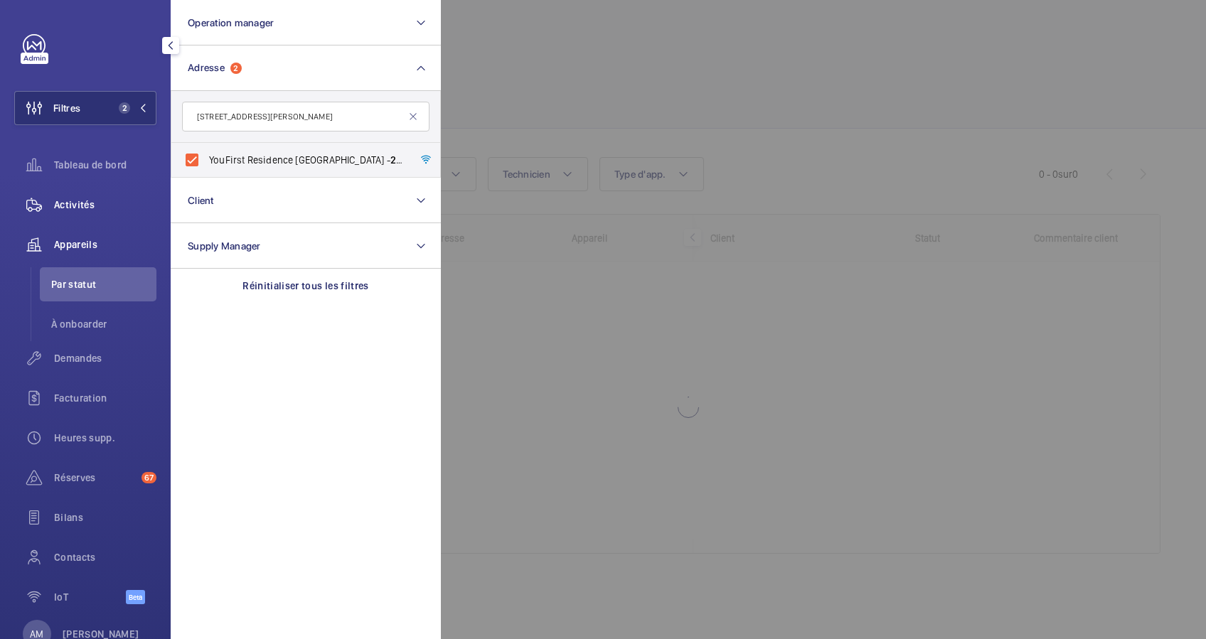
click at [76, 200] on span "Activités" at bounding box center [105, 205] width 102 height 14
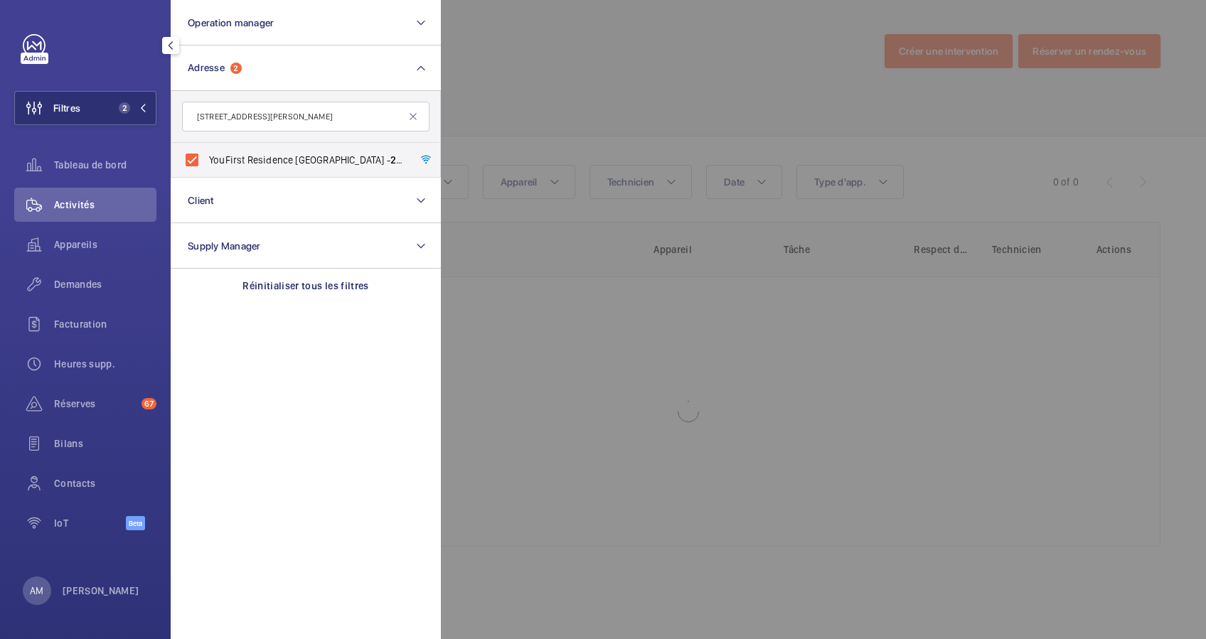
click at [553, 127] on div at bounding box center [1044, 319] width 1206 height 639
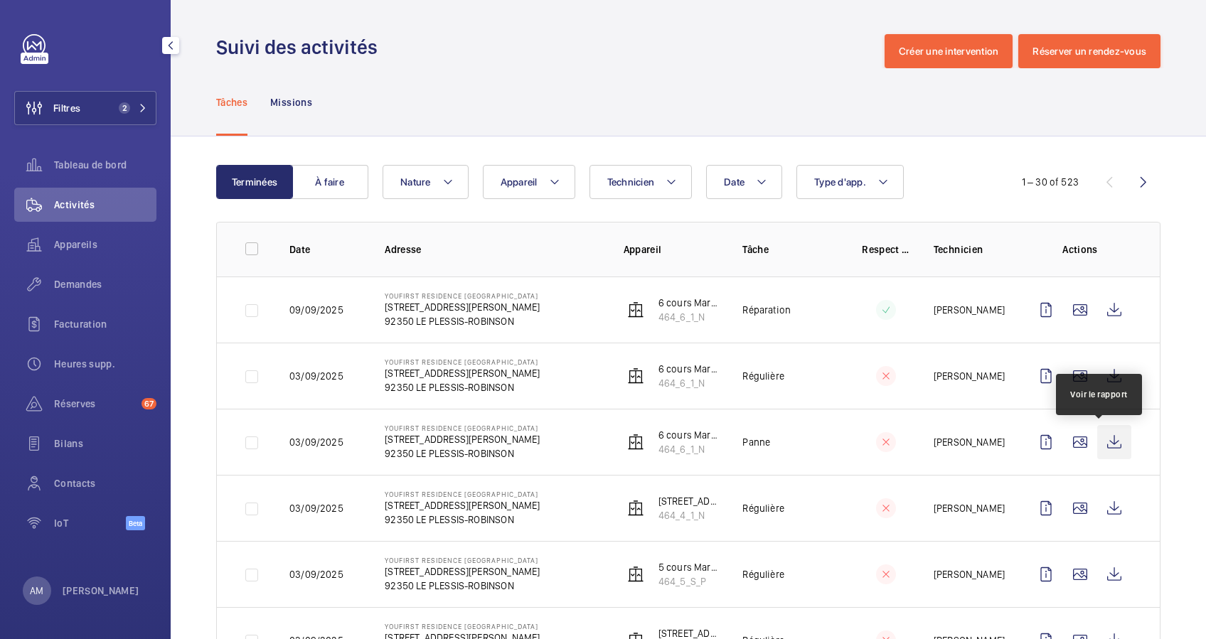
click at [1097, 437] on wm-front-icon-button at bounding box center [1114, 442] width 34 height 34
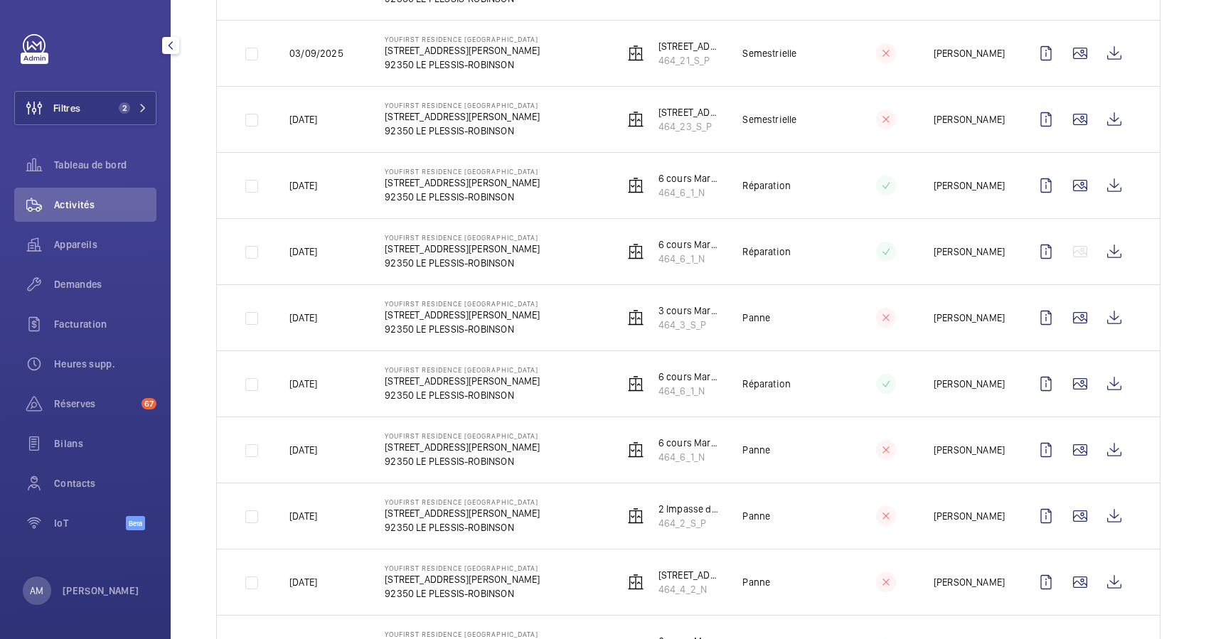
scroll to position [948, 0]
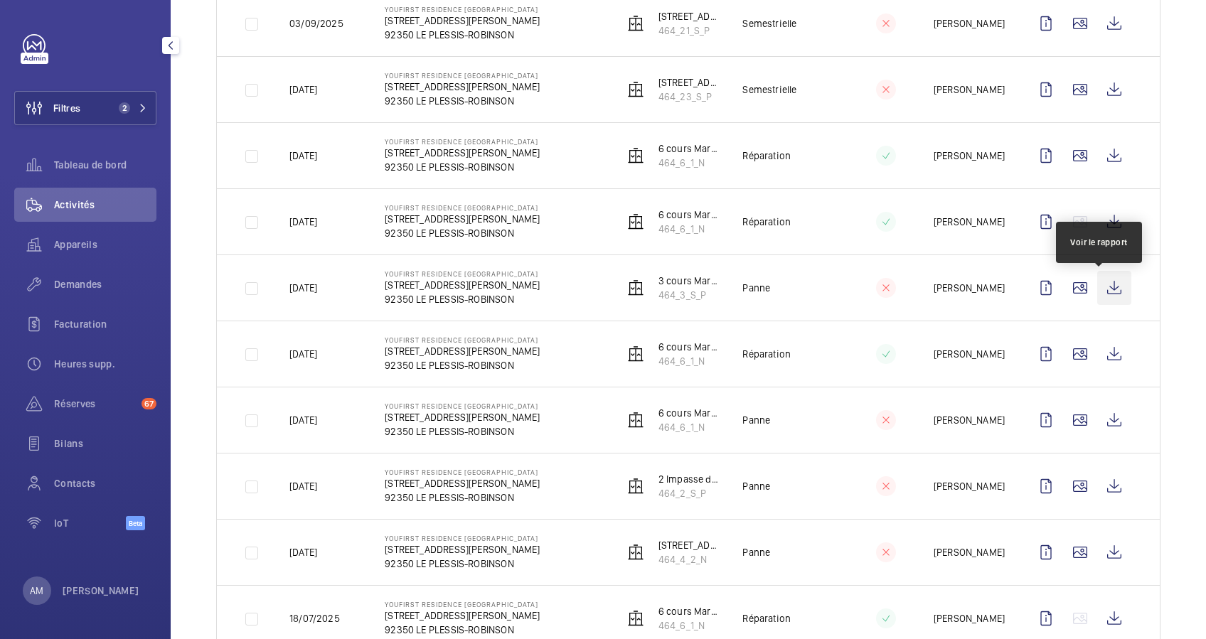
click at [1103, 287] on wm-front-icon-button at bounding box center [1114, 288] width 34 height 34
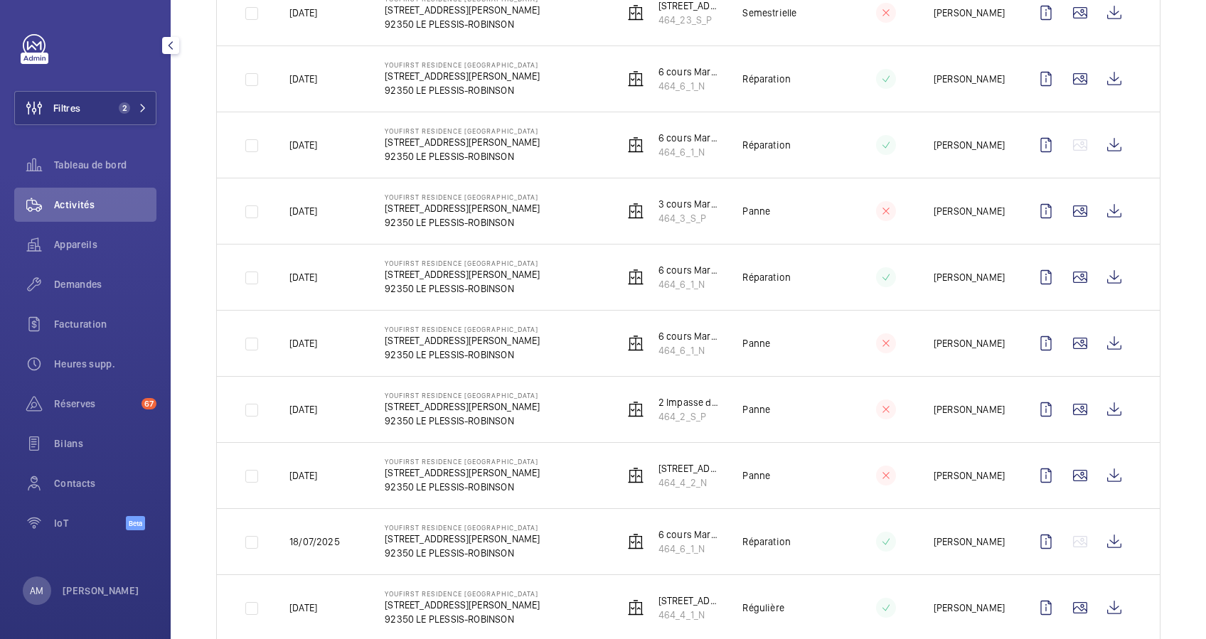
scroll to position [1042, 0]
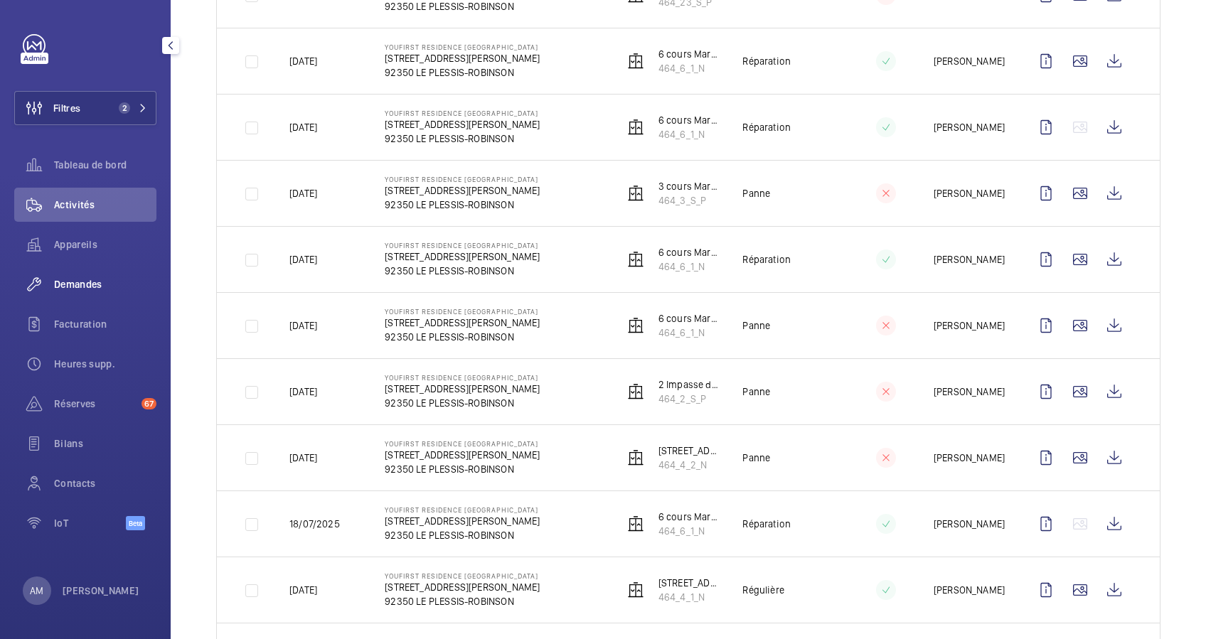
click at [74, 282] on span "Demandes" at bounding box center [105, 284] width 102 height 14
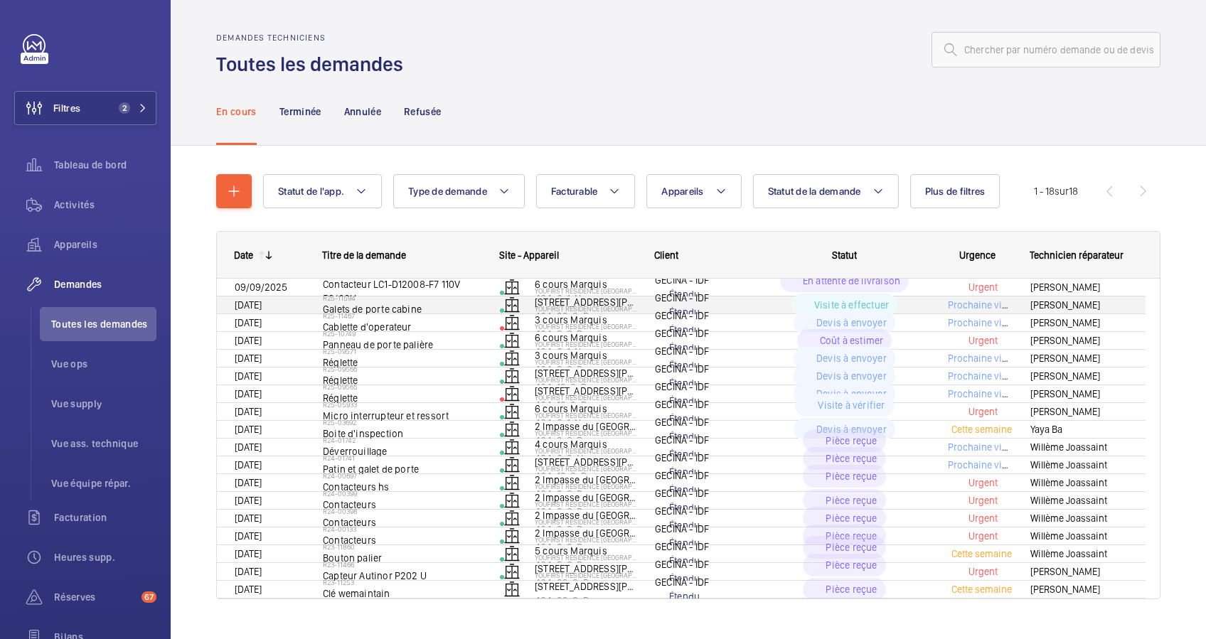
scroll to position [16, 0]
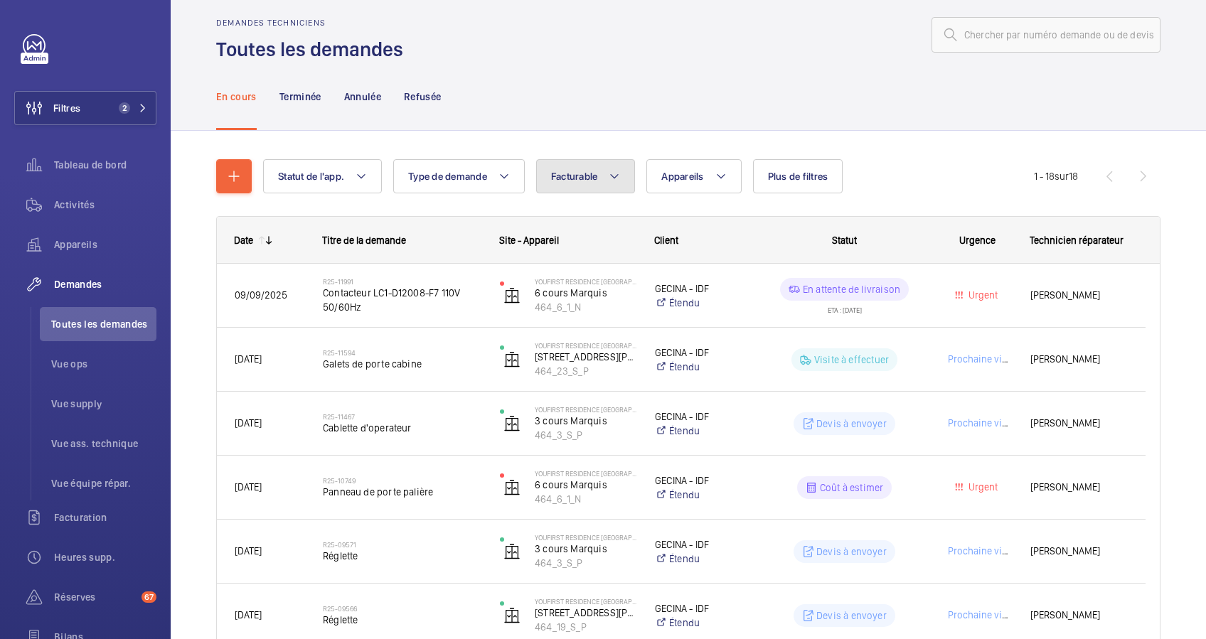
click at [619, 176] on mat-icon at bounding box center [614, 176] width 11 height 17
click at [634, 112] on div "En cours Terminée Annulée Refusée" at bounding box center [688, 97] width 944 height 68
click at [84, 201] on span "Activités" at bounding box center [105, 205] width 102 height 14
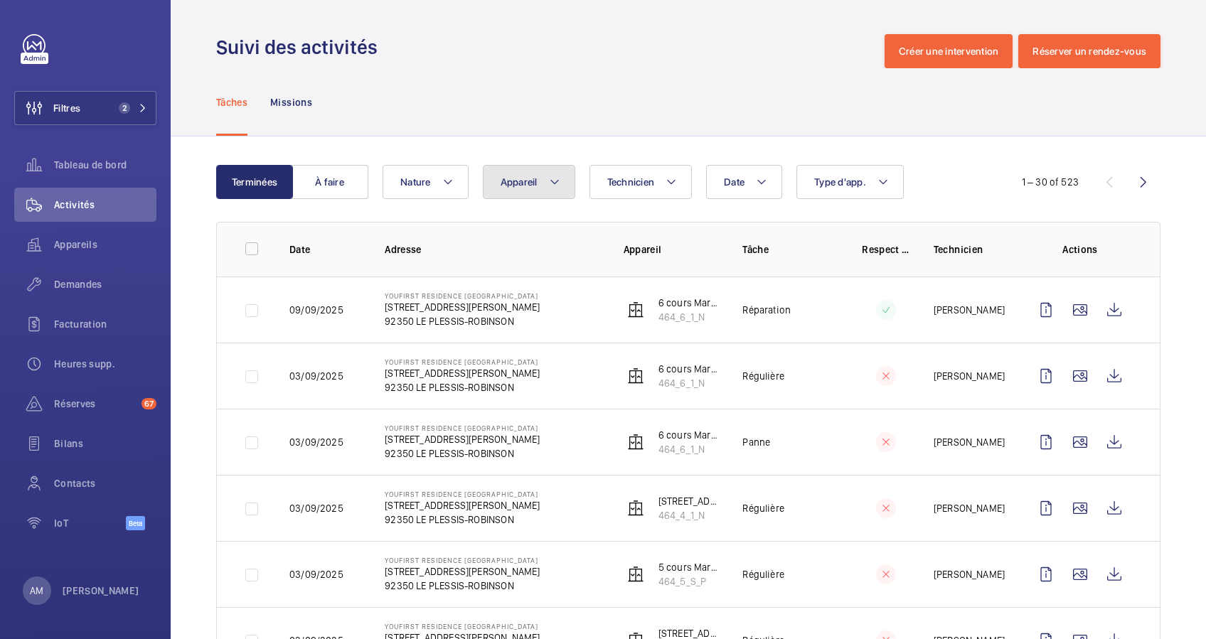
click at [550, 180] on mat-icon at bounding box center [554, 182] width 11 height 17
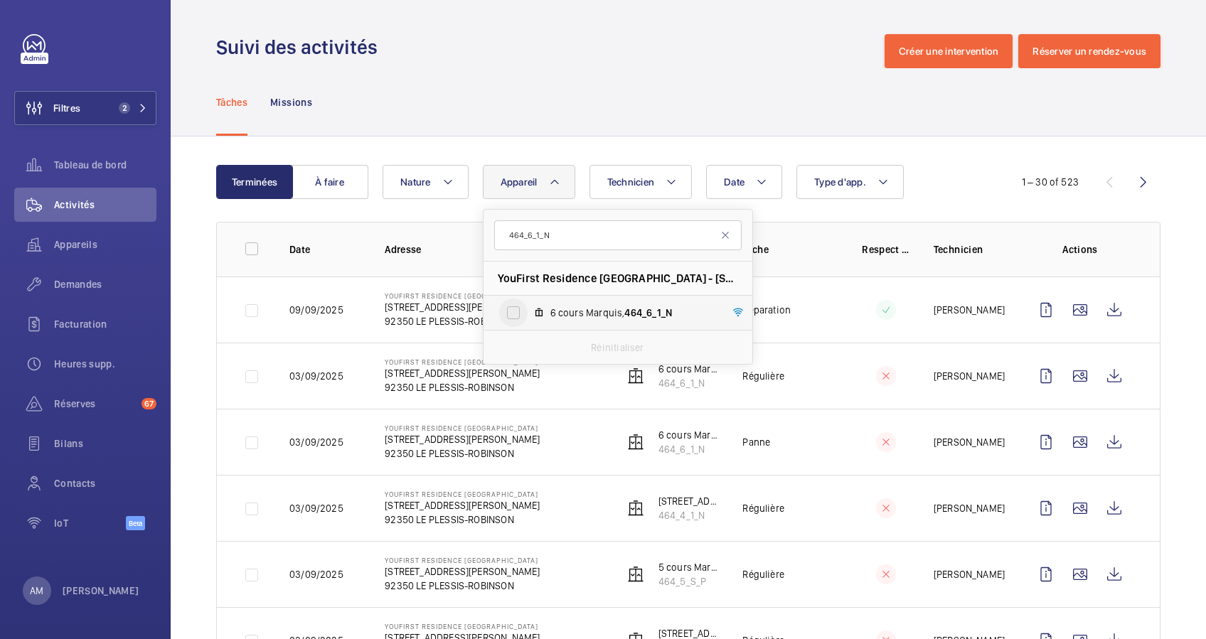
type input "464_6_1_N"
click at [513, 312] on input "6 cours Marquis, 464_6_1_N" at bounding box center [513, 313] width 28 height 28
checkbox input "true"
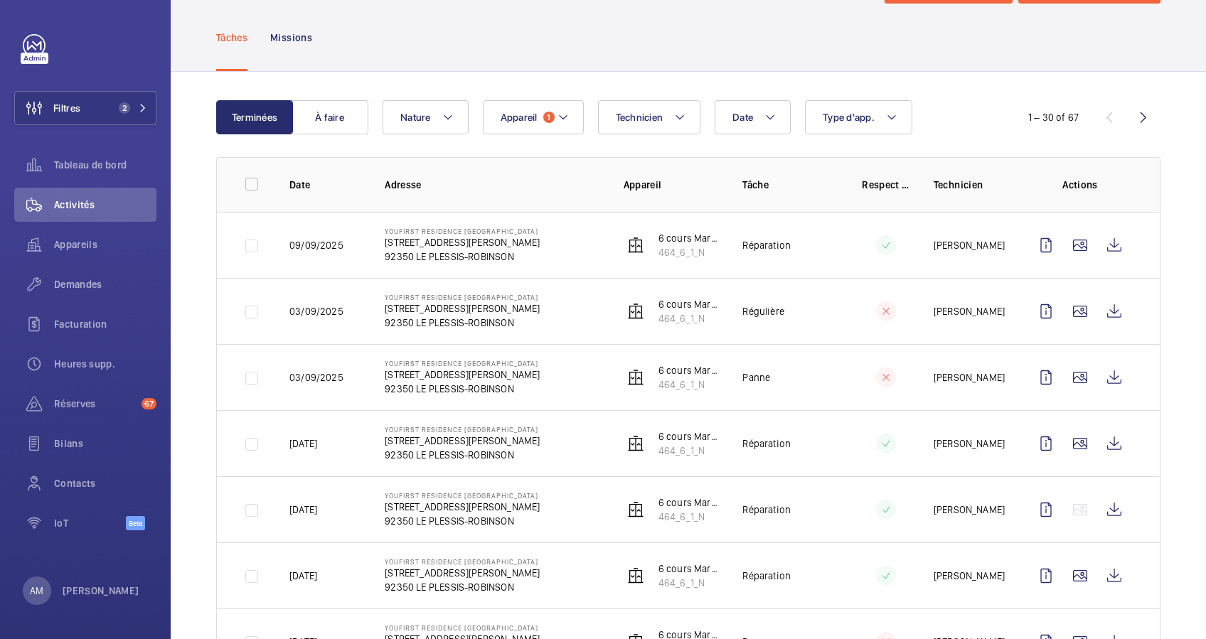
scroll to position [95, 0]
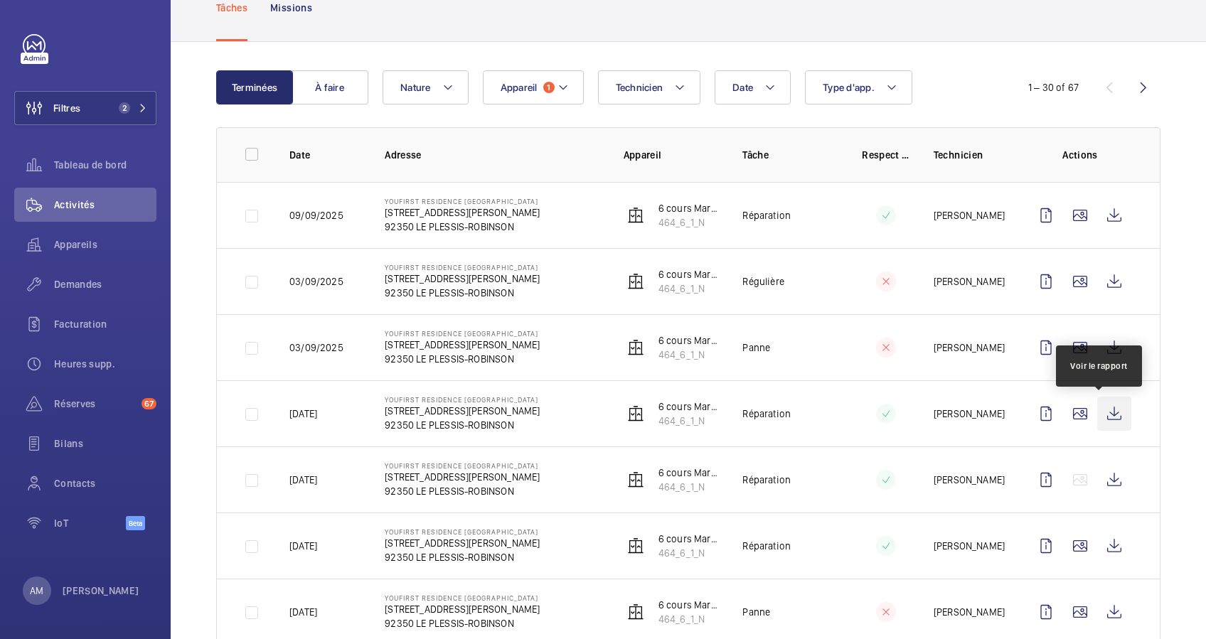
click at [1099, 412] on wm-front-icon-button at bounding box center [1114, 414] width 34 height 34
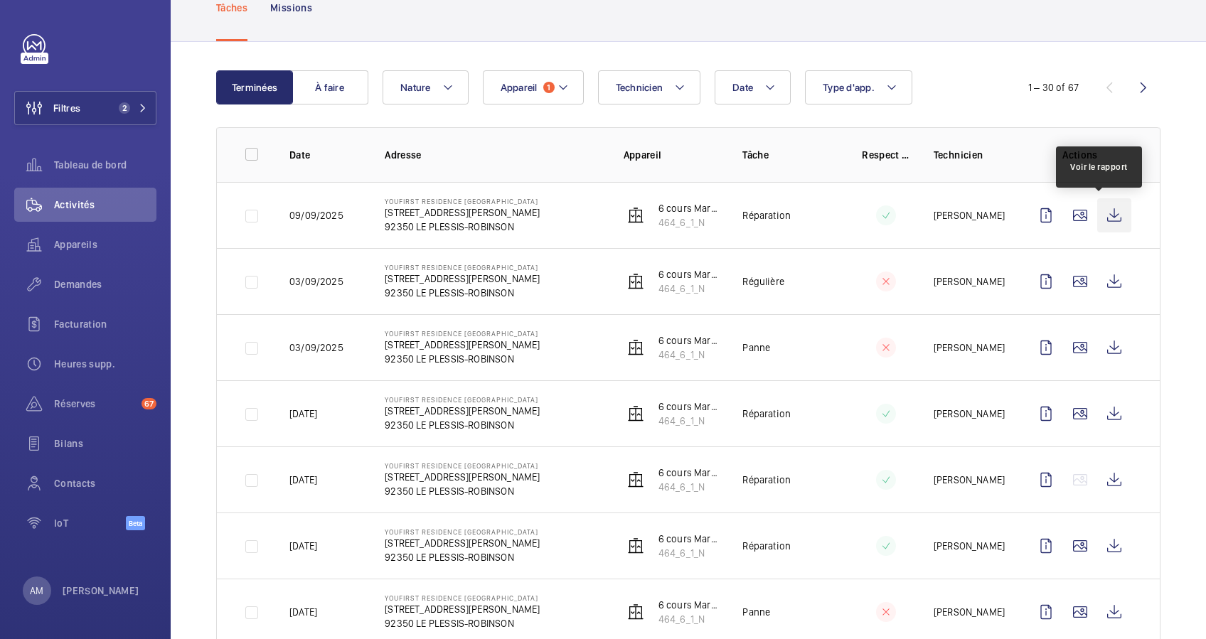
click at [1105, 215] on wm-front-icon-button at bounding box center [1114, 215] width 34 height 34
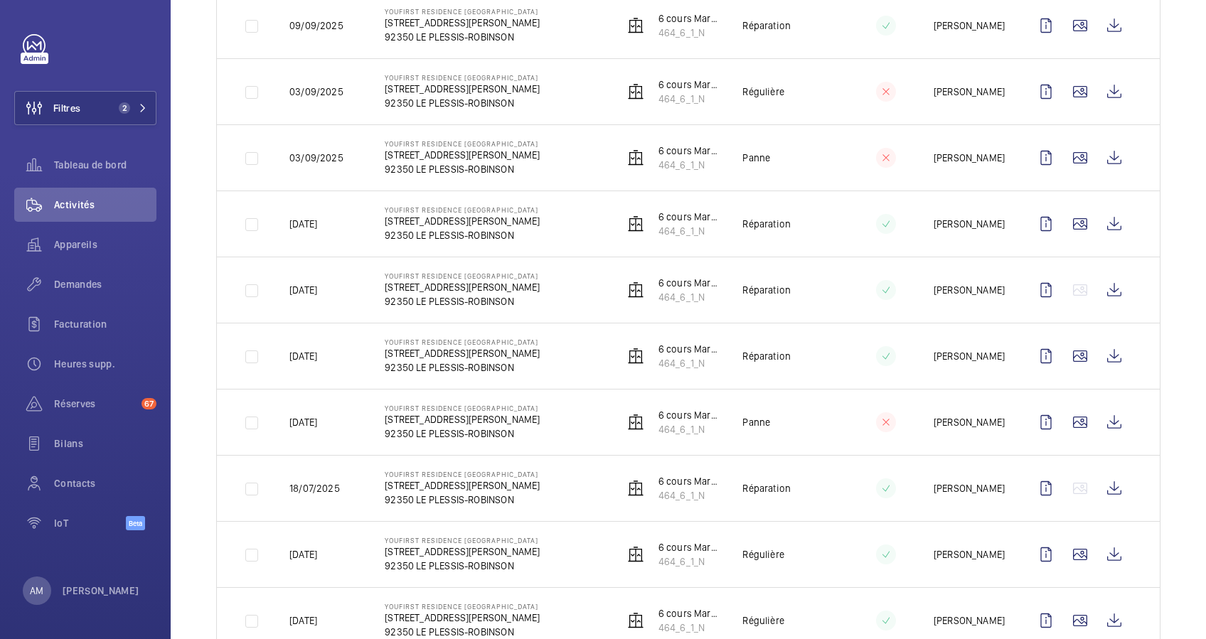
scroll to position [379, 0]
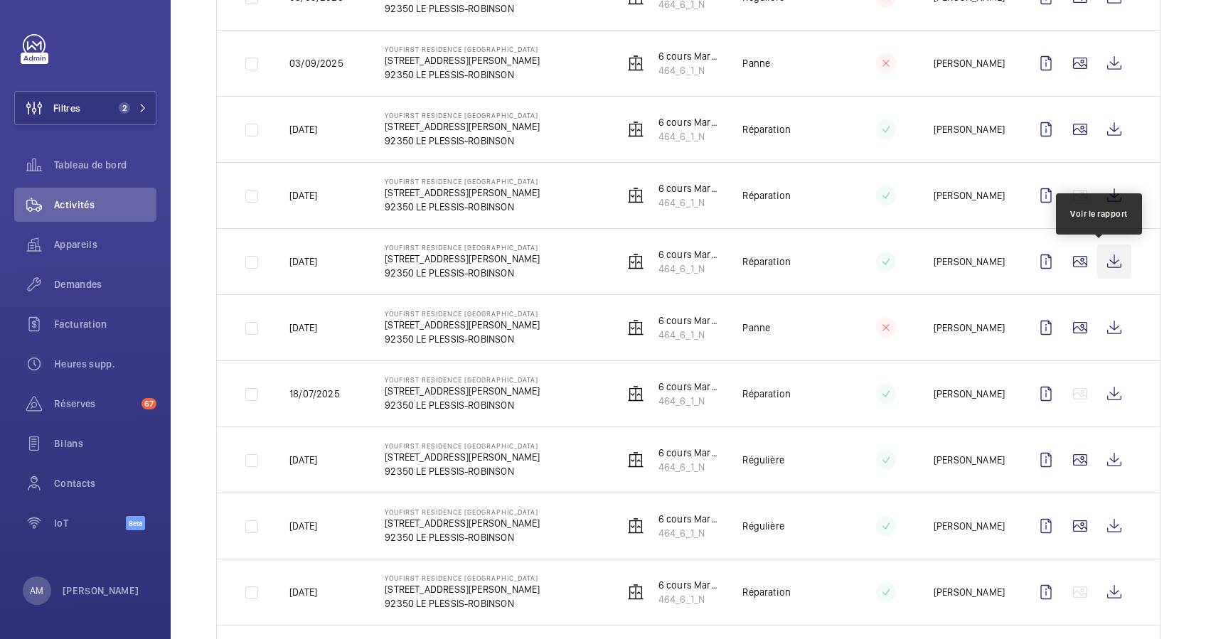
click at [1102, 260] on wm-front-icon-button at bounding box center [1114, 262] width 34 height 34
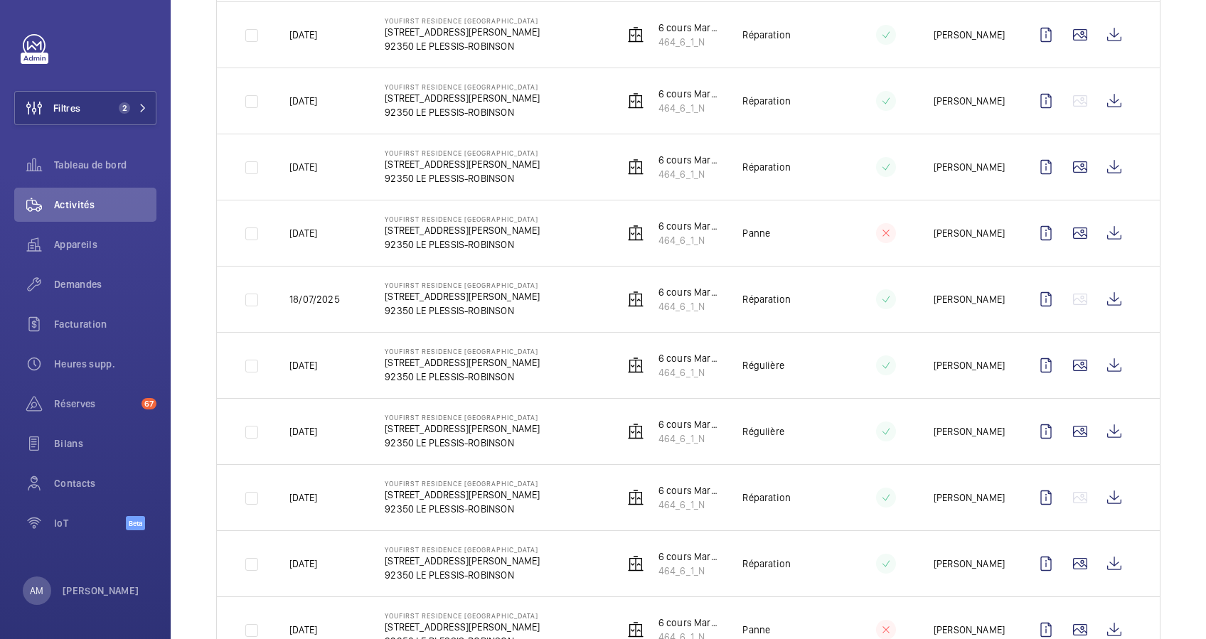
scroll to position [569, 0]
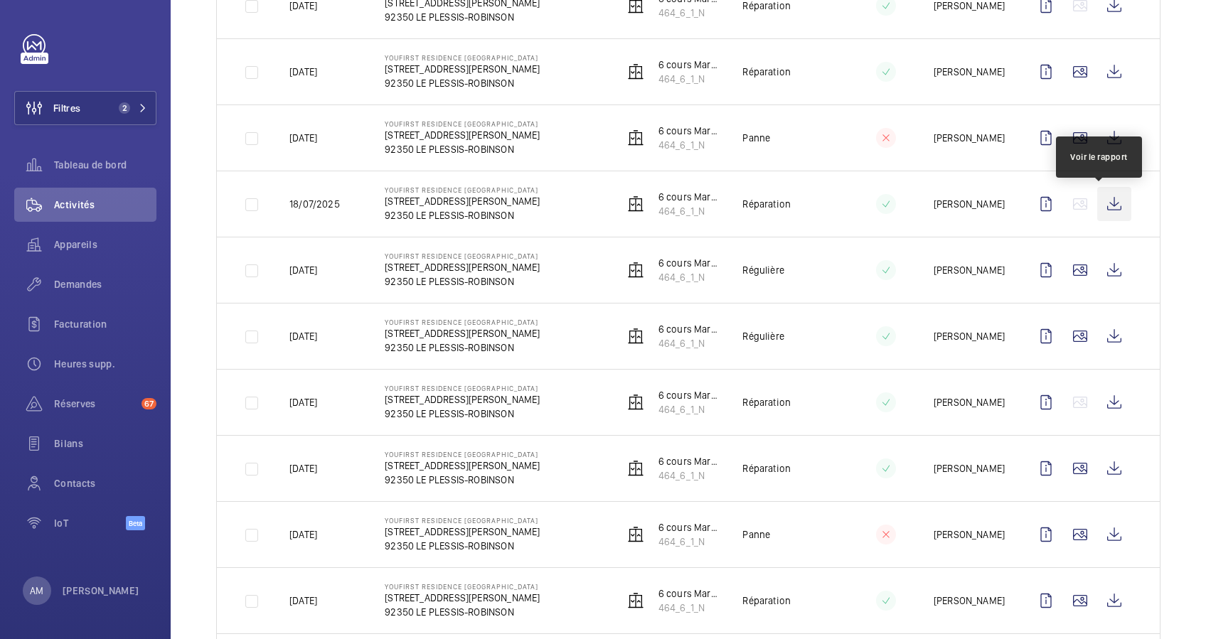
click at [1101, 203] on wm-front-icon-button at bounding box center [1114, 204] width 34 height 34
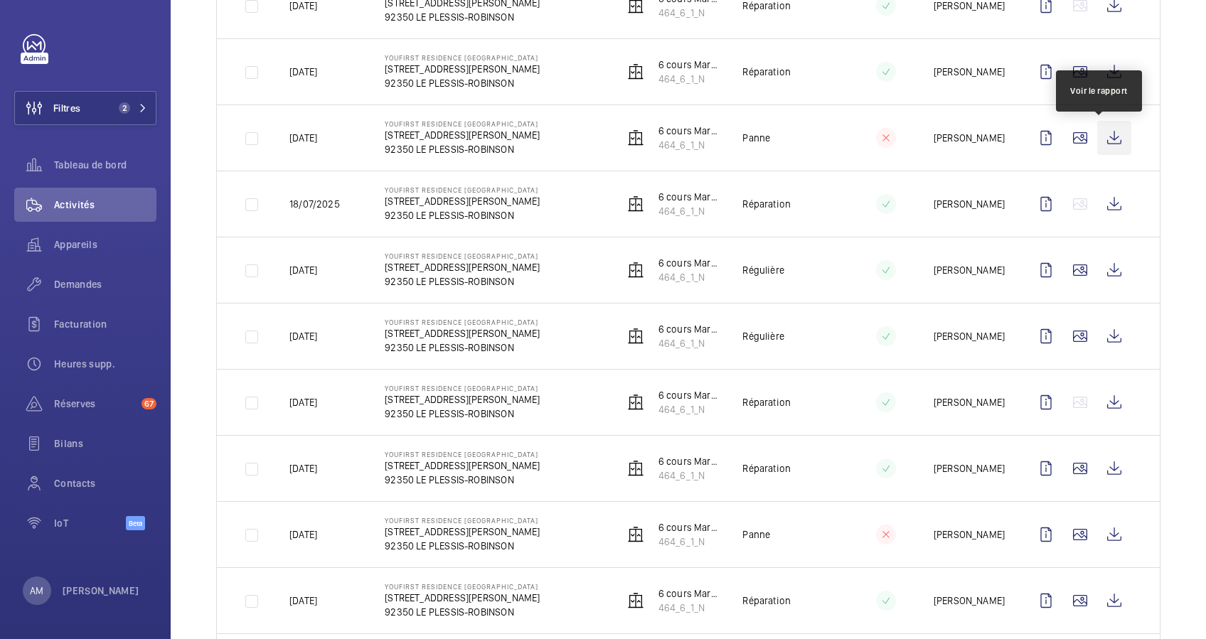
click at [1097, 142] on wm-front-icon-button at bounding box center [1114, 138] width 34 height 34
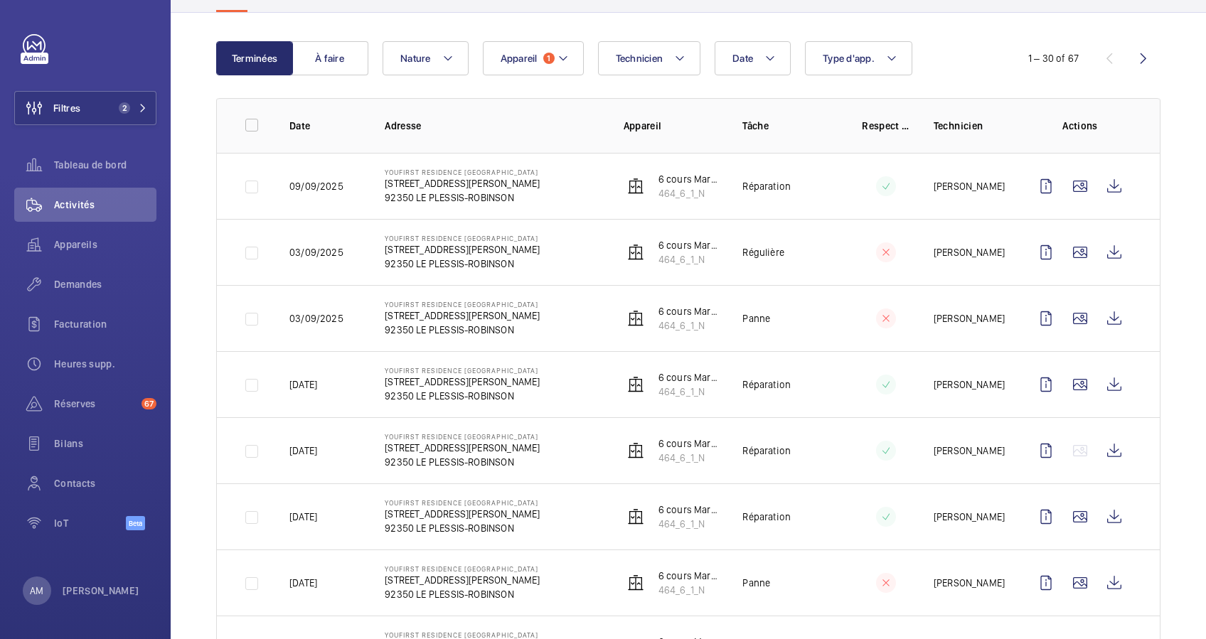
scroll to position [106, 0]
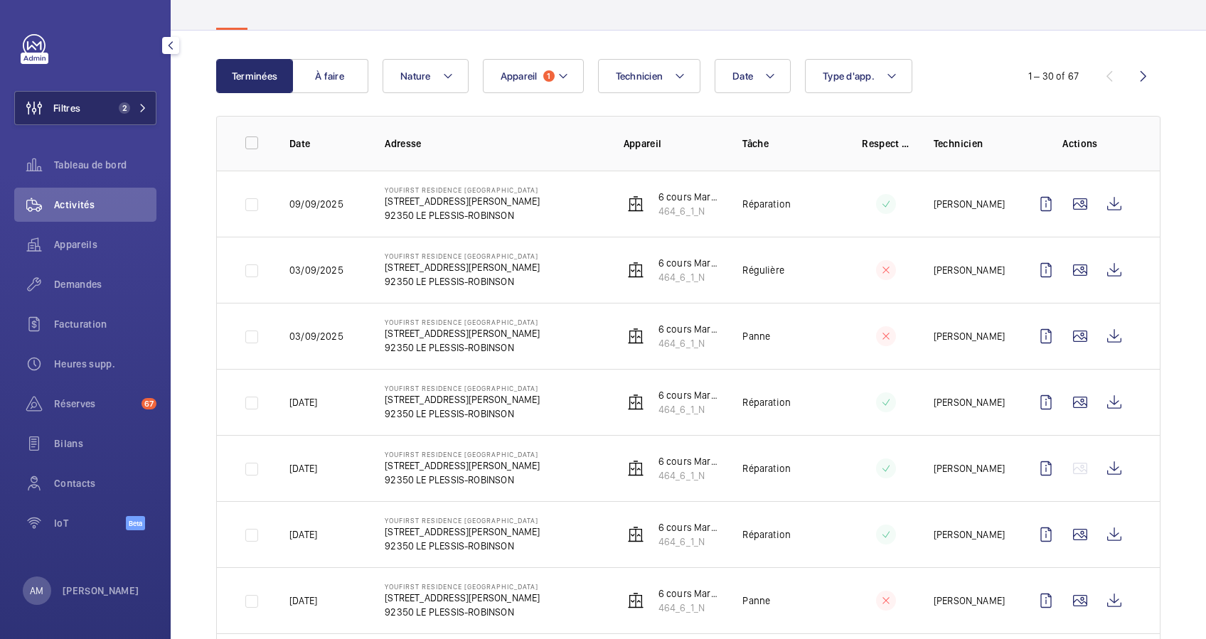
click at [90, 96] on button "Filtres 2" at bounding box center [85, 108] width 142 height 34
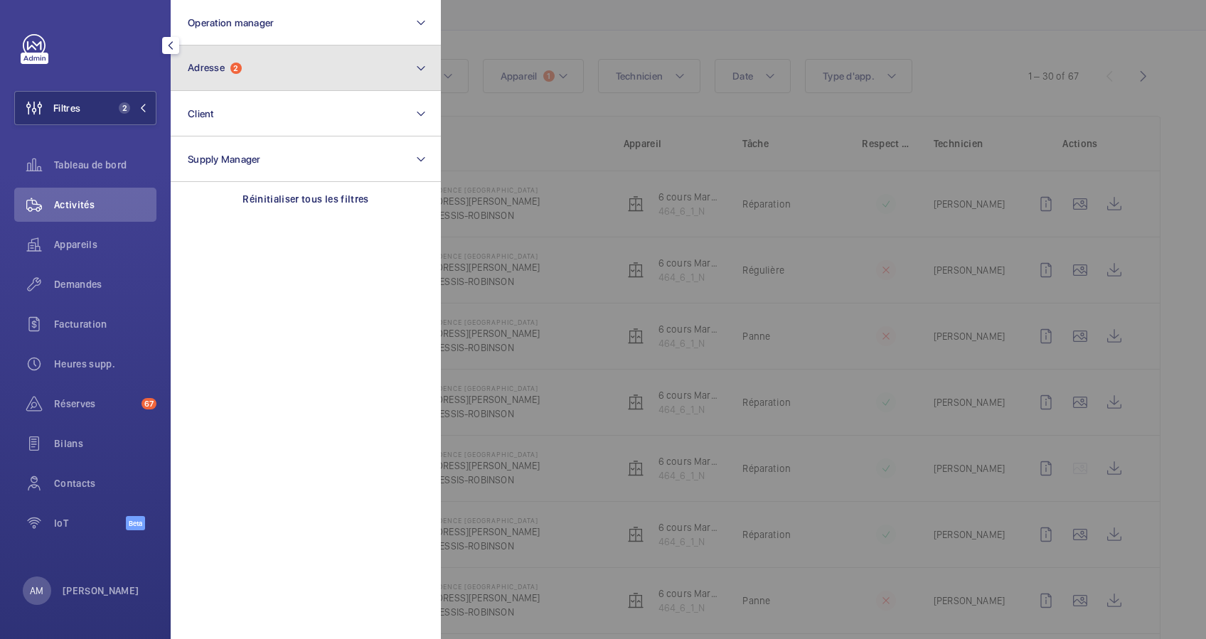
click at [350, 77] on button "Adresse 2" at bounding box center [306, 69] width 270 height 46
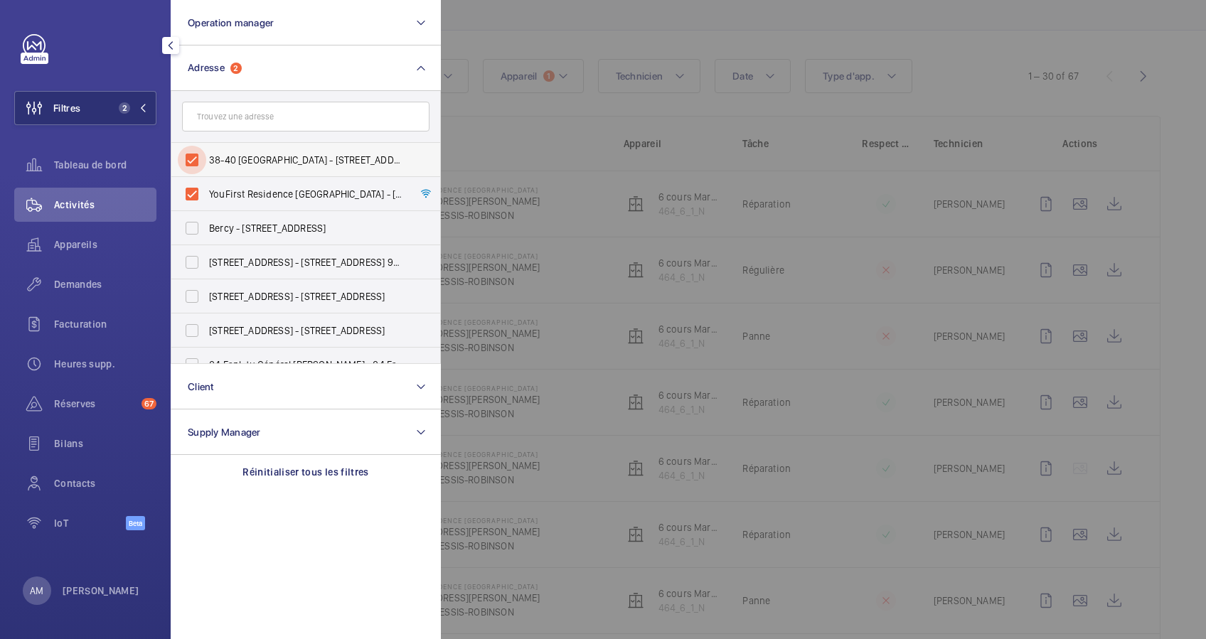
drag, startPoint x: 188, startPoint y: 166, endPoint x: 222, endPoint y: 154, distance: 36.2
click at [188, 165] on input "38-40 [GEOGRAPHIC_DATA] - [STREET_ADDRESS]" at bounding box center [192, 160] width 28 height 28
checkbox input "false"
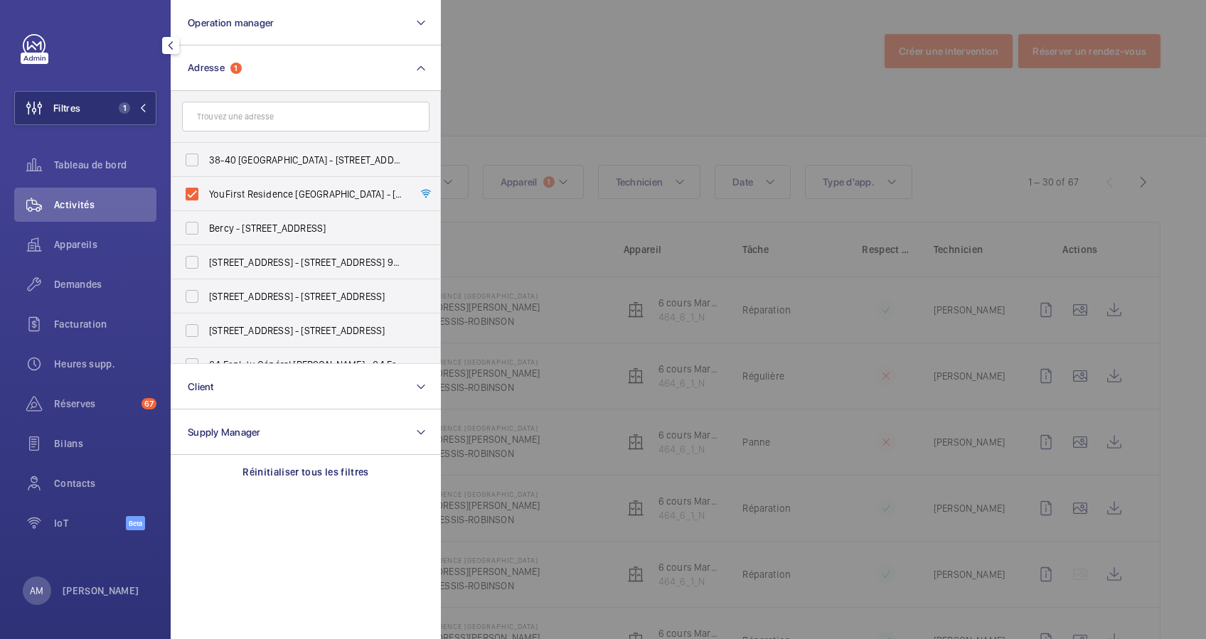
click at [619, 93] on div at bounding box center [1044, 319] width 1206 height 639
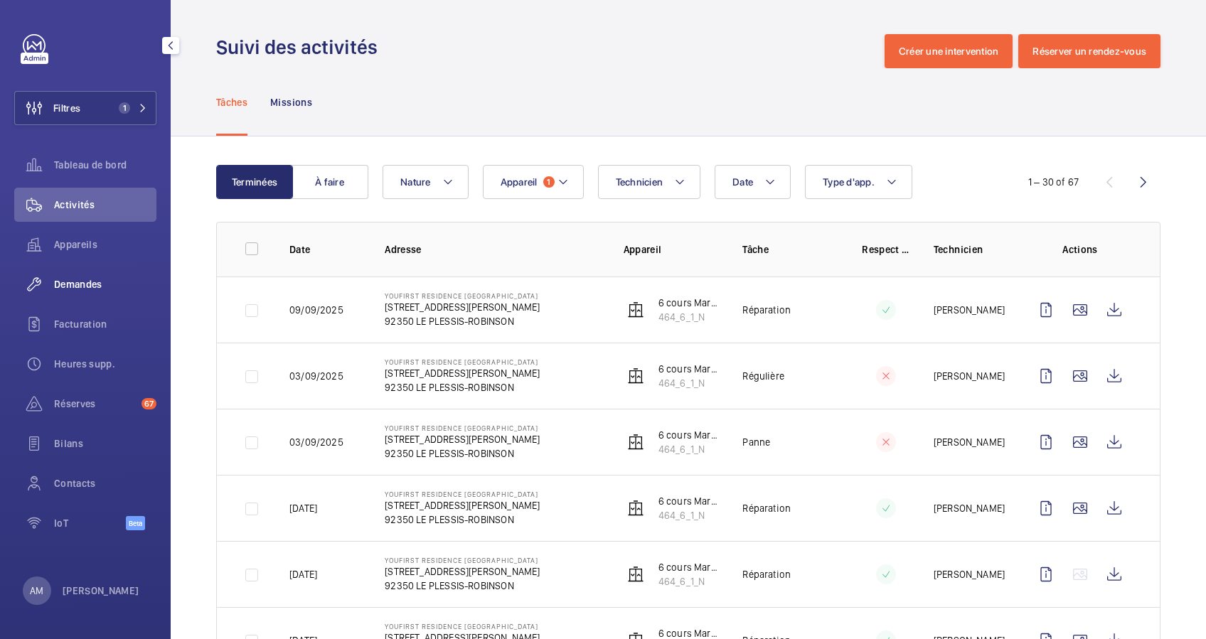
click at [79, 274] on div "Demandes" at bounding box center [85, 284] width 142 height 34
click at [144, 100] on button "Filtres 1" at bounding box center [85, 108] width 142 height 34
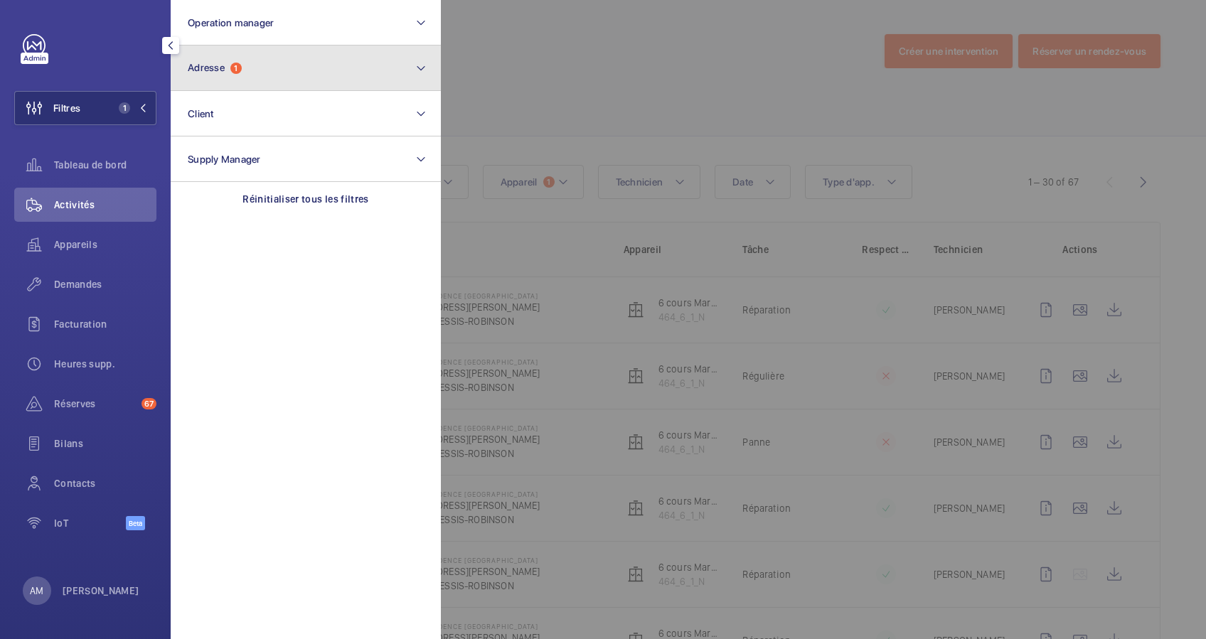
click at [229, 85] on button "Adresse 1" at bounding box center [306, 69] width 270 height 46
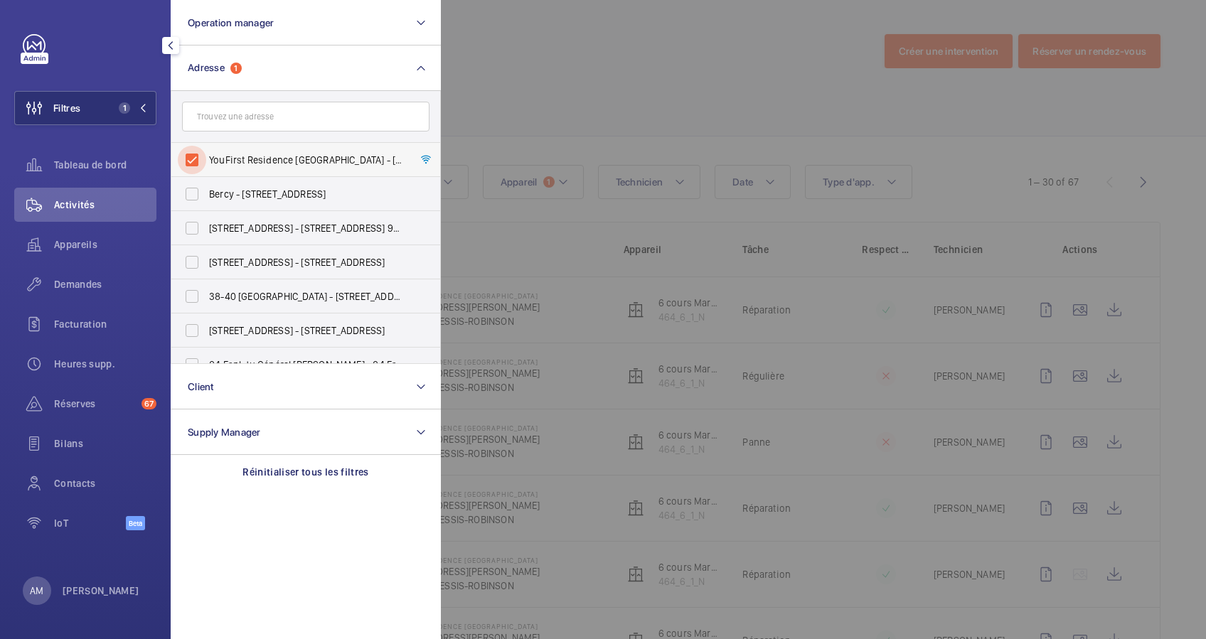
click at [196, 153] on input "YouFirst Residence [GEOGRAPHIC_DATA] - [STREET_ADDRESS][PERSON_NAME]" at bounding box center [192, 160] width 28 height 28
checkbox input "false"
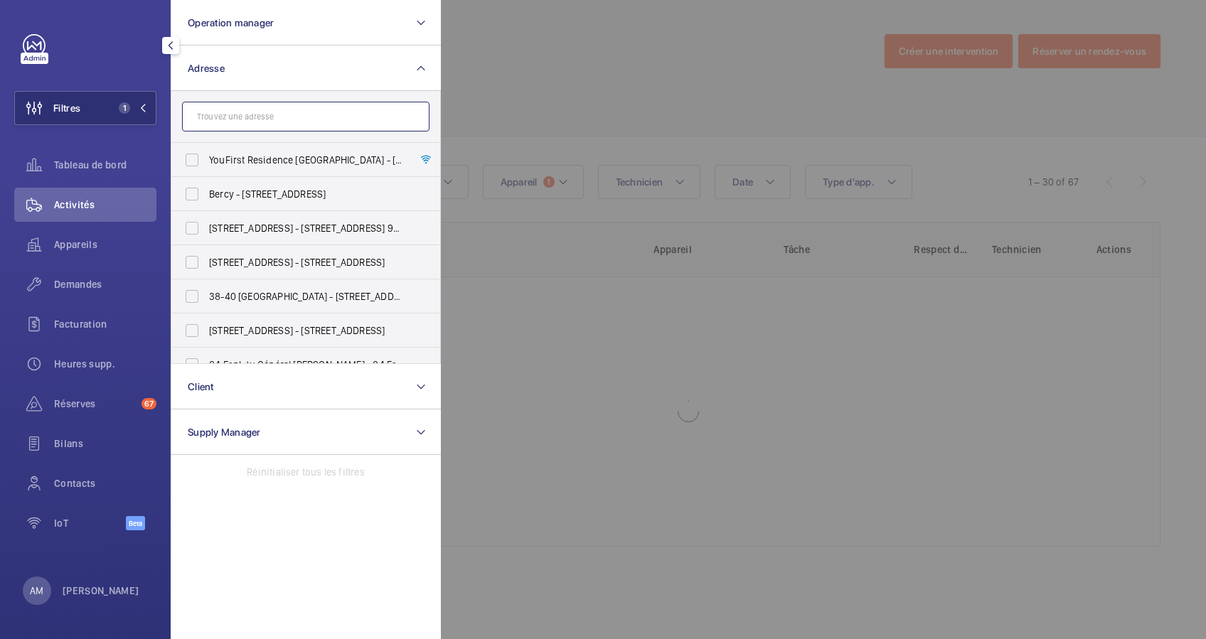
click at [243, 114] on input "text" at bounding box center [305, 117] width 247 height 30
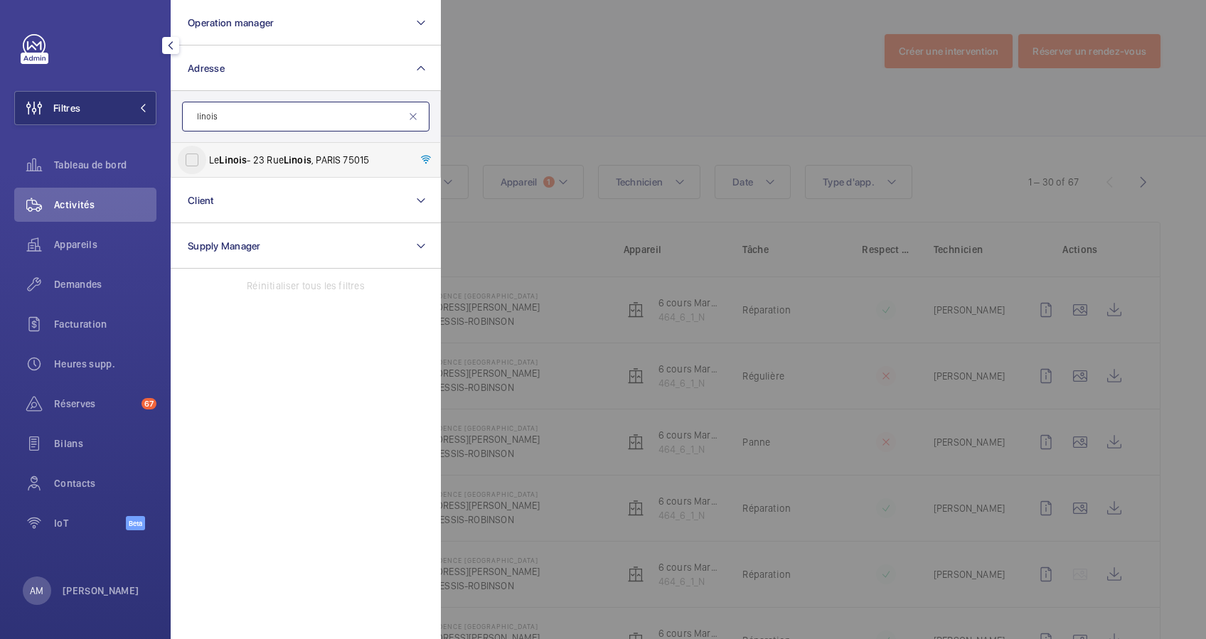
type input "linois"
click at [183, 157] on input "Le Linois - [STREET_ADDRESS]" at bounding box center [192, 160] width 28 height 28
checkbox input "true"
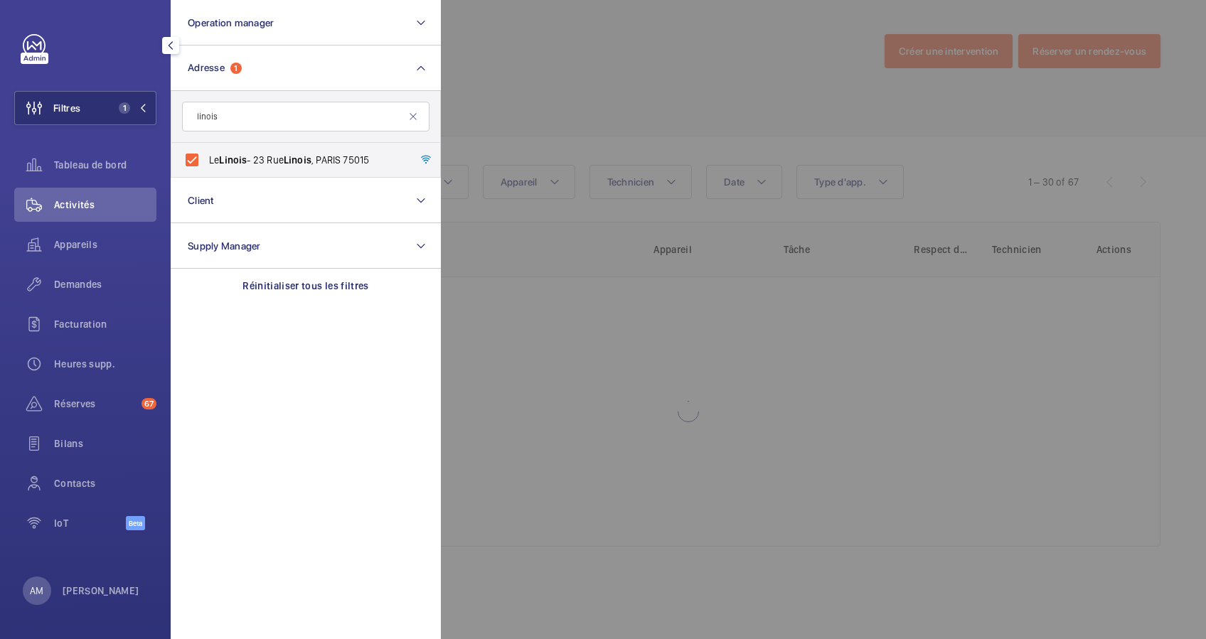
click at [603, 77] on div at bounding box center [1044, 319] width 1206 height 639
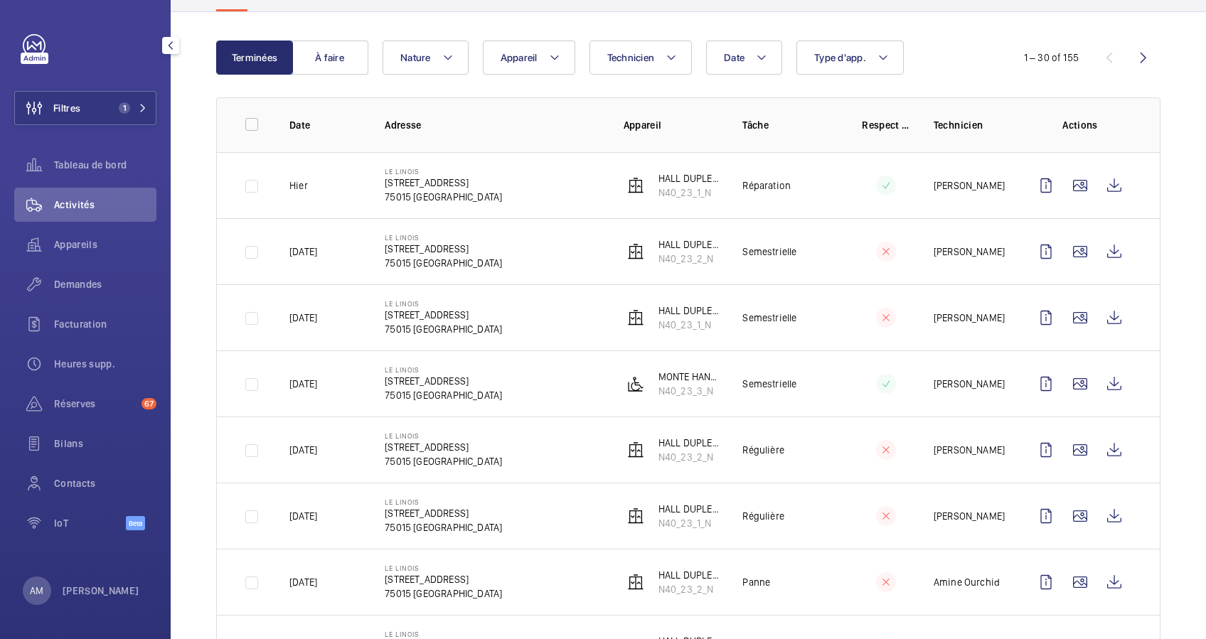
scroll to position [95, 0]
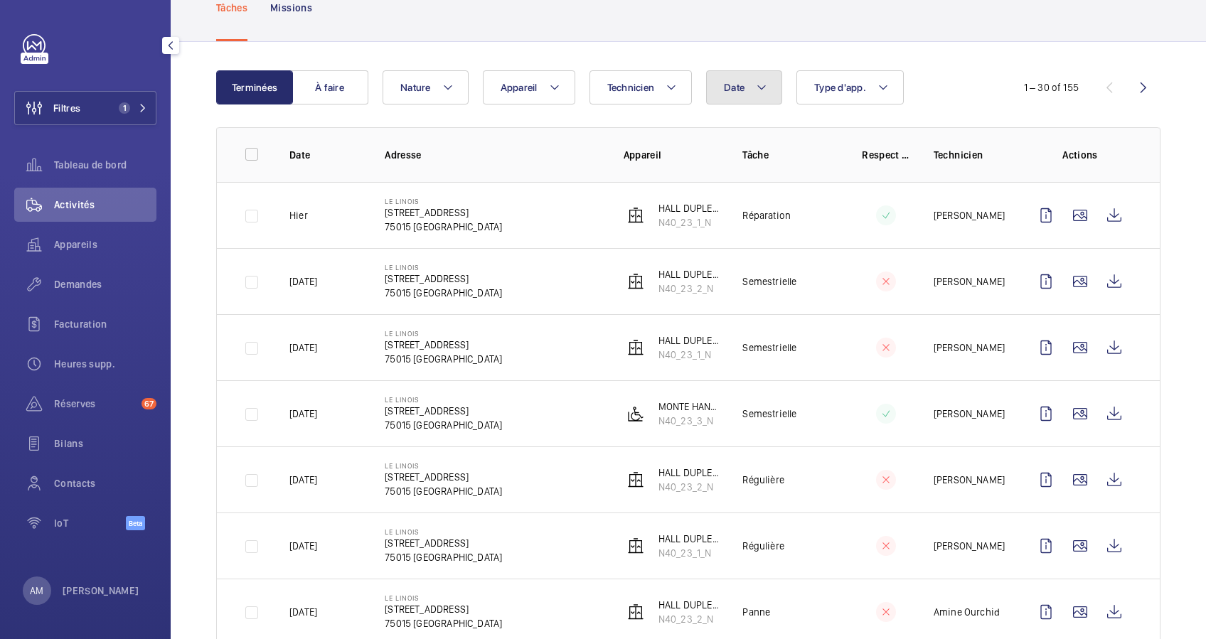
click at [763, 97] on button "Date" at bounding box center [744, 87] width 76 height 34
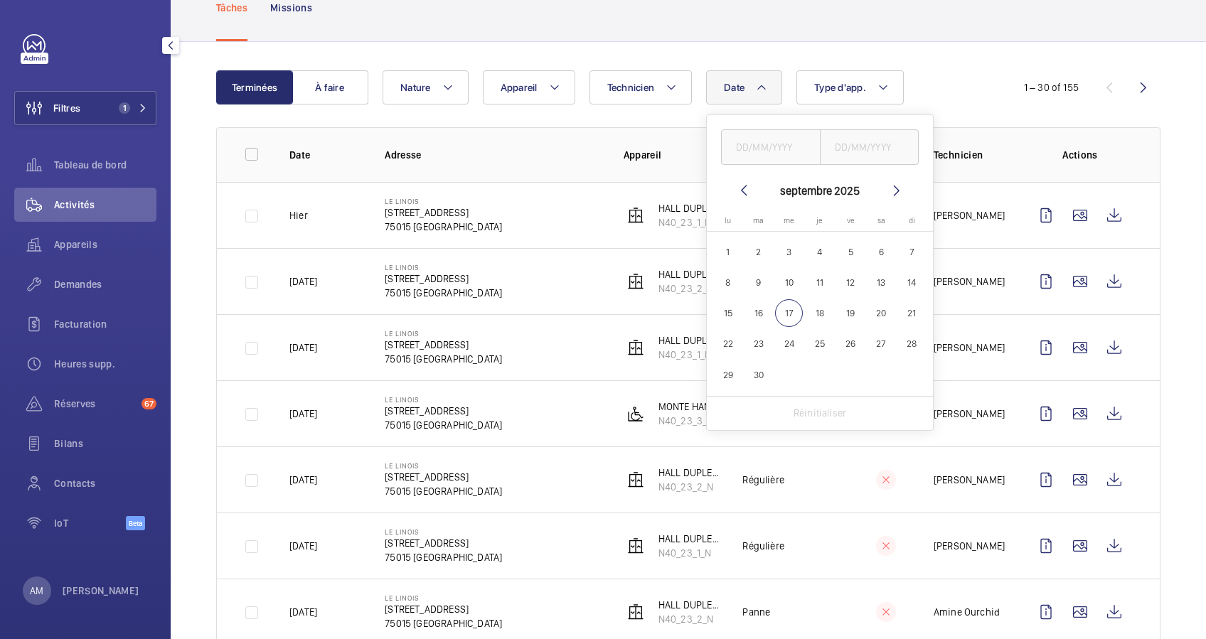
click at [737, 191] on mat-icon at bounding box center [743, 190] width 17 height 17
click at [739, 189] on mat-icon at bounding box center [743, 190] width 17 height 17
click at [905, 247] on span "1" at bounding box center [912, 252] width 28 height 28
type input "[DATE]"
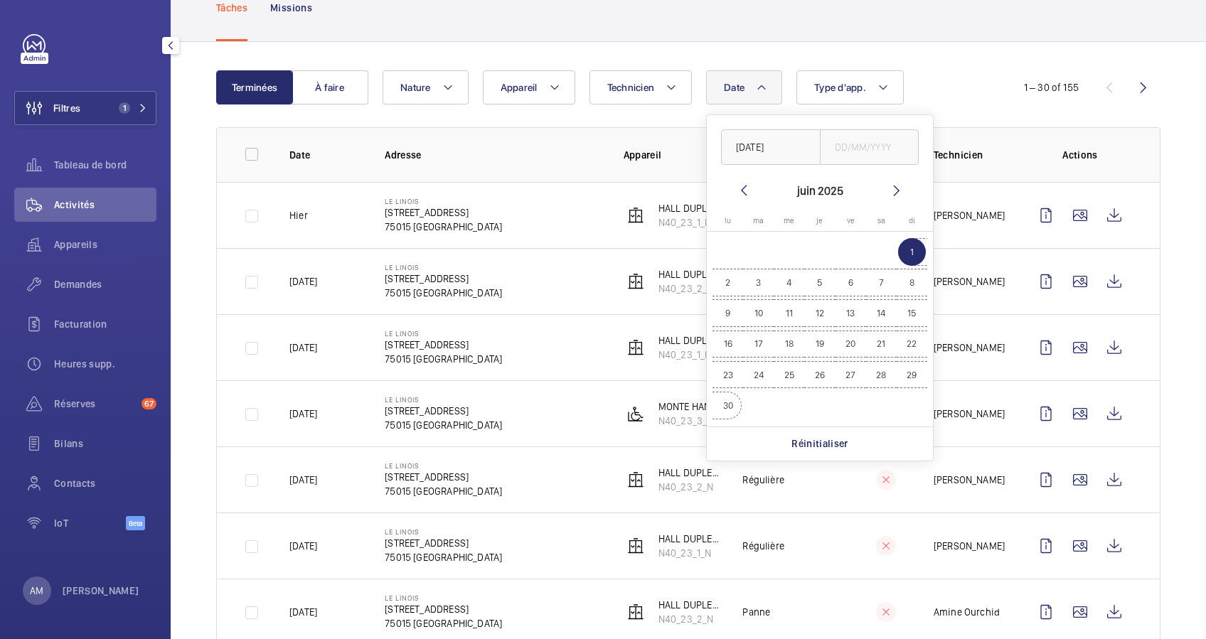
click at [728, 408] on span "30" at bounding box center [728, 406] width 28 height 28
type input "[DATE]"
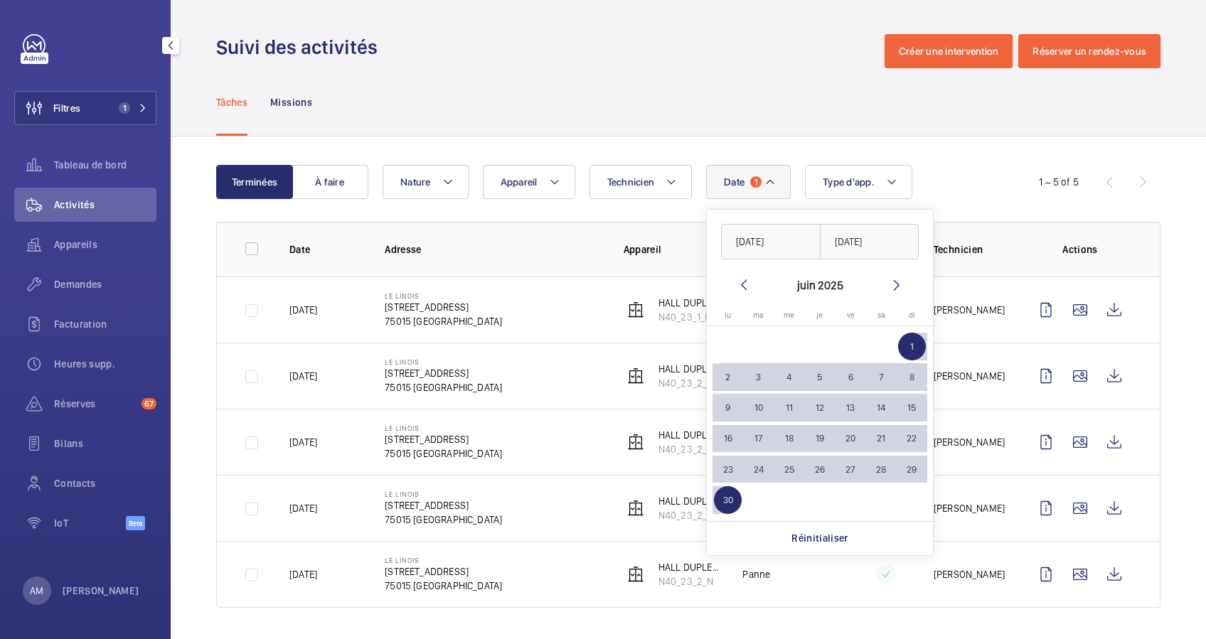
click at [944, 162] on div "Terminées À faire Date 1 [DATE] [DATE] [DATE] [DATE] lu [DATE] ma [DATE] me [DA…" at bounding box center [688, 390] width 1035 height 506
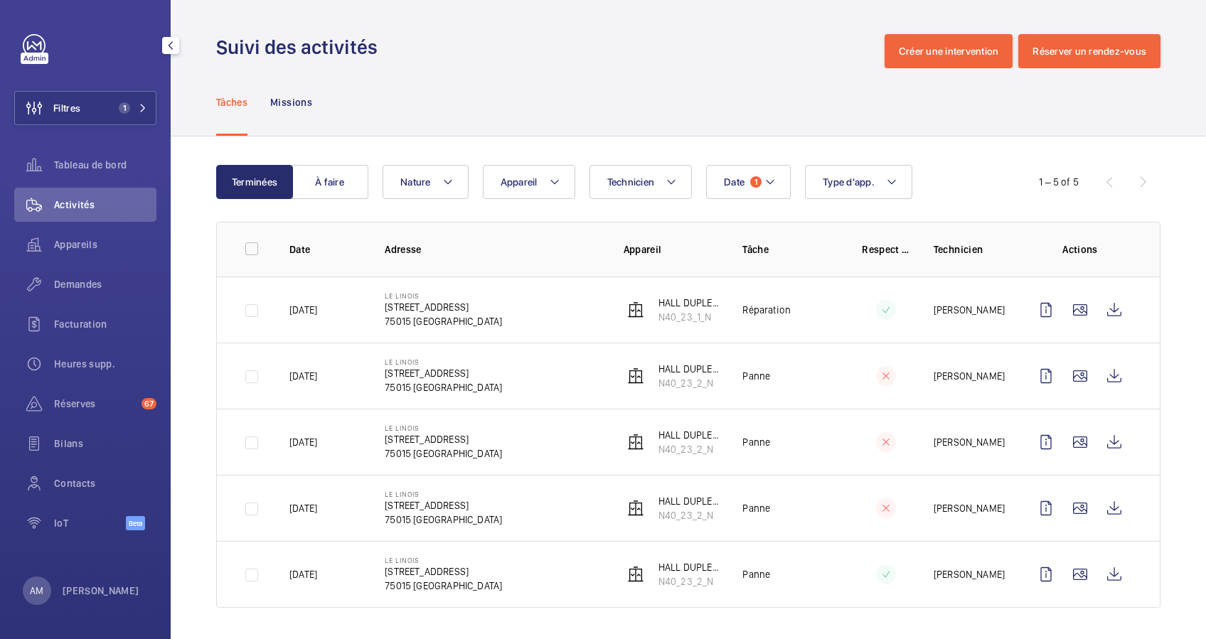
scroll to position [4, 0]
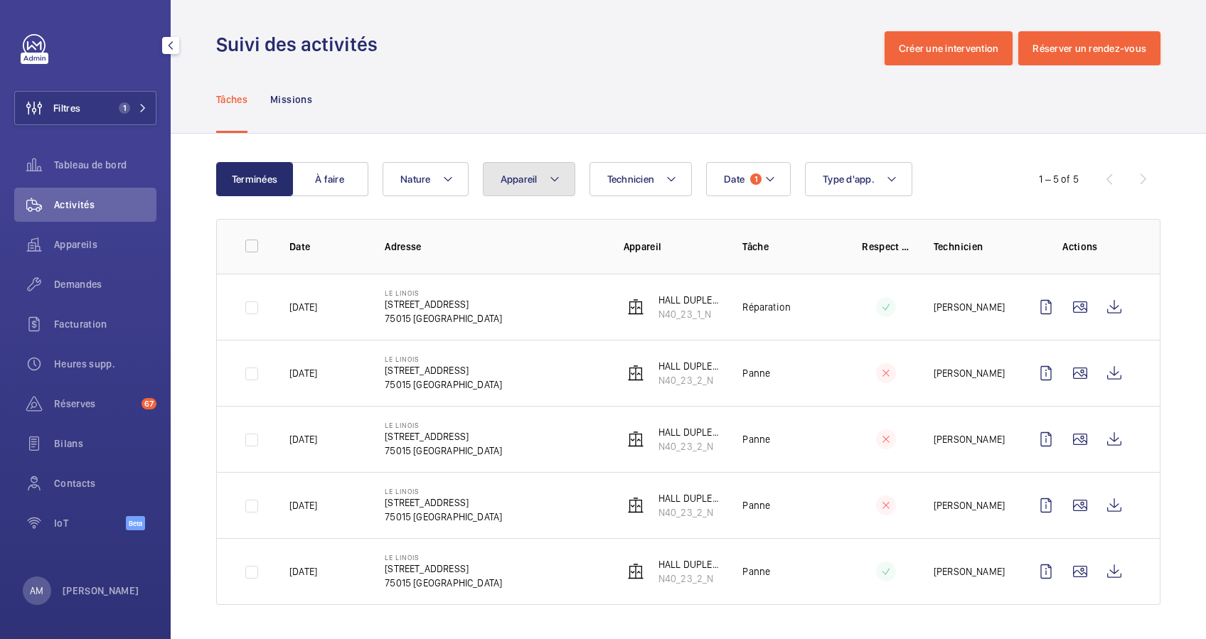
click at [546, 171] on button "Appareil" at bounding box center [529, 179] width 92 height 34
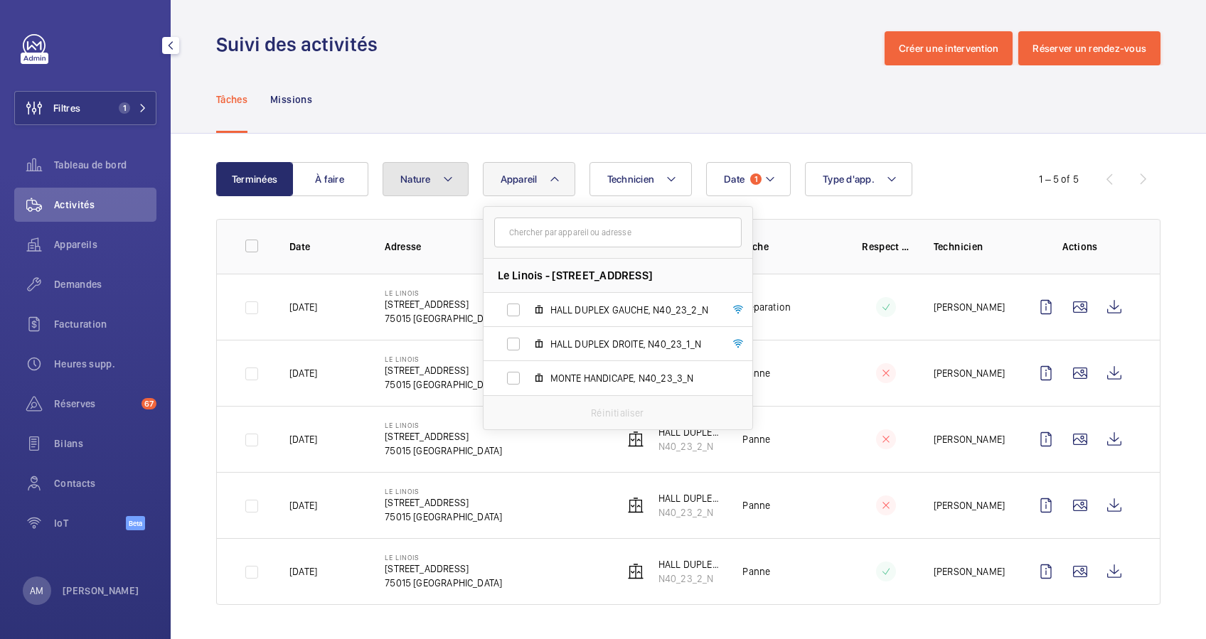
click at [432, 162] on button "Nature" at bounding box center [426, 179] width 86 height 34
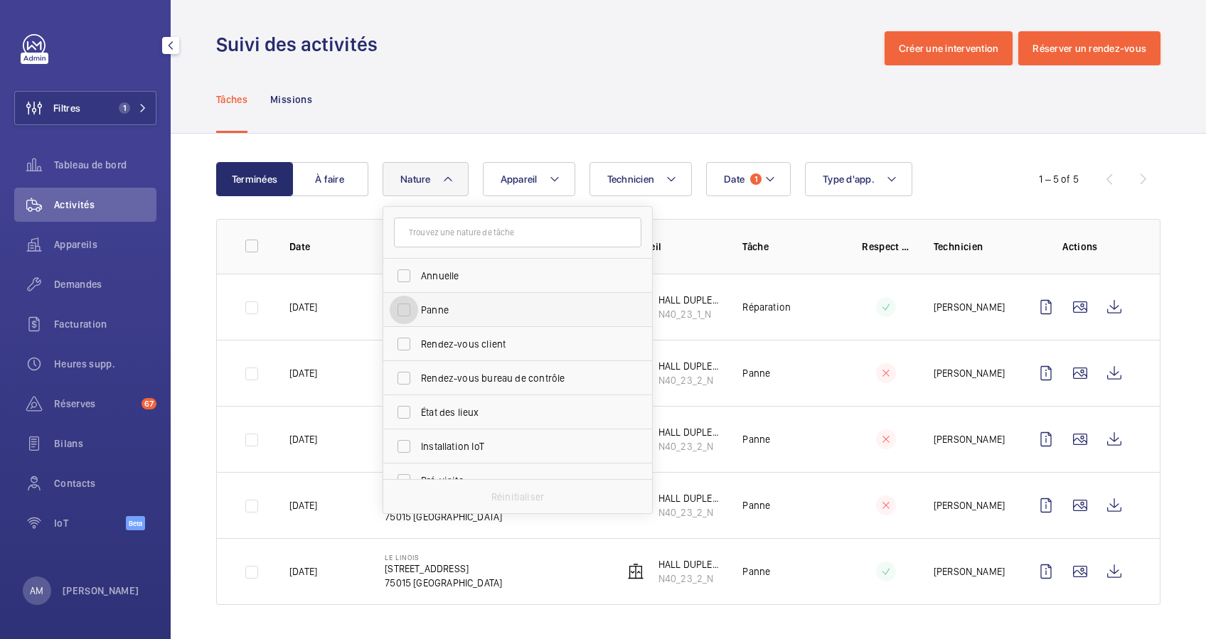
click at [411, 304] on input "Panne" at bounding box center [404, 310] width 28 height 28
checkbox input "true"
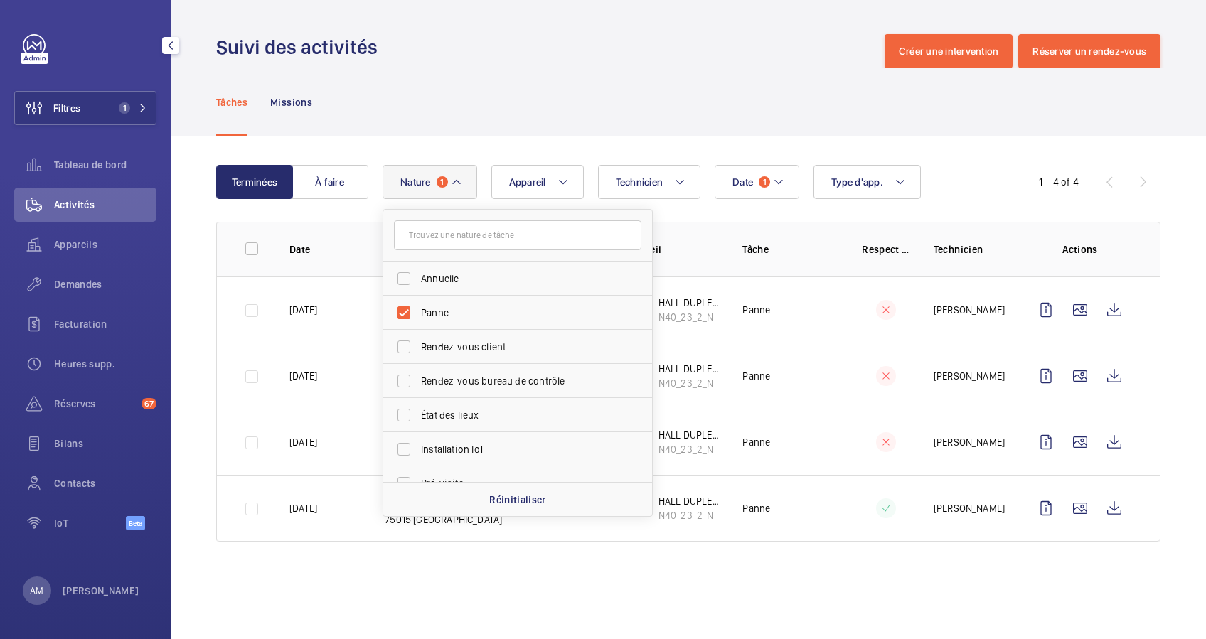
click at [953, 144] on div "Terminées À faire Date 1 Technicien Appareil Type d'app. Nature 1 [PERSON_NAME]…" at bounding box center [688, 356] width 1035 height 439
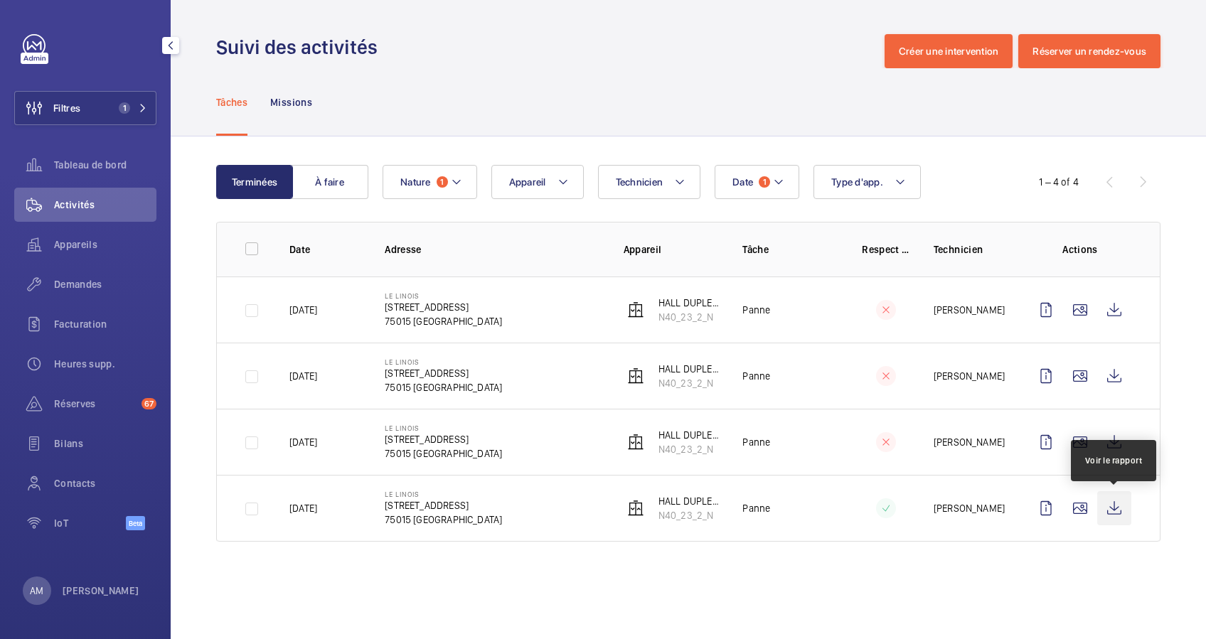
click at [1112, 503] on wm-front-icon-button at bounding box center [1114, 508] width 34 height 34
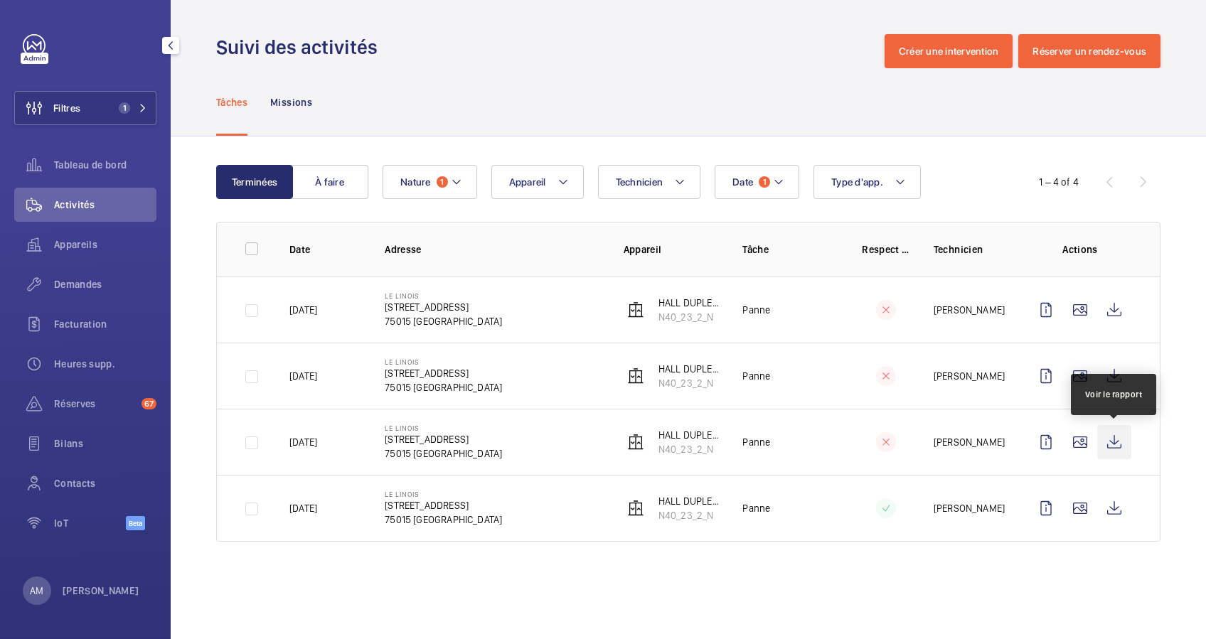
click at [1116, 444] on wm-front-icon-button at bounding box center [1114, 442] width 34 height 34
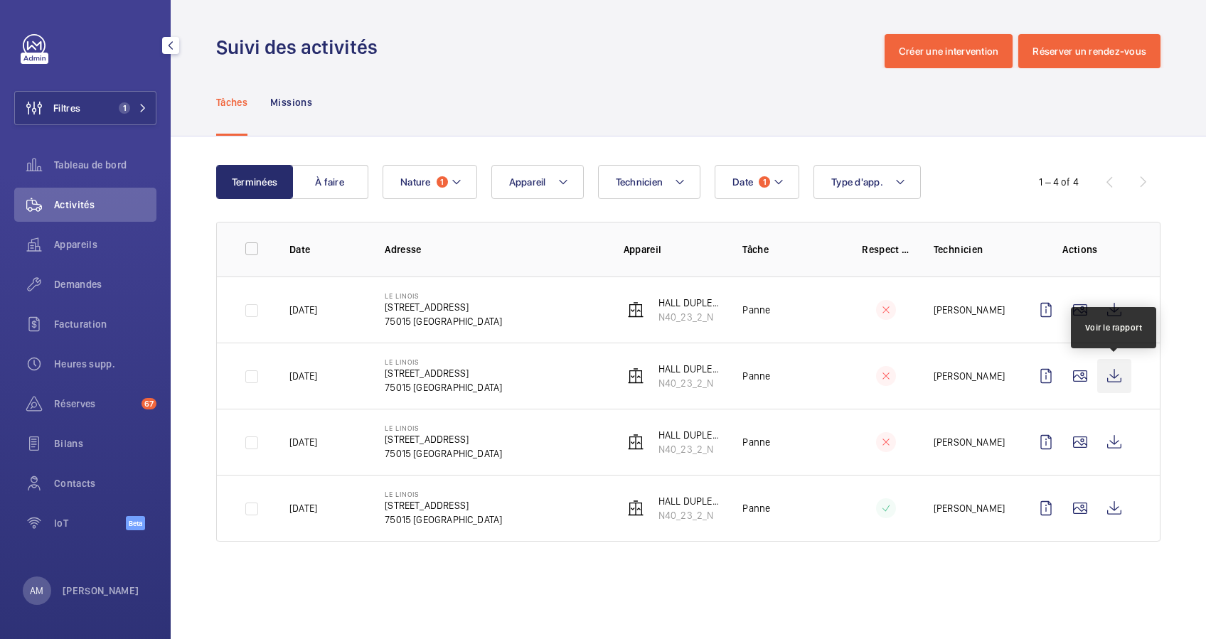
click at [1115, 380] on wm-front-icon-button at bounding box center [1114, 376] width 34 height 34
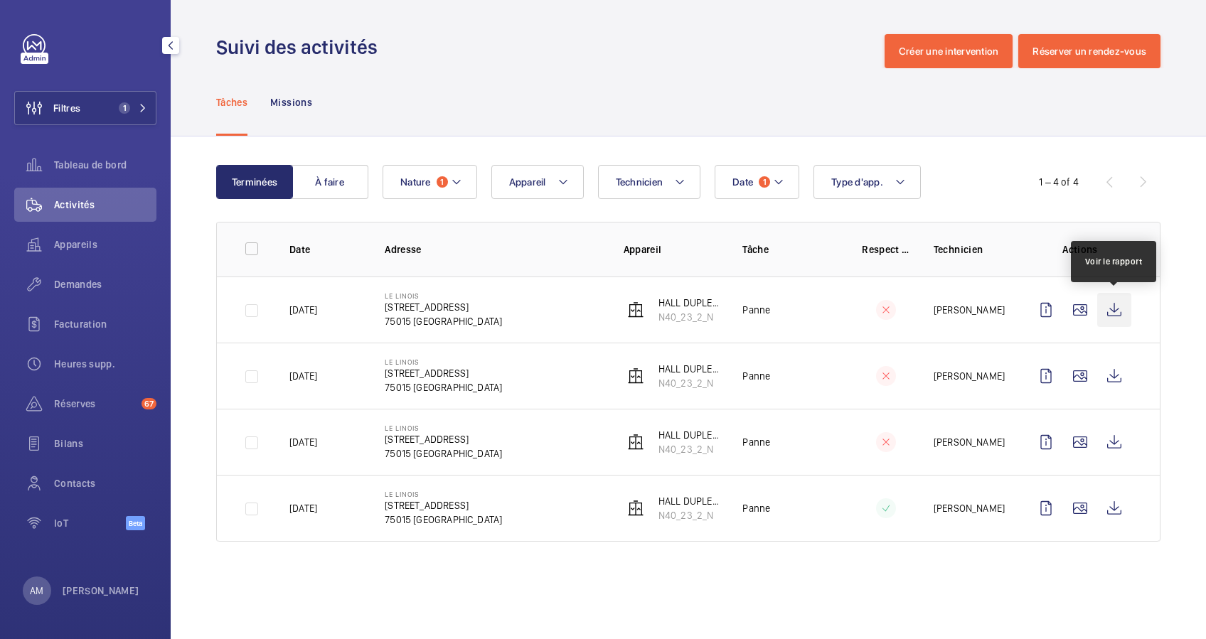
click at [1111, 301] on wm-front-icon-button at bounding box center [1114, 310] width 34 height 34
click at [479, 181] on div "Date 1 Technicien Appareil Type d'app. Nature 1" at bounding box center [686, 182] width 607 height 34
drag, startPoint x: 474, startPoint y: 181, endPoint x: 417, endPoint y: 181, distance: 56.9
click at [471, 181] on button "Nature 1" at bounding box center [430, 182] width 95 height 34
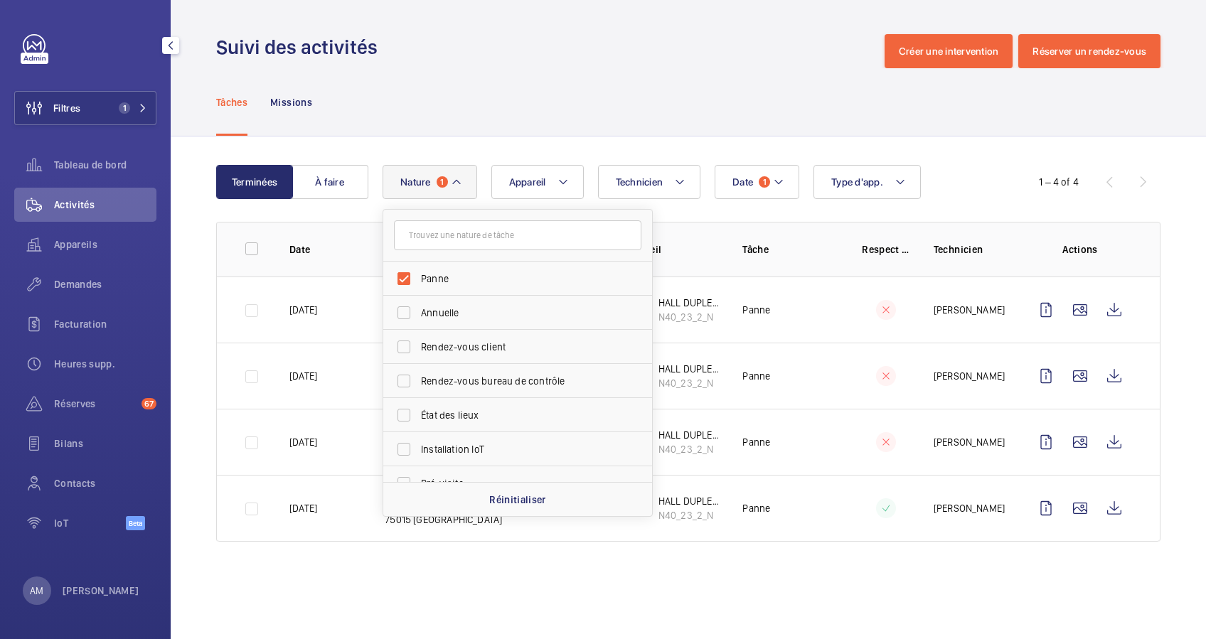
click at [778, 204] on wm-front-table "Terminées À faire Date 1 Technicien Appareil Type d'app. Nature 1 [PERSON_NAME]…" at bounding box center [688, 353] width 944 height 377
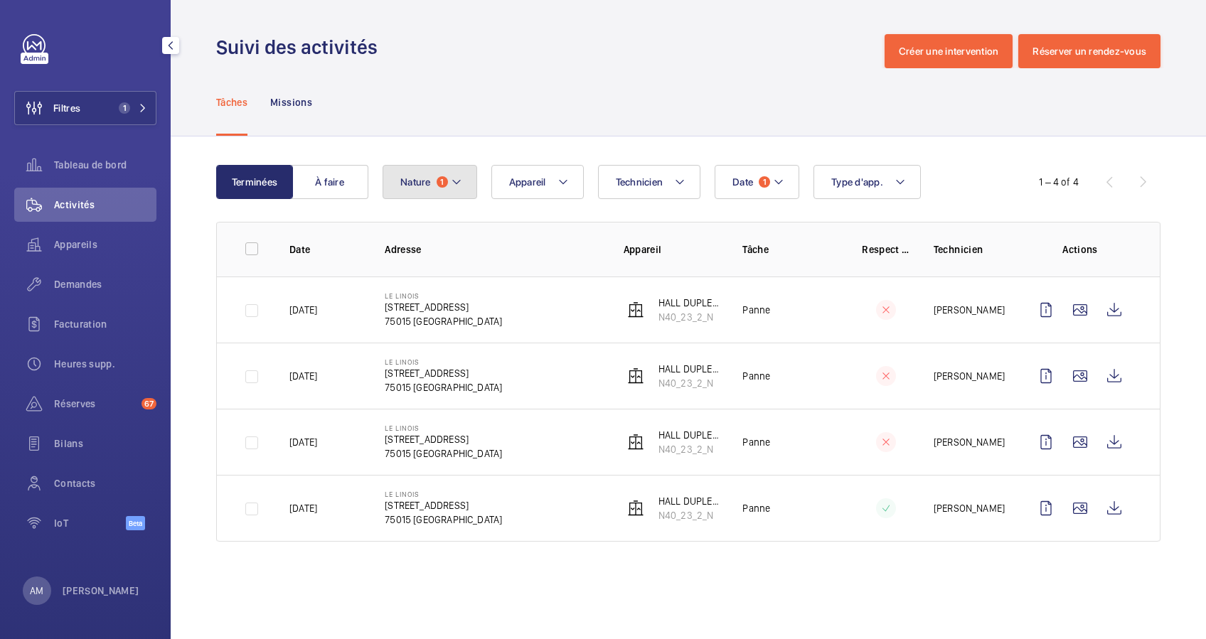
click at [460, 176] on mat-icon at bounding box center [456, 182] width 11 height 17
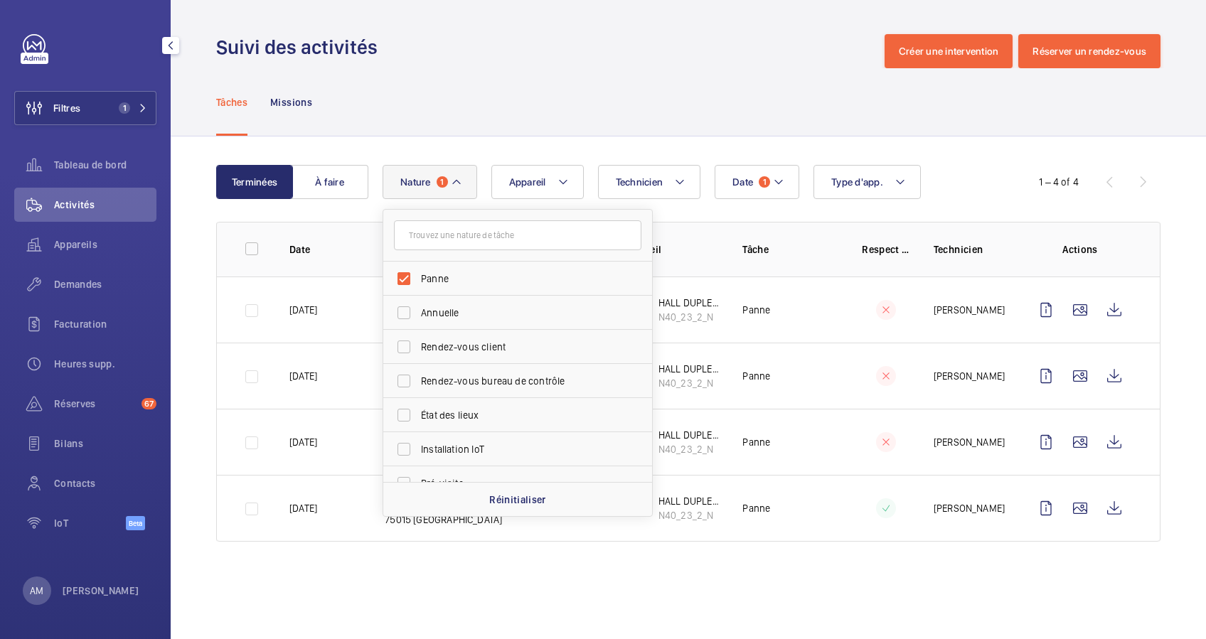
click at [466, 238] on input "text" at bounding box center [517, 235] width 247 height 30
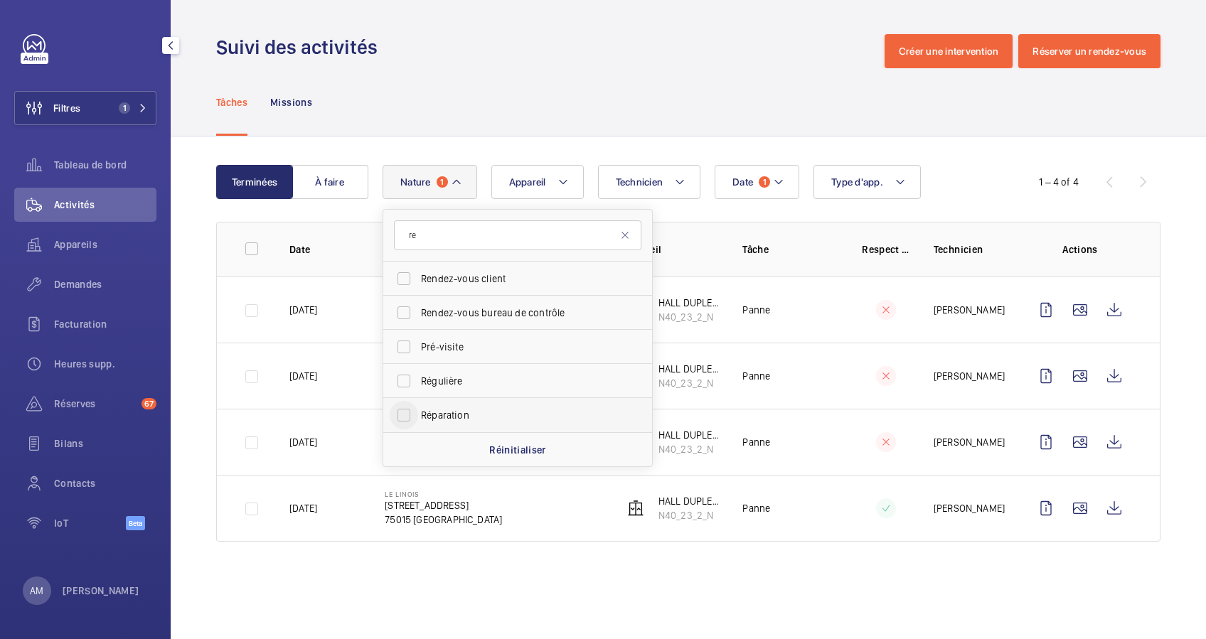
type input "re"
click at [415, 410] on input "Réparation" at bounding box center [404, 415] width 28 height 28
checkbox input "true"
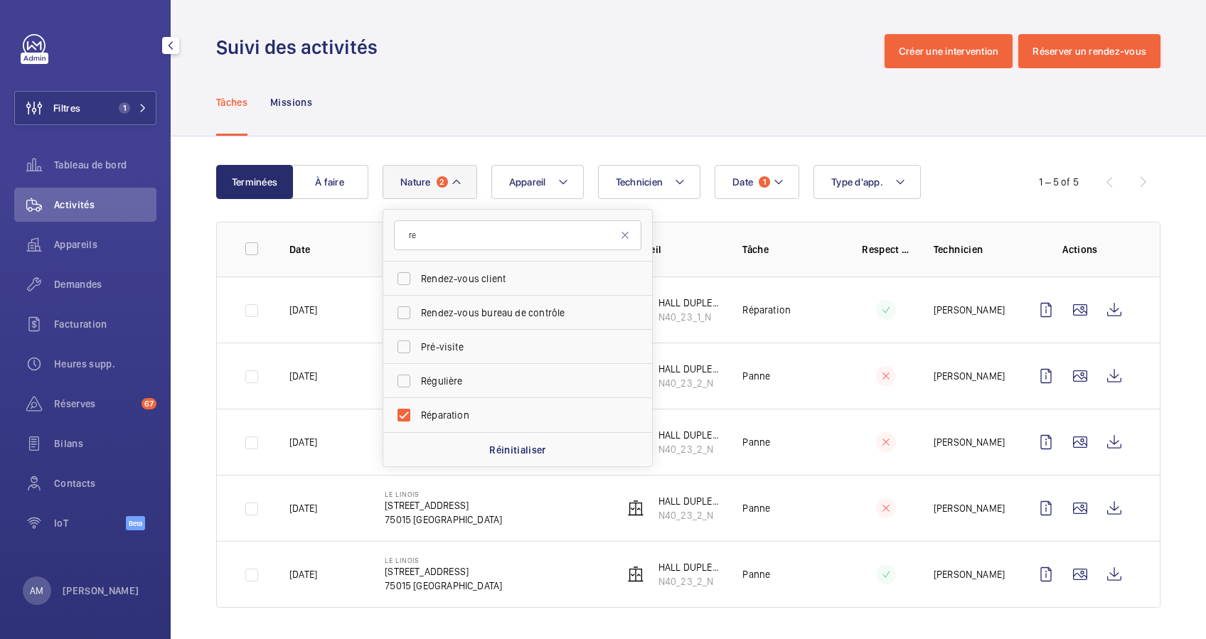
click at [705, 139] on div "Terminées À faire Date 1 Technicien Appareil Type d'app. Nature 2 re Rendez-vou…" at bounding box center [688, 390] width 1035 height 506
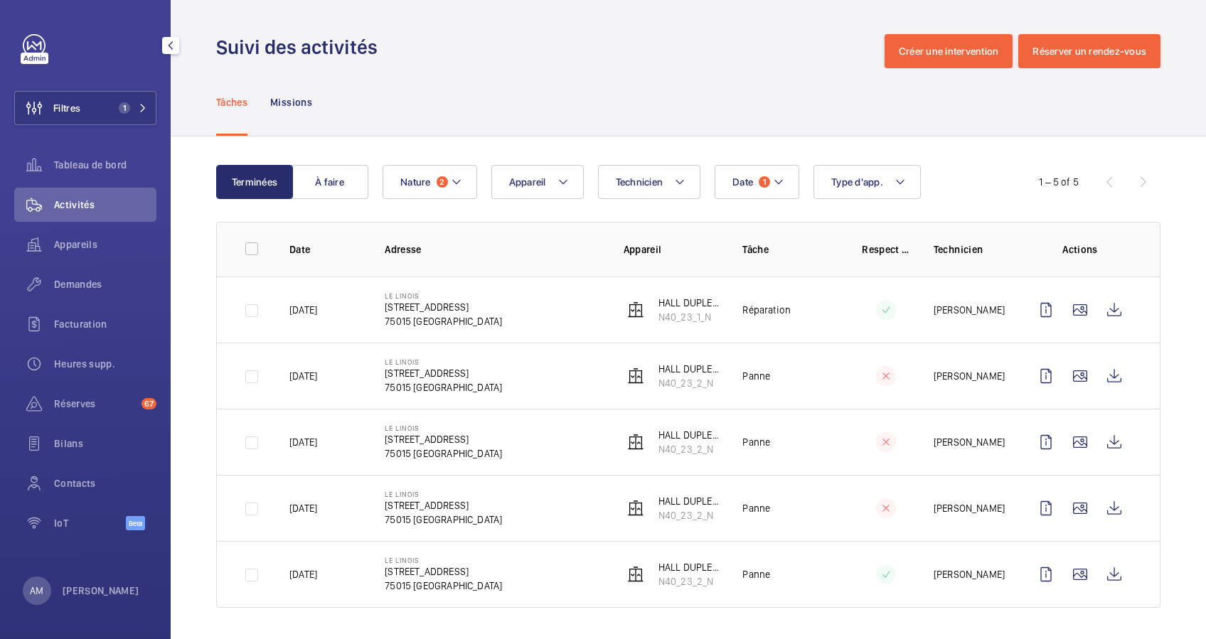
scroll to position [4, 0]
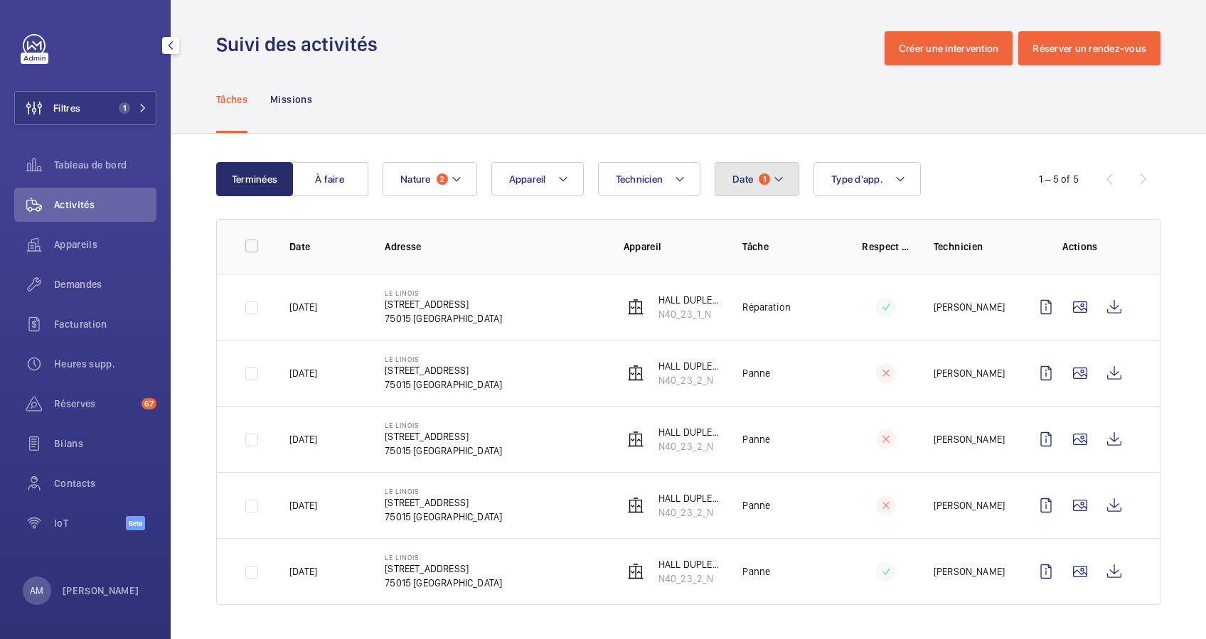
click at [769, 174] on button "Date 1" at bounding box center [757, 179] width 85 height 34
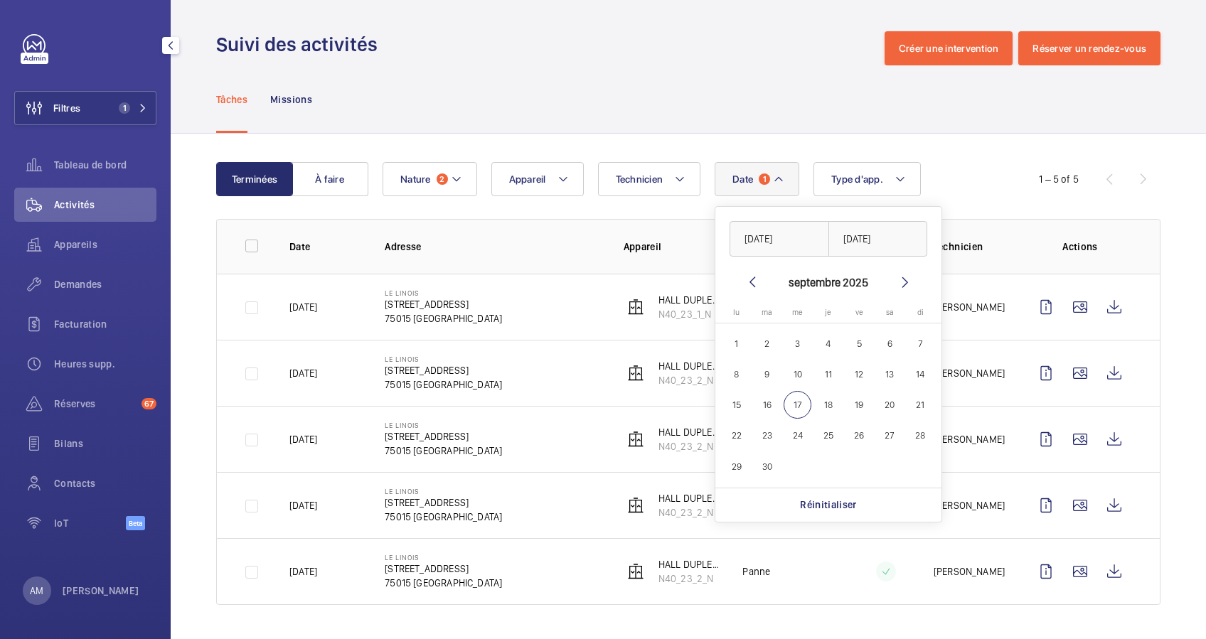
click at [628, 135] on div "Terminées À faire Date 1 [DATE] [DATE] [DATE] [DATE] lu [DATE] ma [DATE] me [DA…" at bounding box center [688, 387] width 1035 height 506
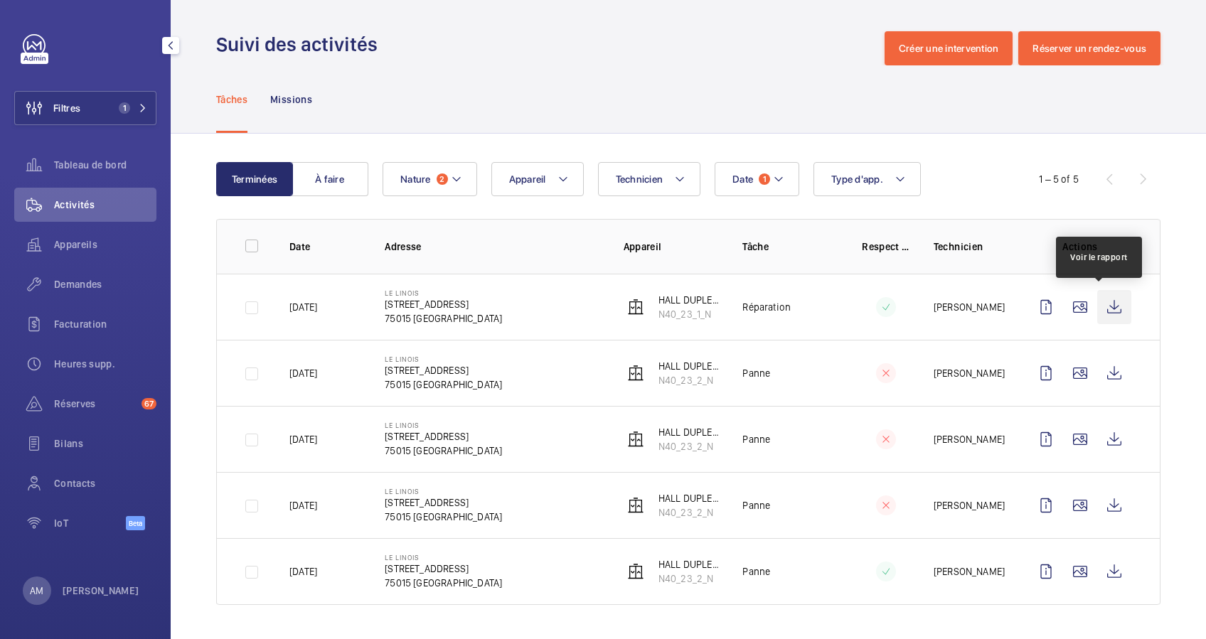
click at [1099, 303] on wm-front-icon-button at bounding box center [1114, 307] width 34 height 34
click at [782, 171] on mat-icon at bounding box center [778, 179] width 11 height 17
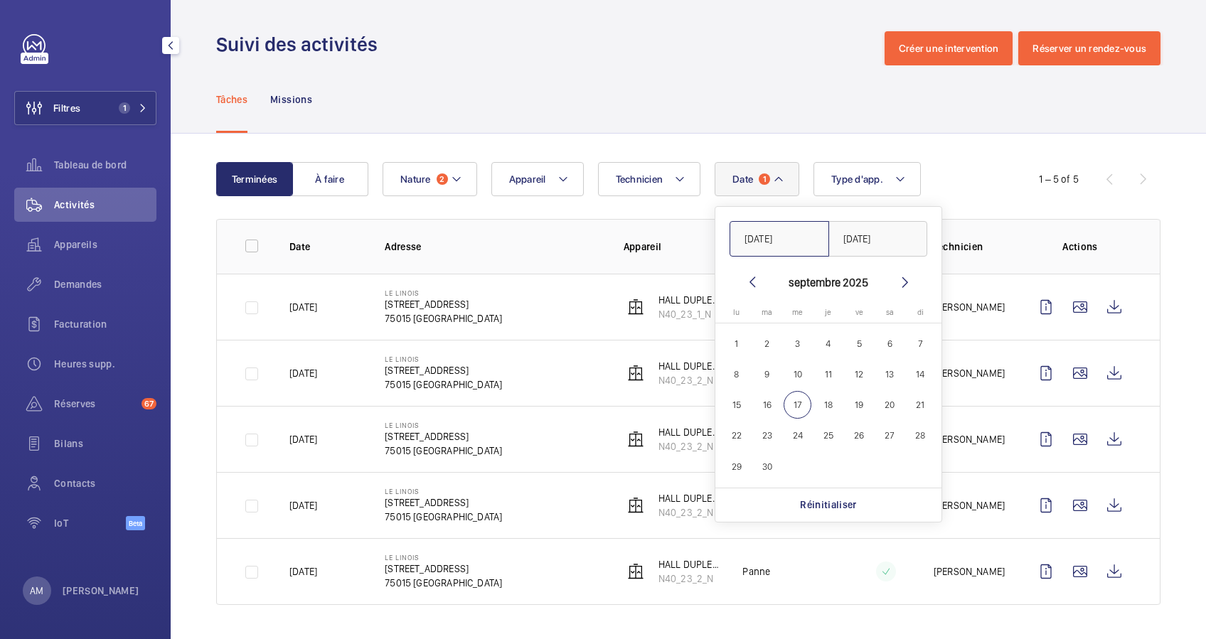
click at [803, 241] on input "[DATE]" at bounding box center [780, 239] width 100 height 36
click at [790, 235] on input "[DATE]" at bounding box center [780, 239] width 100 height 36
click at [749, 282] on mat-icon at bounding box center [752, 282] width 17 height 17
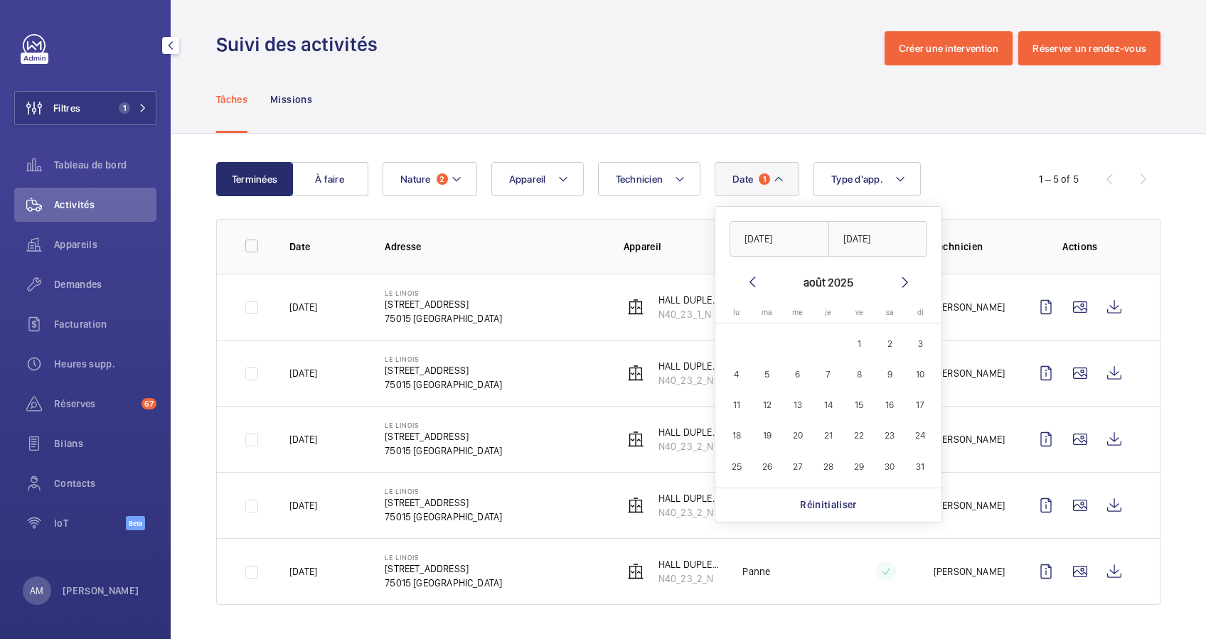
click at [749, 282] on mat-icon at bounding box center [752, 282] width 17 height 17
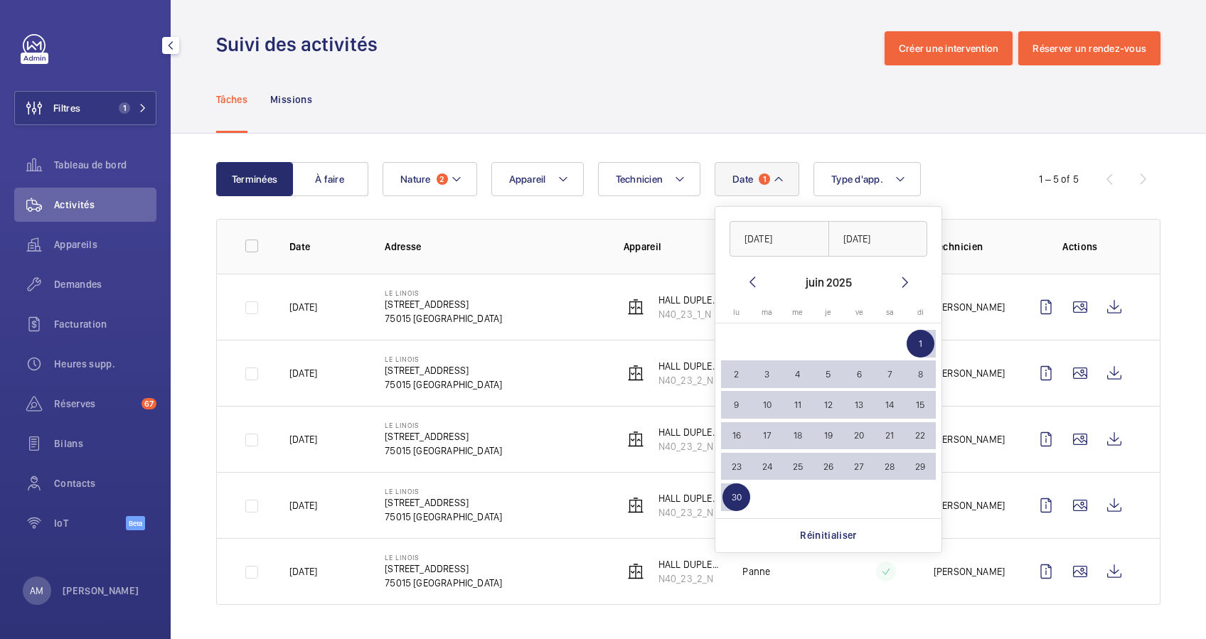
click at [749, 282] on mat-icon at bounding box center [752, 282] width 17 height 17
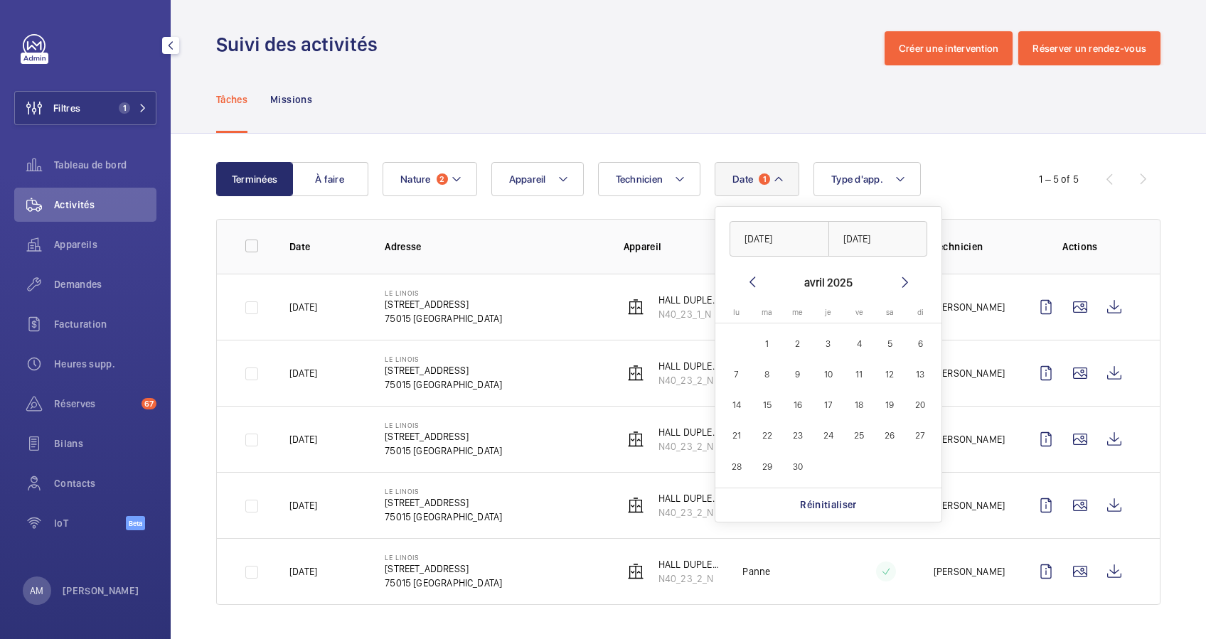
click at [908, 282] on mat-icon at bounding box center [905, 282] width 17 height 17
click at [907, 282] on mat-icon at bounding box center [905, 282] width 17 height 17
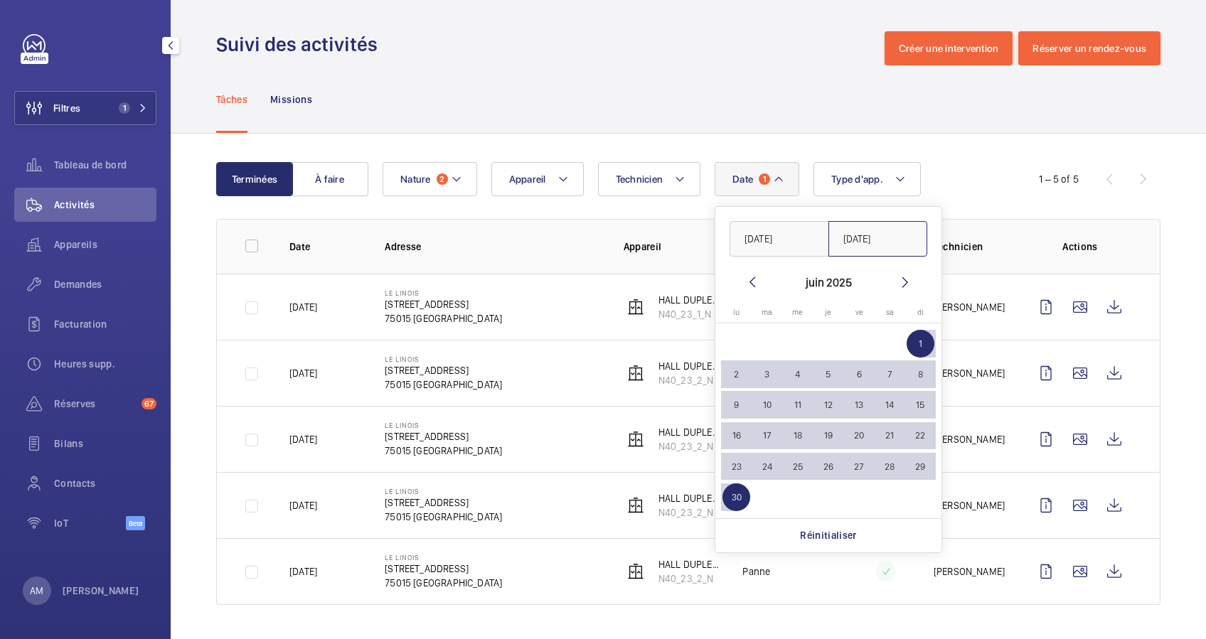
click at [901, 240] on input "[DATE]" at bounding box center [878, 239] width 100 height 36
click at [917, 325] on th at bounding box center [828, 326] width 215 height 6
click at [911, 345] on span "1" at bounding box center [921, 344] width 28 height 28
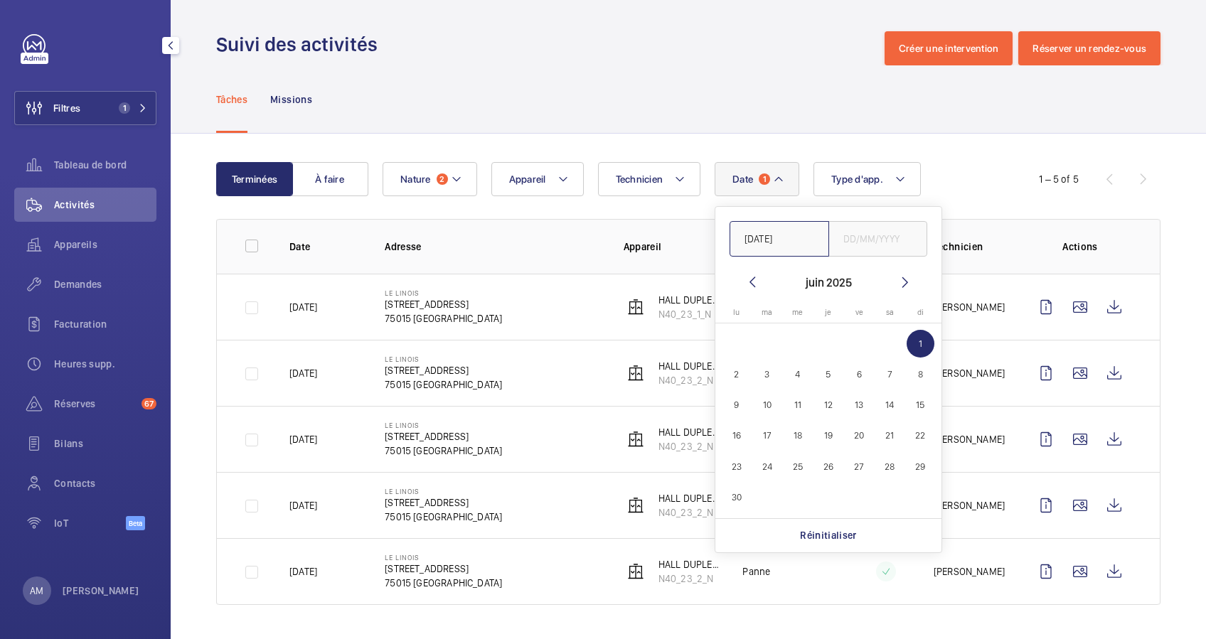
click at [779, 250] on input "[DATE]" at bounding box center [780, 239] width 100 height 36
click at [880, 245] on input "text" at bounding box center [878, 239] width 100 height 36
click at [909, 274] on mat-icon at bounding box center [905, 282] width 17 height 17
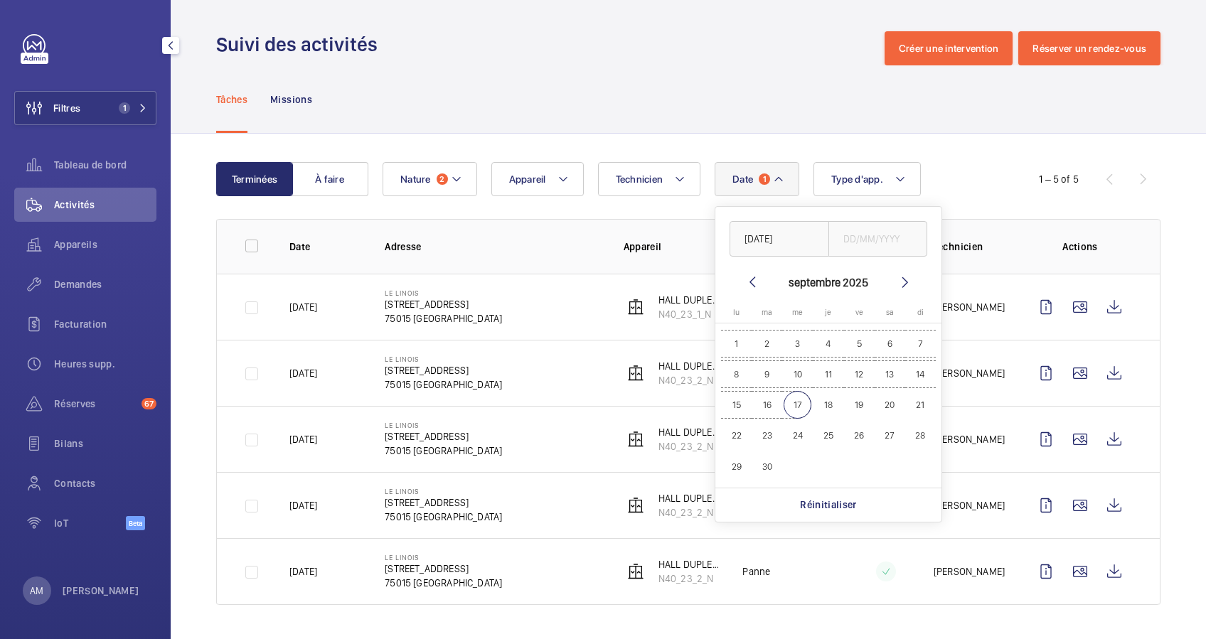
click at [799, 402] on span "17" at bounding box center [798, 405] width 28 height 28
type input "[DATE]"
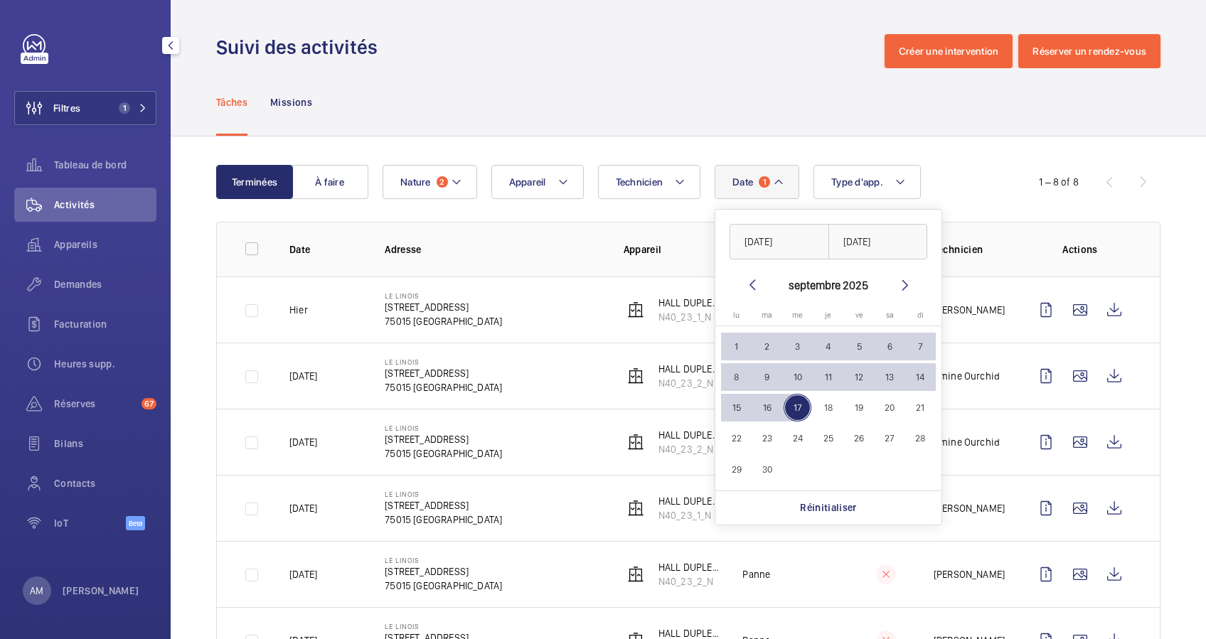
click at [948, 174] on div "Date 1 [DATE] [DATE] [DATE] [DATE] lu [DATE] ma [DATE] me [DATE] je [DATE] ve […" at bounding box center [686, 182] width 607 height 34
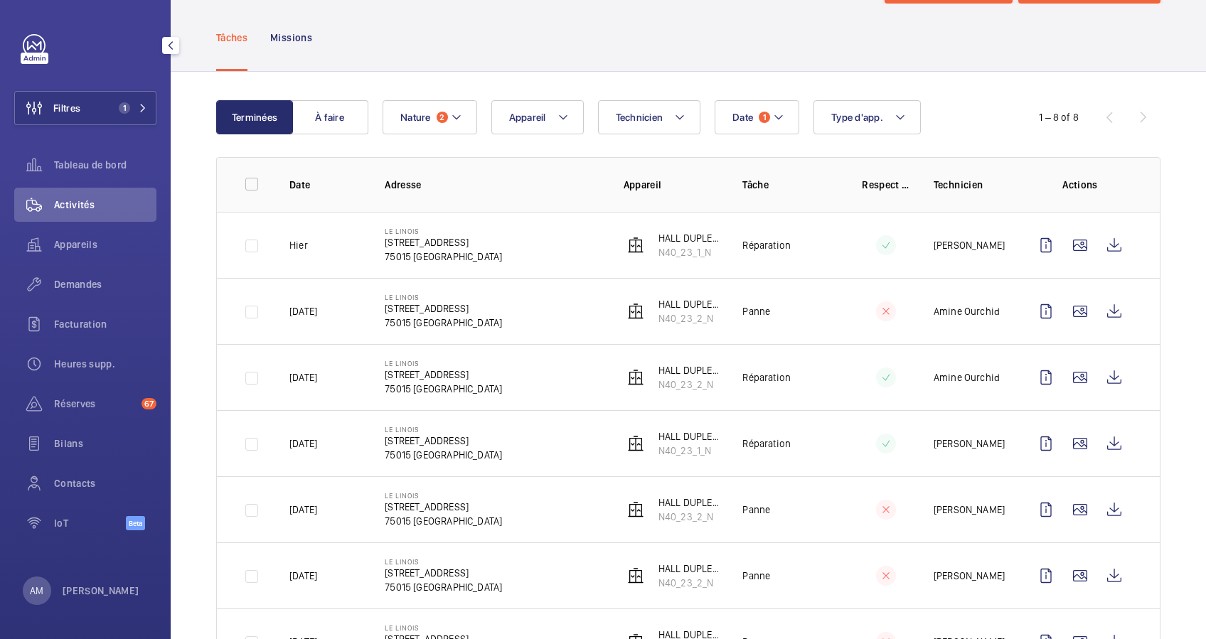
scroll to position [95, 0]
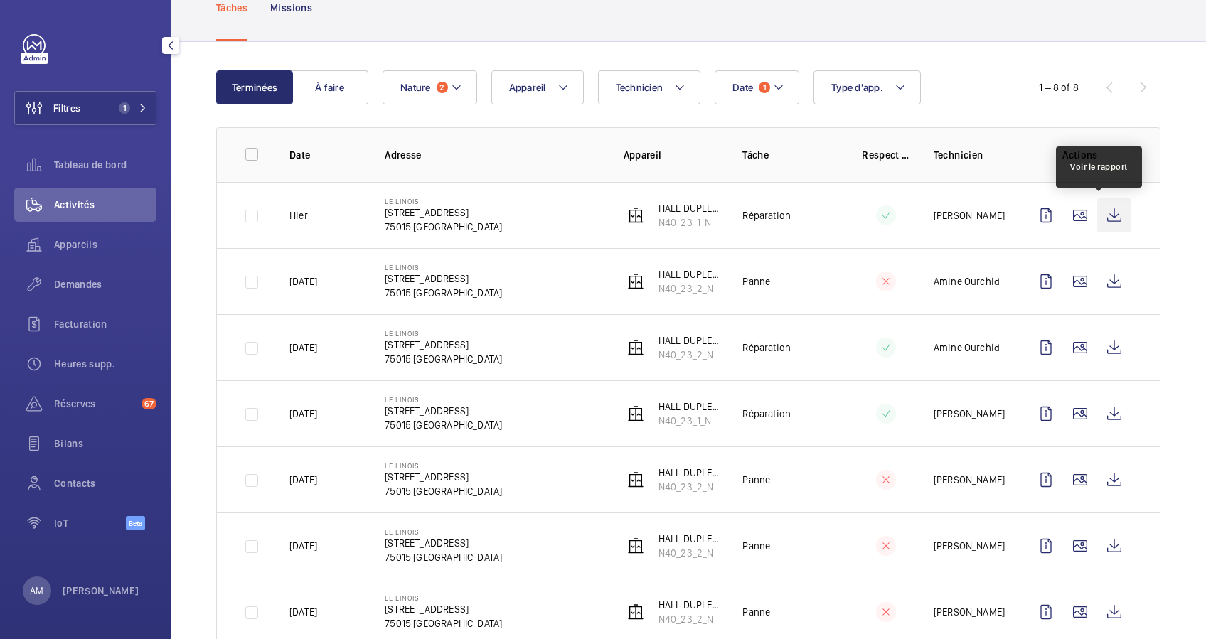
click at [1097, 216] on wm-front-icon-button at bounding box center [1114, 215] width 34 height 34
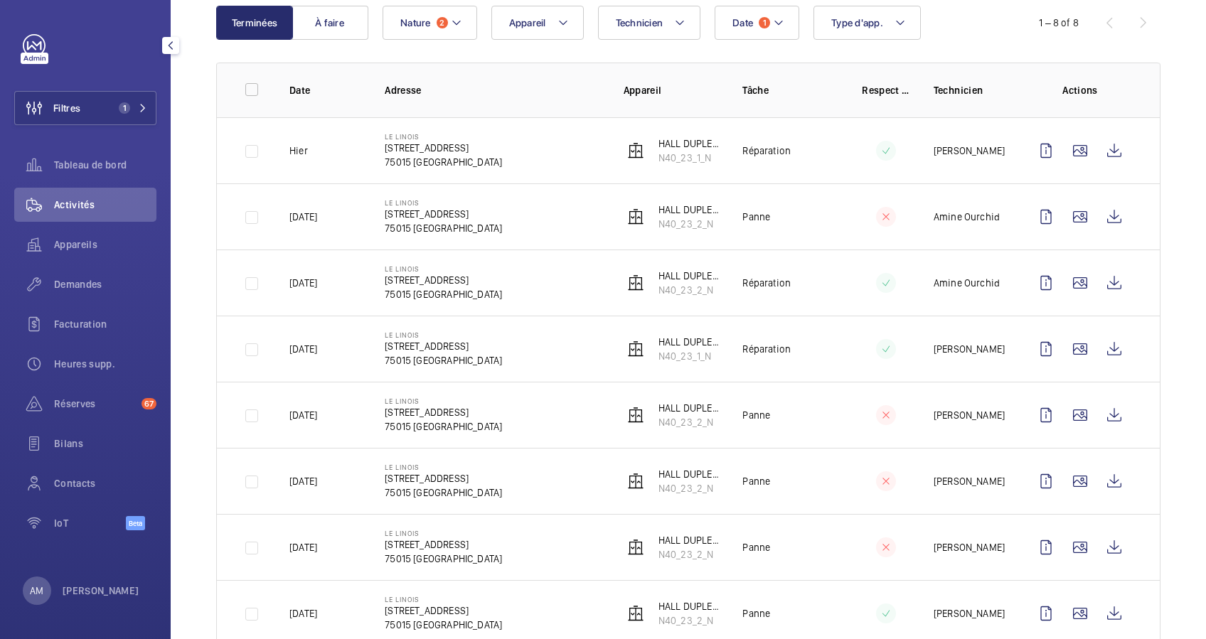
scroll to position [189, 0]
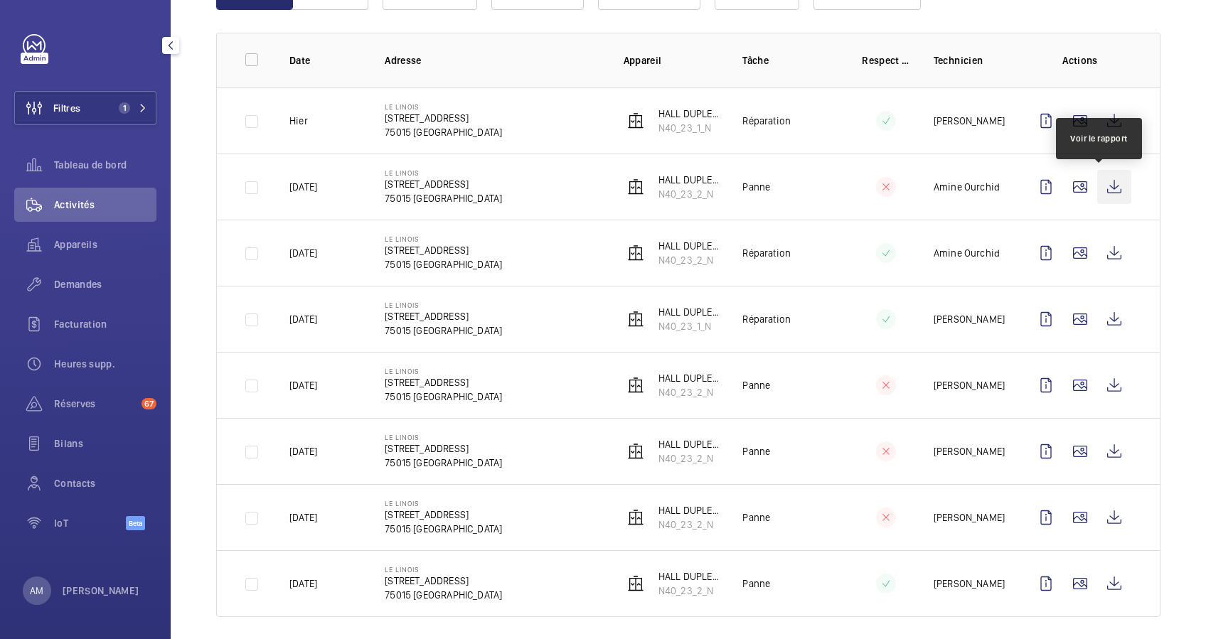
click at [1097, 188] on wm-front-icon-button at bounding box center [1114, 187] width 34 height 34
click at [73, 408] on span "Réserves" at bounding box center [95, 404] width 82 height 14
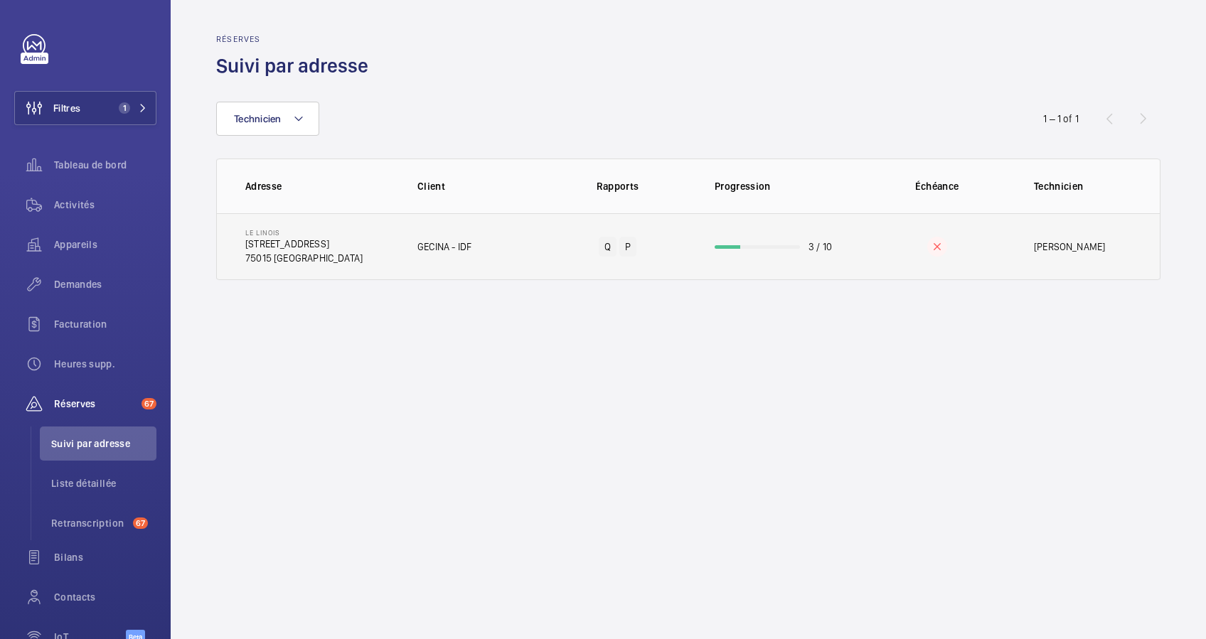
click at [745, 242] on td "3 / 10" at bounding box center [777, 246] width 171 height 67
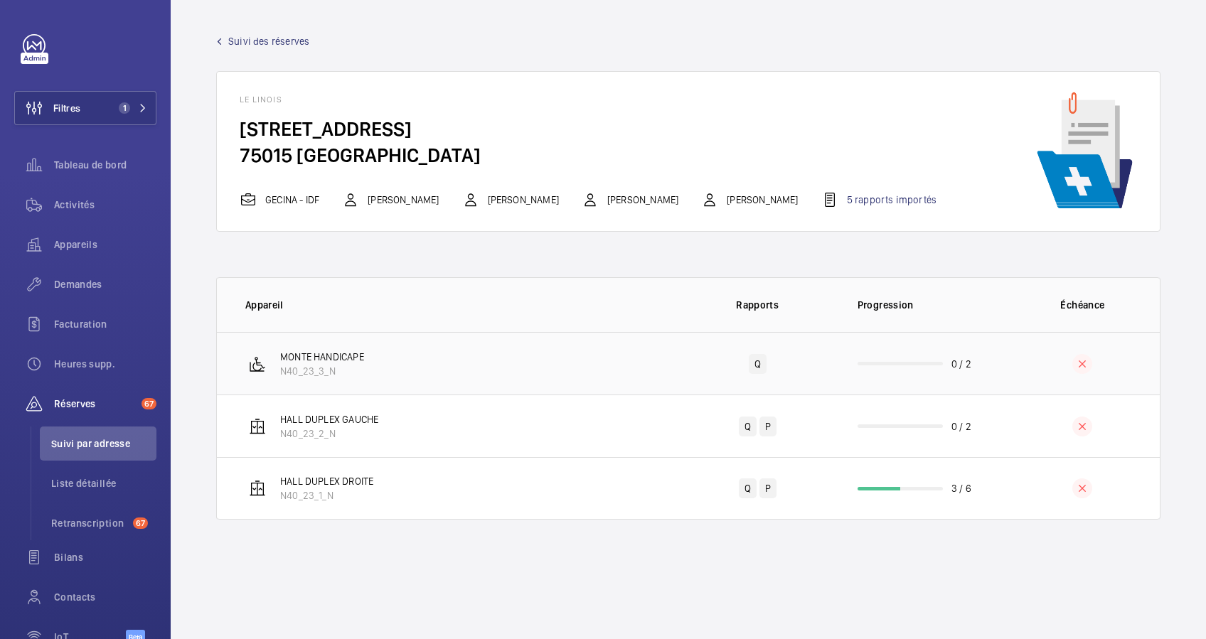
click at [904, 367] on td "0 / 2" at bounding box center [920, 363] width 171 height 63
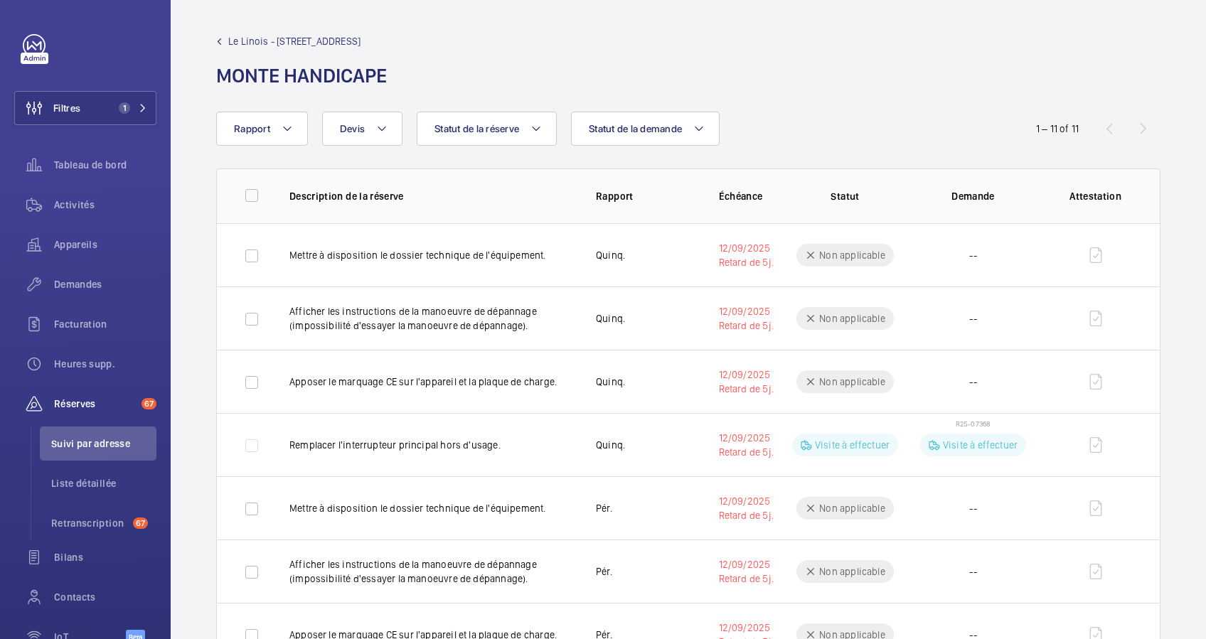
click at [250, 40] on span "Le Linois - [STREET_ADDRESS]" at bounding box center [294, 41] width 132 height 14
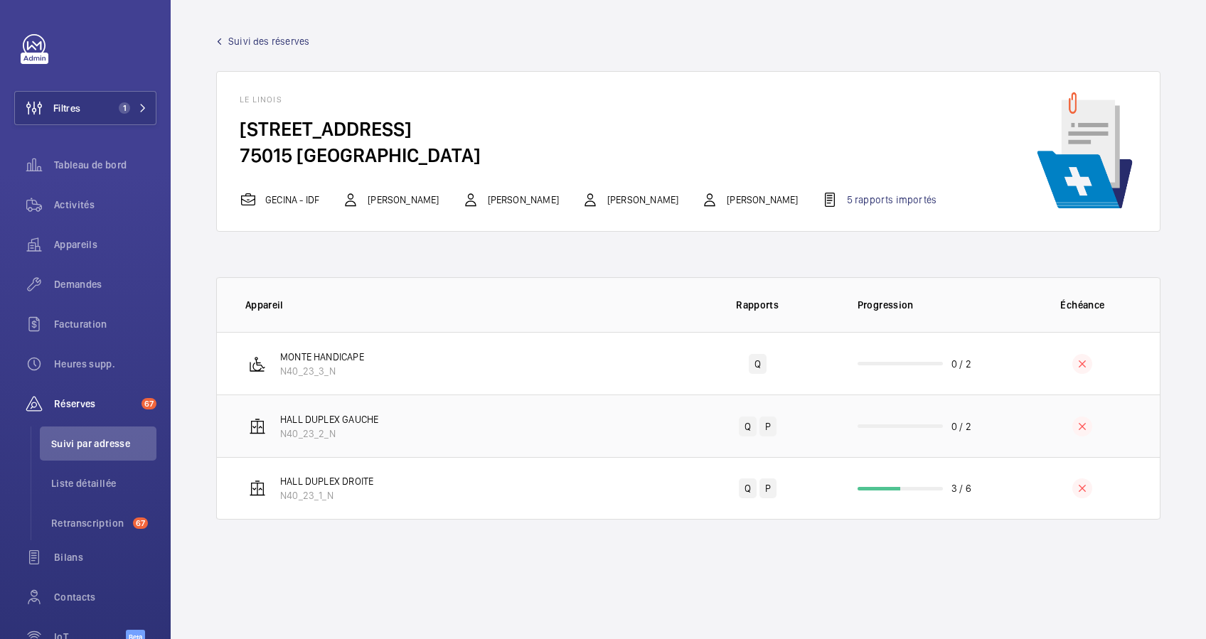
click at [911, 425] on wm-front-progress-bar at bounding box center [900, 427] width 85 height 4
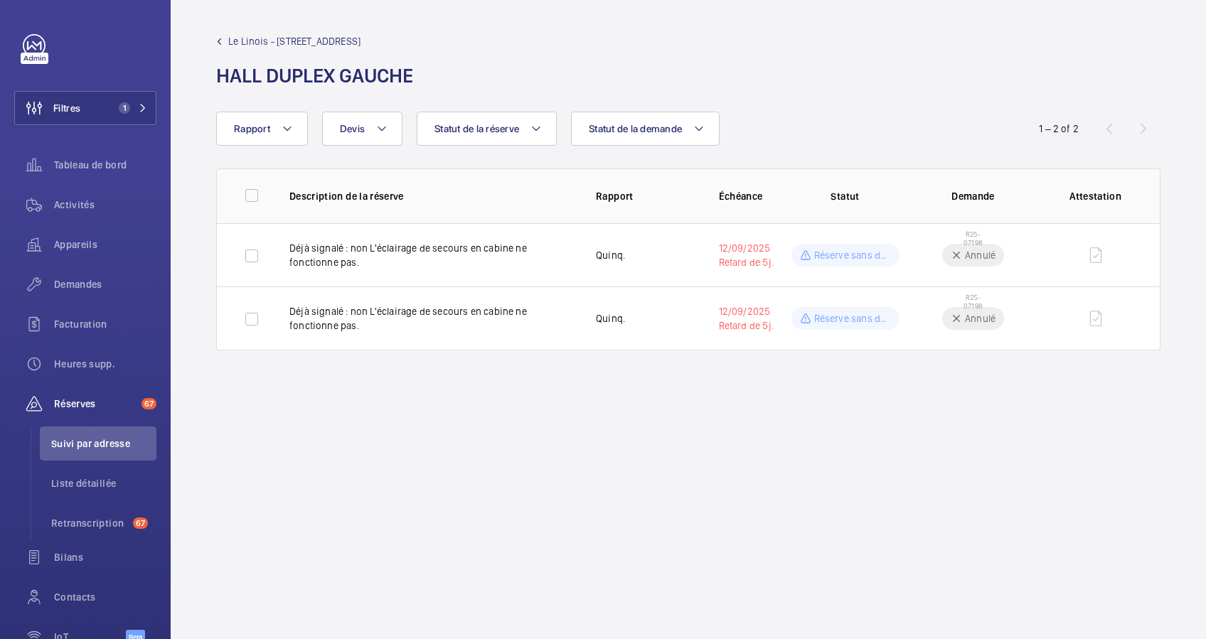
click at [242, 38] on span "Le Linois - [STREET_ADDRESS]" at bounding box center [294, 41] width 132 height 14
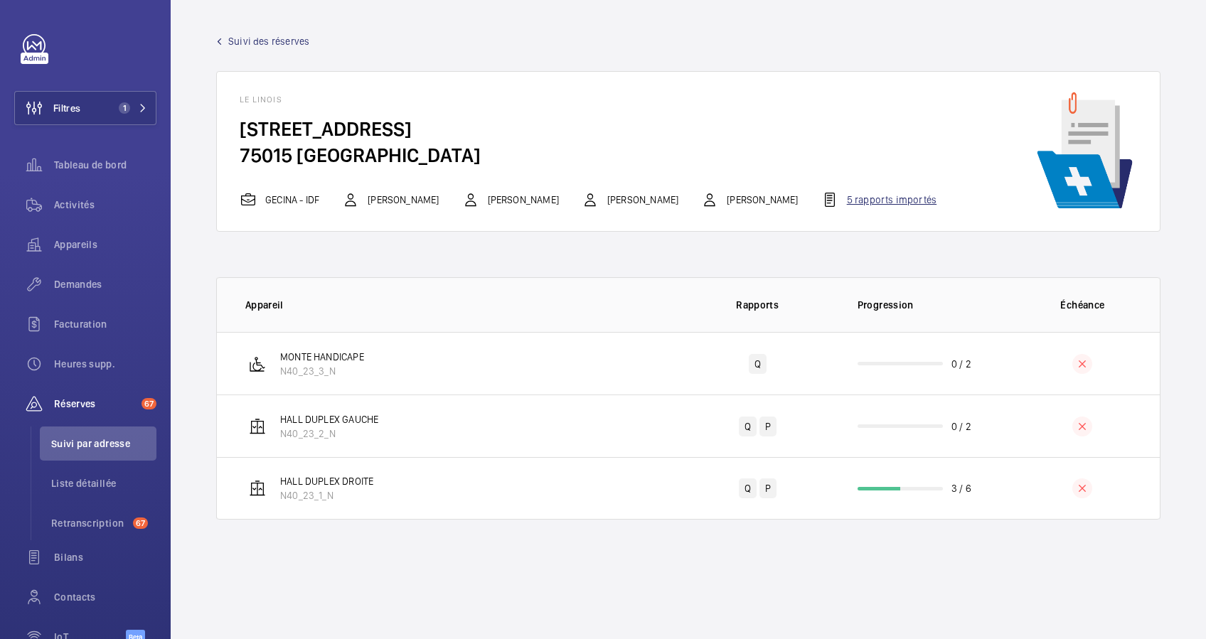
click at [936, 196] on div "5 rapports importés" at bounding box center [878, 199] width 115 height 17
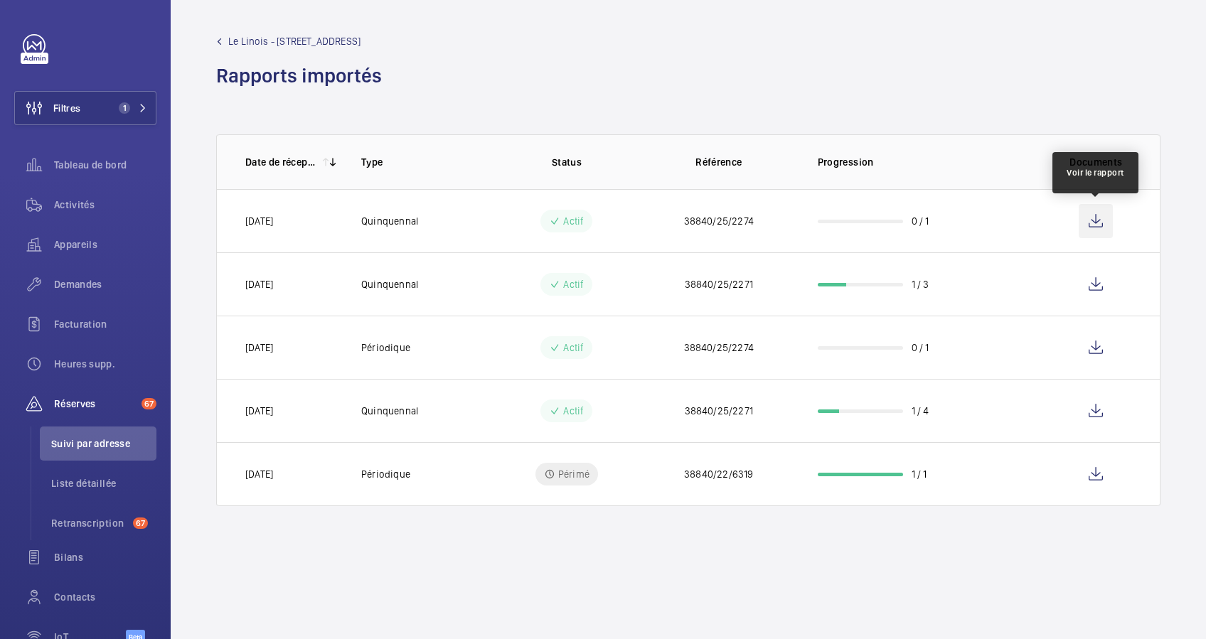
click at [1100, 221] on wm-front-icon-button at bounding box center [1096, 221] width 34 height 34
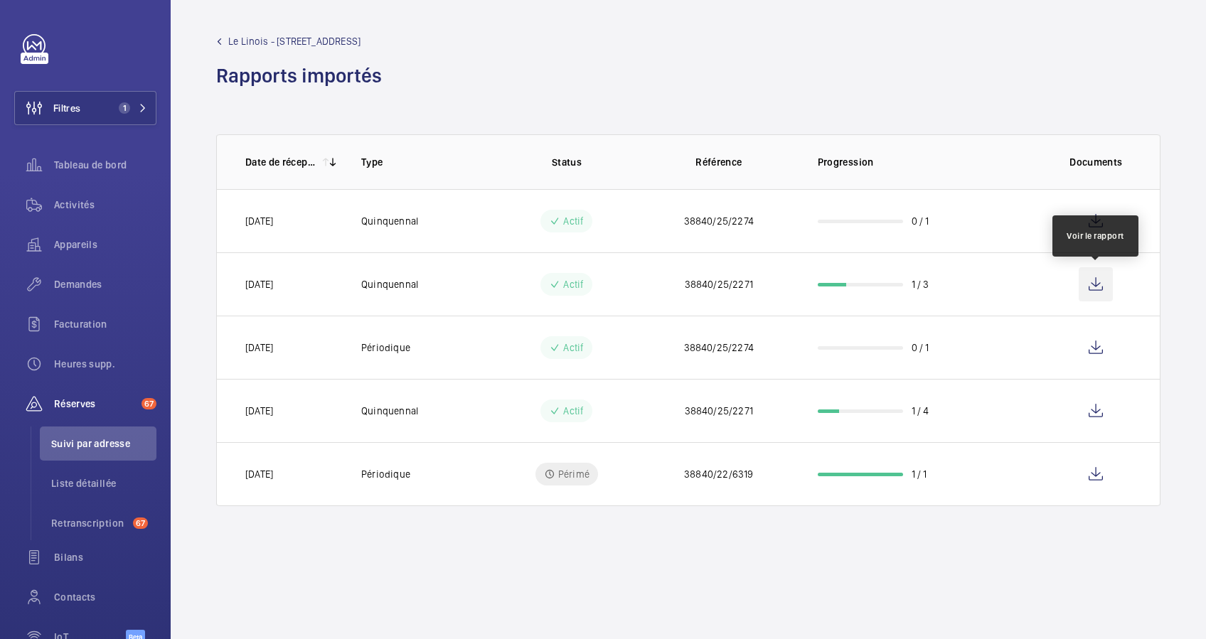
click at [1098, 280] on wm-front-icon-button at bounding box center [1096, 284] width 34 height 34
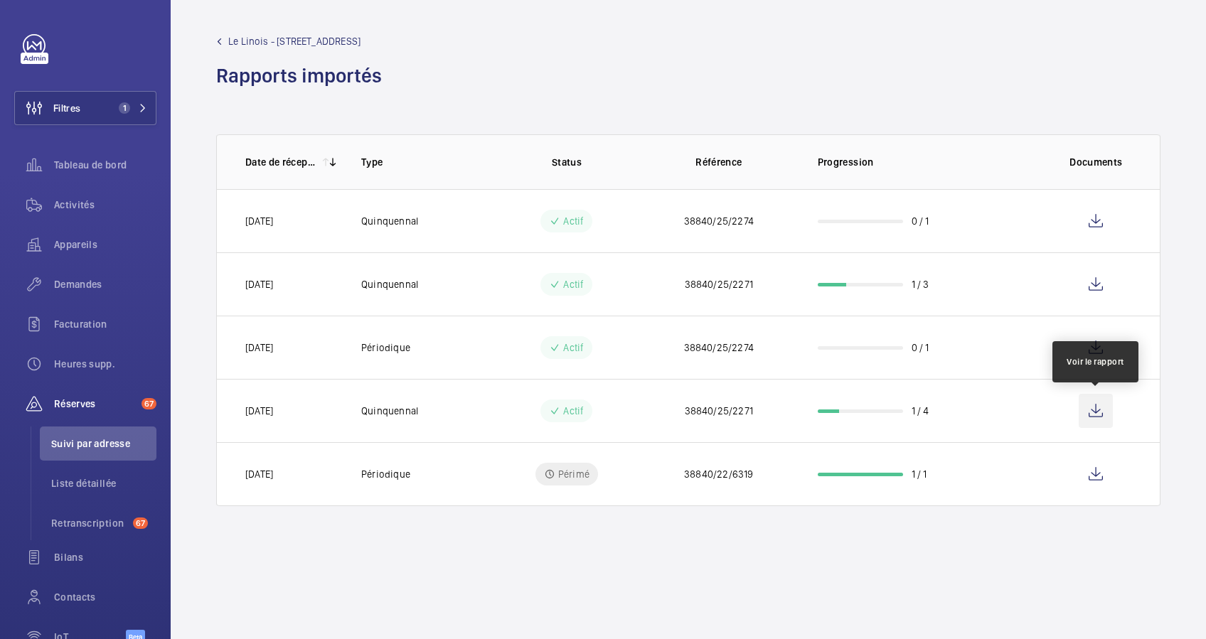
click at [1097, 409] on wm-front-icon-button at bounding box center [1096, 411] width 34 height 34
